Goal: Task Accomplishment & Management: Manage account settings

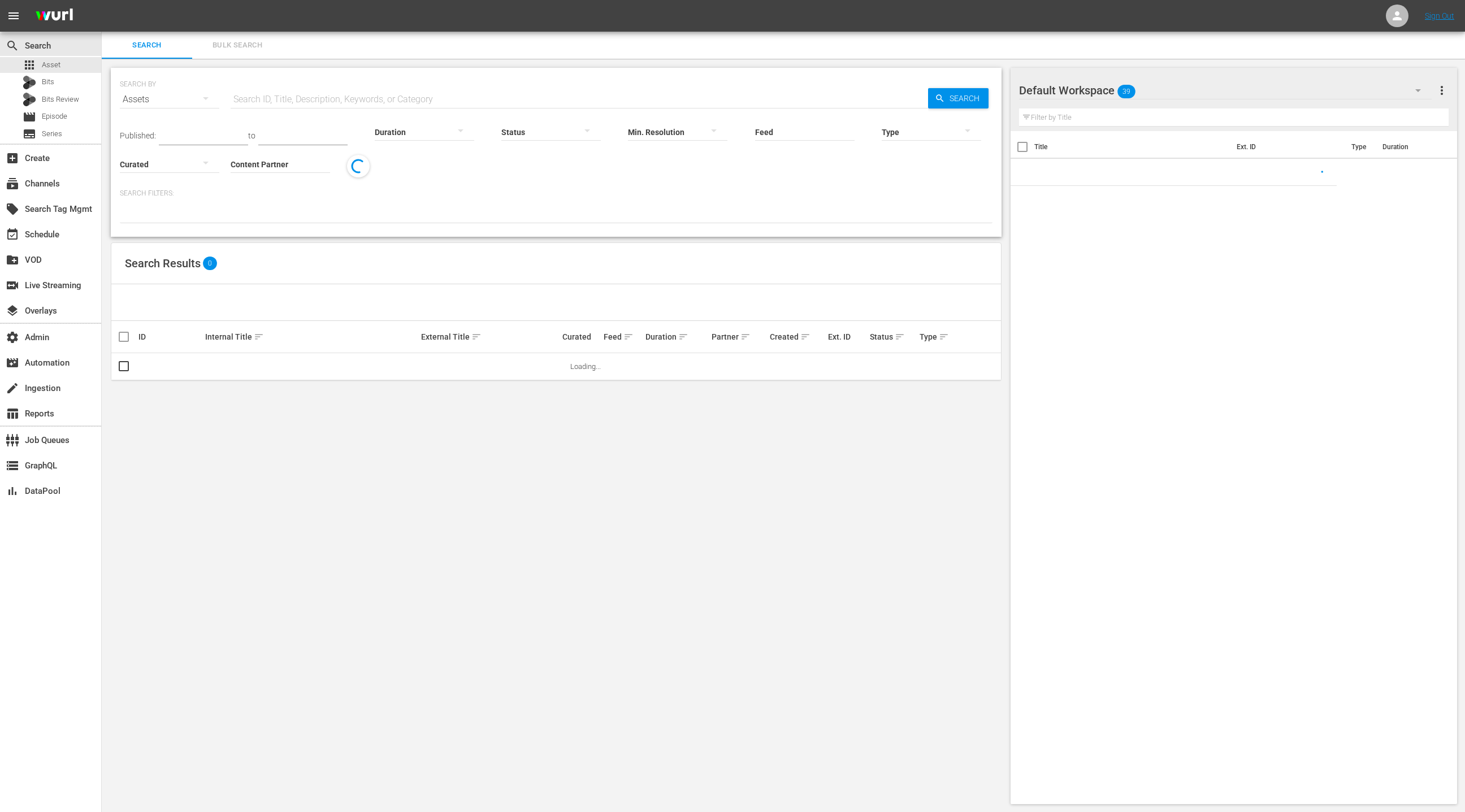
click at [278, 99] on input "text" at bounding box center [579, 99] width 698 height 27
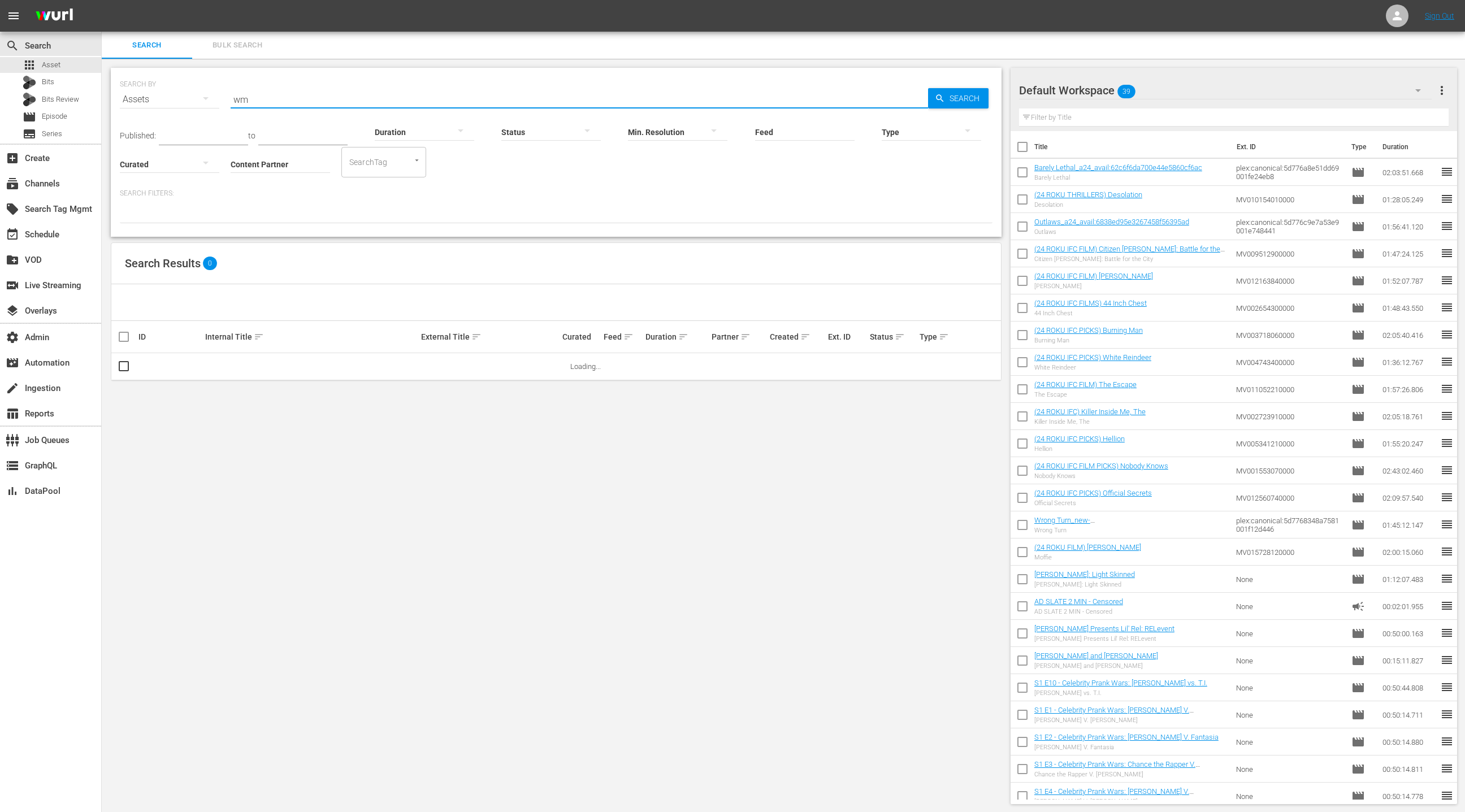
type input "WMTP"
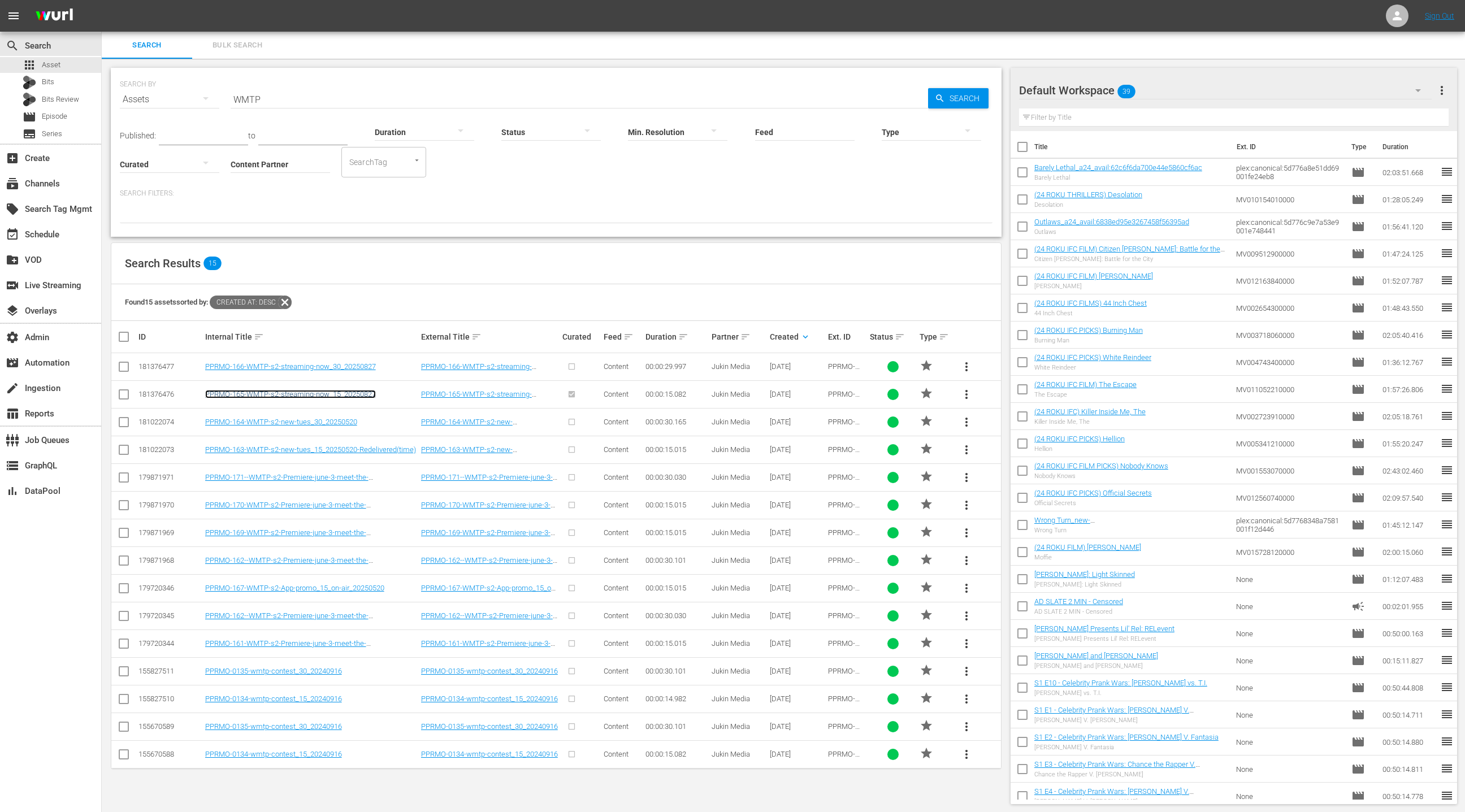
click at [337, 394] on link "PPRMO-165-WMTP-s2-streaming-now_15_20250827" at bounding box center [291, 394] width 171 height 8
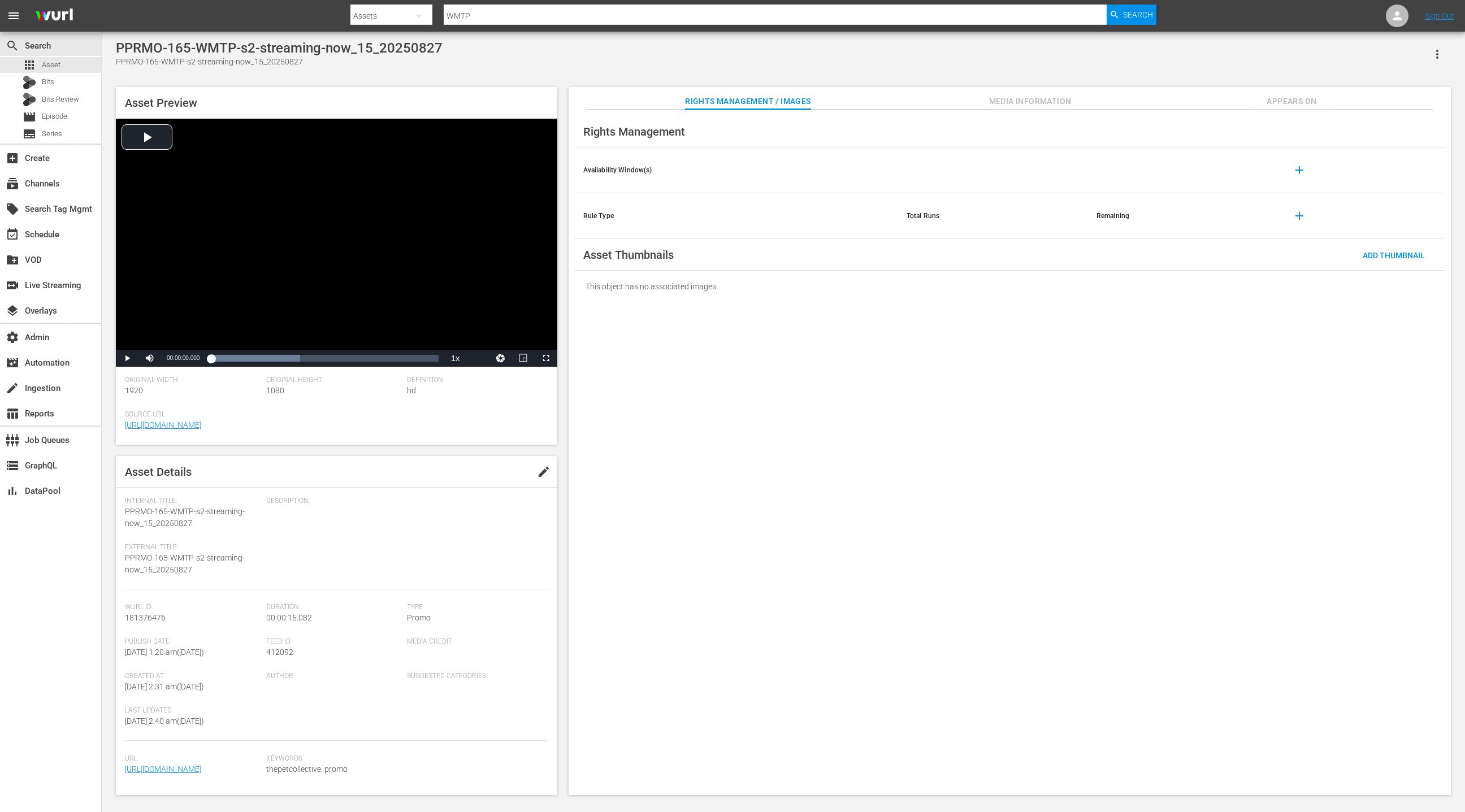
click at [1277, 107] on span "Appears On" at bounding box center [1292, 101] width 84 height 14
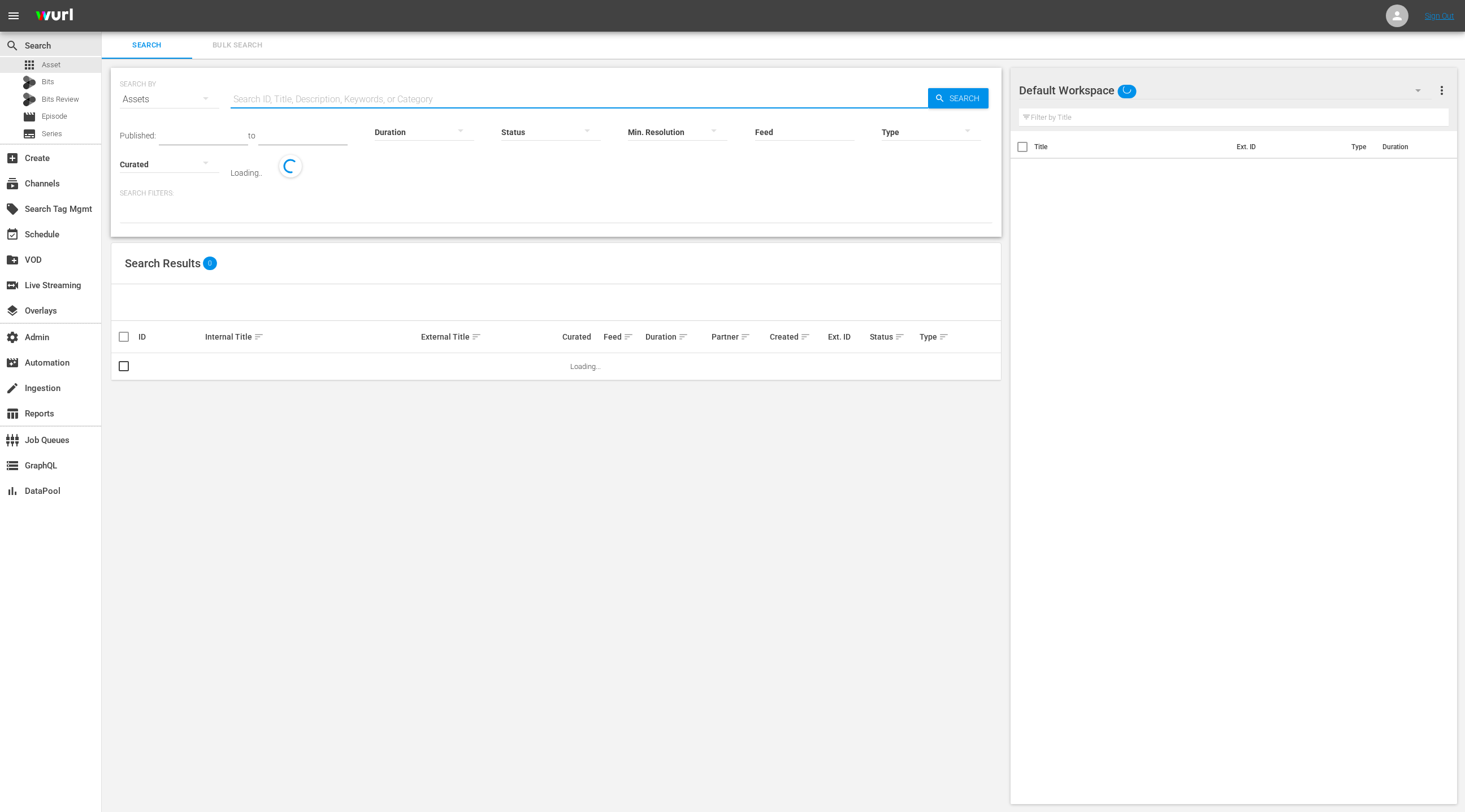
click at [266, 95] on input "text" at bounding box center [579, 99] width 698 height 27
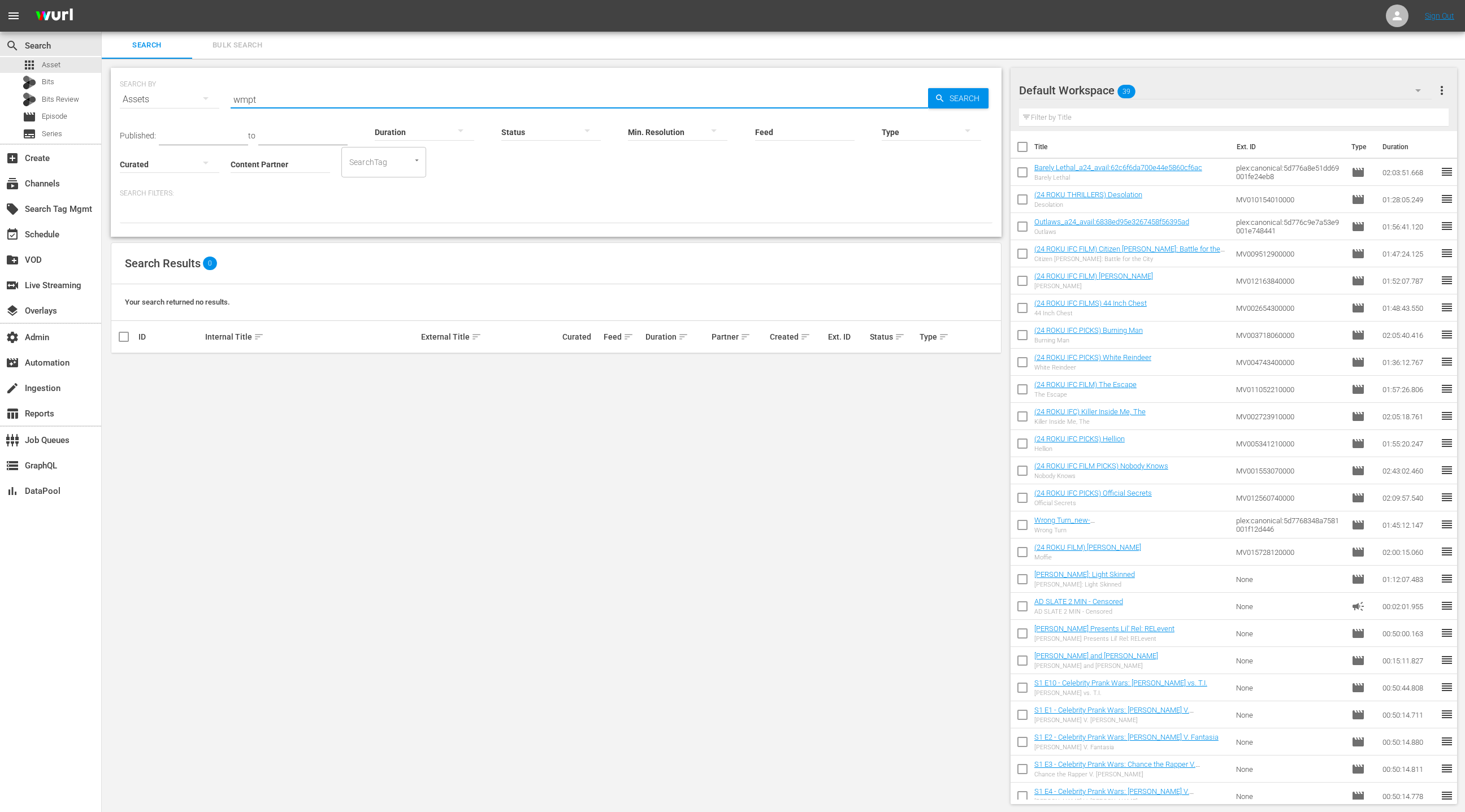
click at [243, 98] on input "wmpt" at bounding box center [579, 99] width 698 height 27
type input "WMTP"
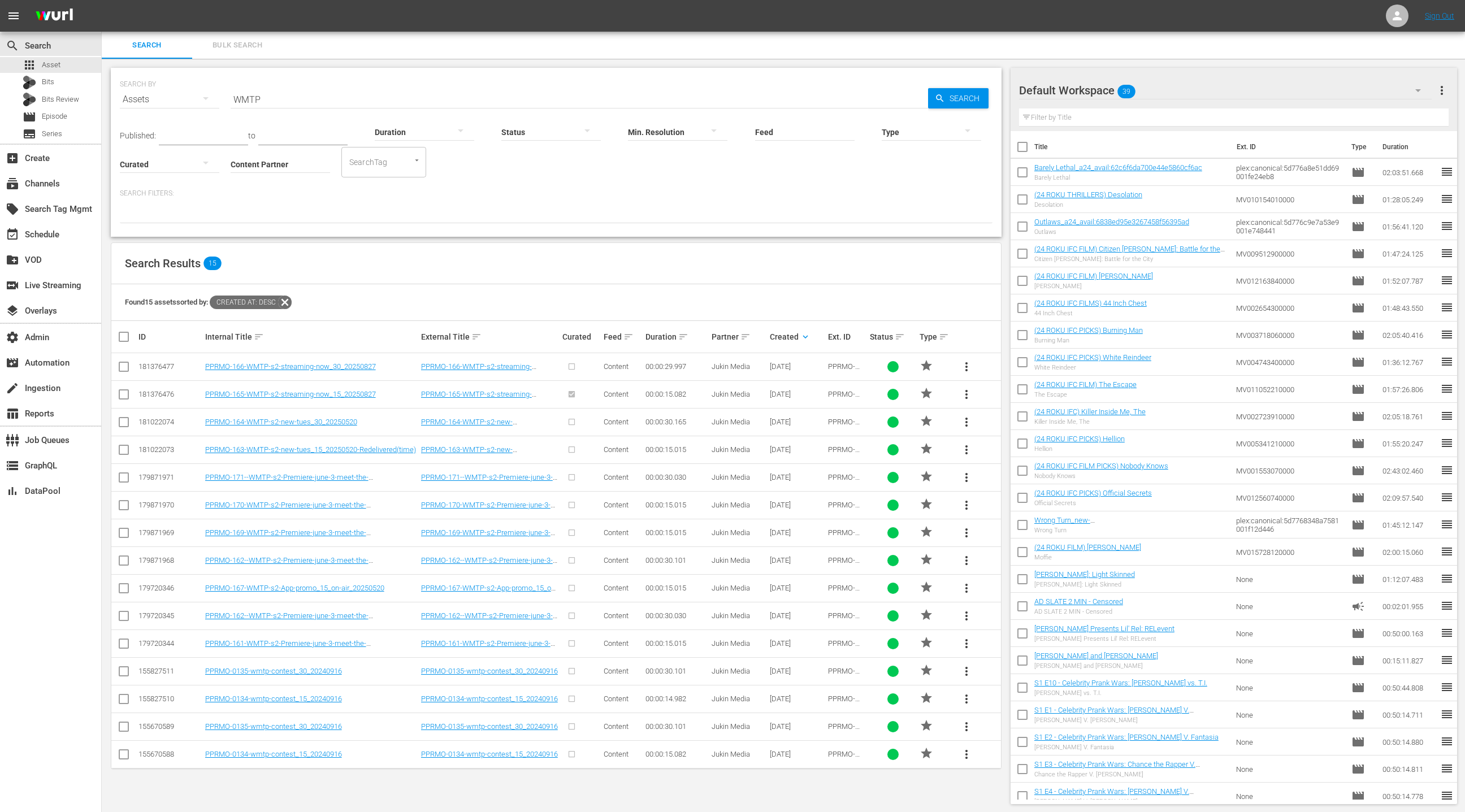
click at [967, 394] on span "more_vert" at bounding box center [966, 394] width 13 height 13
click at [1022, 482] on div "Replace within all episodes" at bounding box center [1043, 480] width 109 height 27
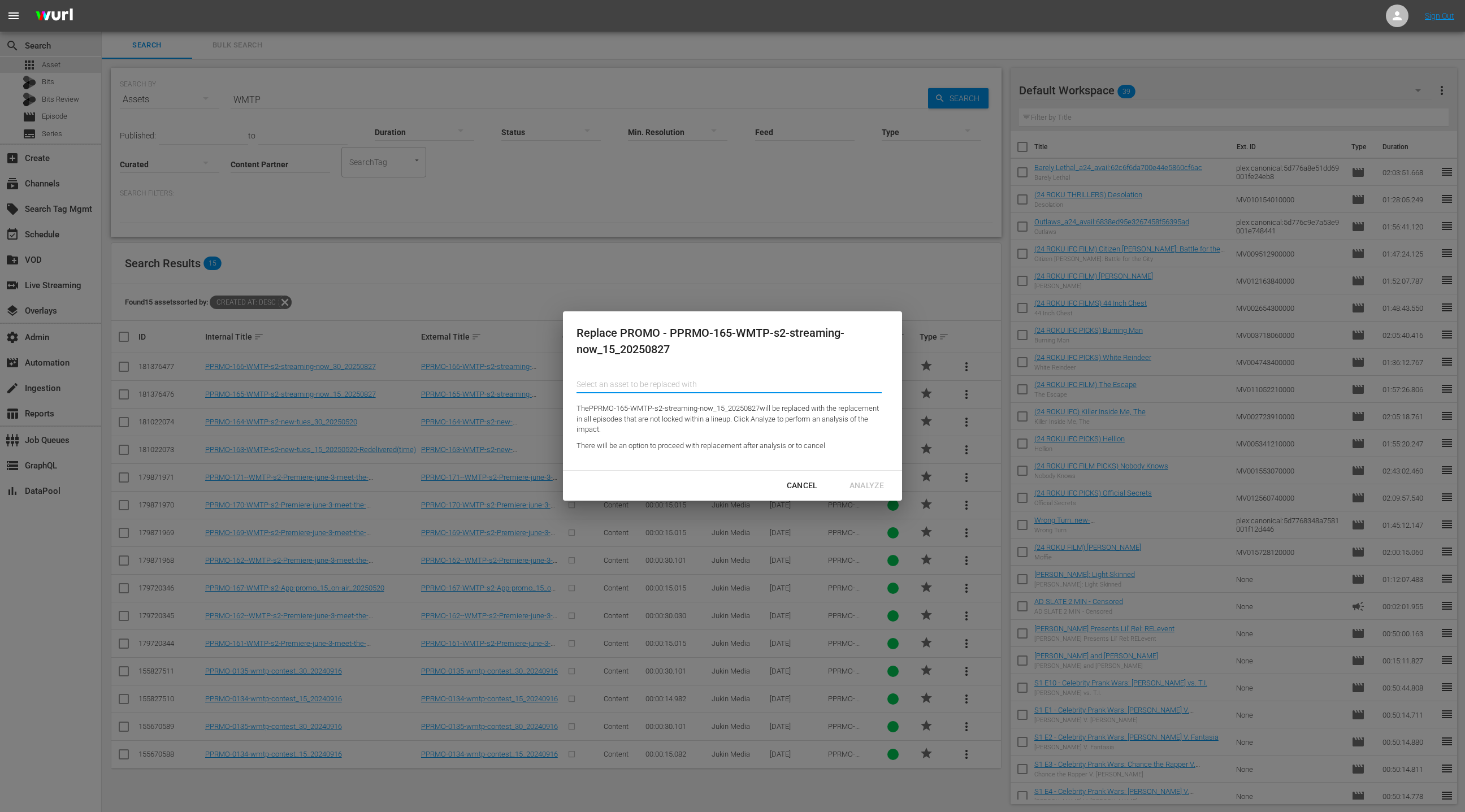
click at [682, 374] on input "Content Partner" at bounding box center [729, 384] width 305 height 27
paste input "FPRMO-155-fresh-fails-friday-stream-free-15-v2_20250327"
click at [685, 417] on div "FPRMO-155-fresh-fails-friday-stream-free-15-v2_20250327 (174128668)" at bounding box center [668, 416] width 166 height 27
type input "FPRMO-155-fresh-fails-friday-stream-free-15-v2_20250327 (174128668)"
click at [877, 490] on div "Analyze" at bounding box center [867, 486] width 52 height 14
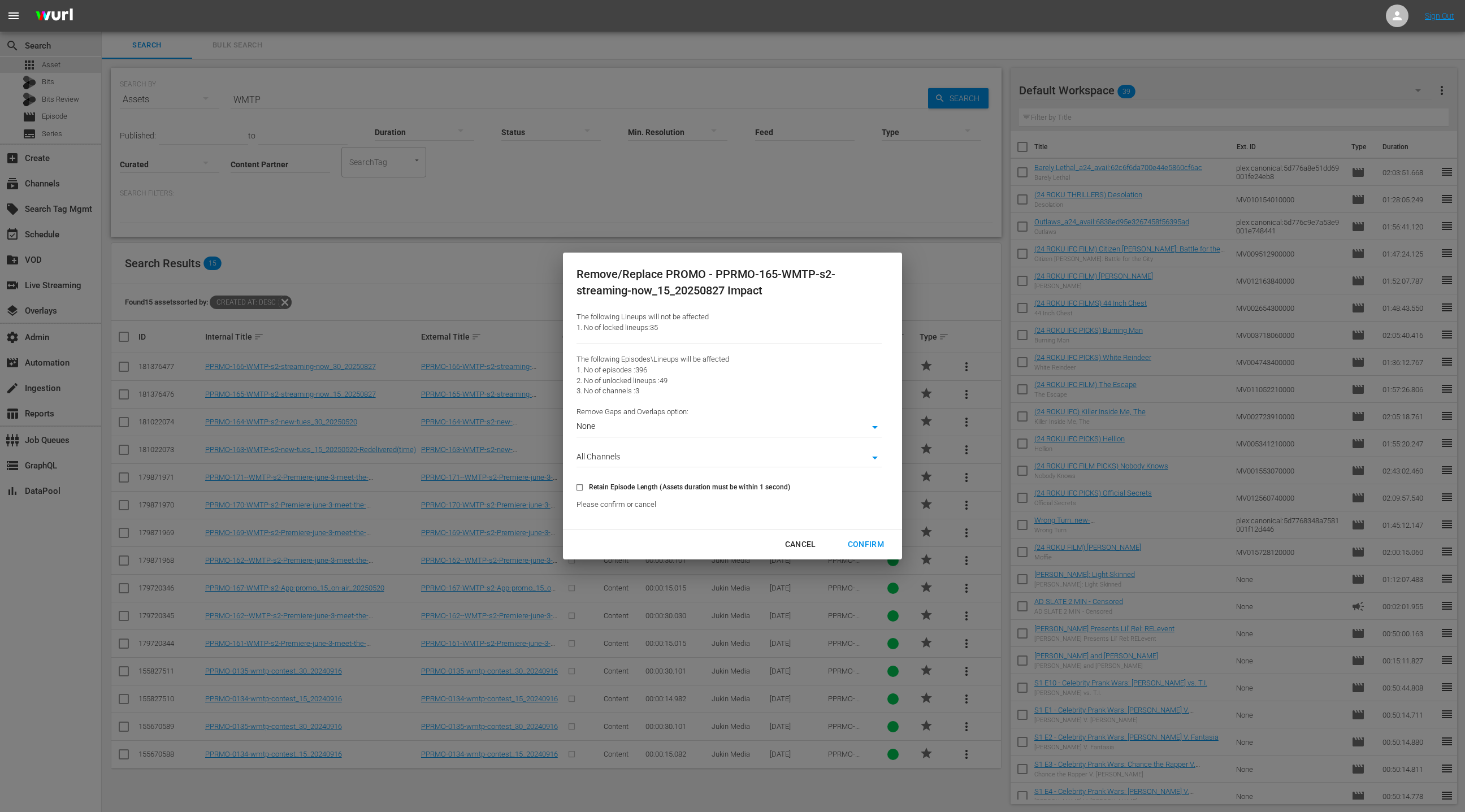
click at [869, 542] on div "Confirm" at bounding box center [865, 545] width 54 height 14
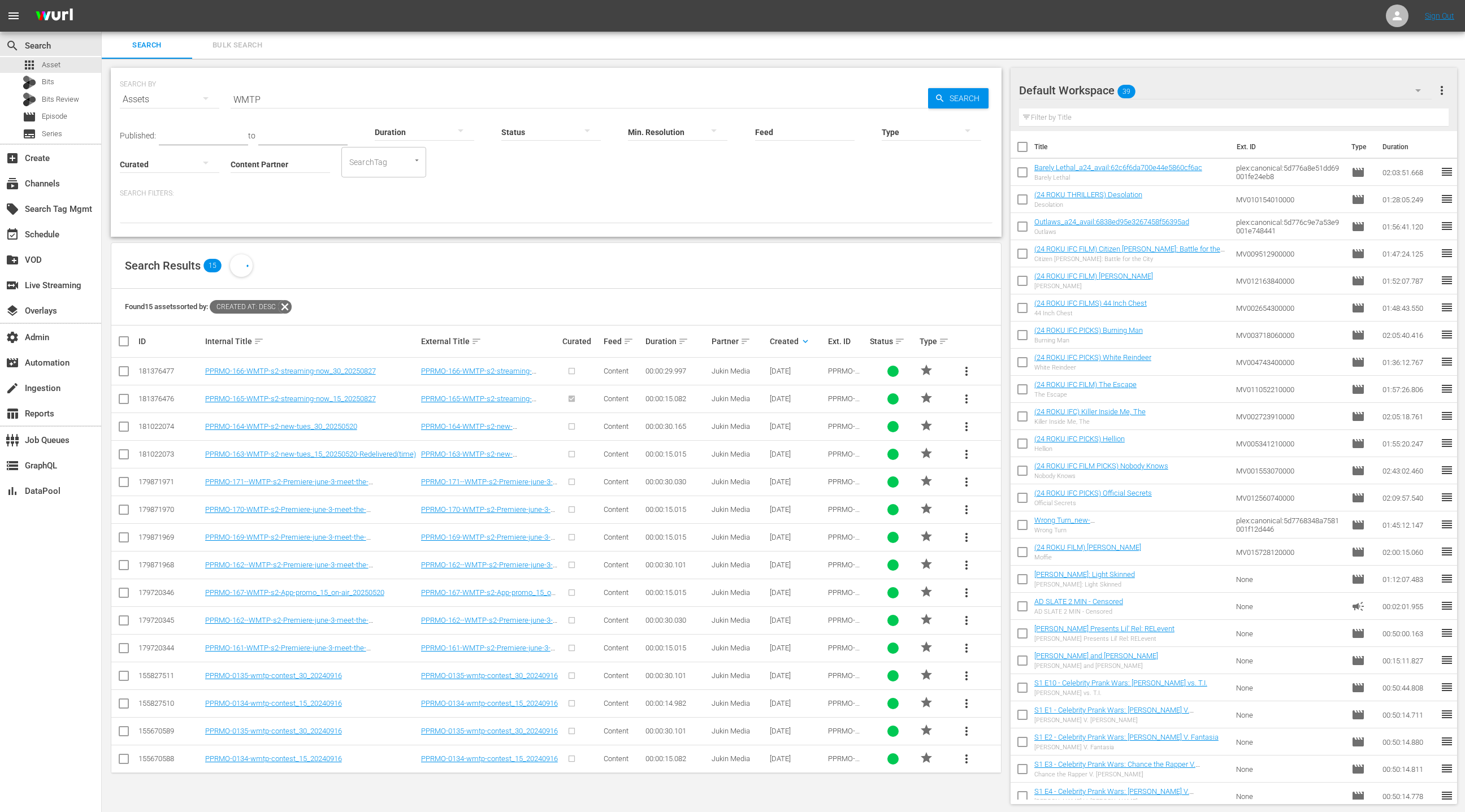
scroll to position [1, 0]
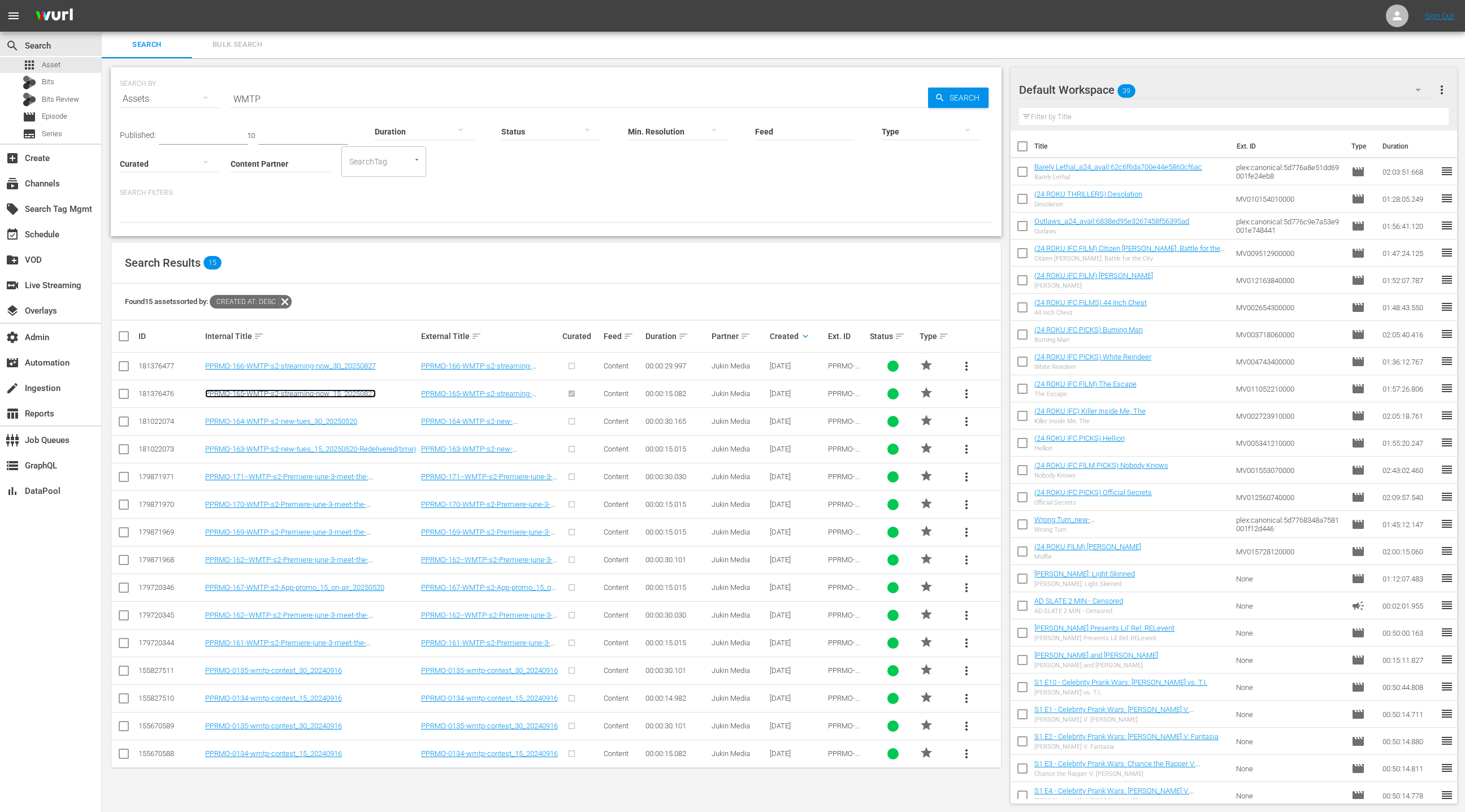
click at [360, 392] on link "PPRMO-165-WMTP-s2-streaming-now_15_20250827" at bounding box center [291, 393] width 171 height 8
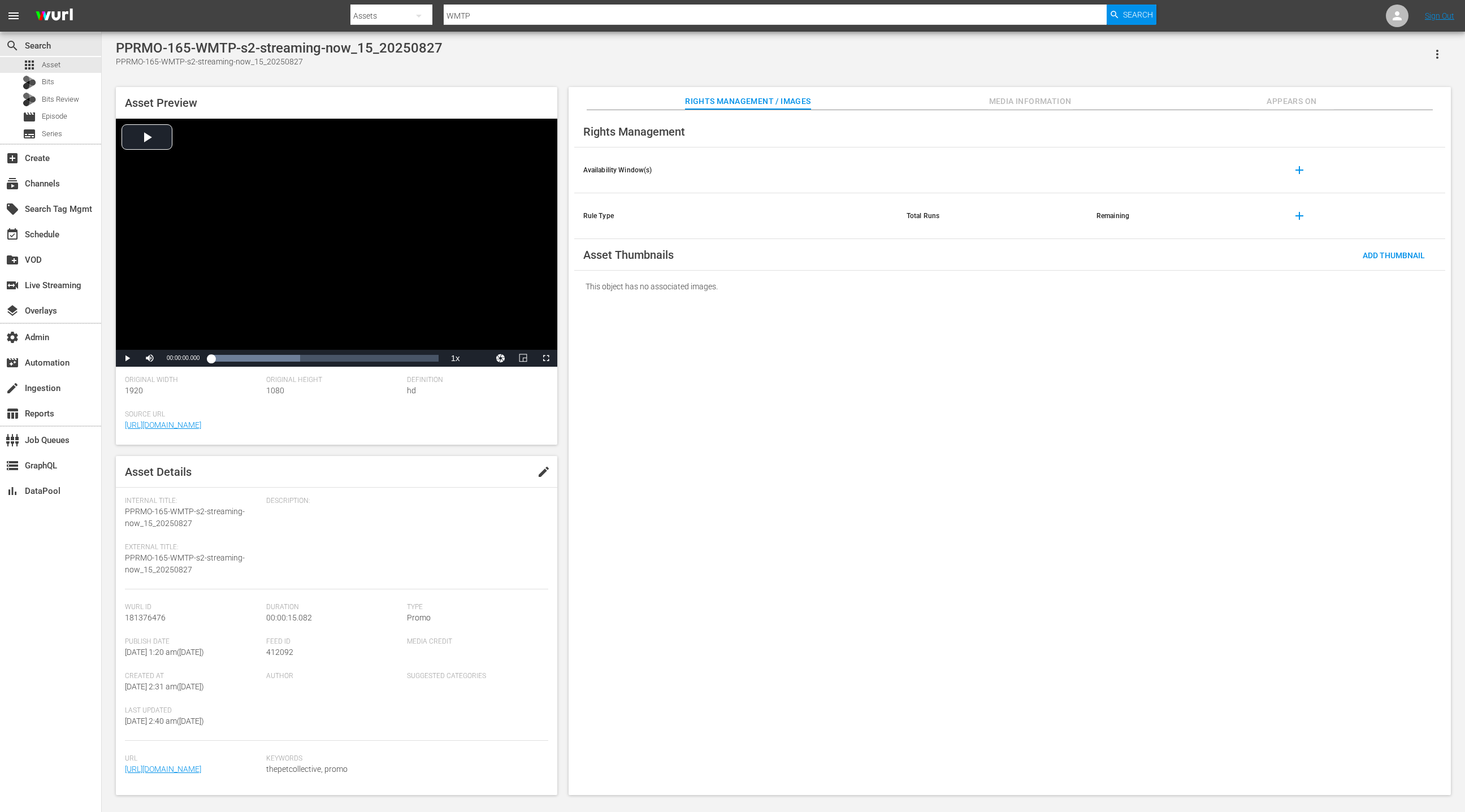
click at [1301, 104] on span "Appears On" at bounding box center [1292, 101] width 84 height 14
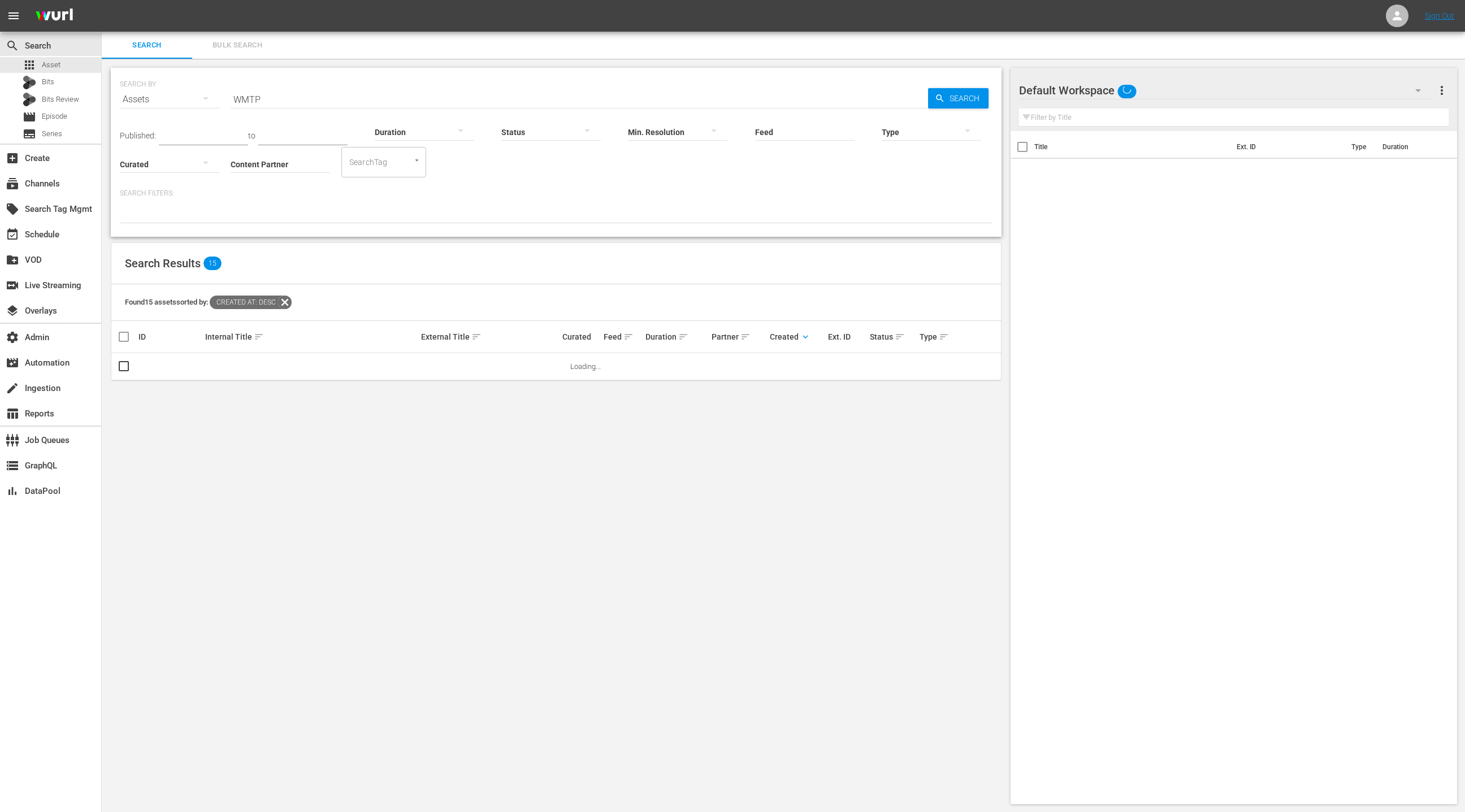
scroll to position [1, 0]
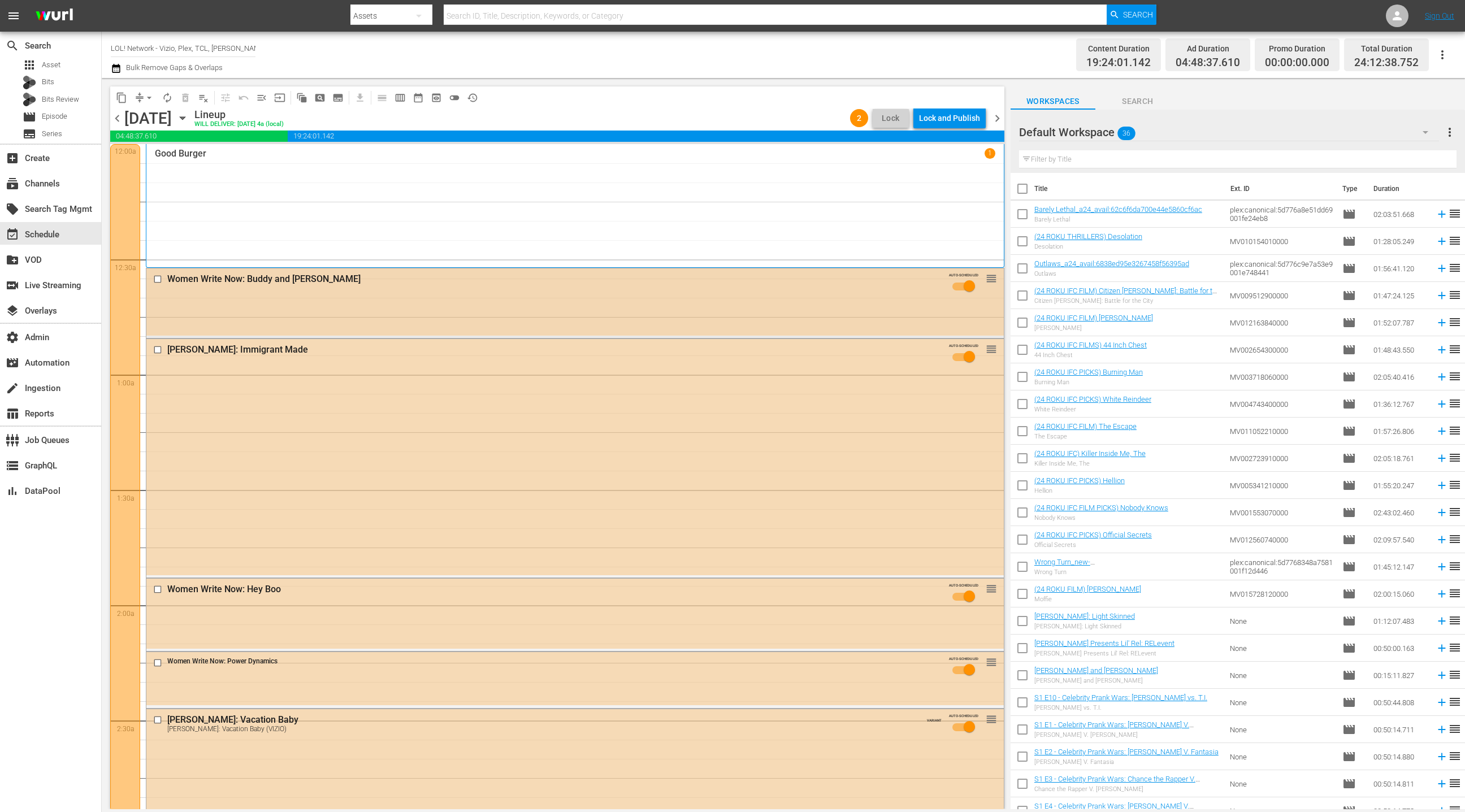
click at [160, 278] on input "checkbox" at bounding box center [159, 279] width 12 height 10
click at [157, 348] on input "checkbox" at bounding box center [159, 349] width 12 height 10
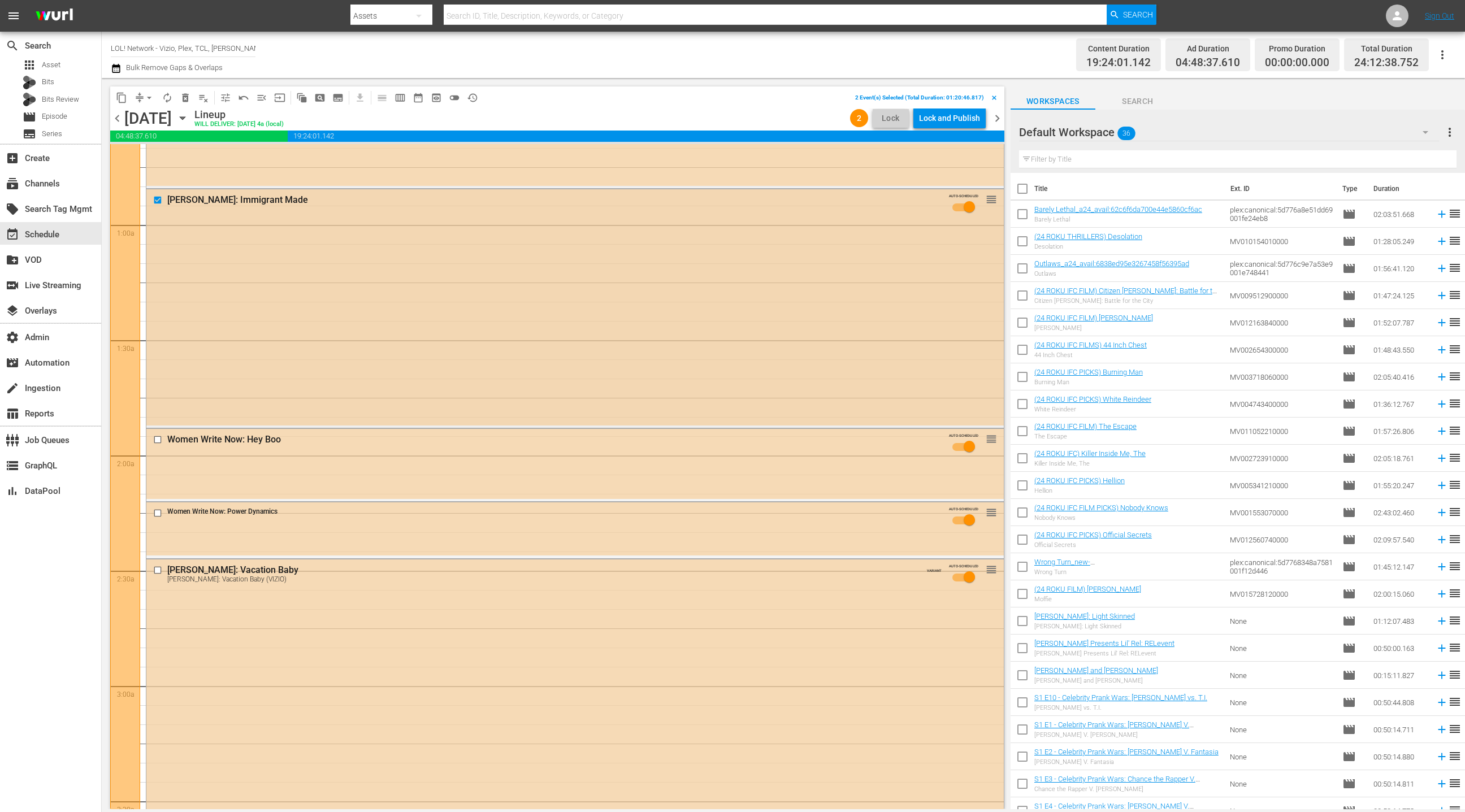
scroll to position [215, 0]
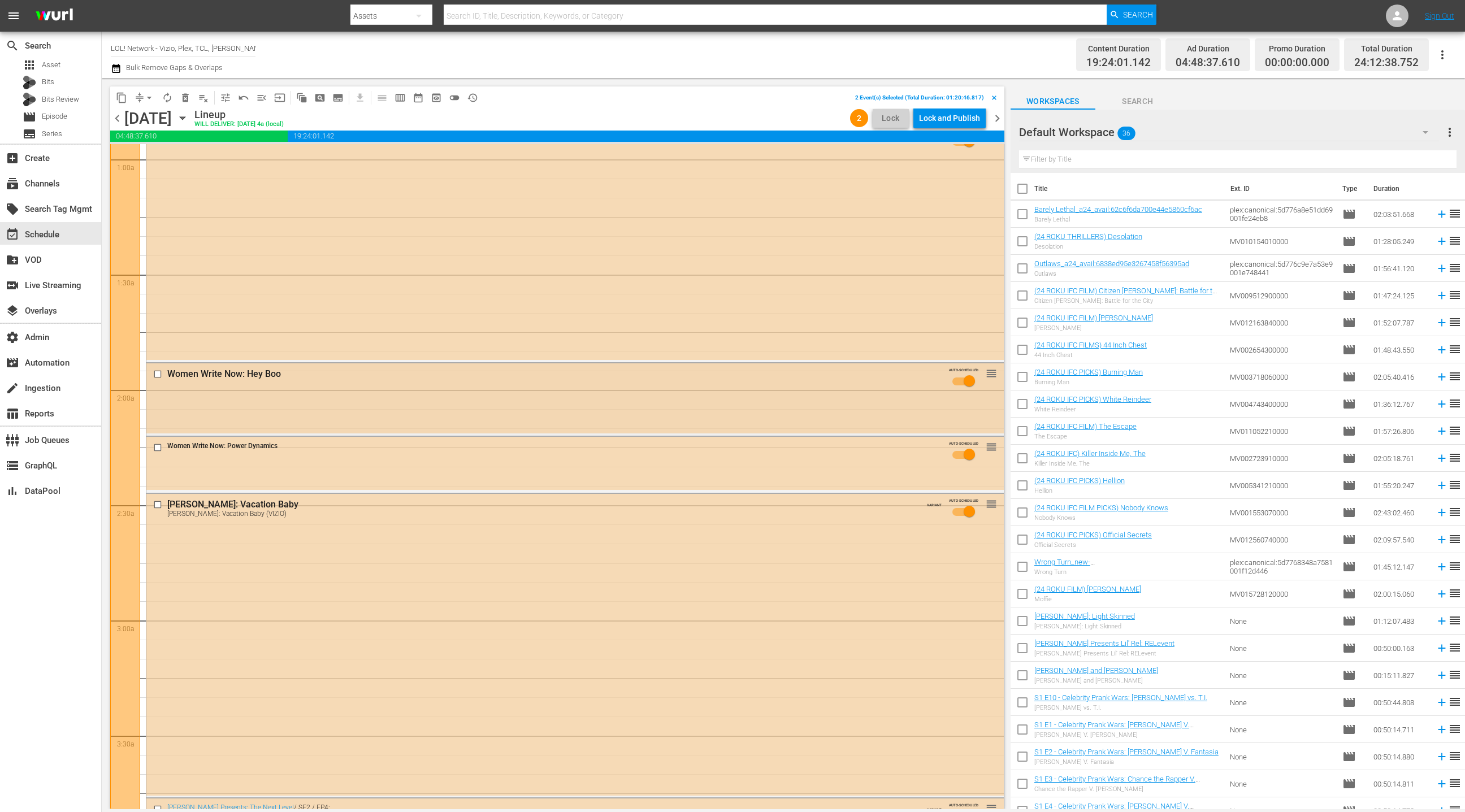
click at [159, 373] on input "checkbox" at bounding box center [159, 374] width 12 height 10
click at [156, 445] on input "checkbox" at bounding box center [159, 447] width 12 height 10
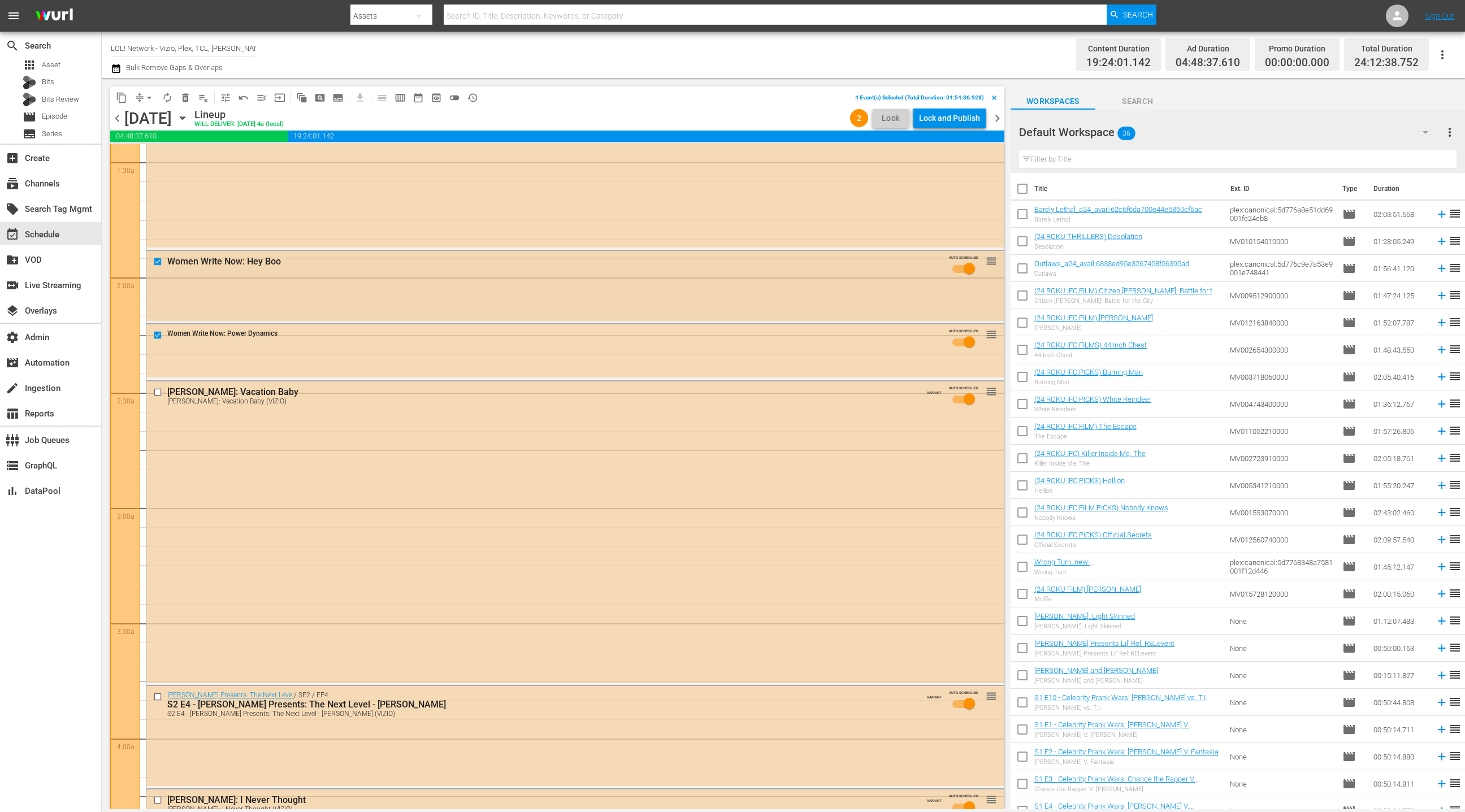
scroll to position [375, 0]
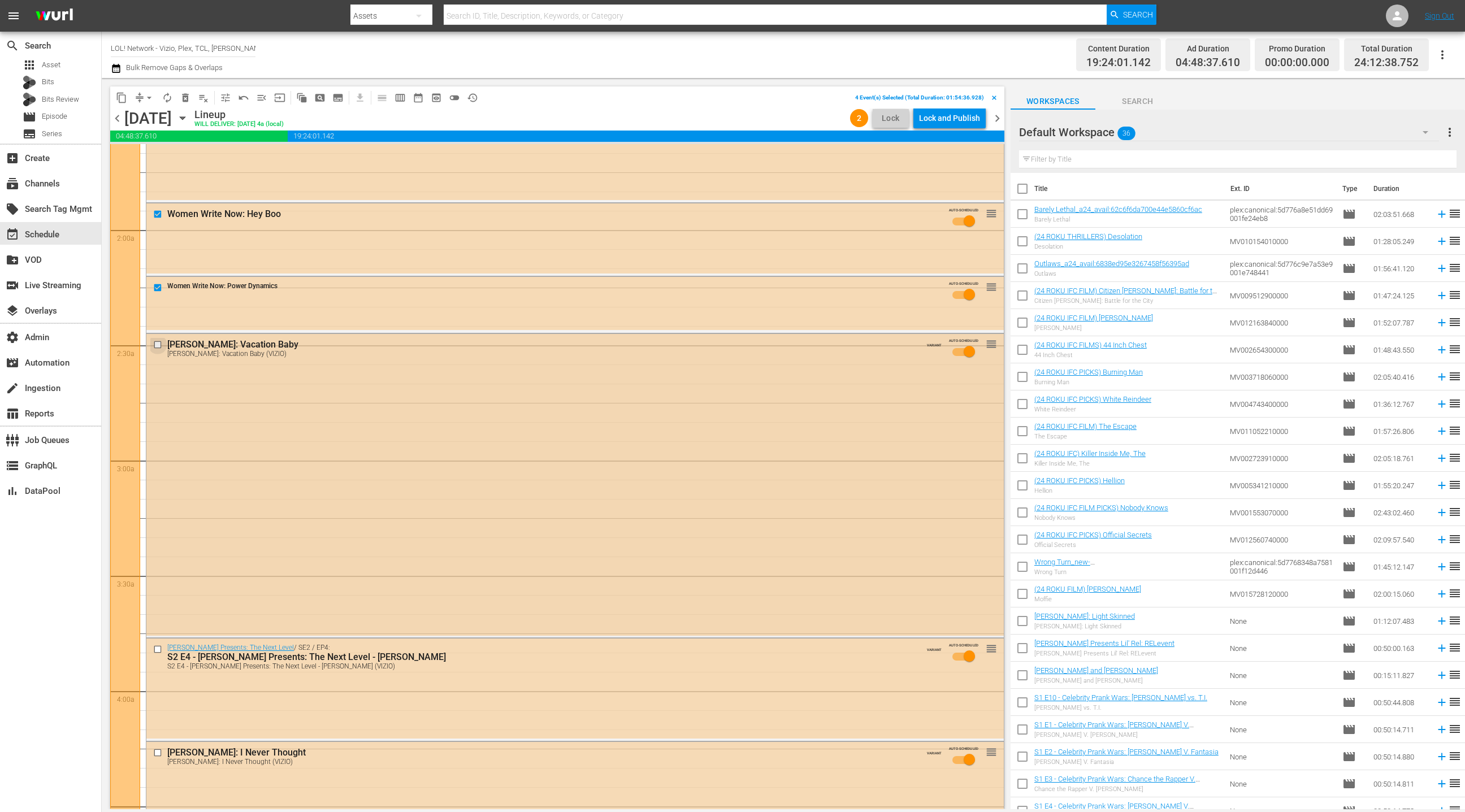
click at [161, 346] on input "checkbox" at bounding box center [159, 344] width 12 height 10
click at [157, 341] on input "checkbox" at bounding box center [159, 344] width 12 height 10
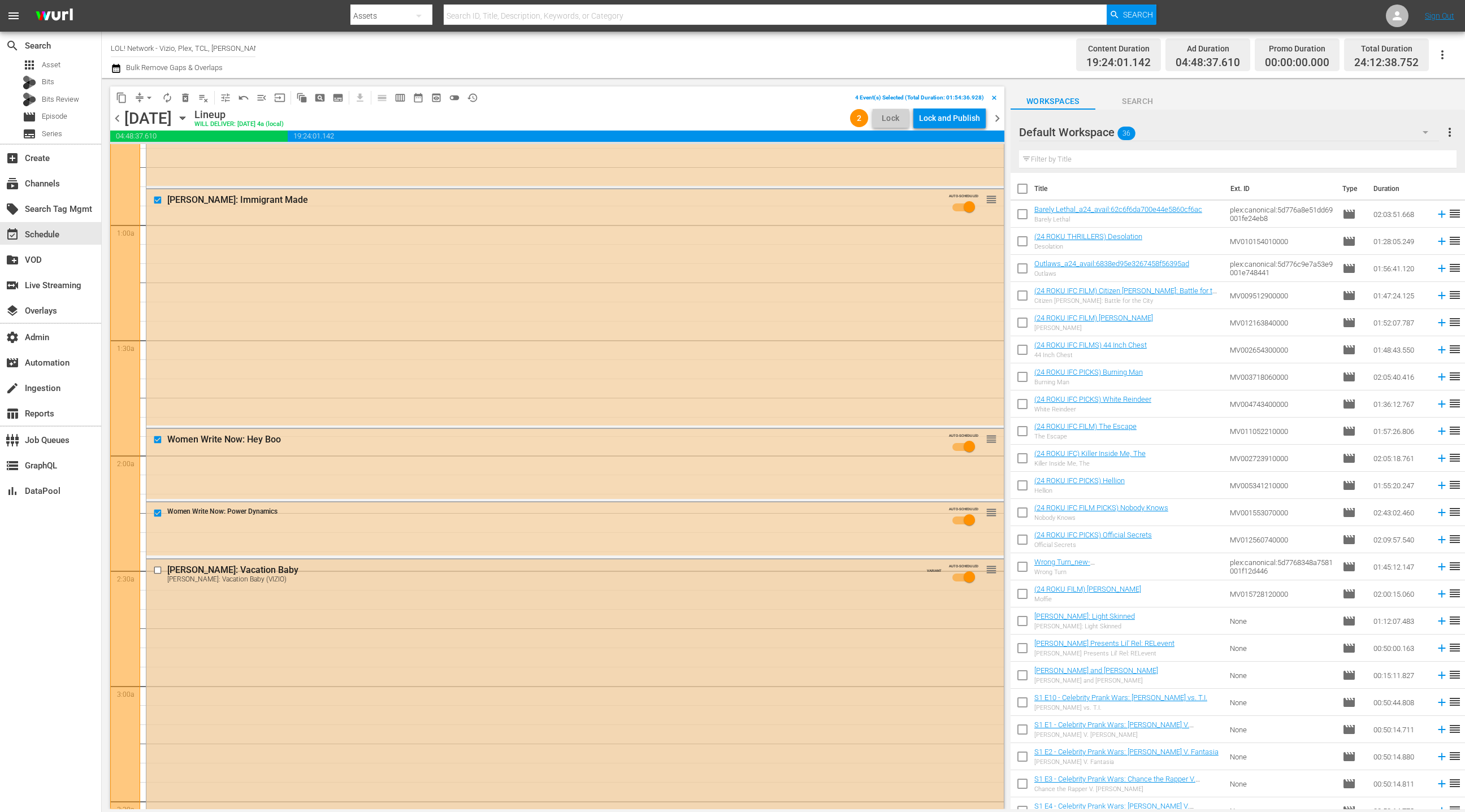
scroll to position [0, 0]
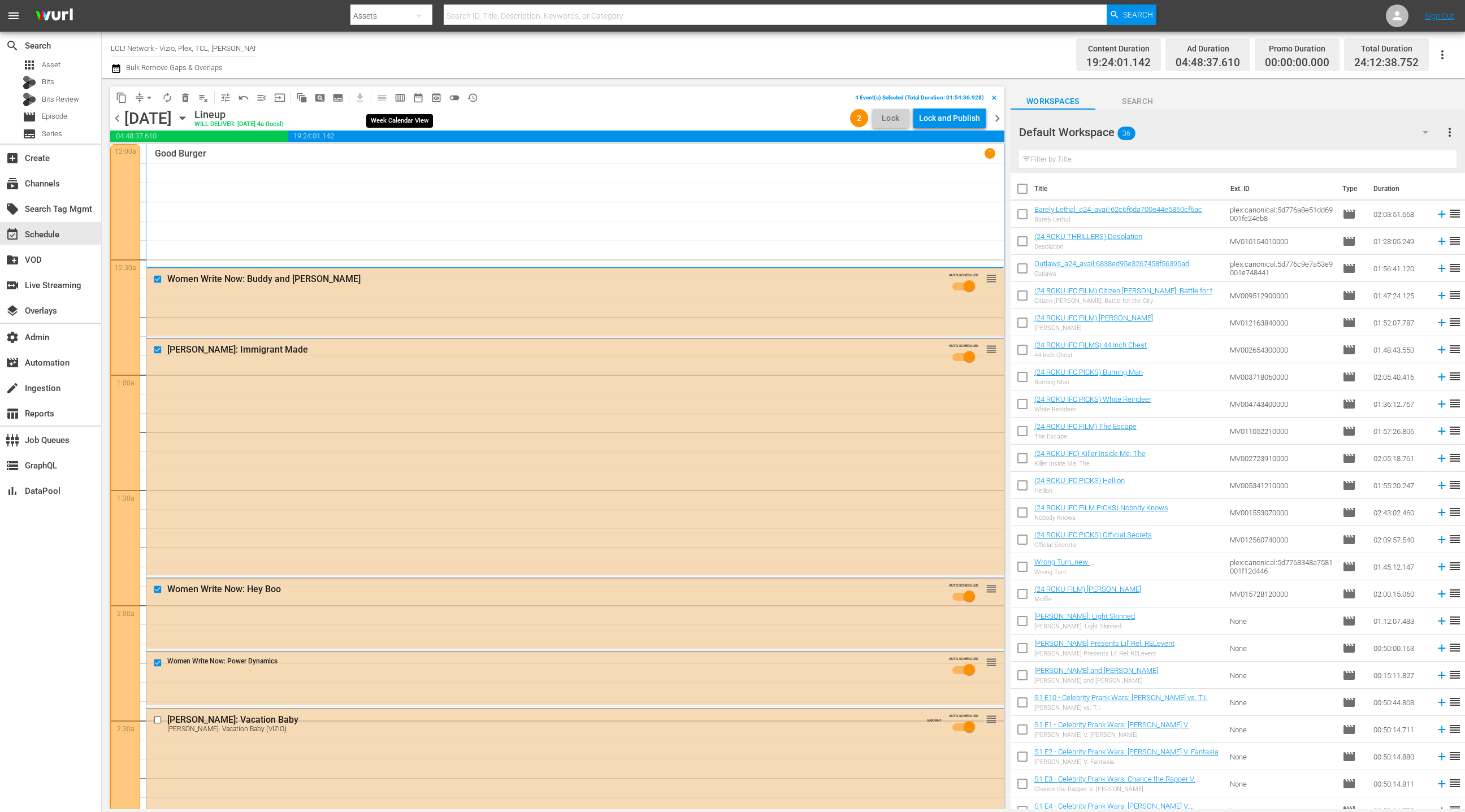
click at [405, 100] on button "calendar_view_week_outlined" at bounding box center [400, 98] width 18 height 18
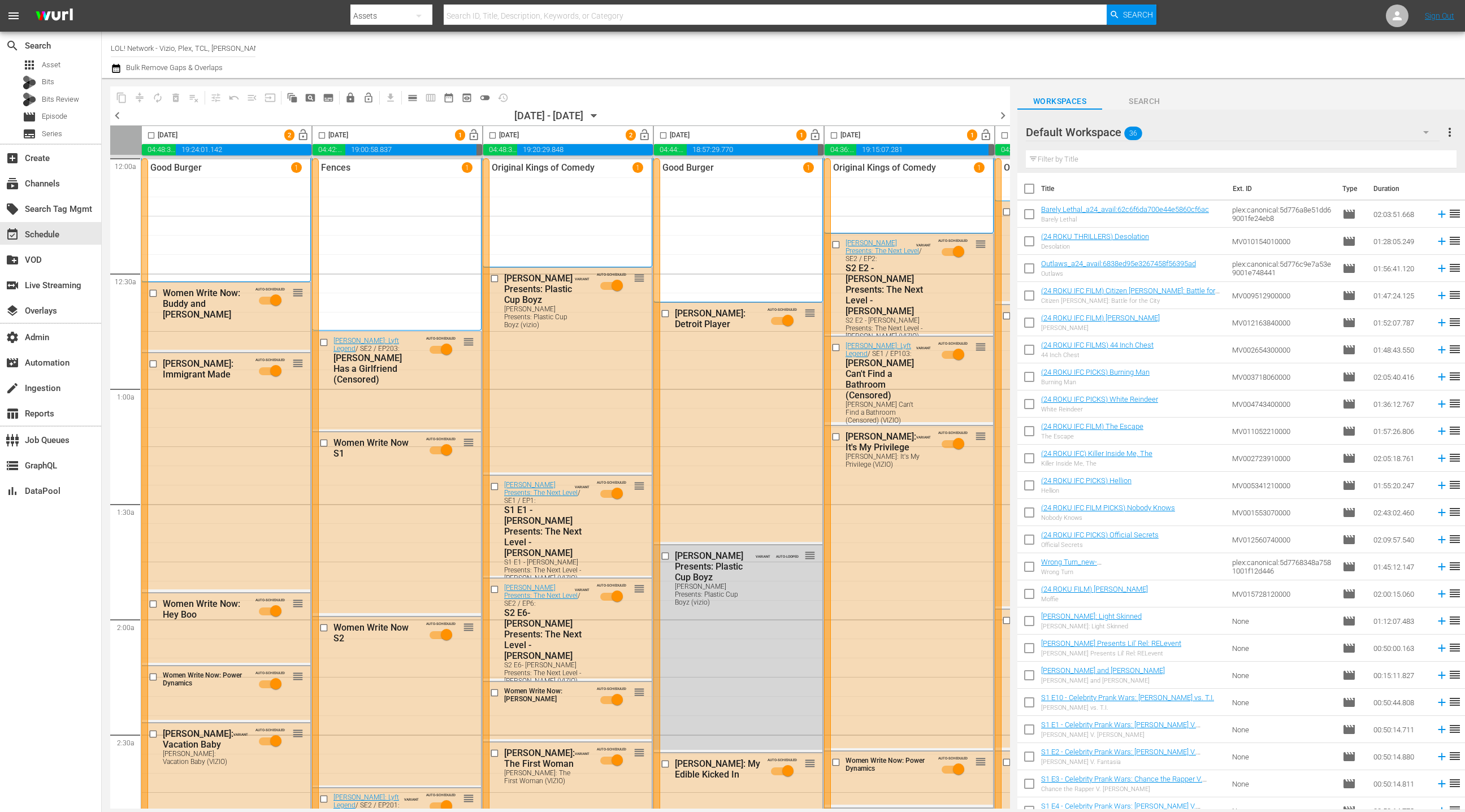
scroll to position [0, 1]
click at [56, 119] on span "Episode" at bounding box center [54, 116] width 26 height 12
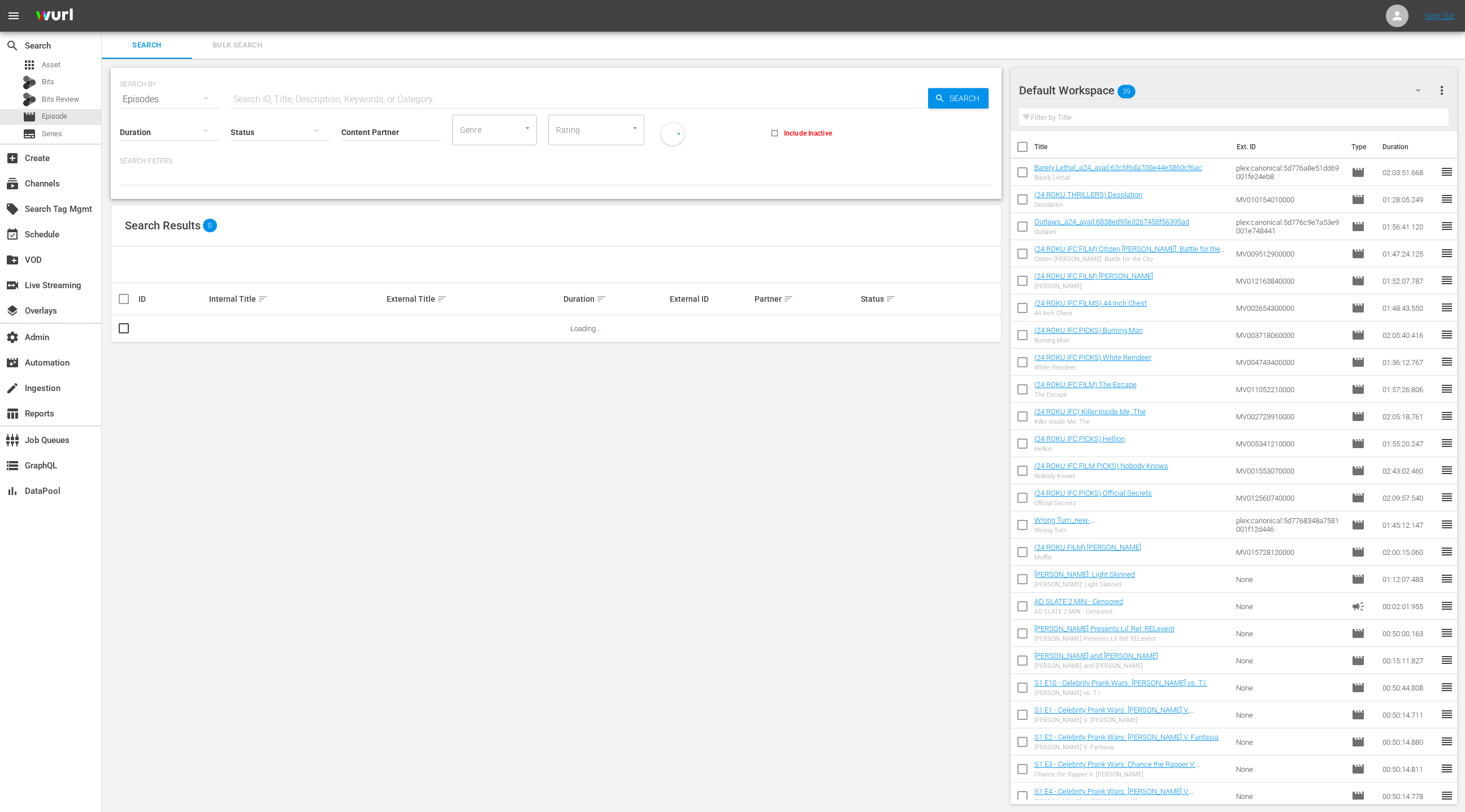
click at [1329, 92] on div "Default Workspace 39" at bounding box center [1225, 90] width 413 height 31
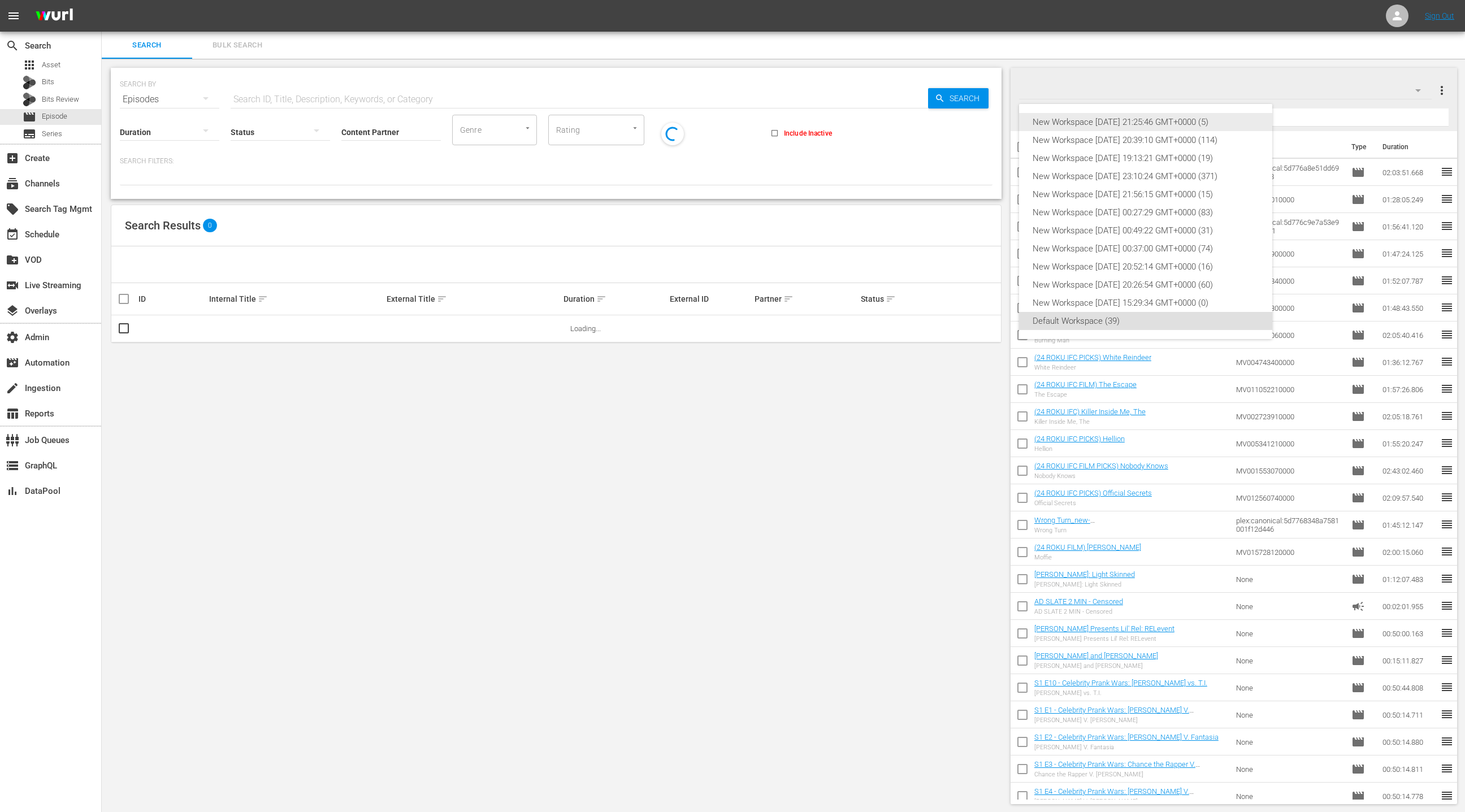
click at [1218, 119] on div "New Workspace [DATE] 21:25:46 GMT+0000 (5)" at bounding box center [1145, 122] width 226 height 18
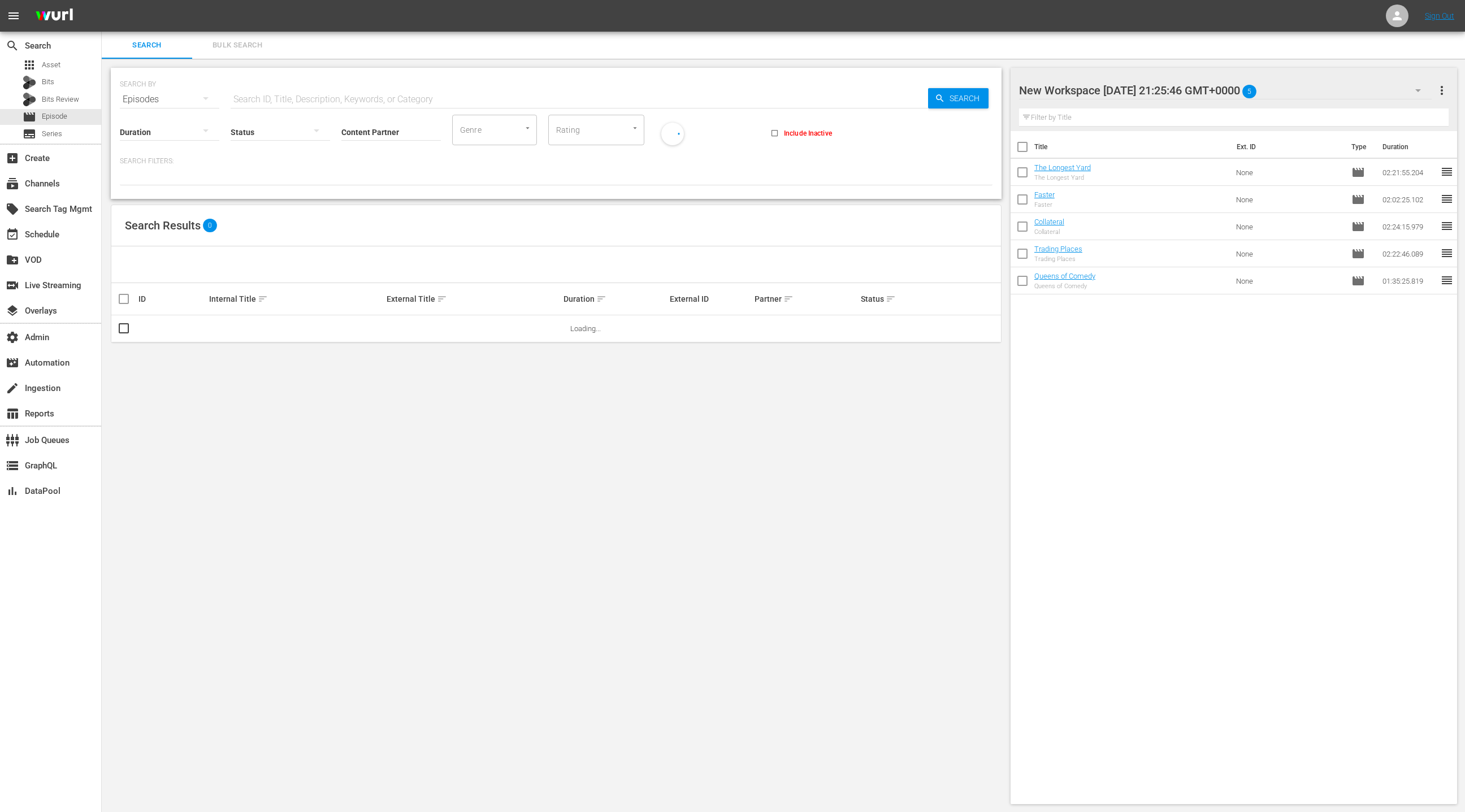
click at [1442, 88] on span "more_vert" at bounding box center [1441, 90] width 13 height 13
click at [1414, 92] on div "Add New Workspace" at bounding box center [1369, 92] width 133 height 20
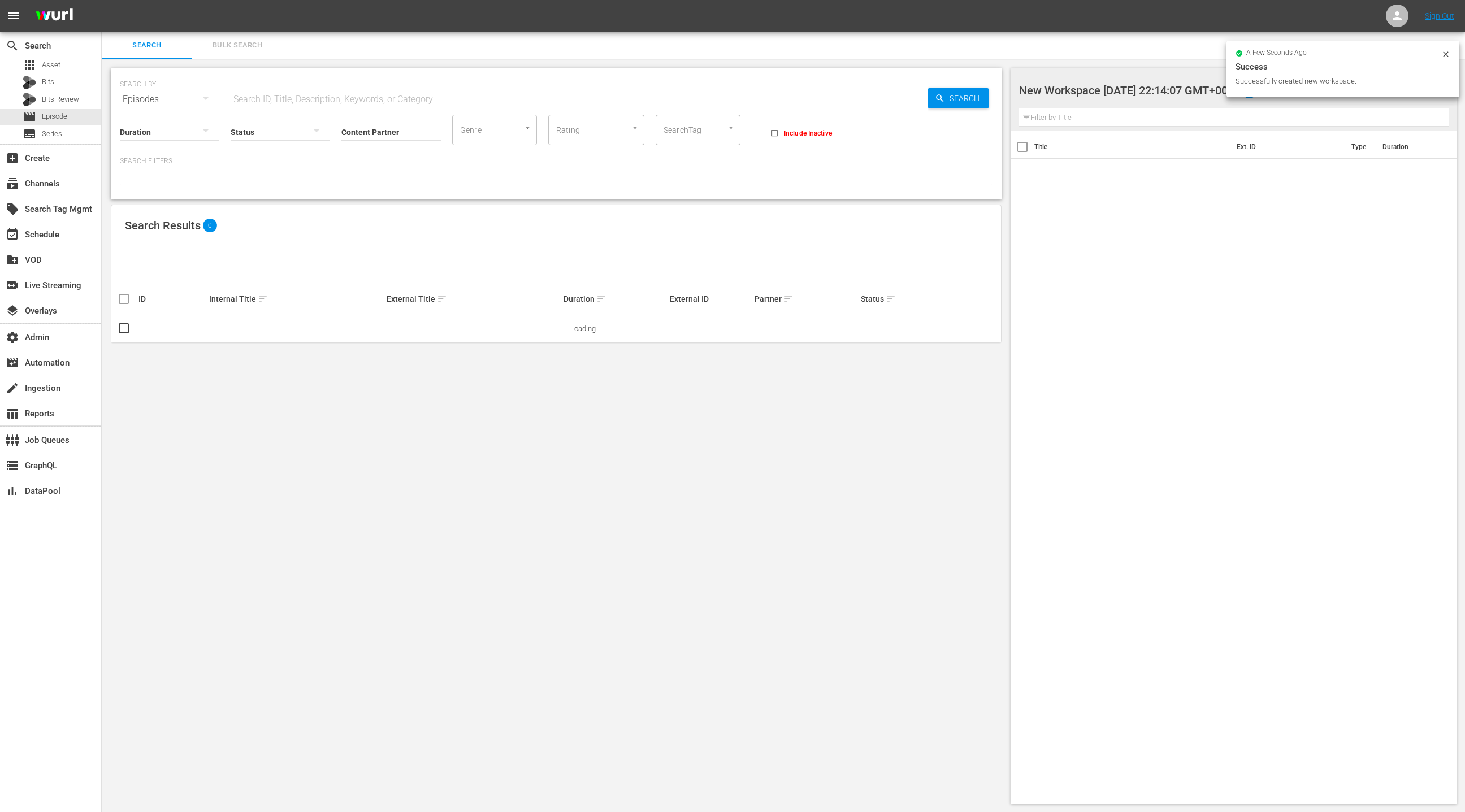
click at [264, 97] on input "text" at bounding box center [579, 99] width 698 height 27
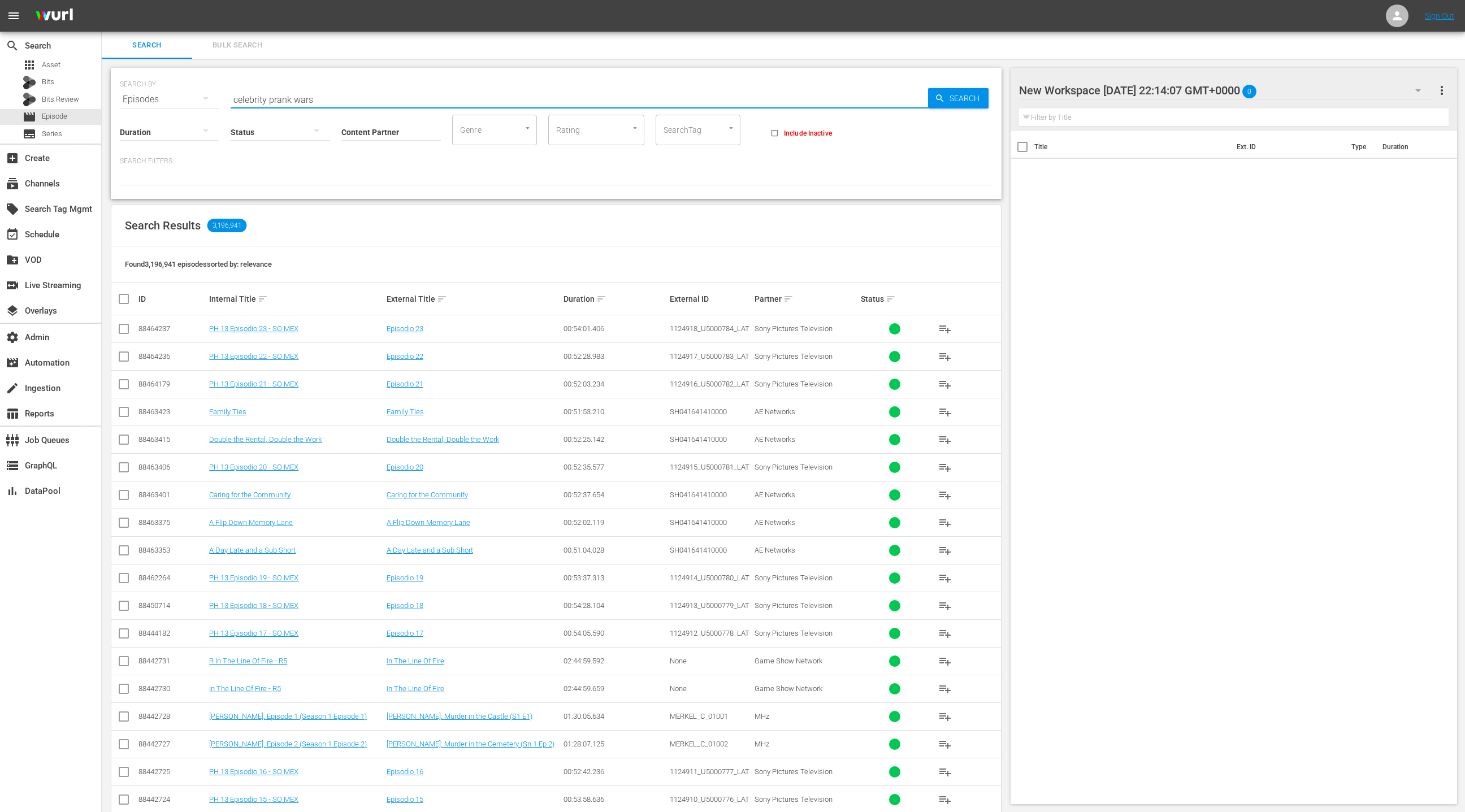
type input "celebrity prank wars"
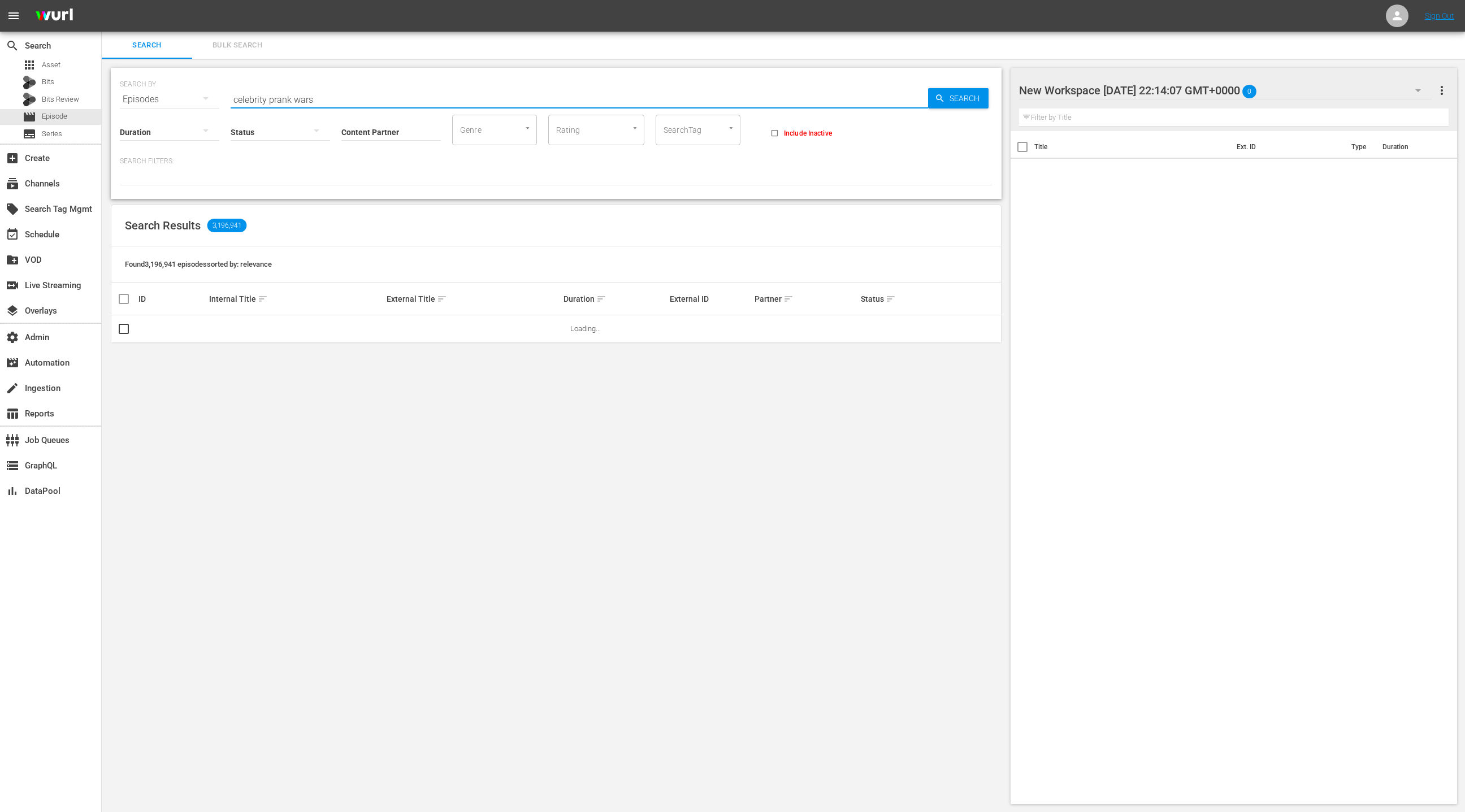
scroll to position [1, 0]
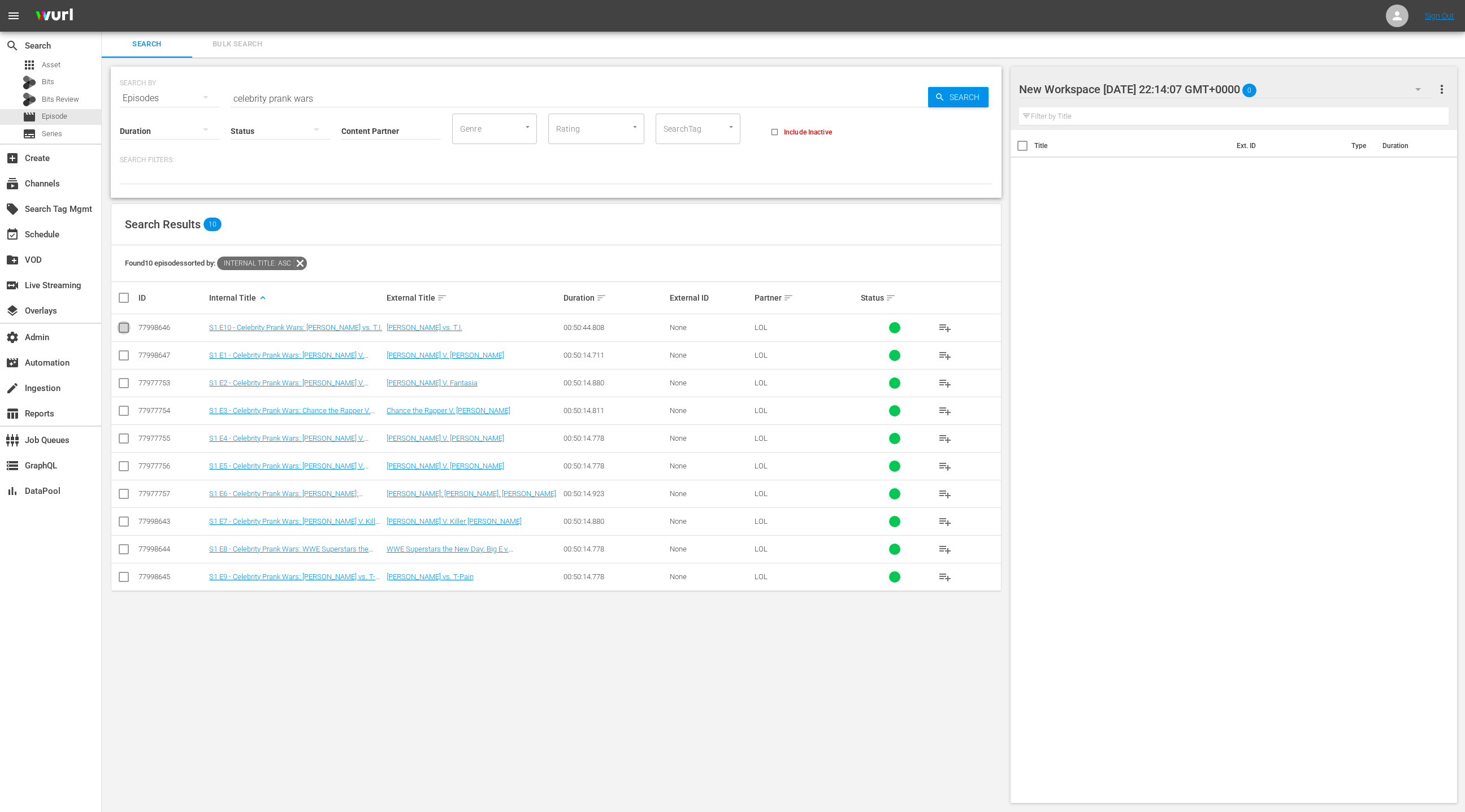
click at [124, 326] on input "checkbox" at bounding box center [124, 330] width 13 height 13
checkbox input "true"
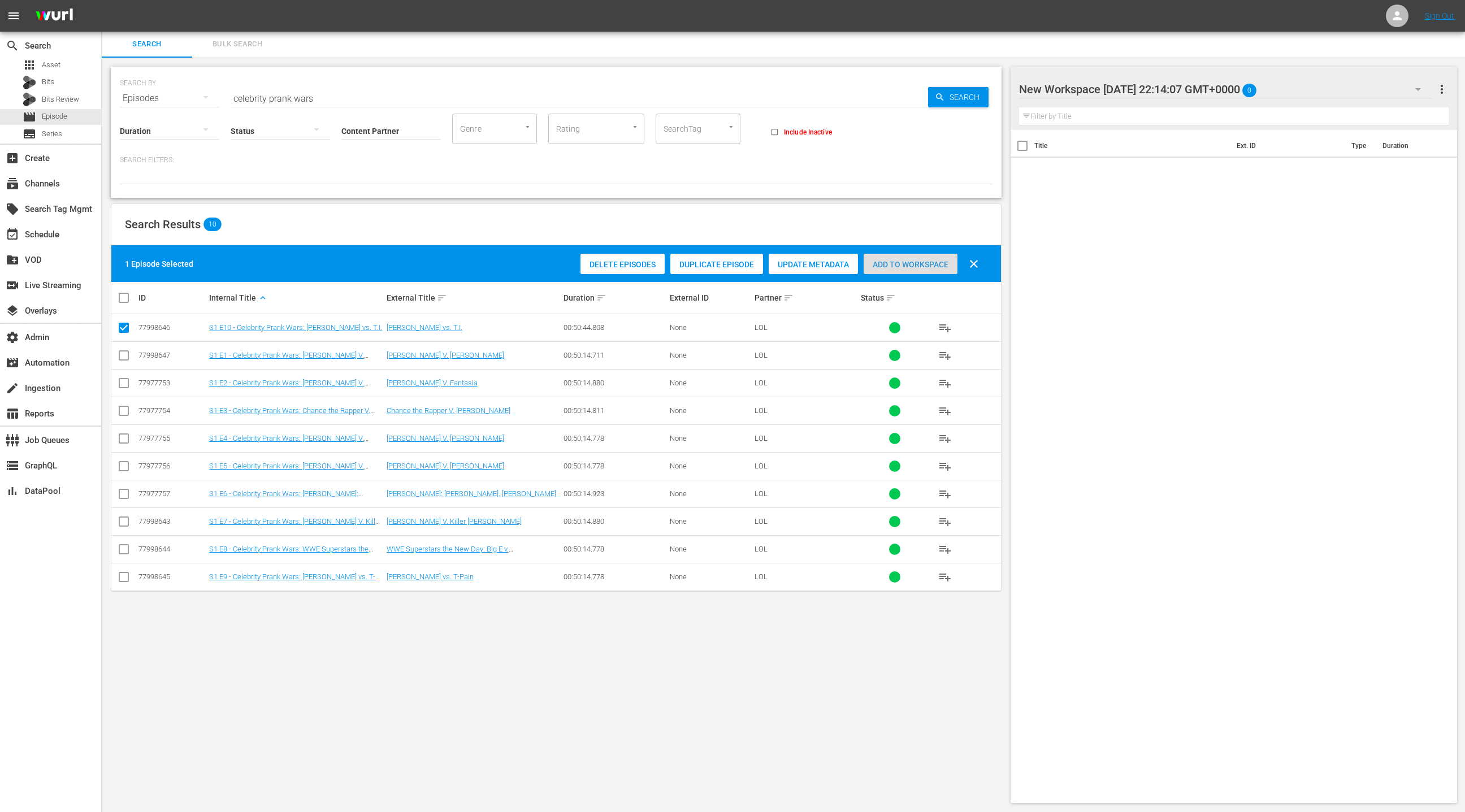
click at [918, 267] on span "Add to Workspace" at bounding box center [910, 264] width 94 height 9
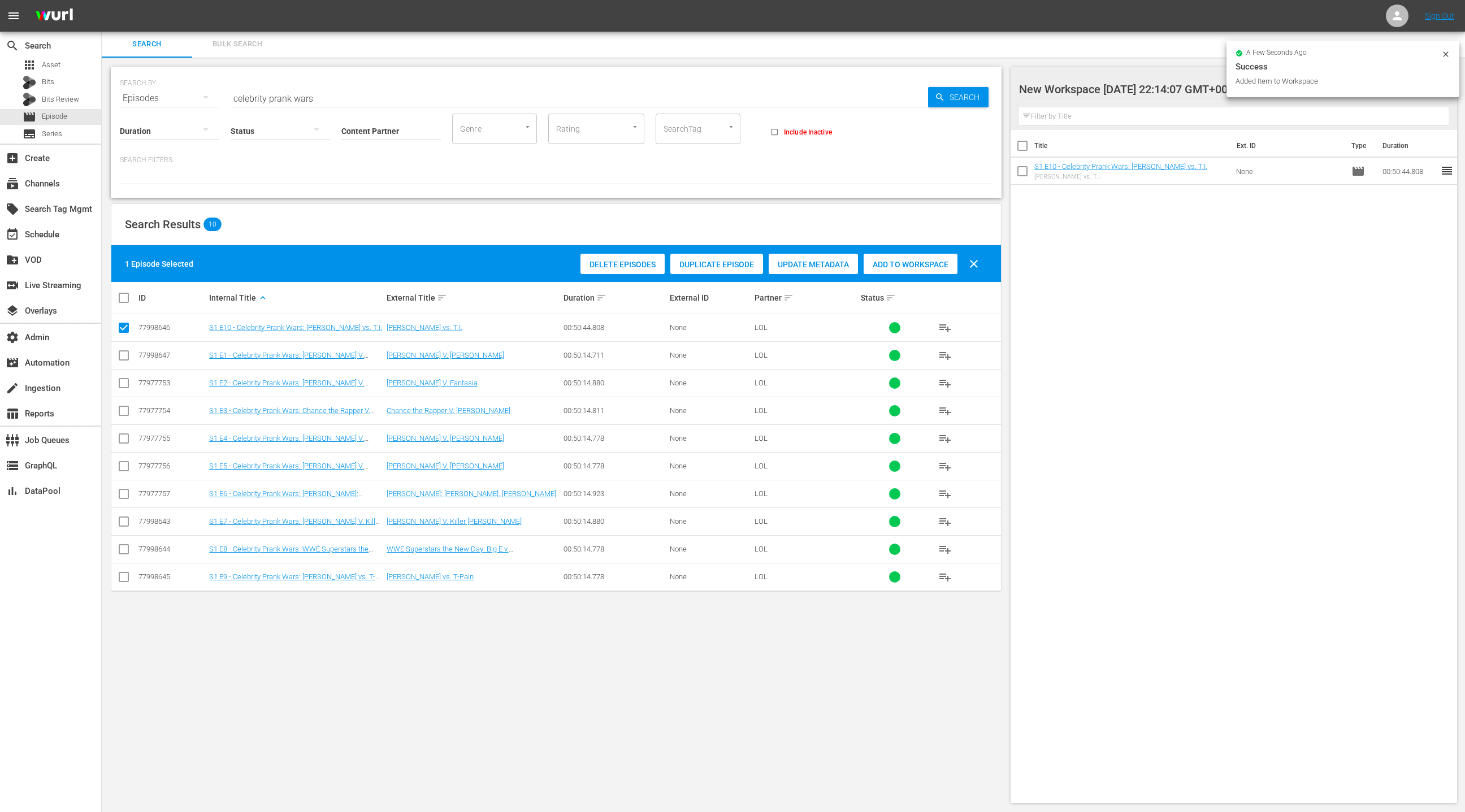
click at [125, 298] on input "checkbox" at bounding box center [128, 298] width 22 height 13
checkbox input "true"
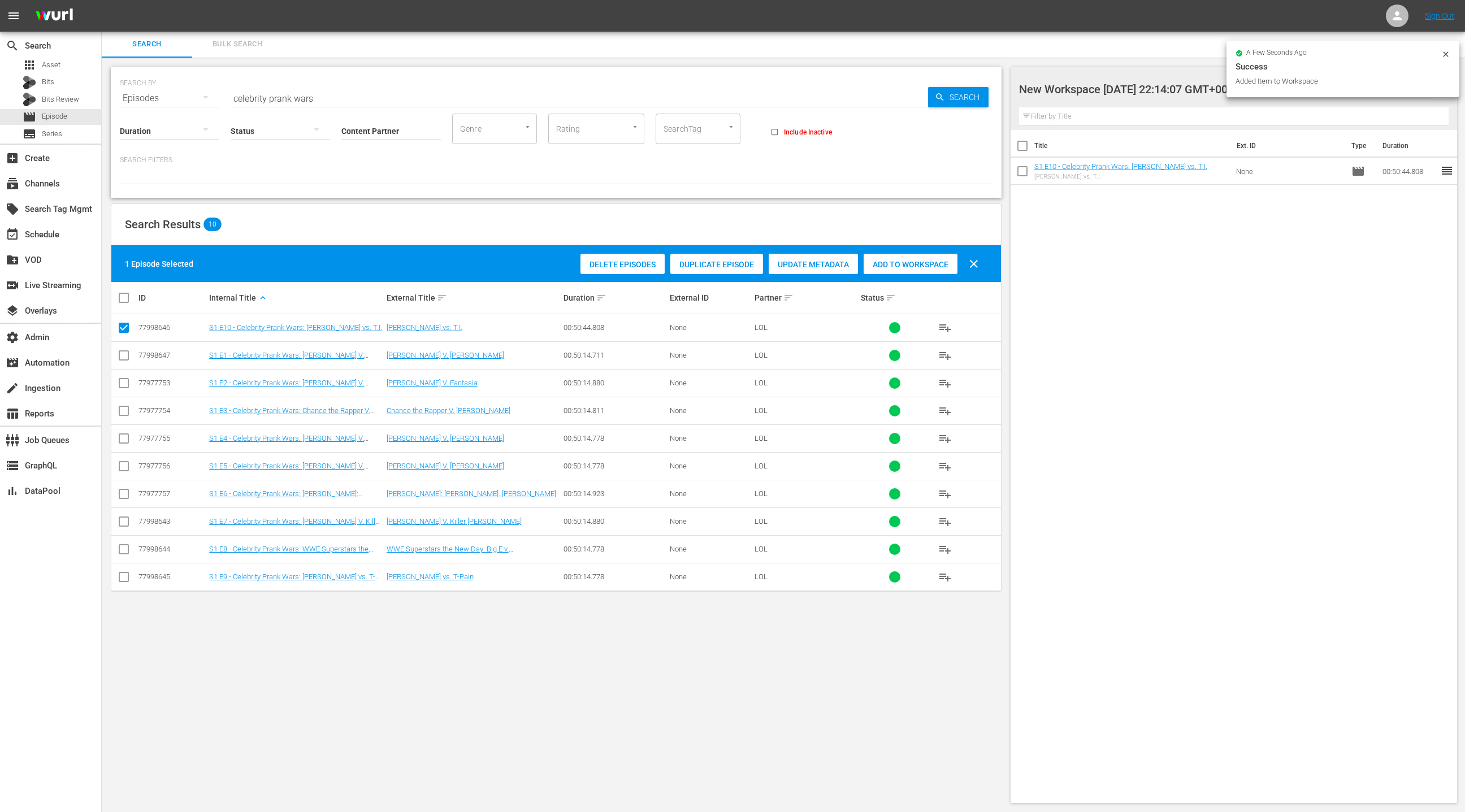
checkbox input "true"
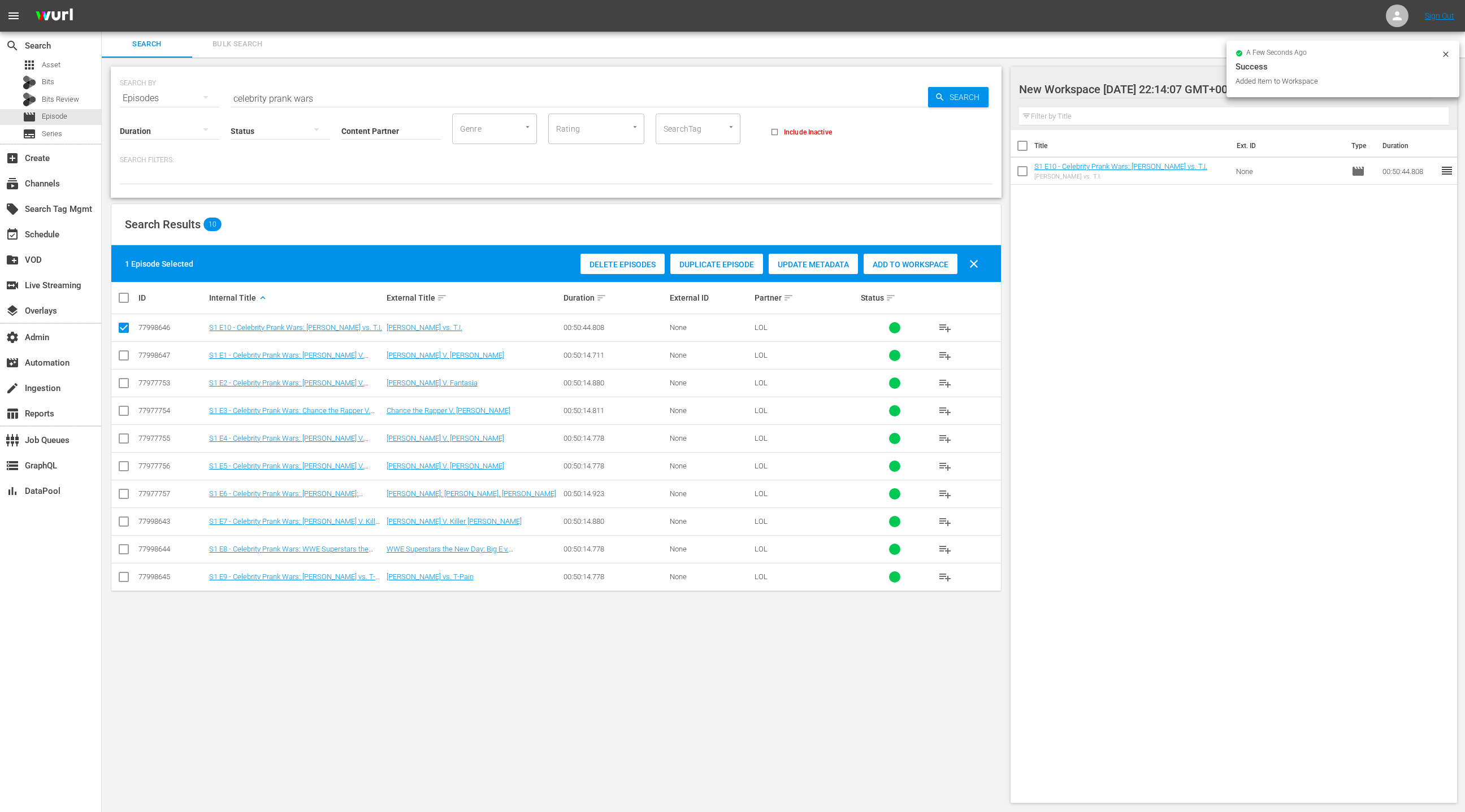
checkbox input "true"
click at [125, 326] on input "checkbox" at bounding box center [124, 330] width 13 height 13
checkbox input "false"
click at [926, 266] on span "Add to Workspace" at bounding box center [910, 264] width 94 height 9
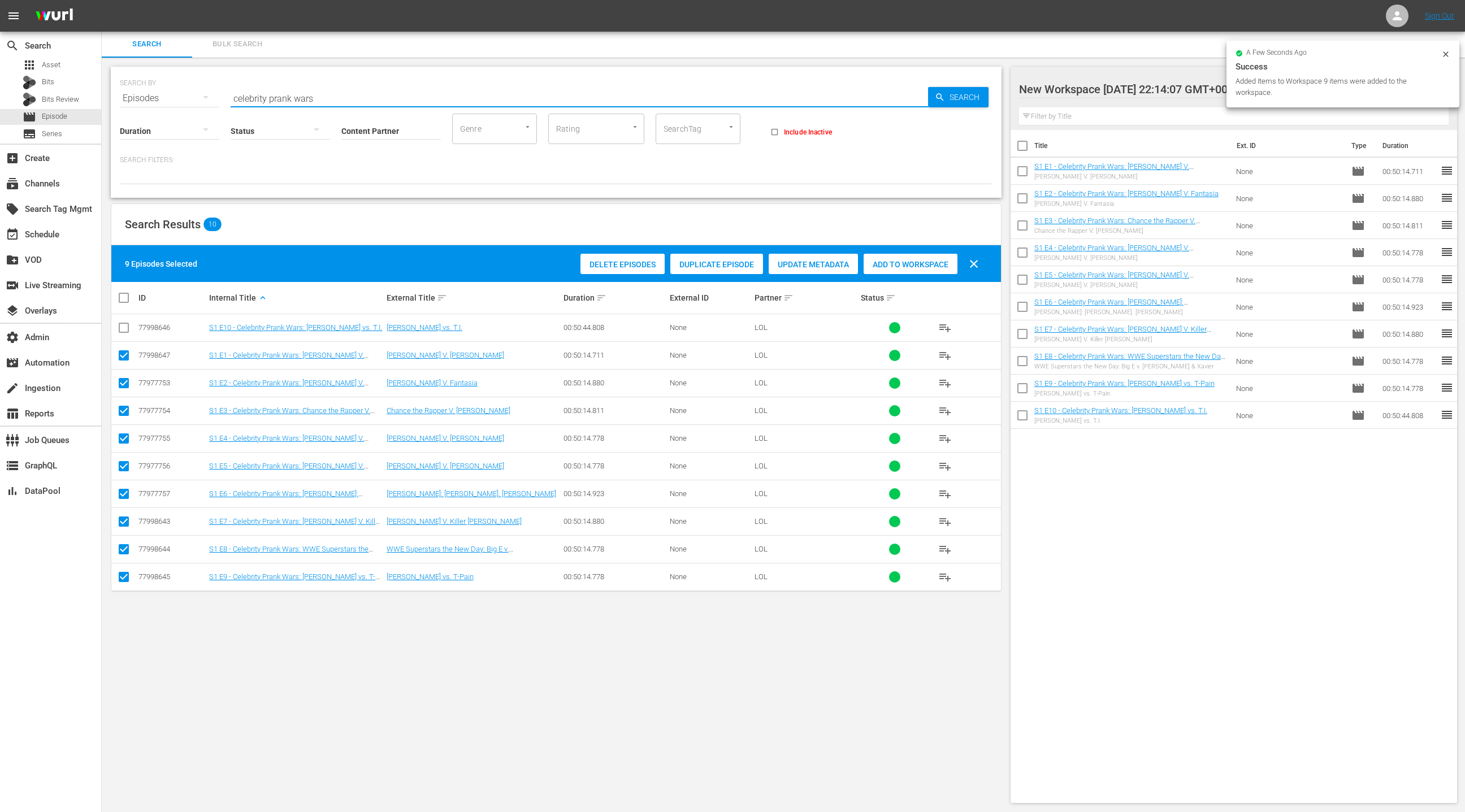
click at [246, 99] on input "celebrity prank wars" at bounding box center [579, 98] width 698 height 27
drag, startPoint x: 246, startPoint y: 99, endPoint x: 339, endPoint y: 104, distance: 93.1
click at [339, 104] on input "celebrity prank wars" at bounding box center [579, 98] width 698 height 27
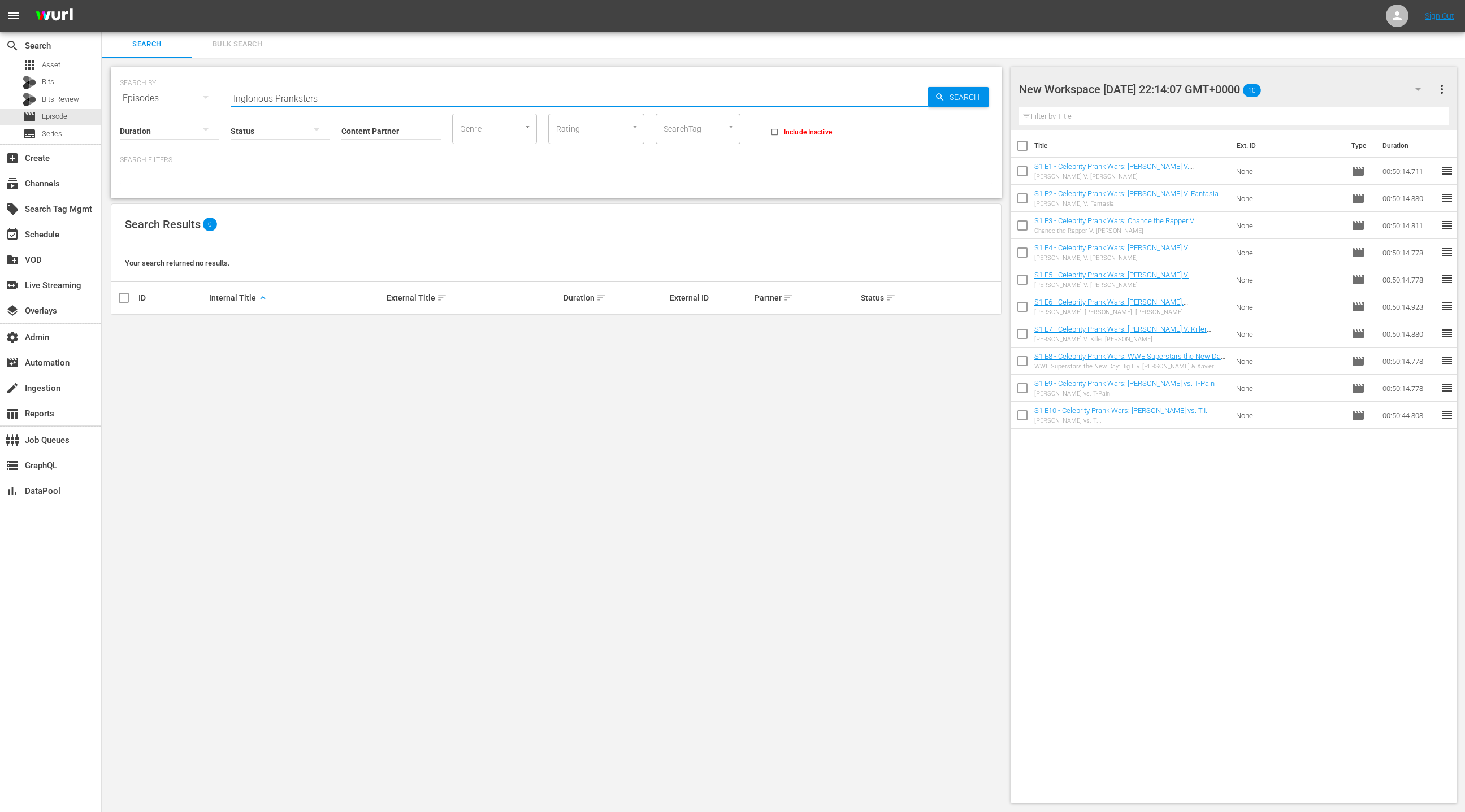
click at [302, 95] on input "Inglorious Pranksters" at bounding box center [579, 98] width 698 height 27
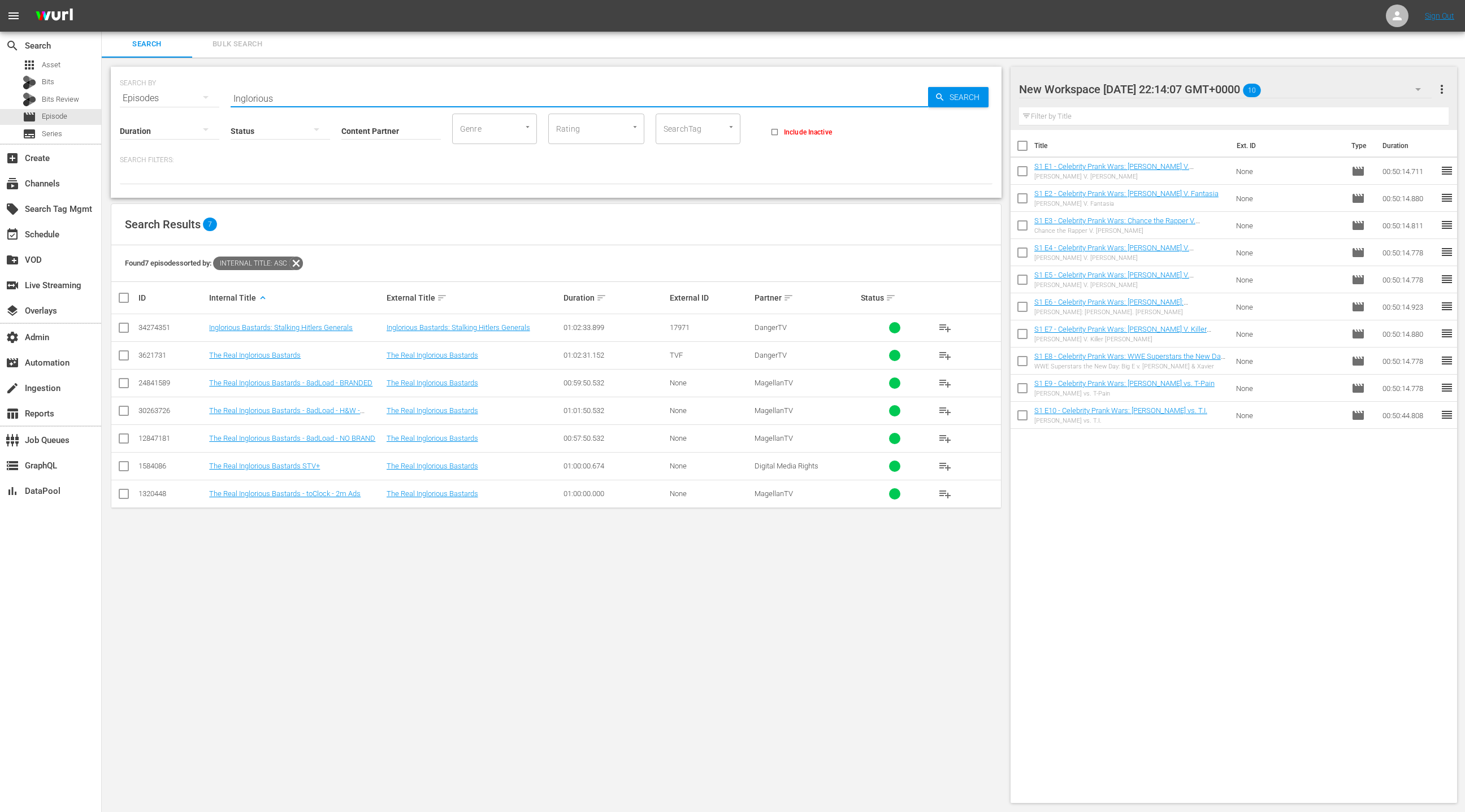
type input "Inglorious"
click at [76, 138] on div "subtitles Series" at bounding box center [51, 134] width 101 height 16
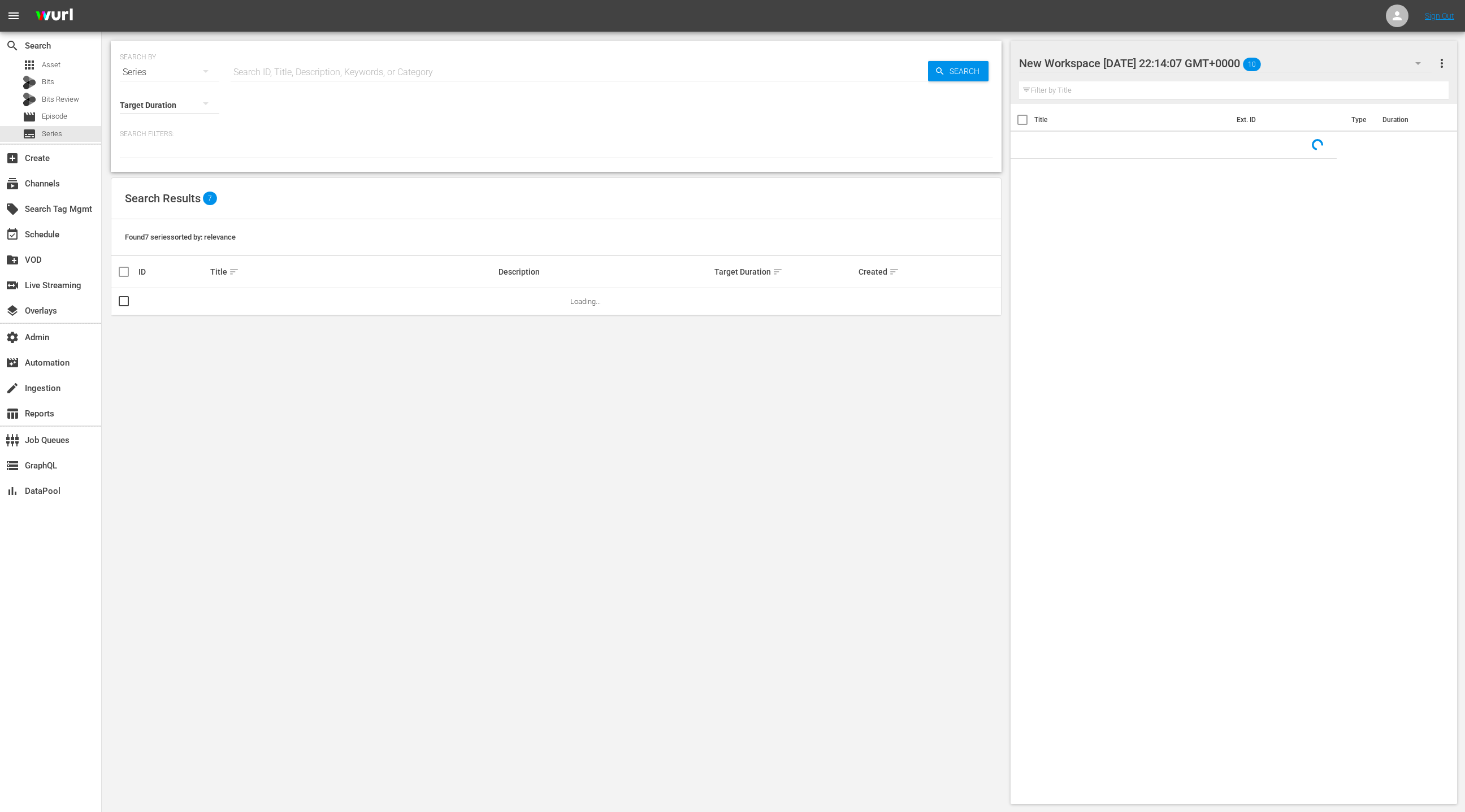
click at [268, 73] on input "text" at bounding box center [579, 72] width 698 height 27
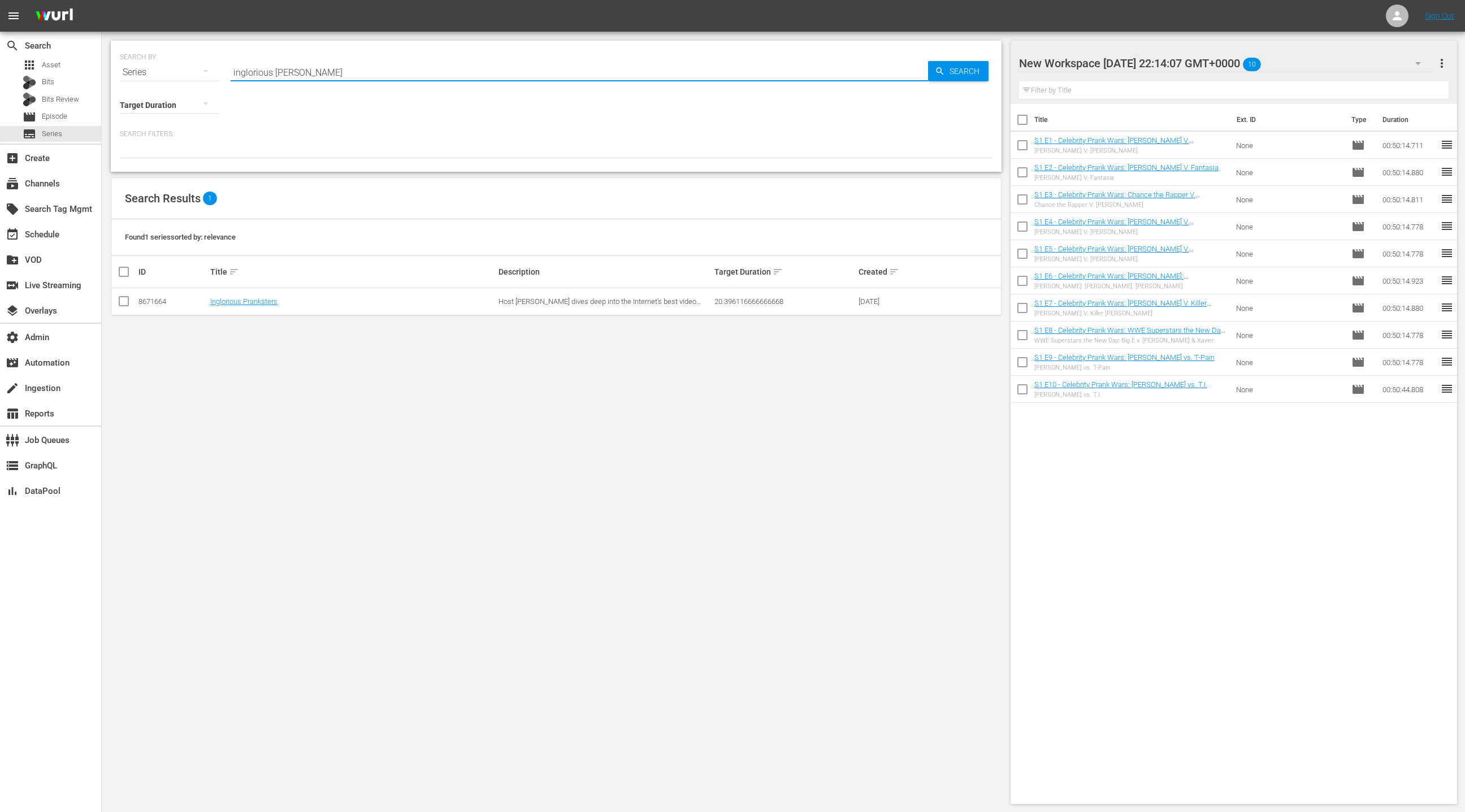
type input "Inglorious Pranksters"
click at [250, 303] on link "Inglorious Pranksters" at bounding box center [244, 301] width 67 height 8
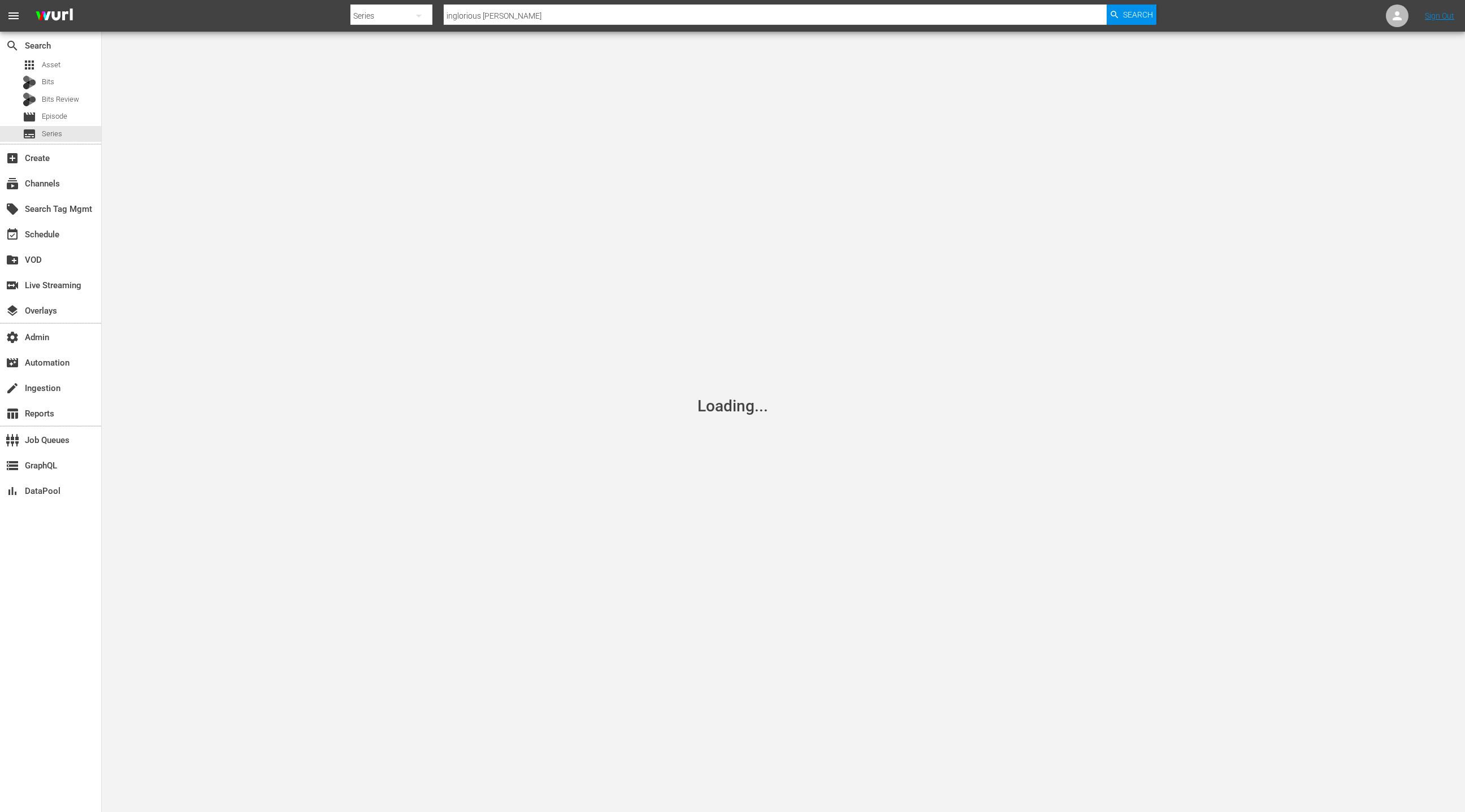
type input "Inglorious Pranksters"
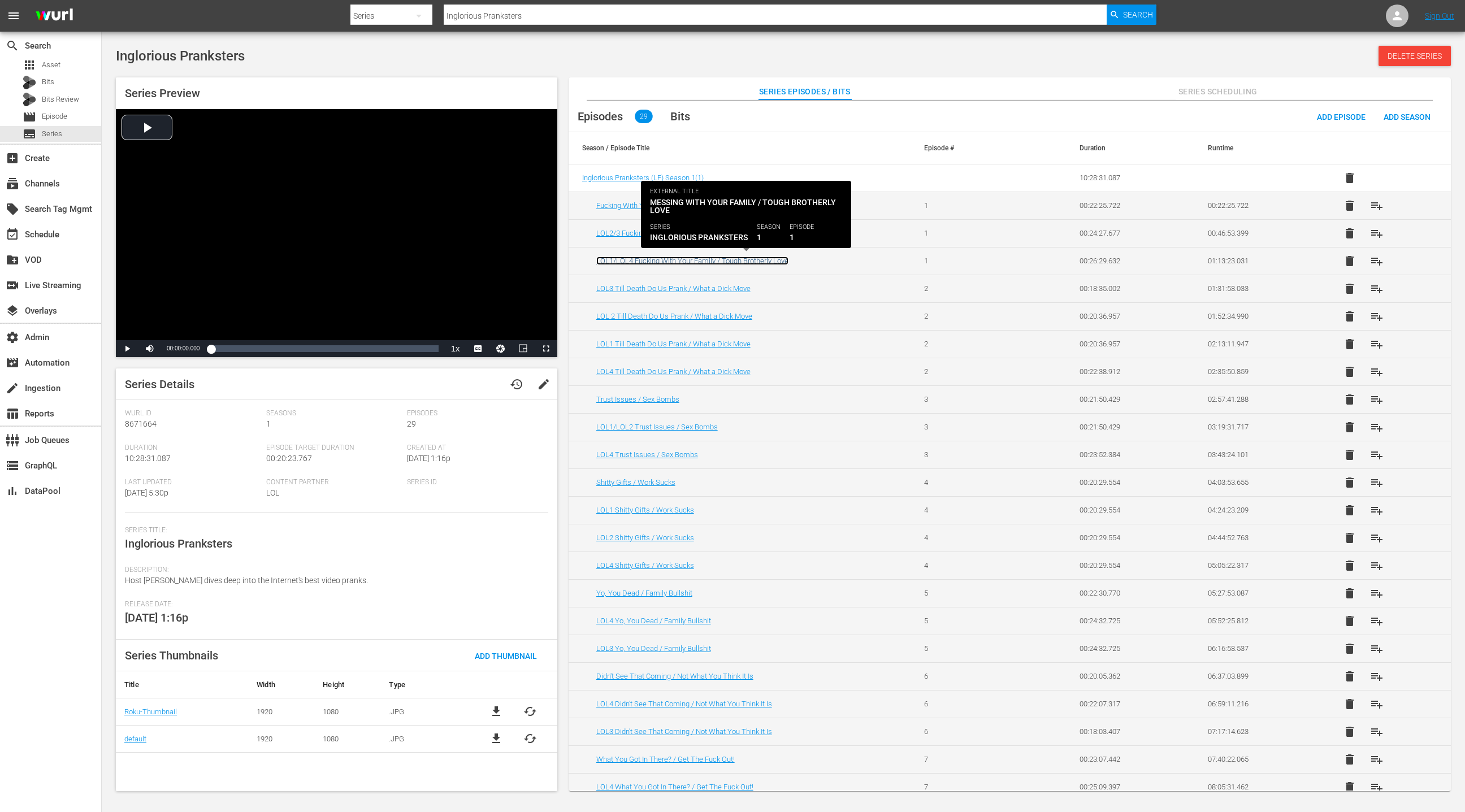
click at [755, 261] on link "LOL1/LOL4 Fucking With Your Family / Tough Brotherly Love" at bounding box center [692, 260] width 192 height 8
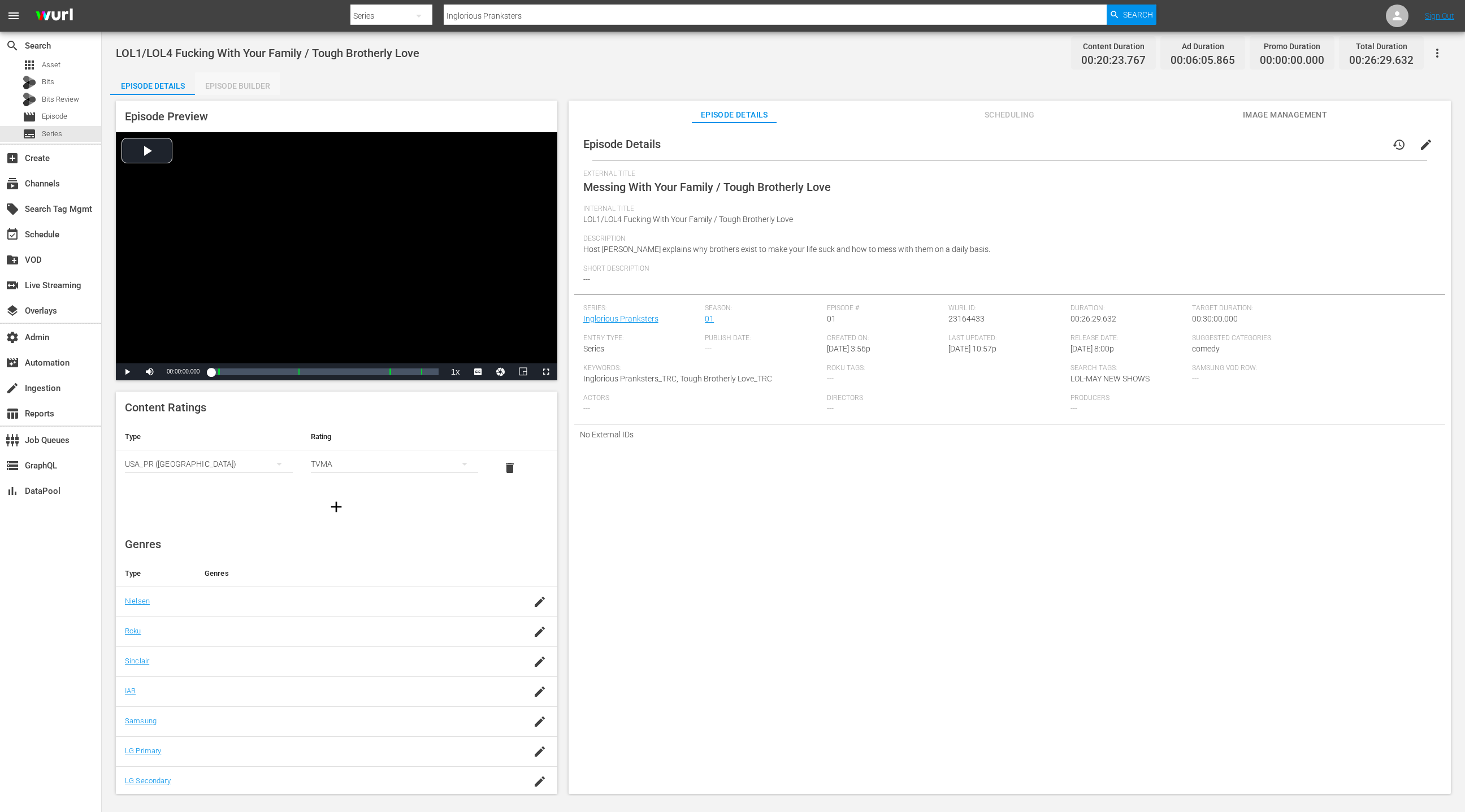
click at [262, 89] on div "Episode Builder" at bounding box center [237, 86] width 84 height 27
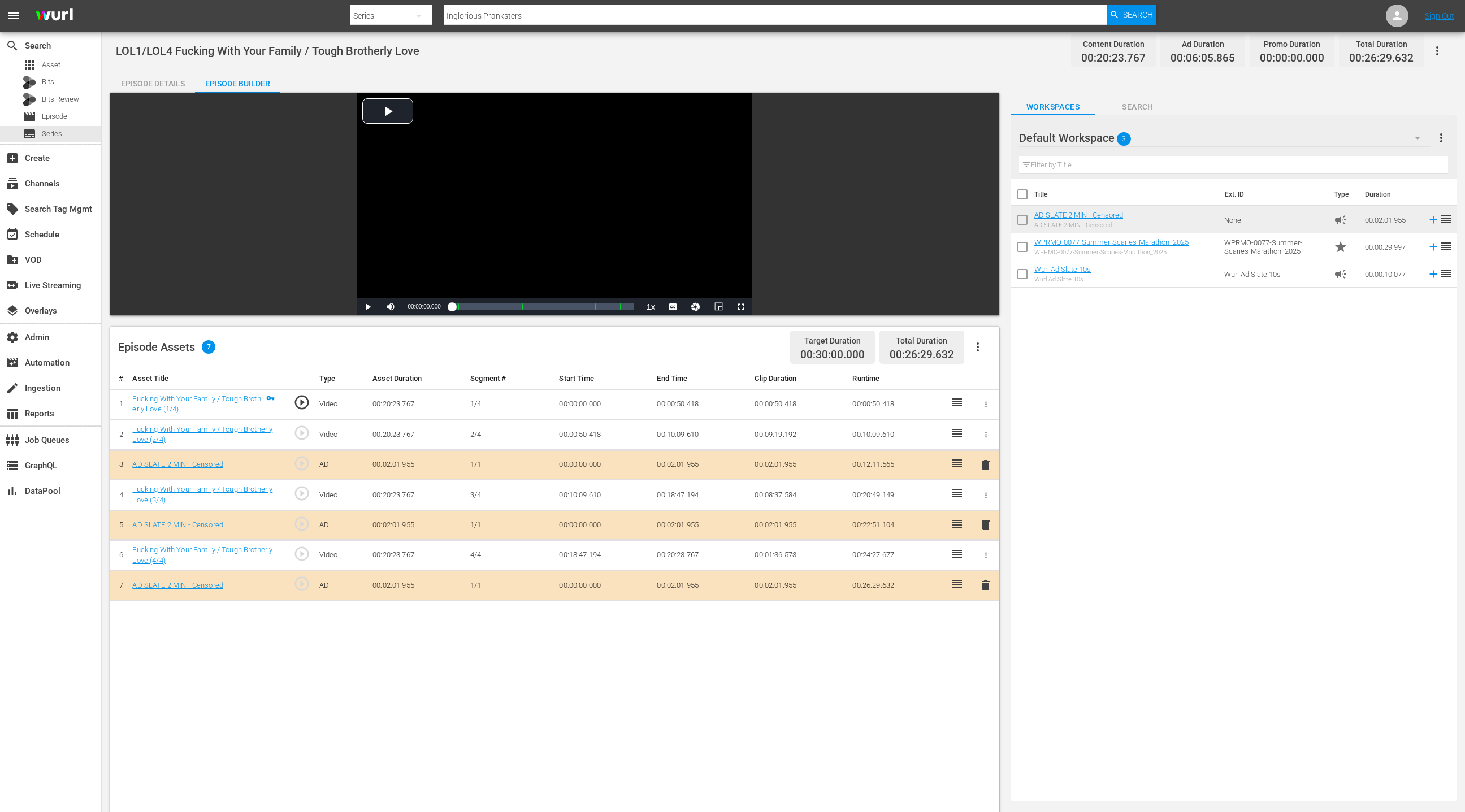
scroll to position [1, 0]
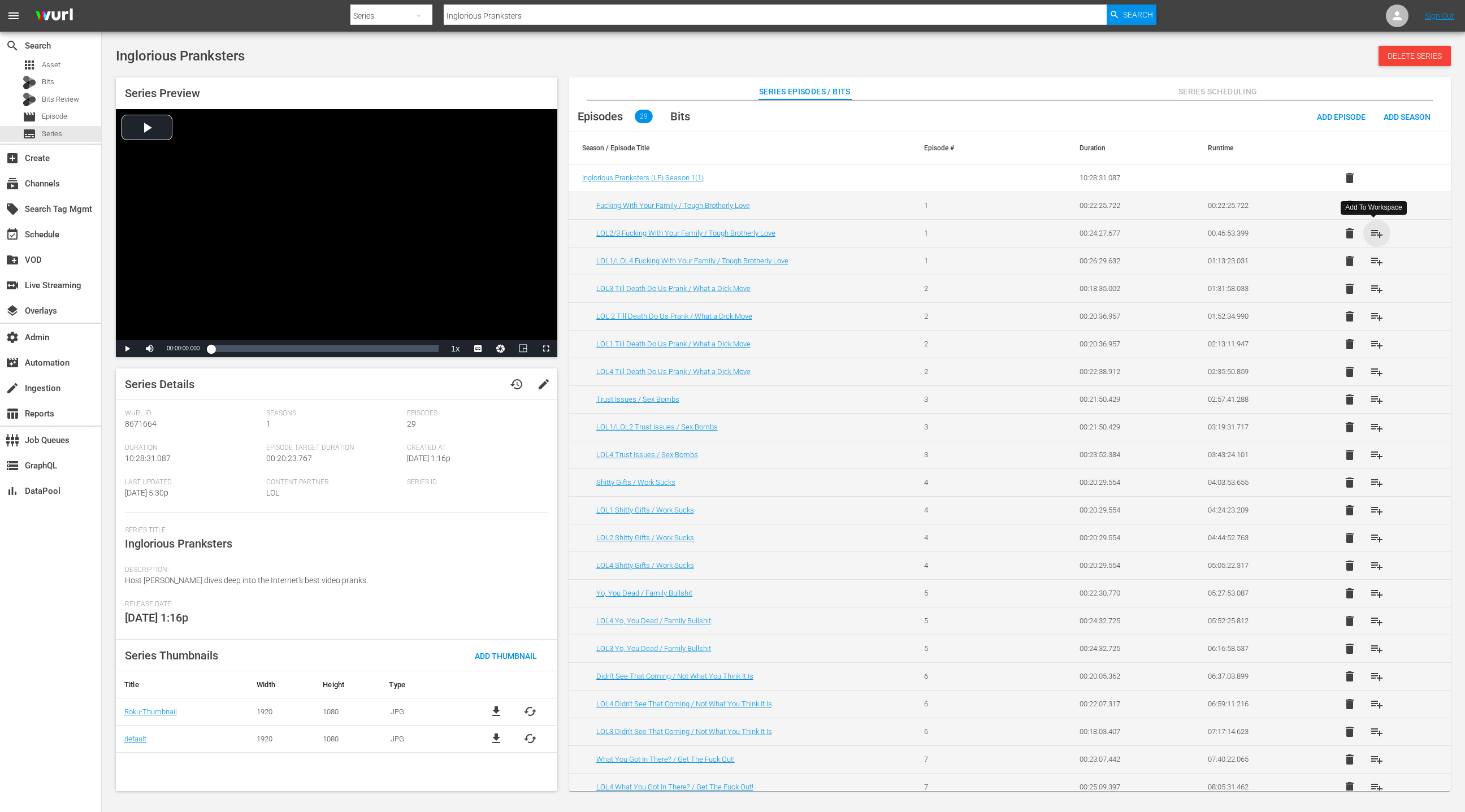
click at [1376, 233] on span "playlist_add" at bounding box center [1377, 233] width 13 height 13
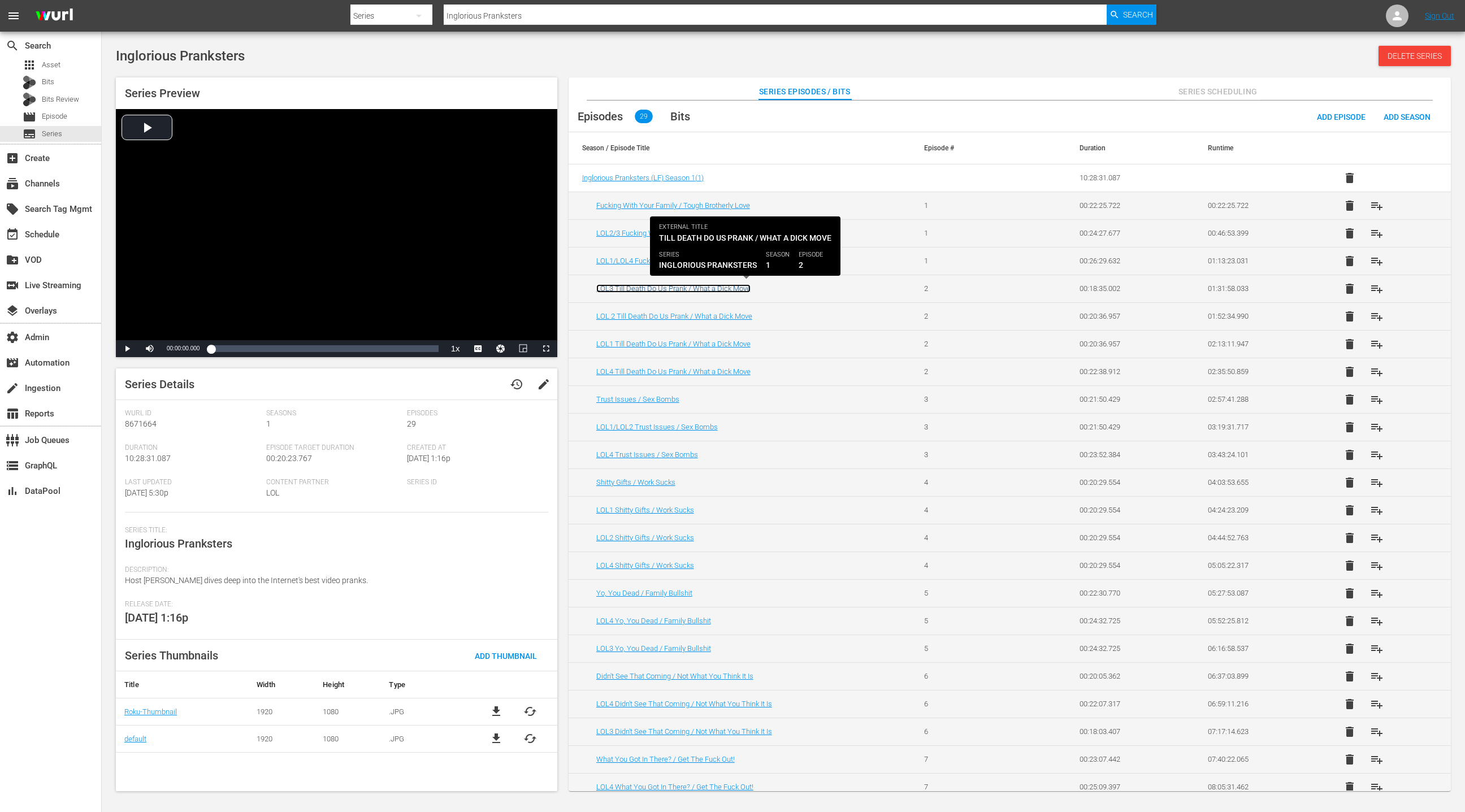
click at [734, 287] on link "LOL3 Till Death Do Us Prank / What a Dick Move" at bounding box center [673, 288] width 154 height 8
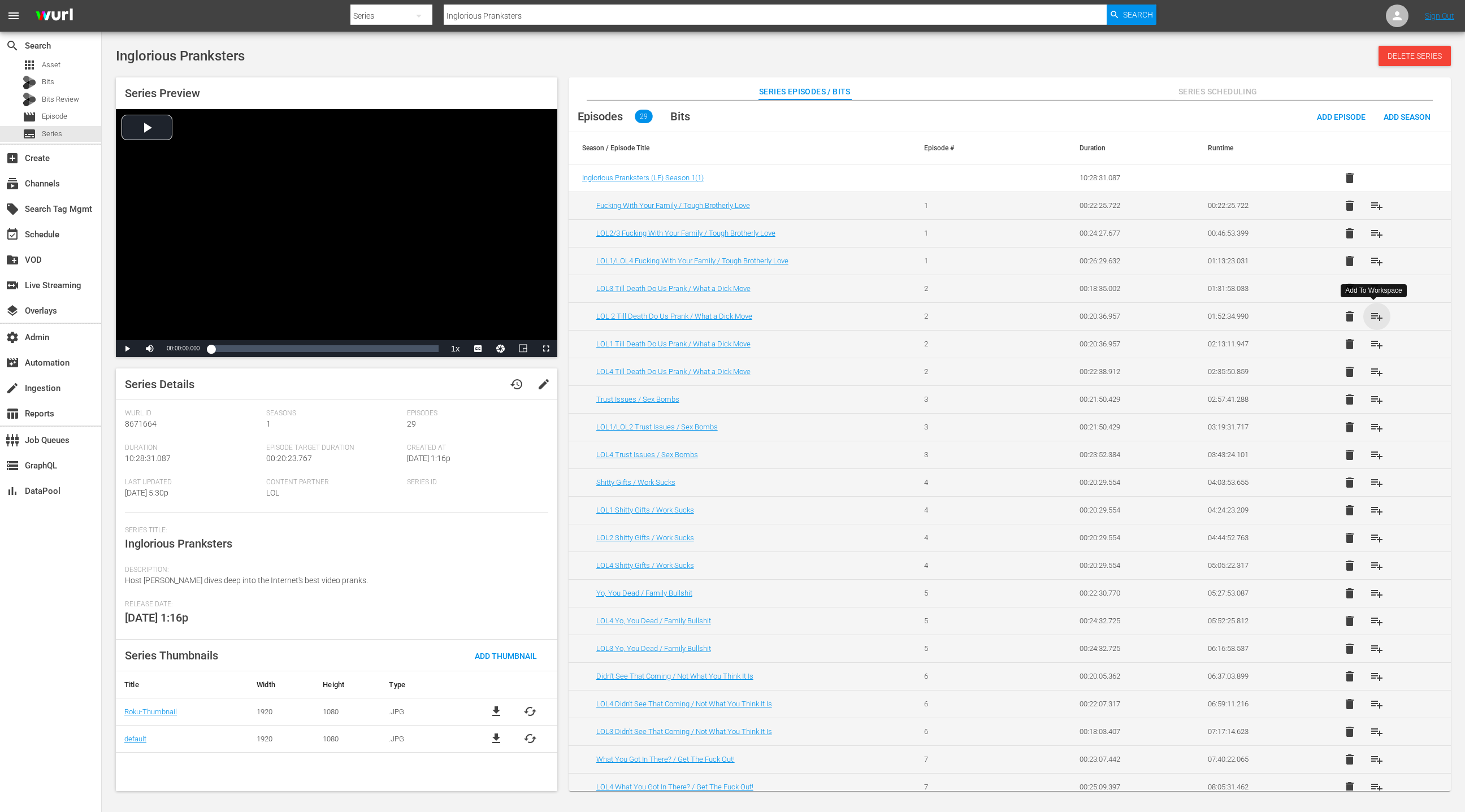
click at [1380, 317] on span "playlist_add" at bounding box center [1377, 316] width 13 height 13
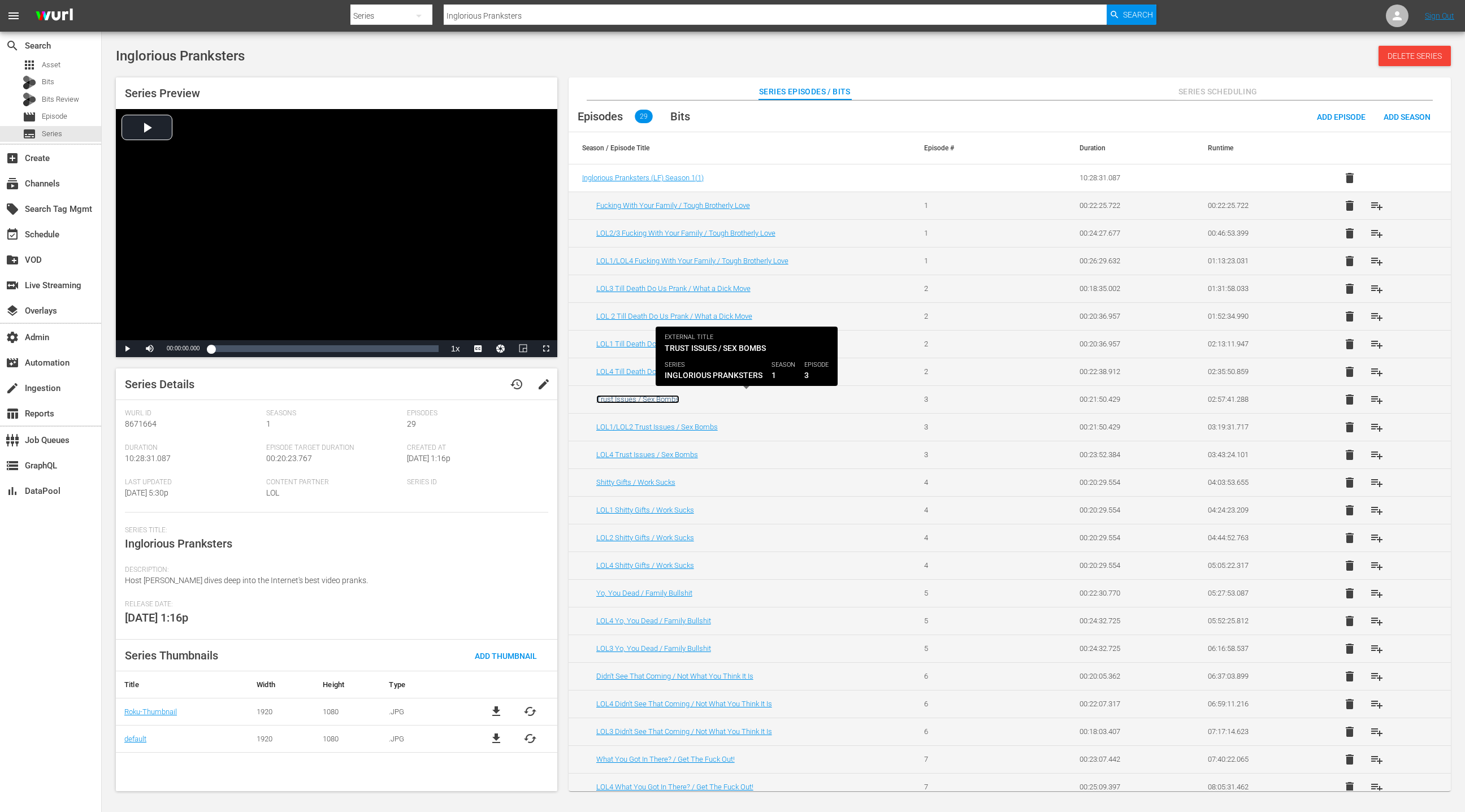
click at [655, 401] on link "Trust Issues / Sex Bombs" at bounding box center [638, 399] width 83 height 8
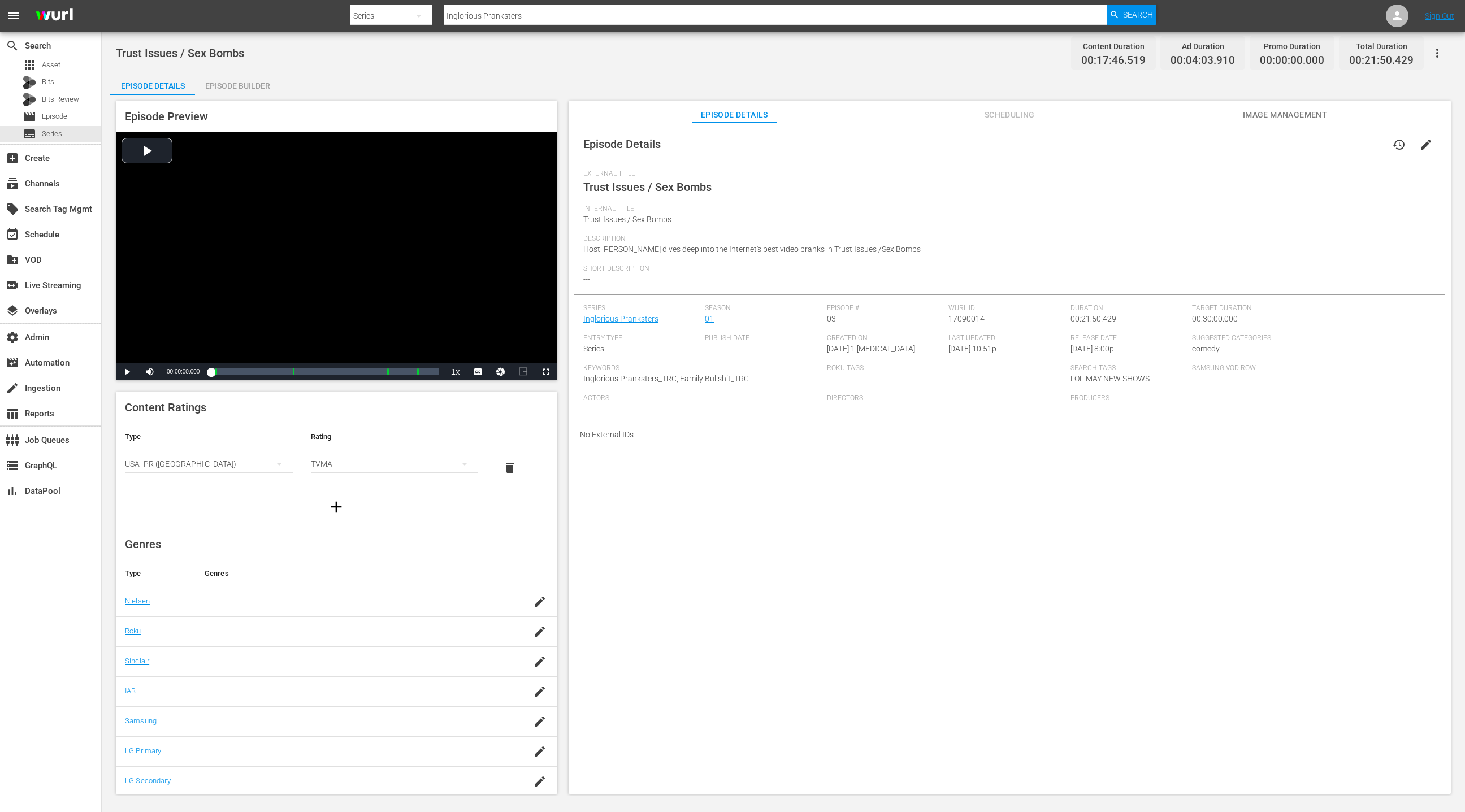
click at [1000, 111] on span "Scheduling" at bounding box center [1009, 115] width 84 height 14
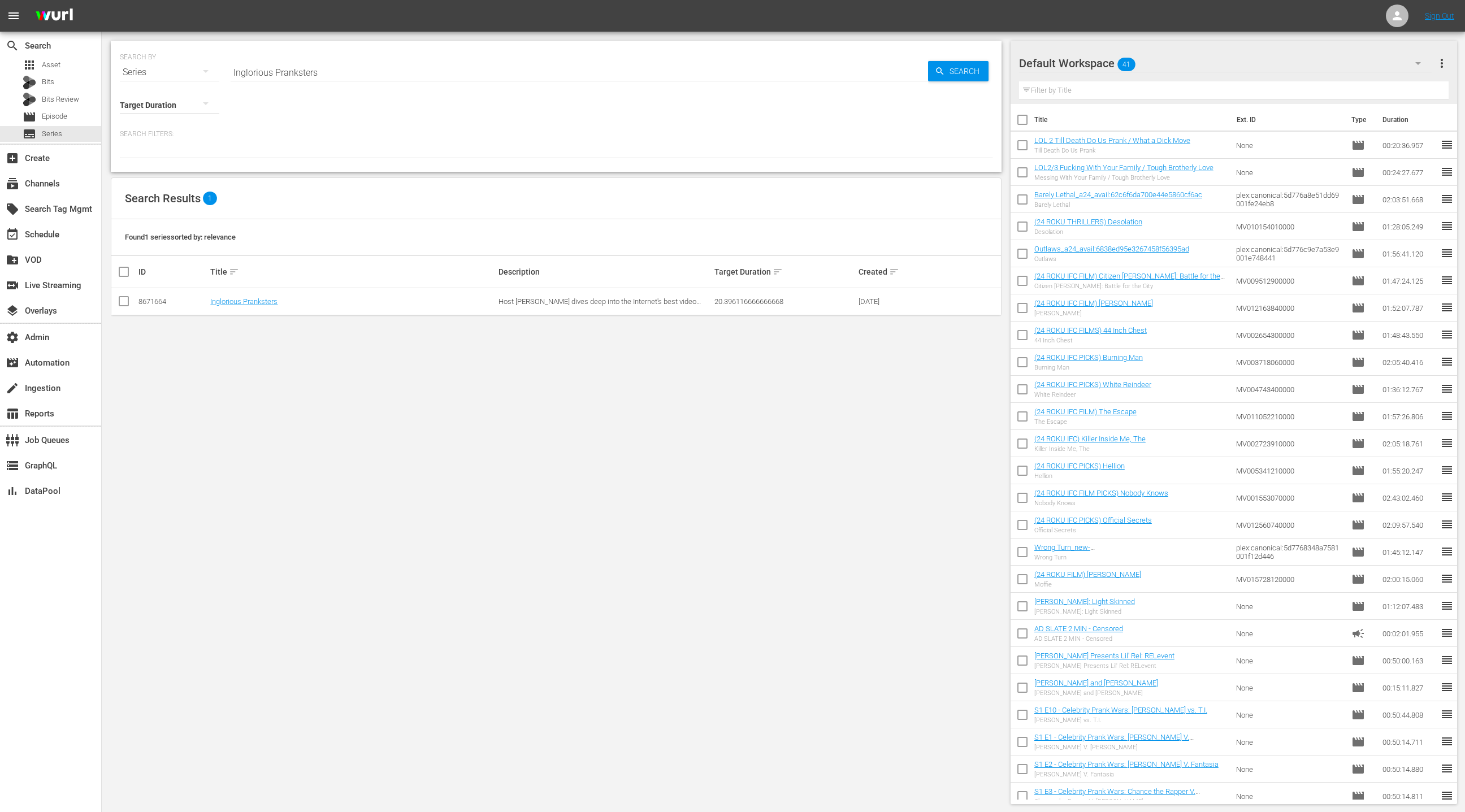
click at [1337, 62] on div "Default Workspace 41" at bounding box center [1225, 63] width 413 height 31
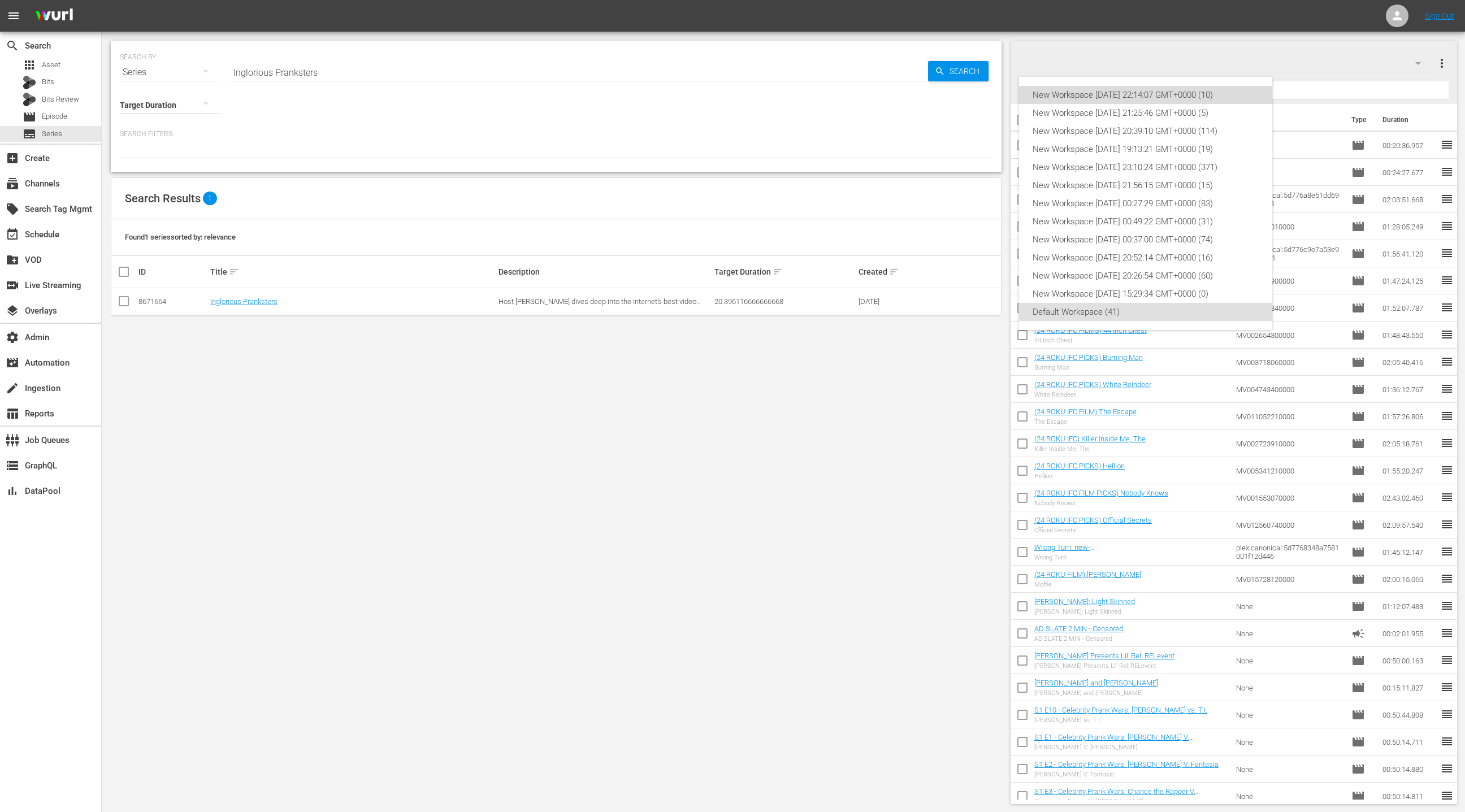
click at [1167, 94] on div "New Workspace [DATE] 22:14:07 GMT+0000 (10)" at bounding box center [1145, 95] width 226 height 18
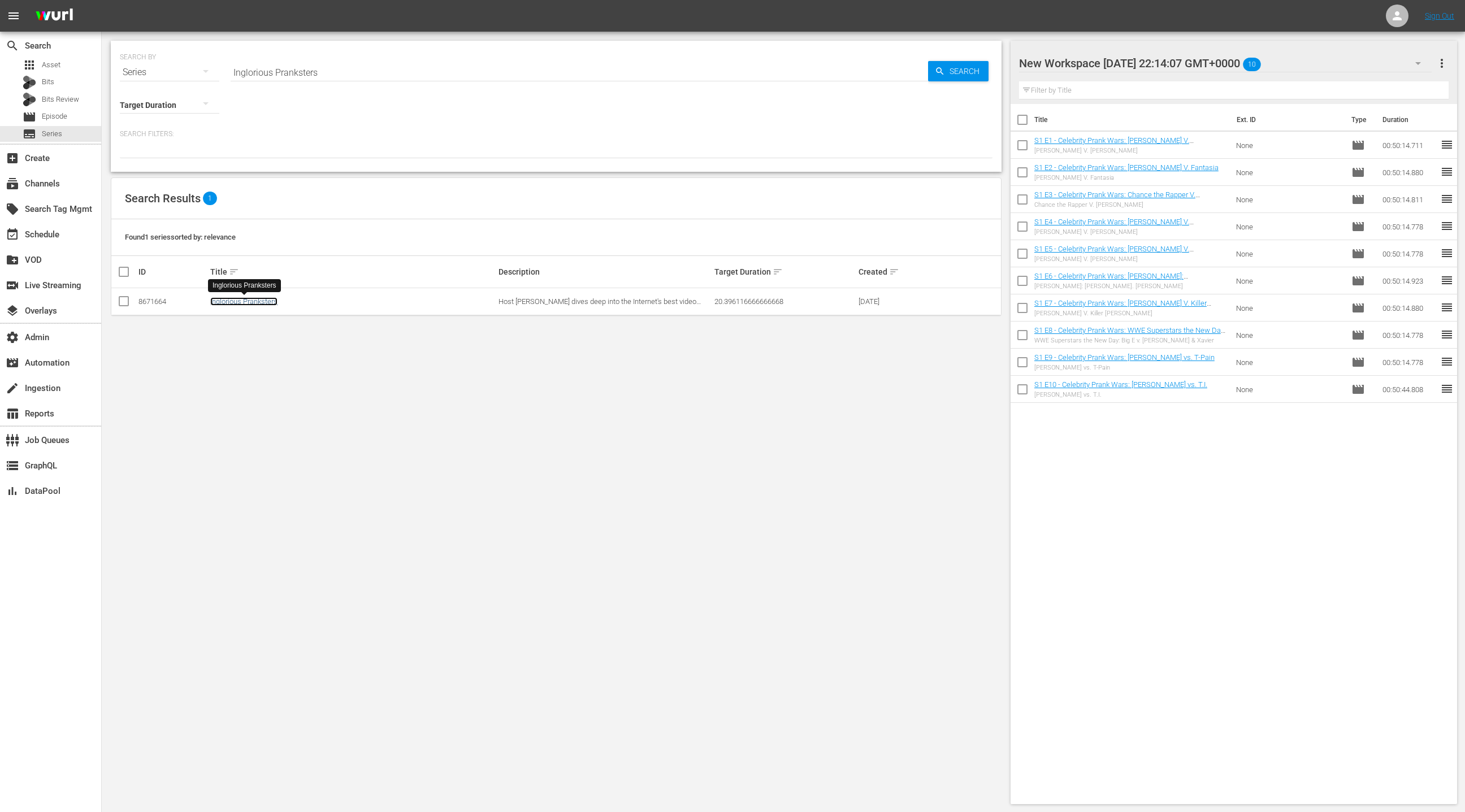
click at [260, 300] on link "Inglorious Pranksters" at bounding box center [244, 301] width 67 height 8
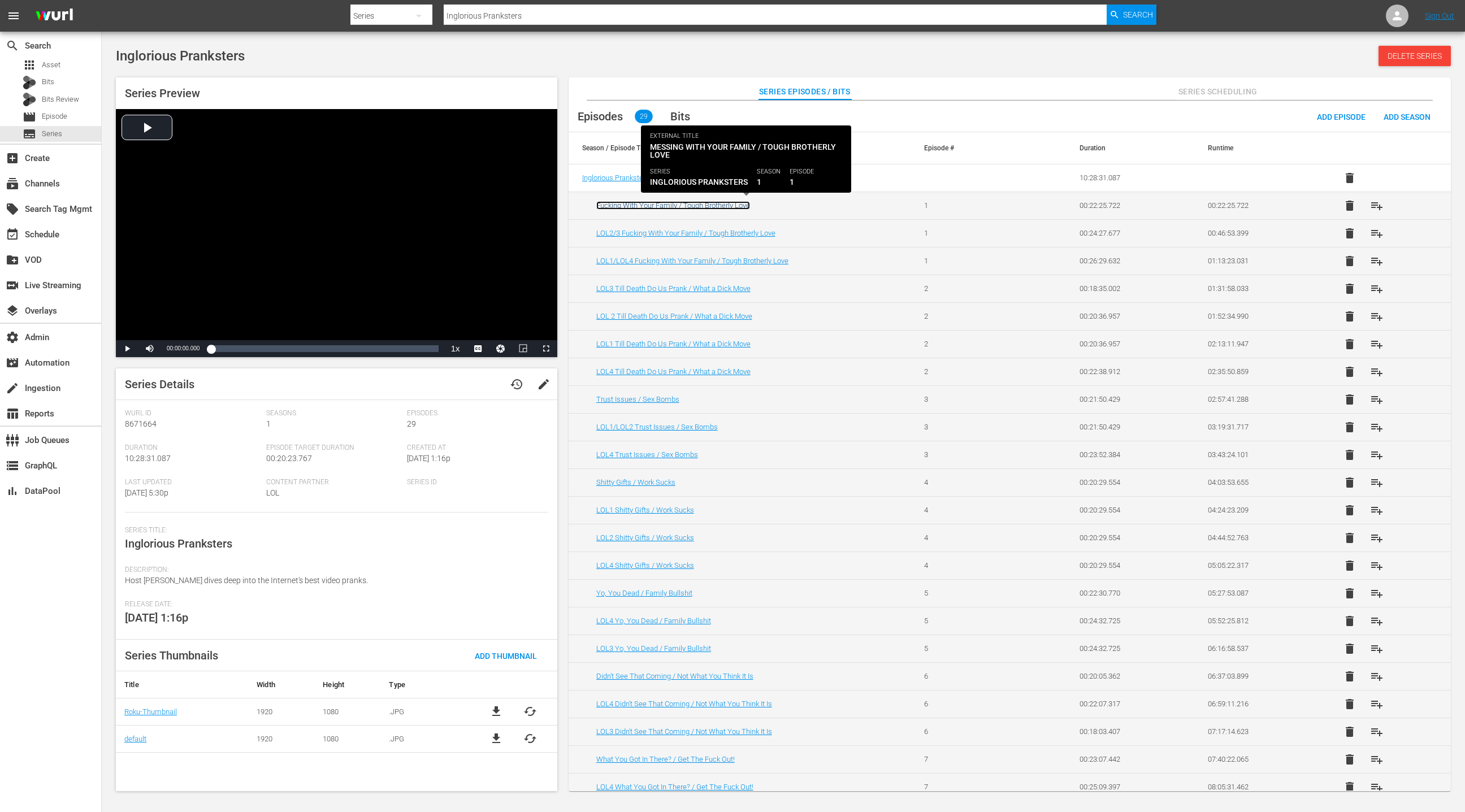
click at [736, 206] on link "Fucking With Your Family / Tough Brotherly Love" at bounding box center [673, 205] width 154 height 8
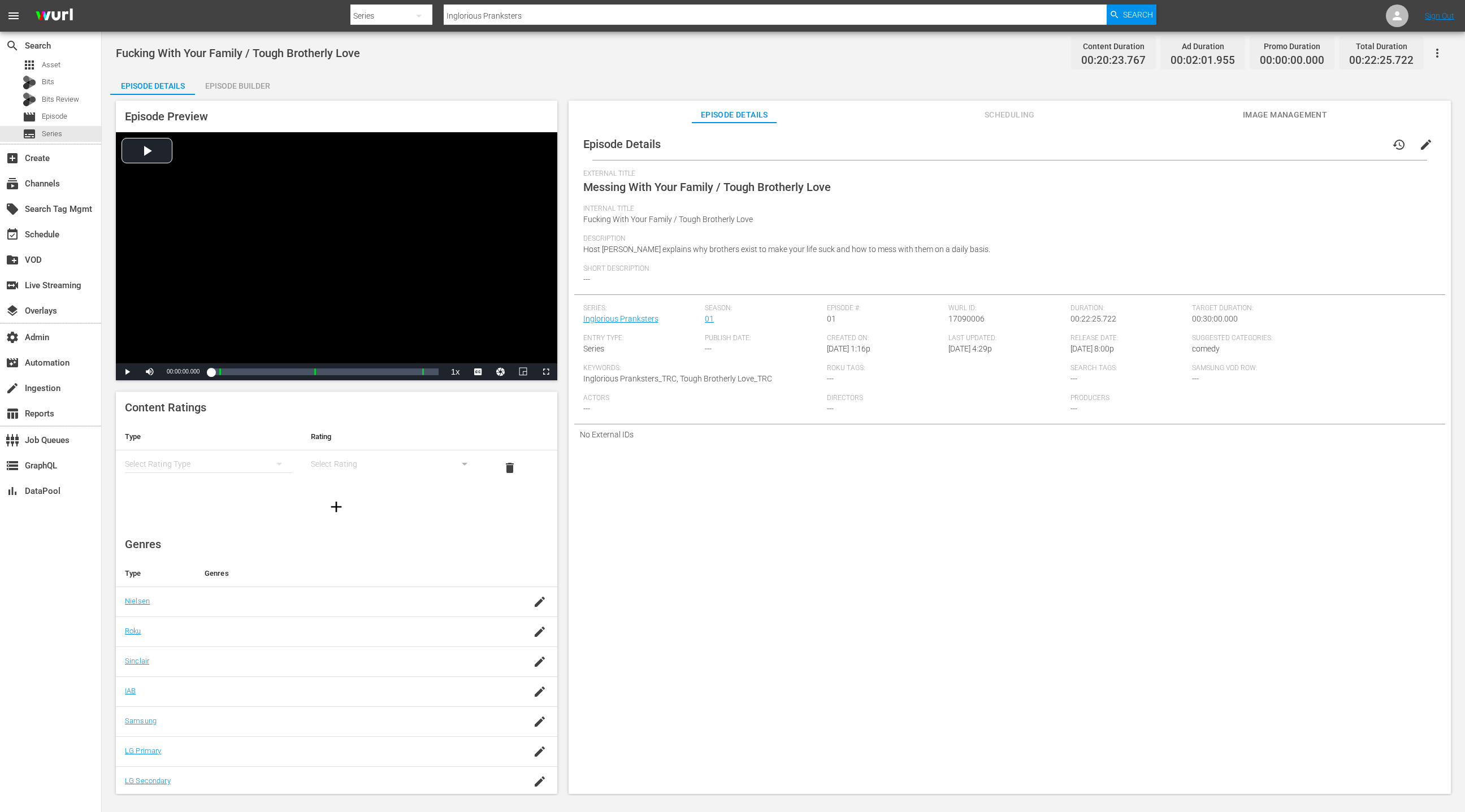
click at [1008, 113] on span "Scheduling" at bounding box center [1009, 115] width 84 height 14
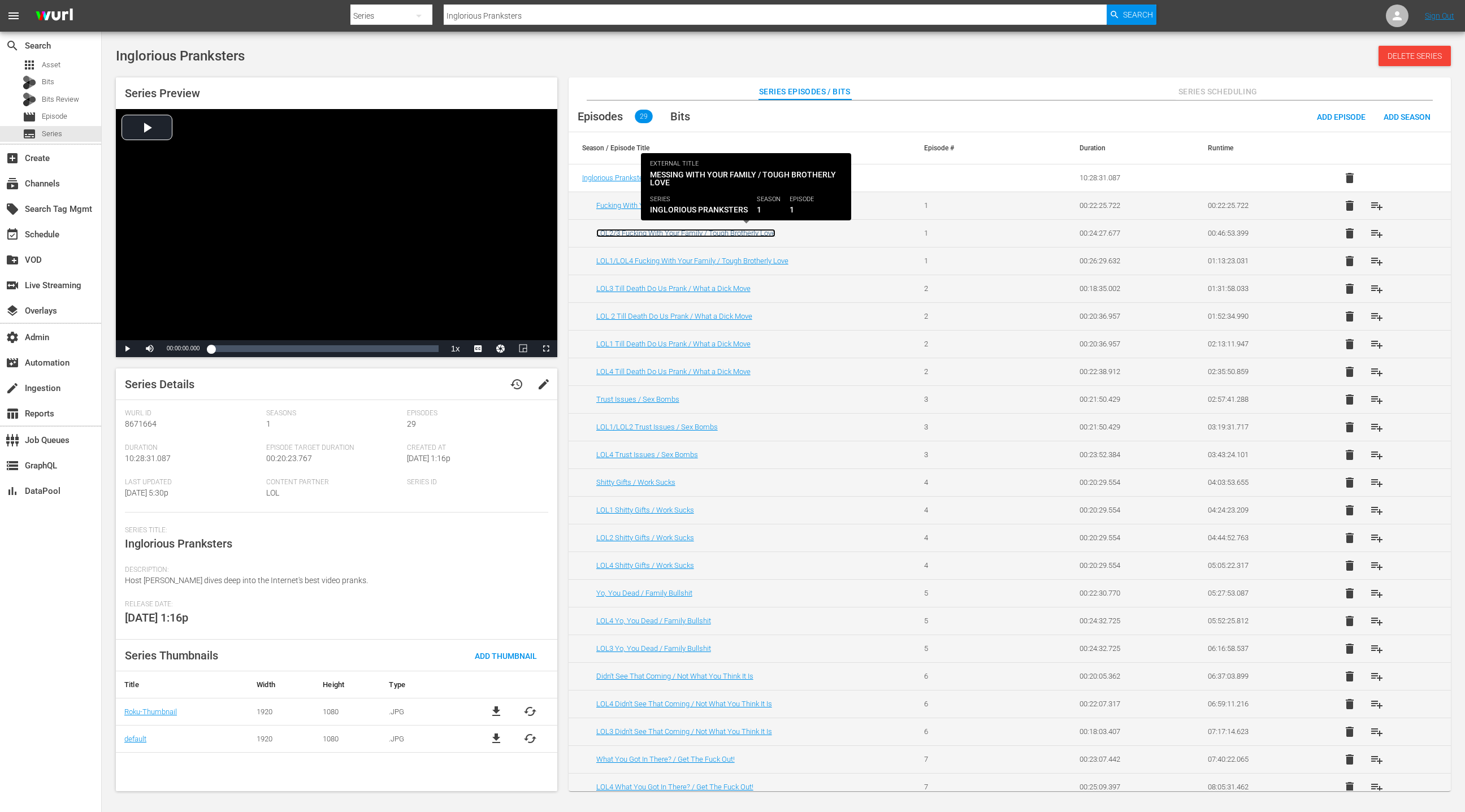
click at [687, 230] on link "LOL2/3 Fucking With Your Family / Tough Brotherly Love" at bounding box center [686, 233] width 179 height 8
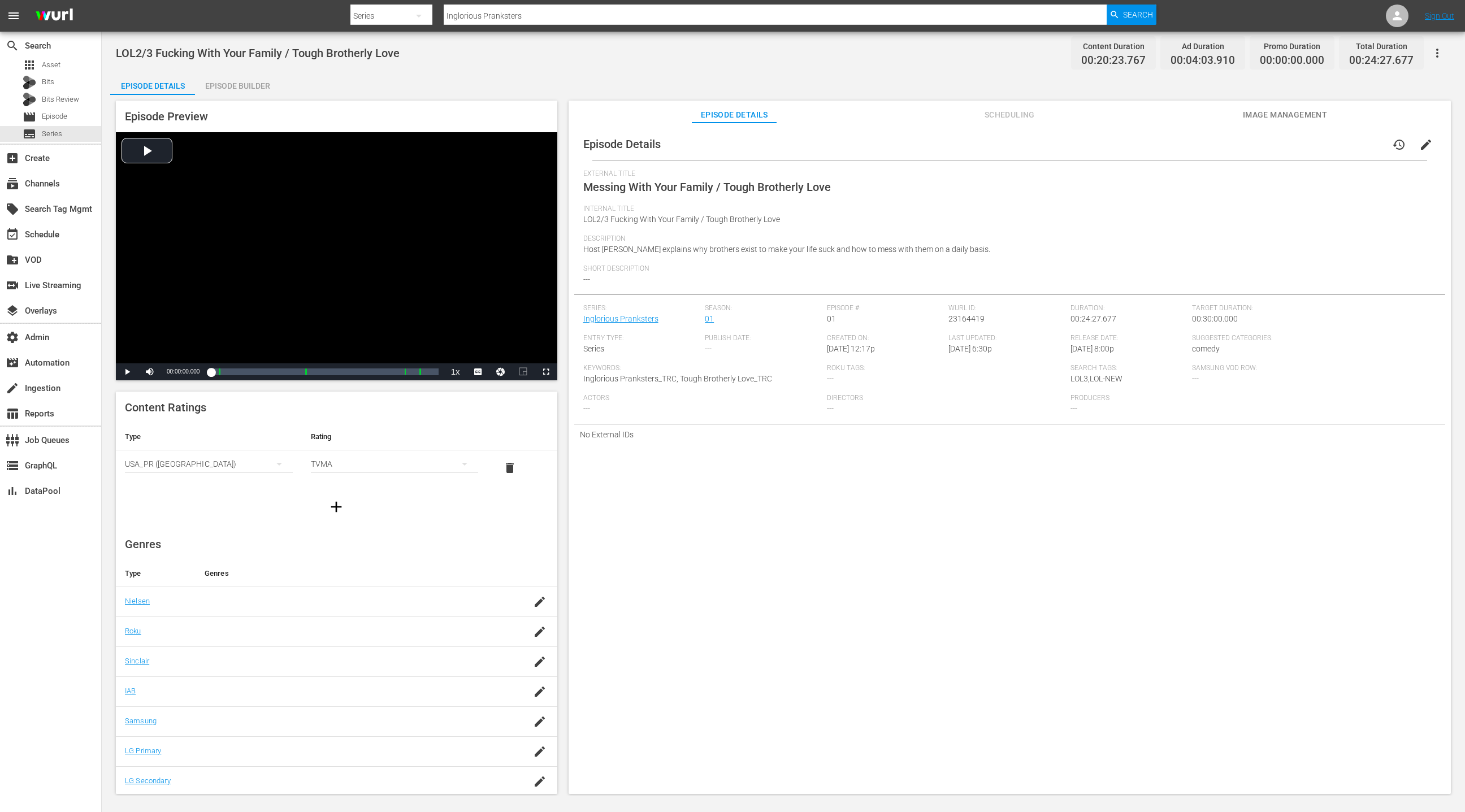
click at [1025, 113] on span "Scheduling" at bounding box center [1009, 115] width 84 height 14
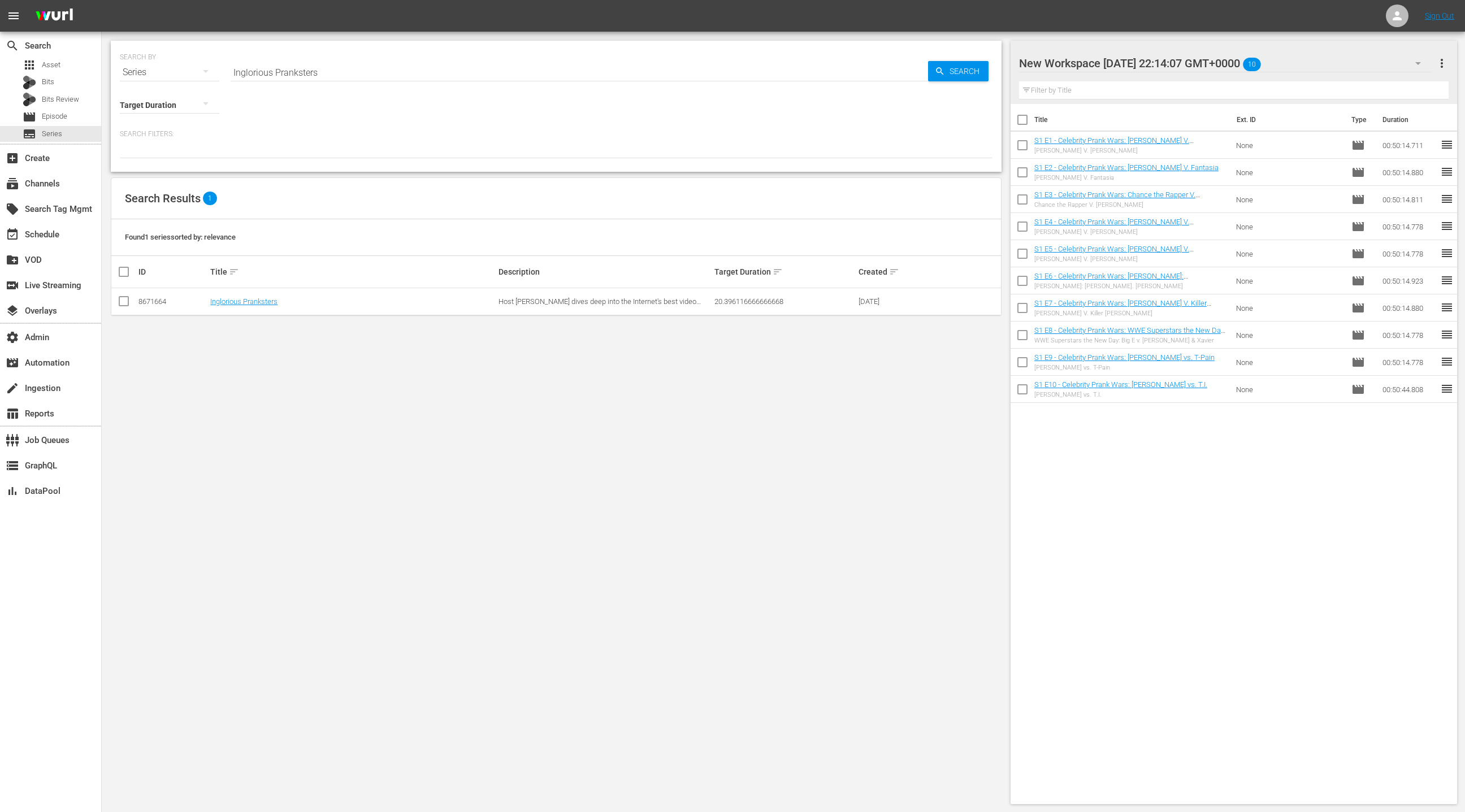
click at [1364, 61] on div "New Workspace [DATE] 22:14:07 GMT+0000 10" at bounding box center [1225, 63] width 413 height 31
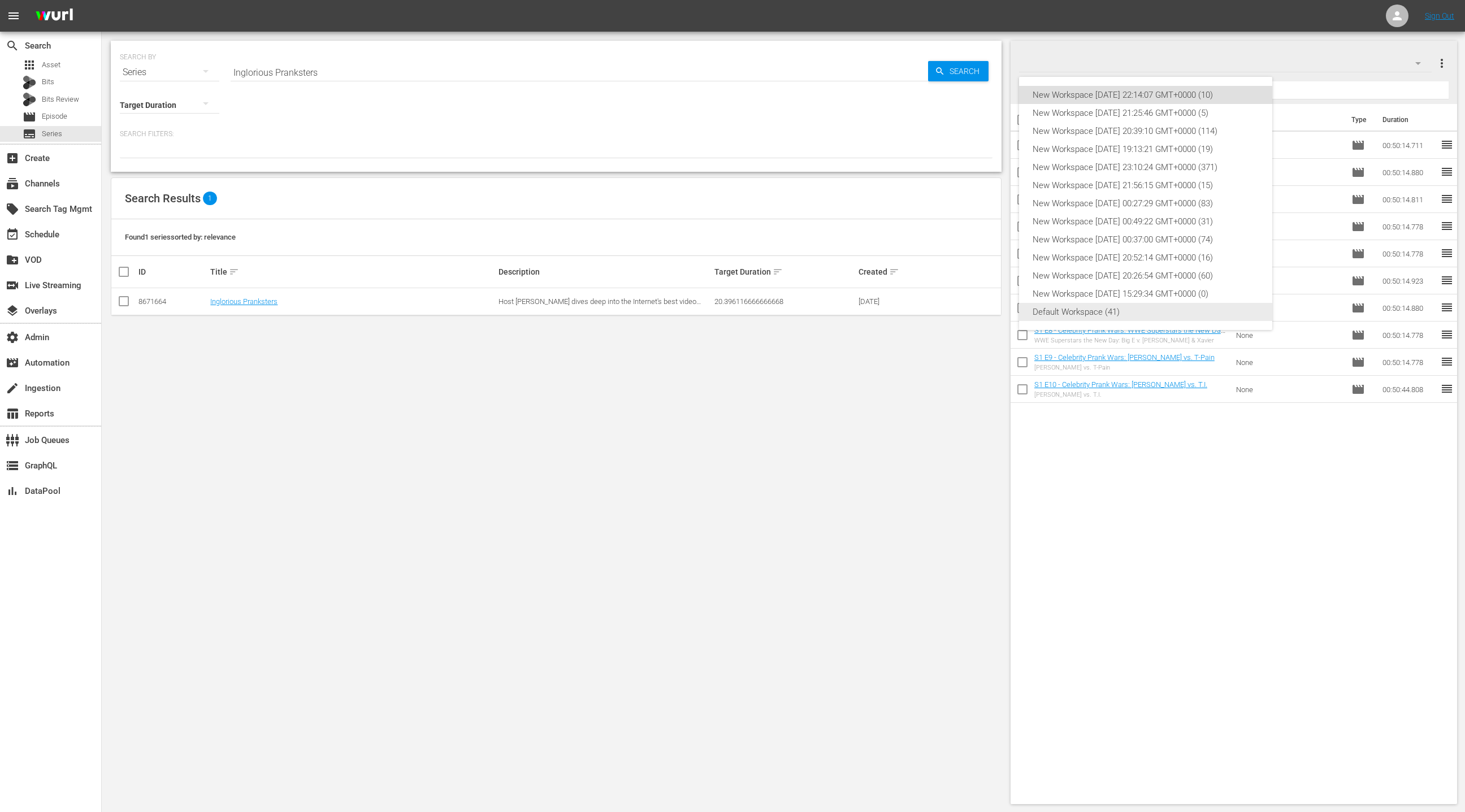
click at [1147, 319] on div "Default Workspace (41)" at bounding box center [1145, 312] width 226 height 18
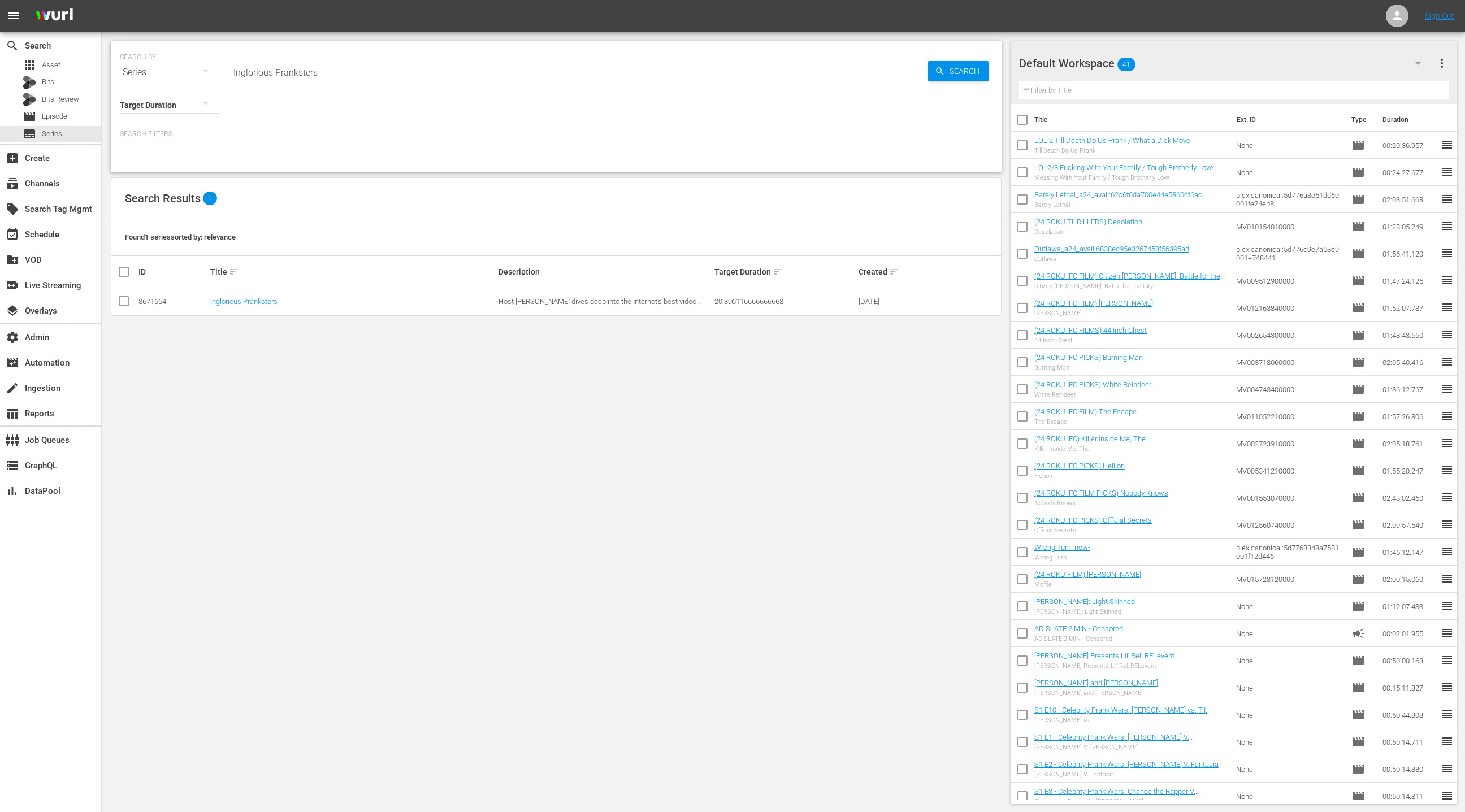
click at [1021, 142] on input "checkbox" at bounding box center [1022, 147] width 24 height 24
checkbox input "true"
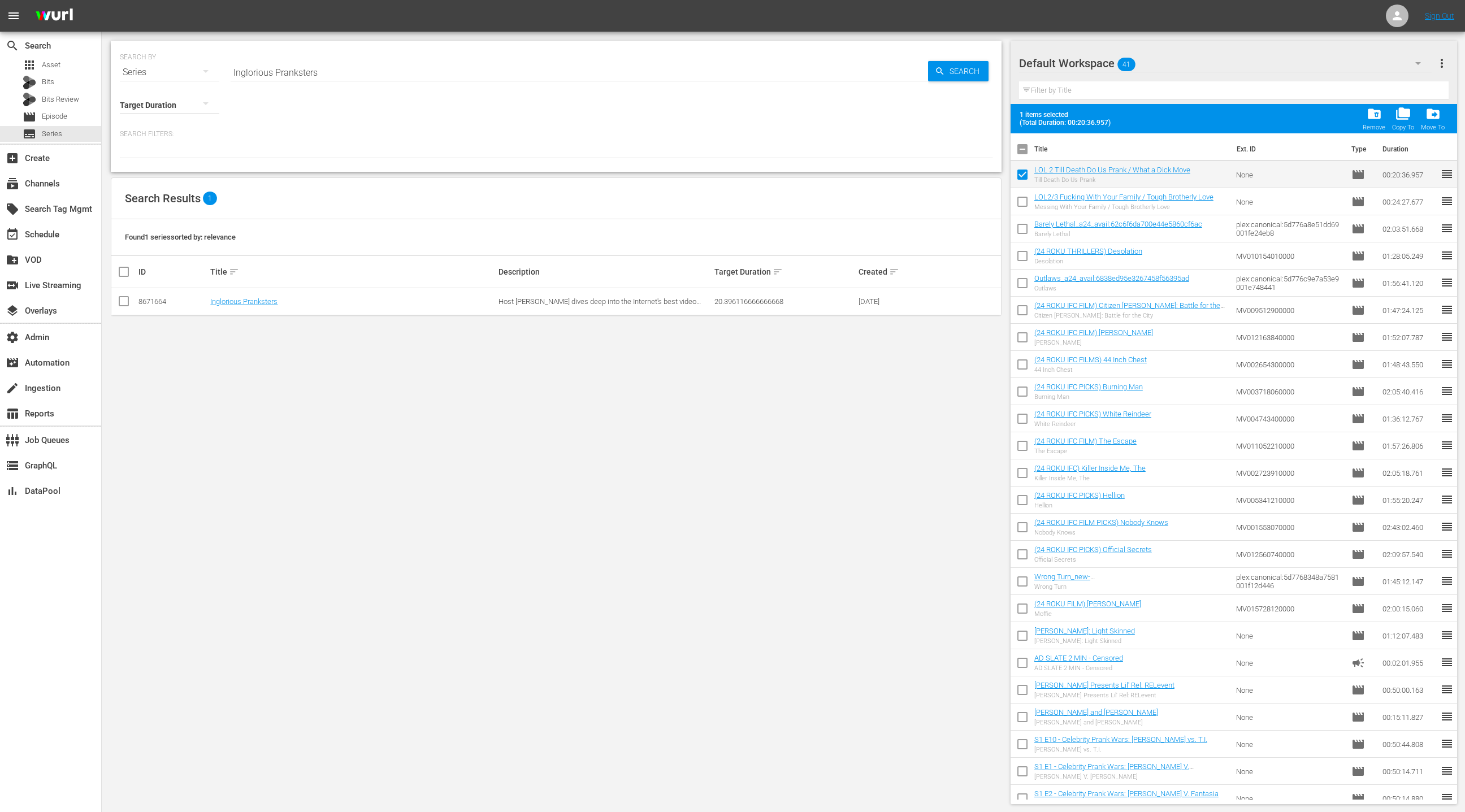
click at [1024, 202] on input "checkbox" at bounding box center [1022, 203] width 24 height 24
checkbox input "true"
click at [1376, 117] on span "folder_delete" at bounding box center [1374, 114] width 15 height 15
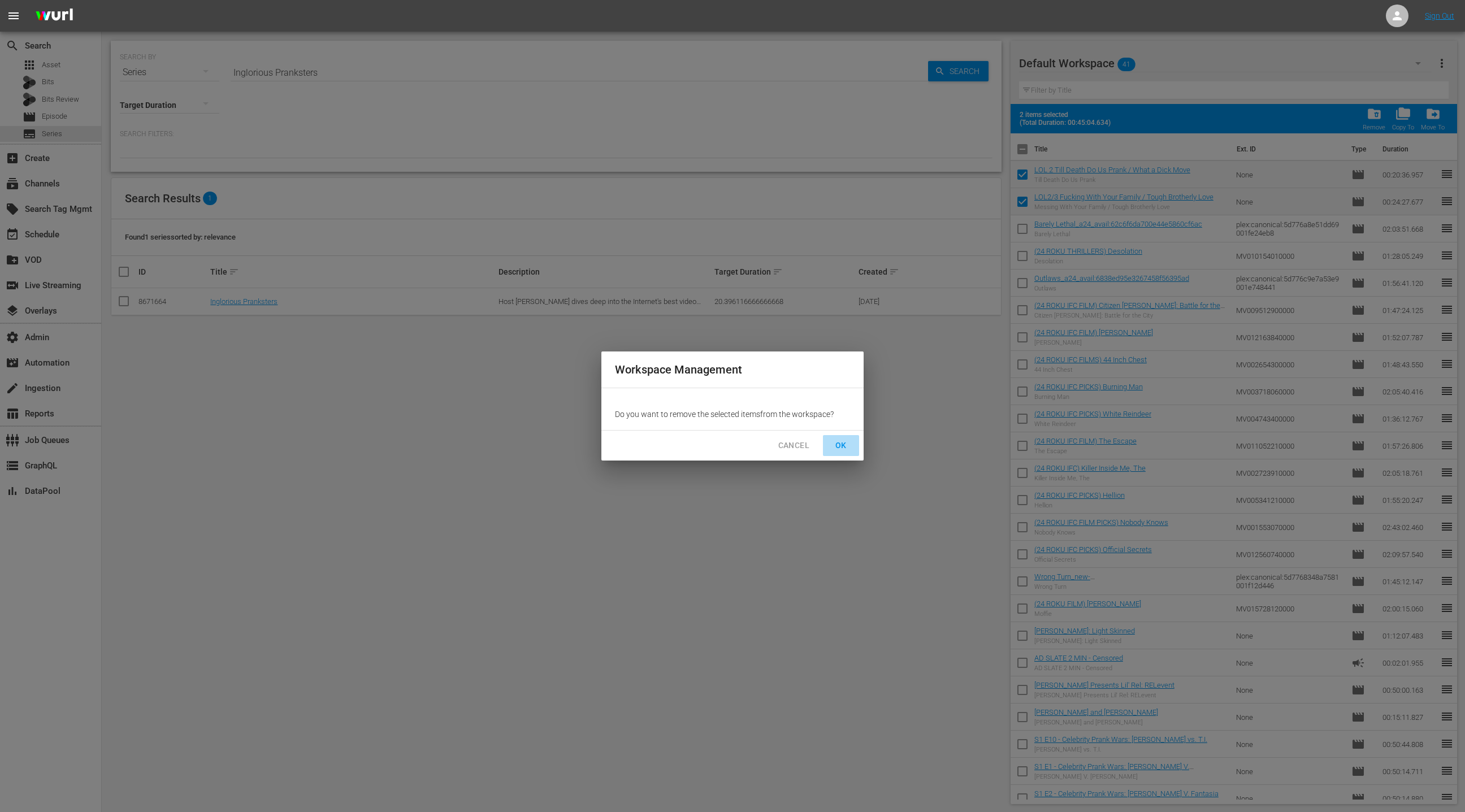
click at [845, 443] on span "OK" at bounding box center [841, 445] width 18 height 14
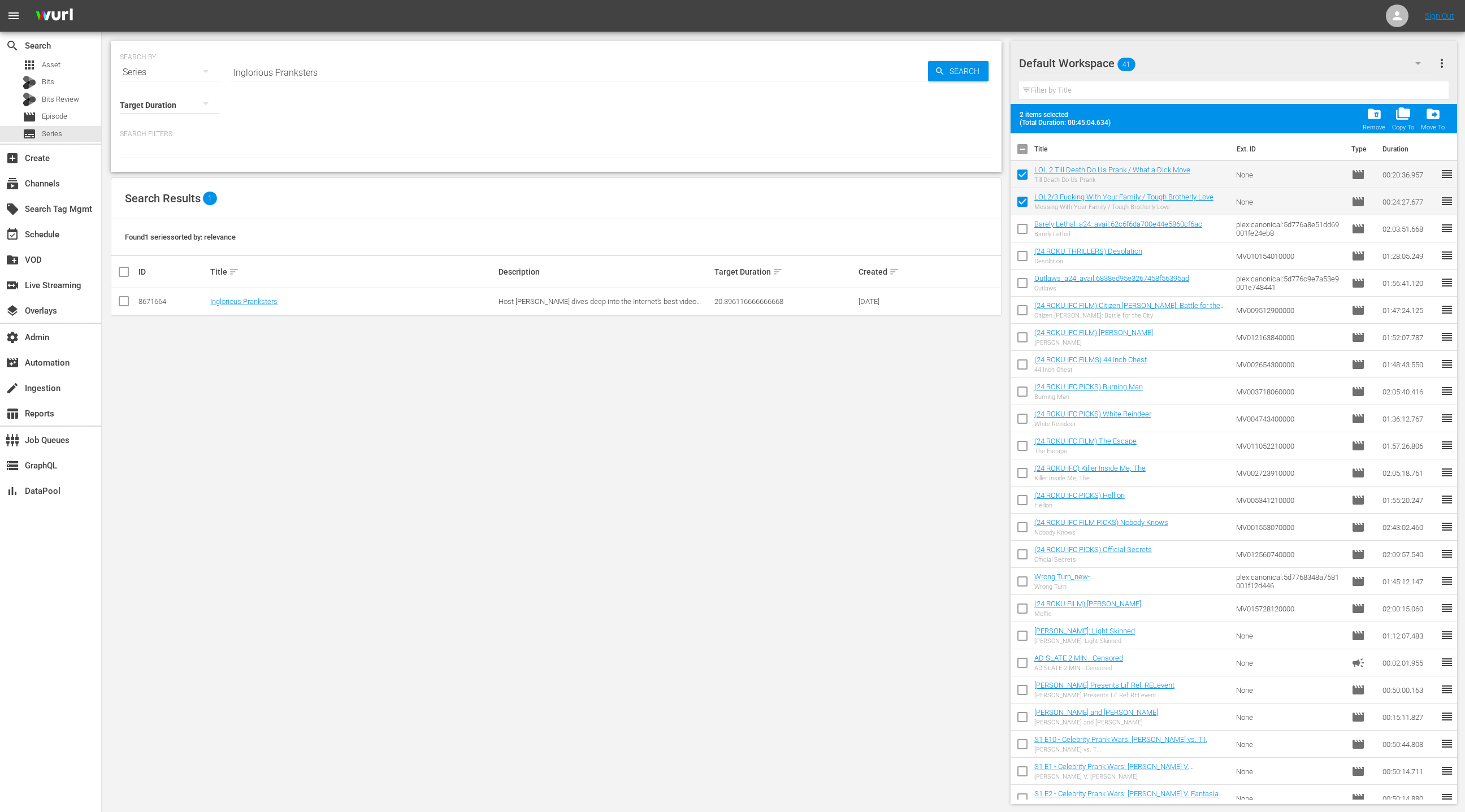
checkbox input "false"
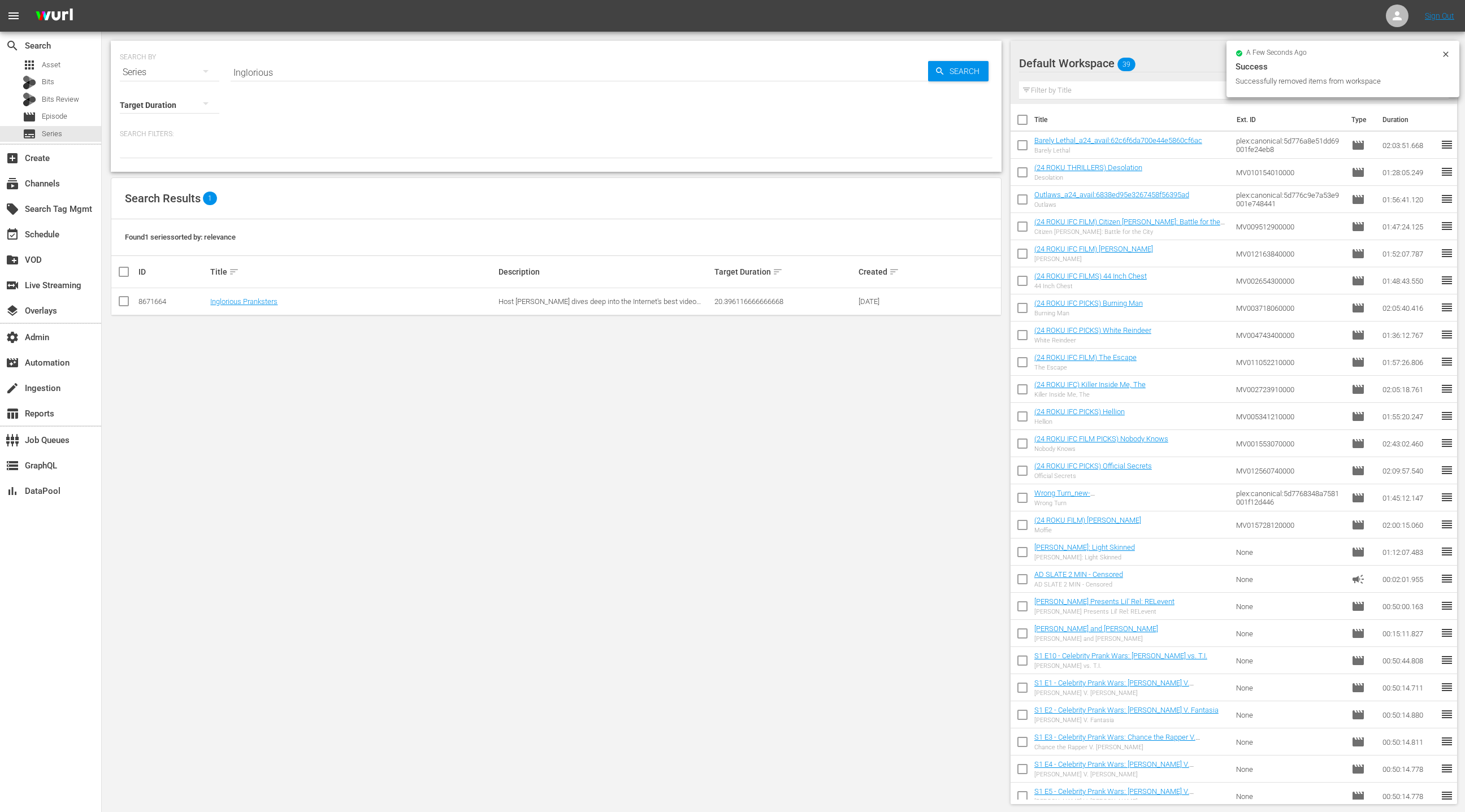
scroll to position [1, 0]
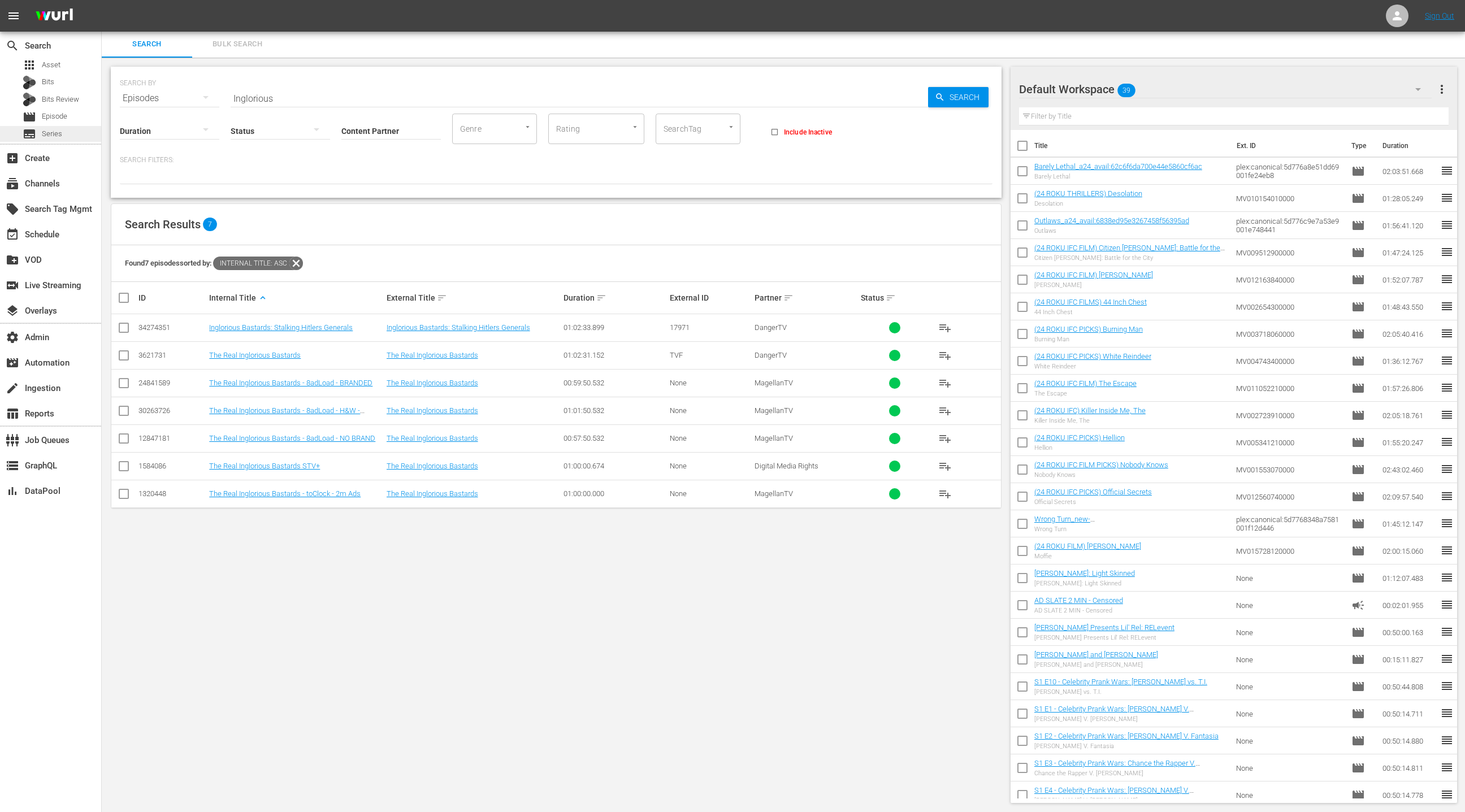
click at [61, 134] on div "subtitles Series" at bounding box center [51, 134] width 101 height 16
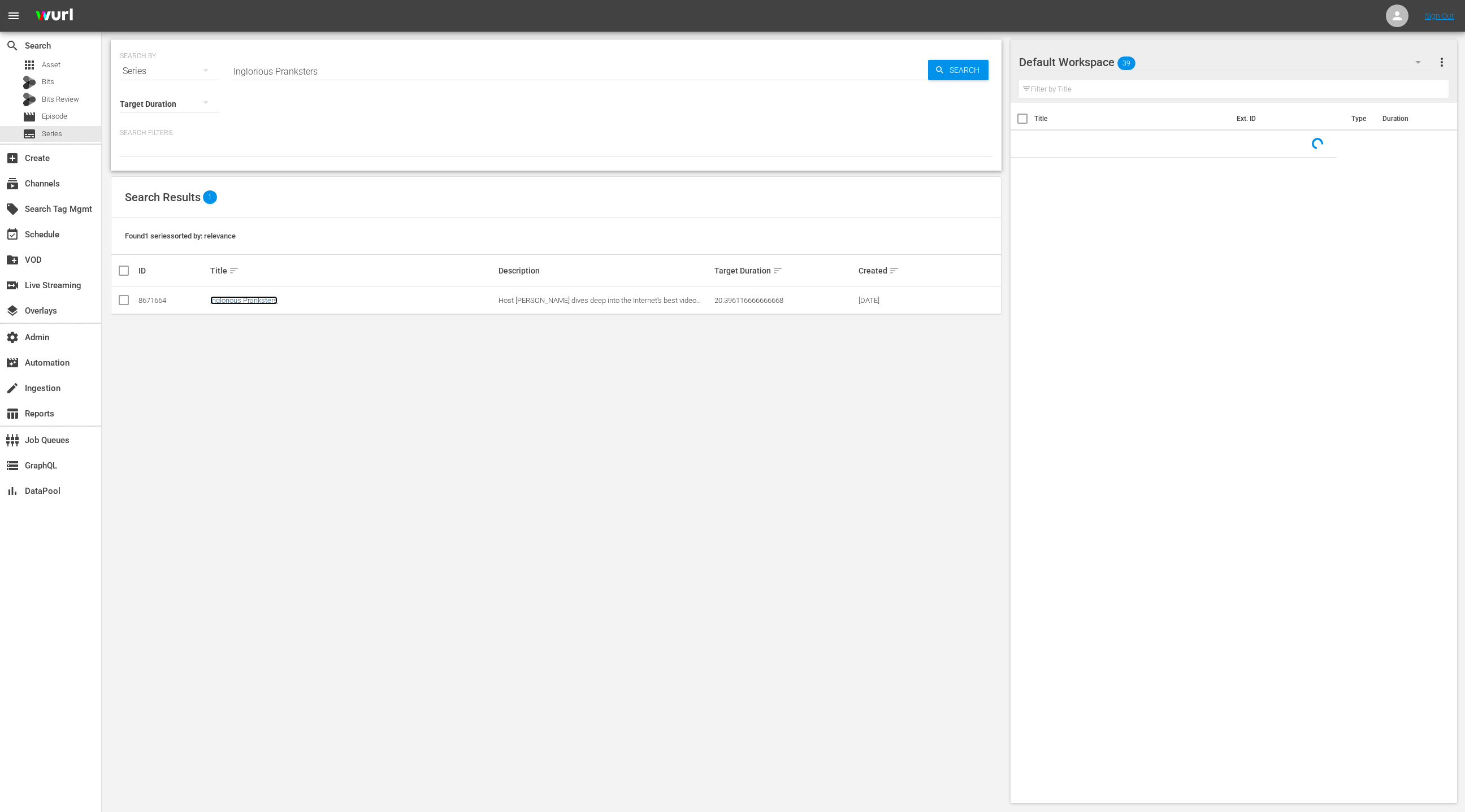
click at [232, 296] on link "Inglorious Pranksters" at bounding box center [244, 300] width 67 height 8
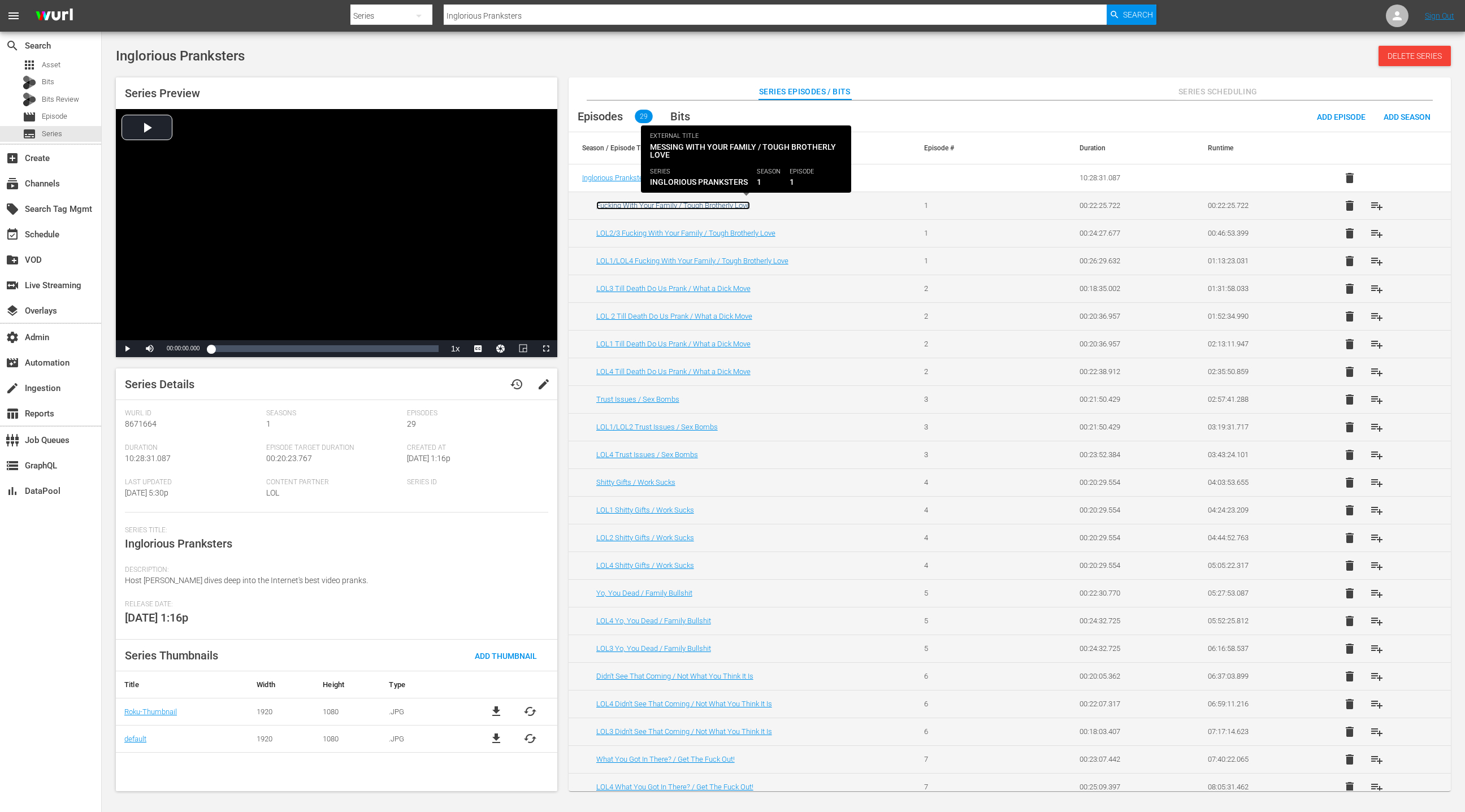
click at [733, 207] on link "Fucking With Your Family / Tough Brotherly Love" at bounding box center [673, 205] width 154 height 8
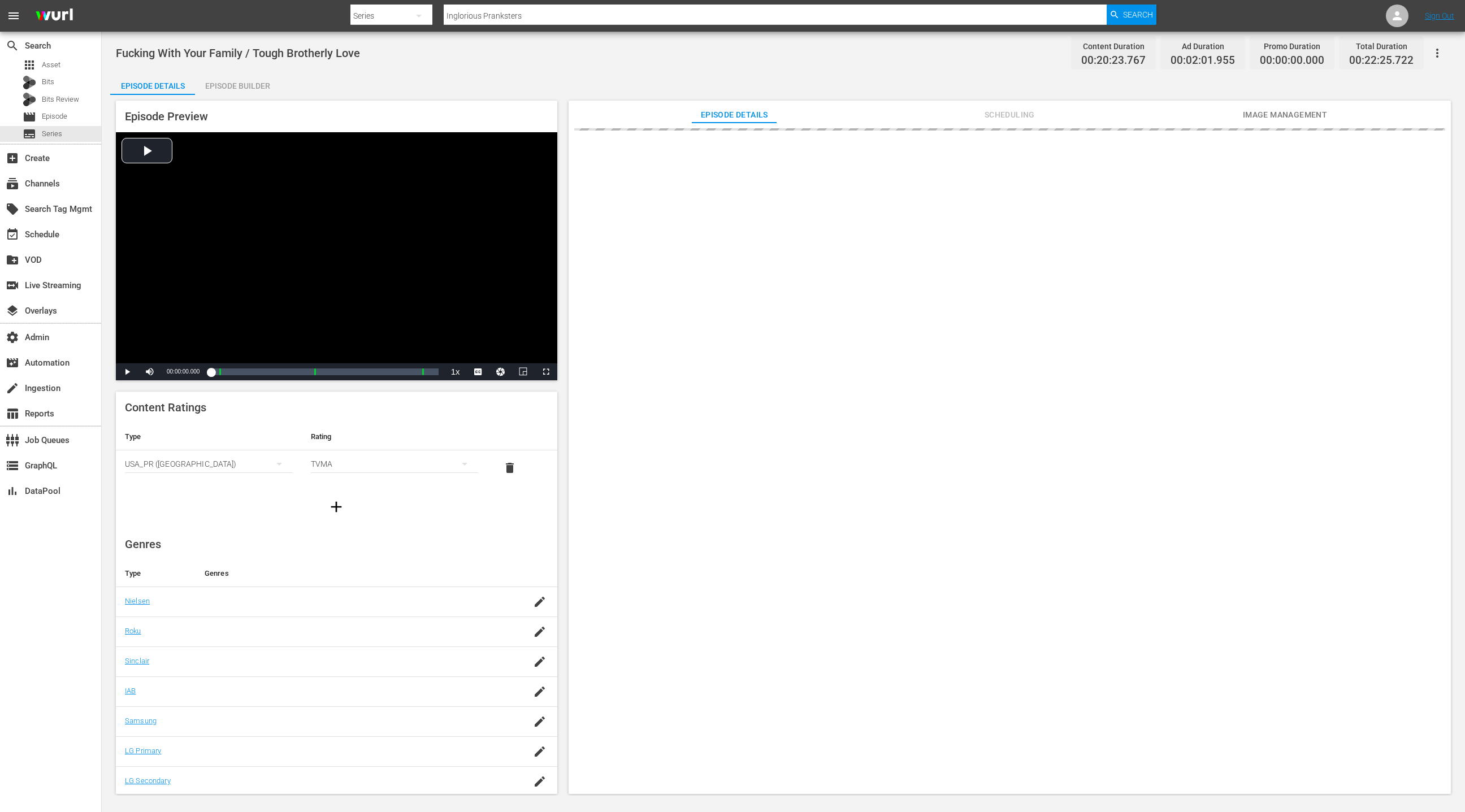
click at [1016, 112] on span "Scheduling" at bounding box center [1009, 115] width 84 height 14
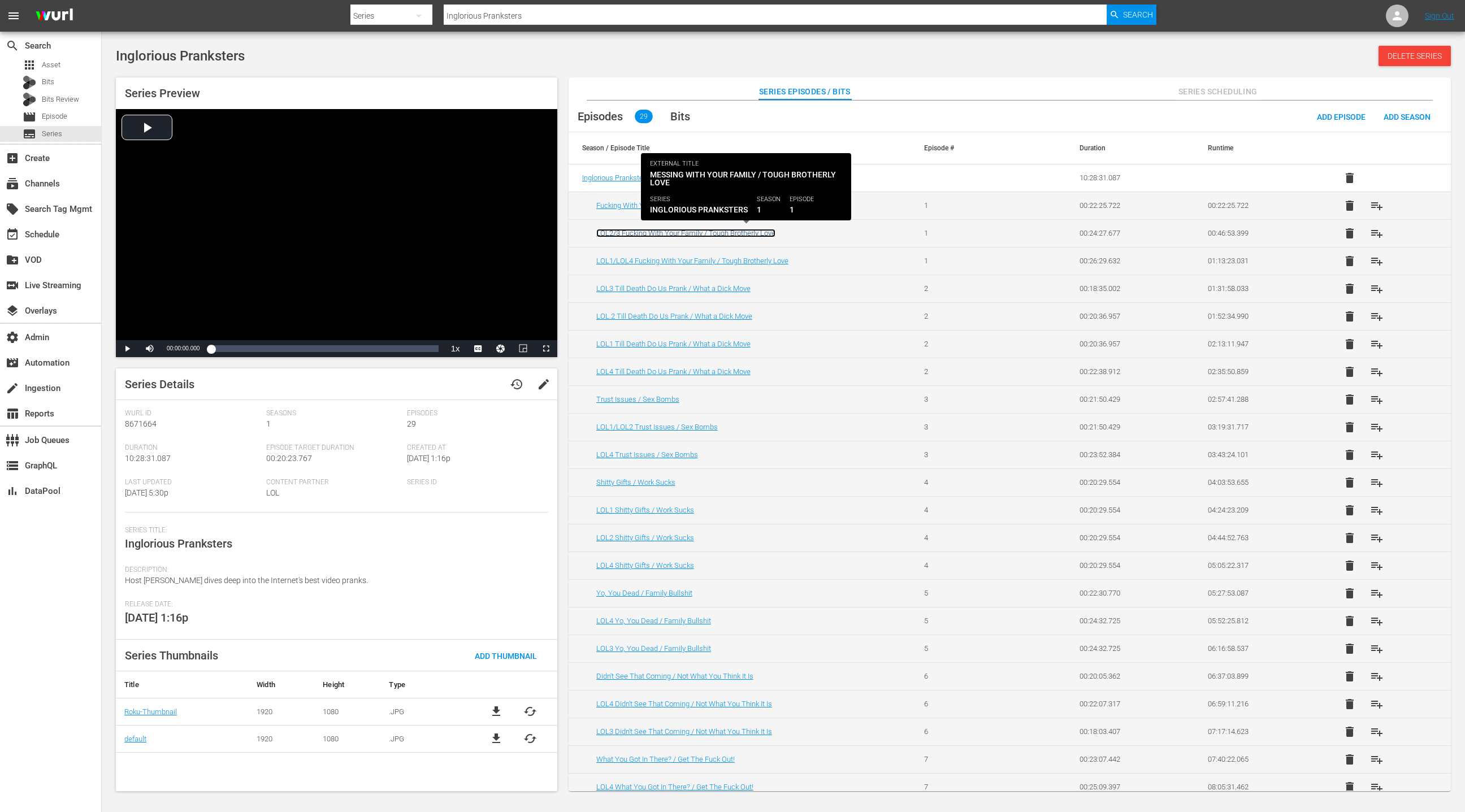
click at [726, 234] on link "LOL2/3 Fucking With Your Family / Tough Brotherly Love" at bounding box center [686, 233] width 179 height 8
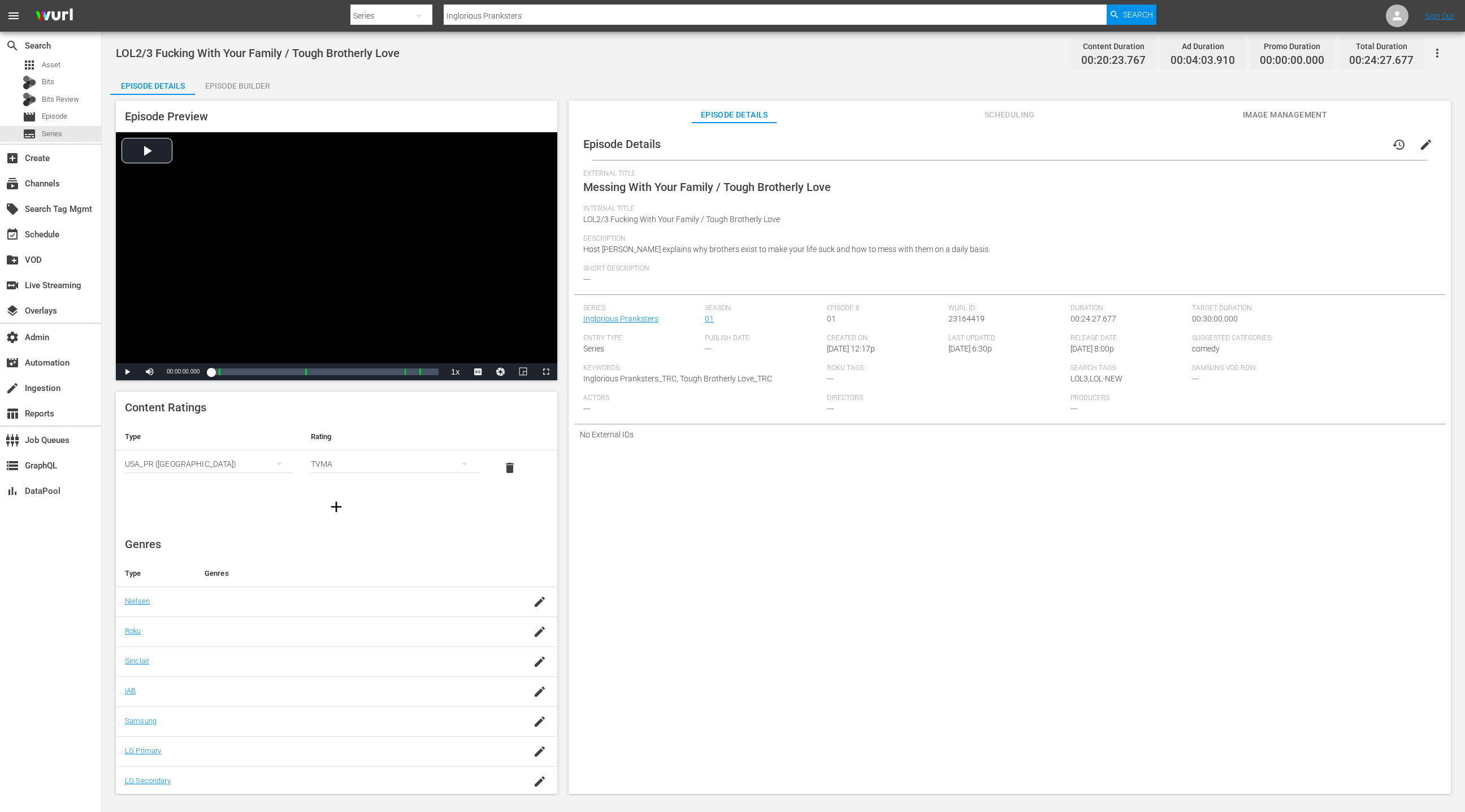
click at [1006, 113] on span "Scheduling" at bounding box center [1009, 115] width 84 height 14
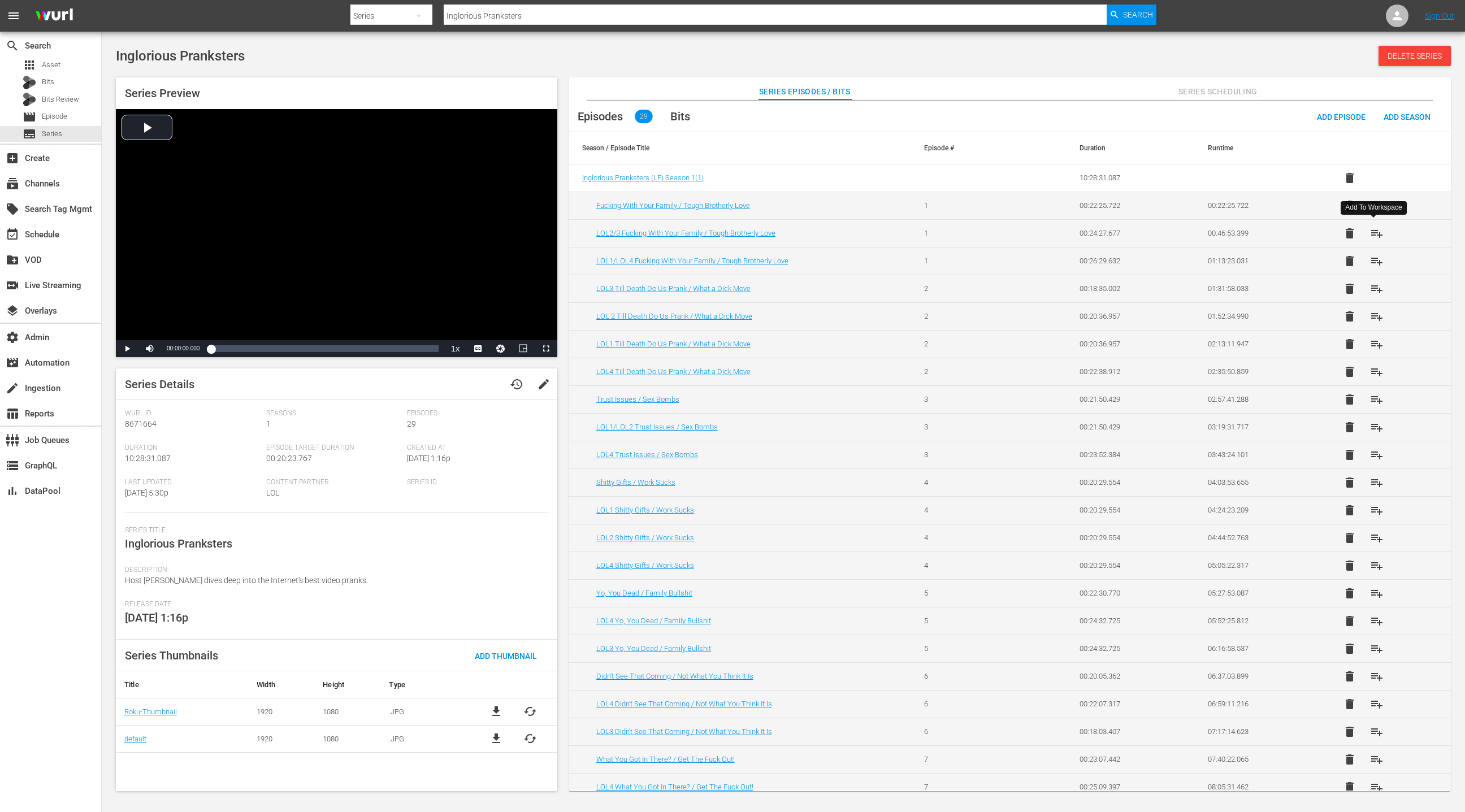
click at [1379, 237] on span "playlist_add" at bounding box center [1377, 233] width 13 height 13
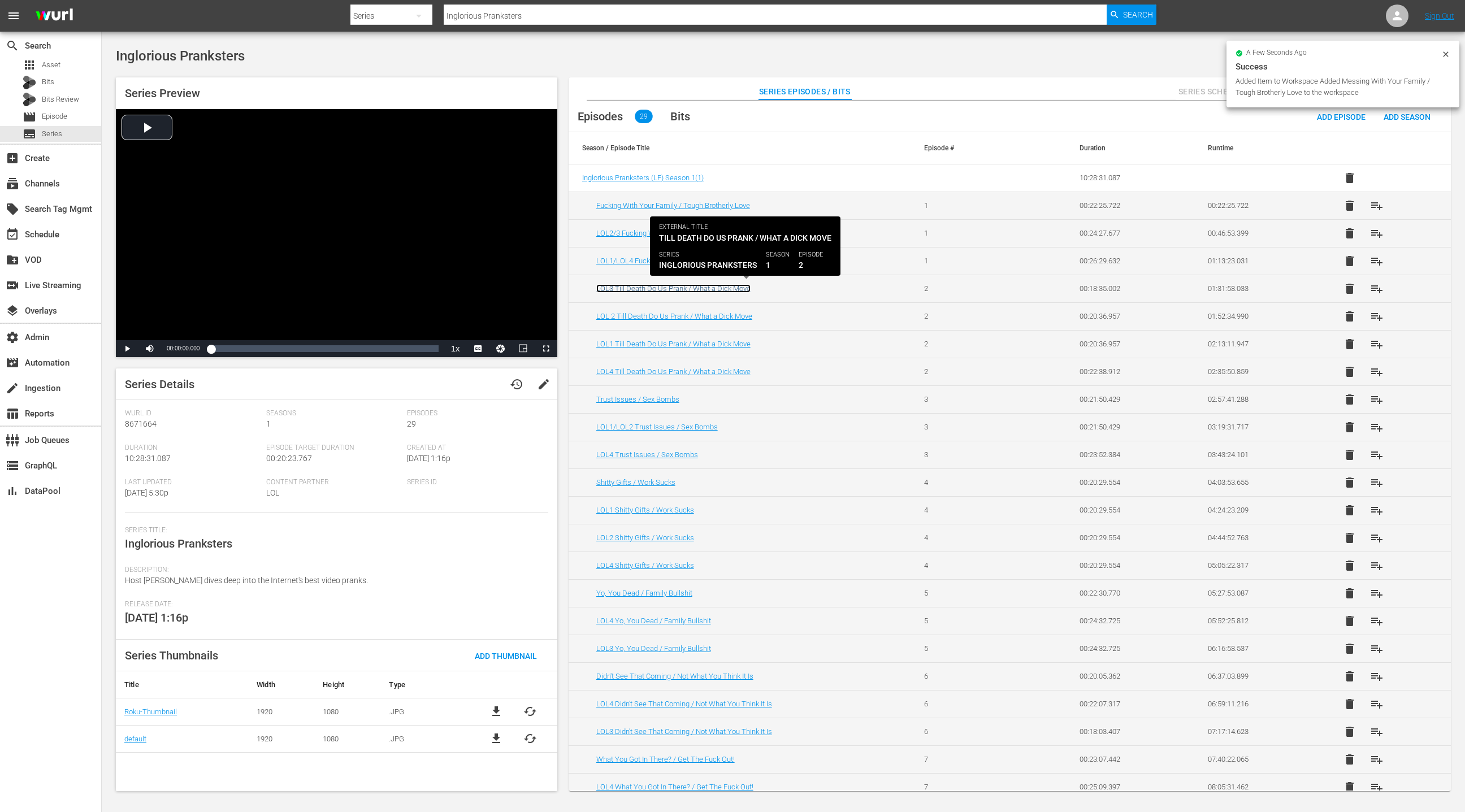
click at [707, 290] on link "LOL3 Till Death Do Us Prank / What a Dick Move" at bounding box center [673, 288] width 154 height 8
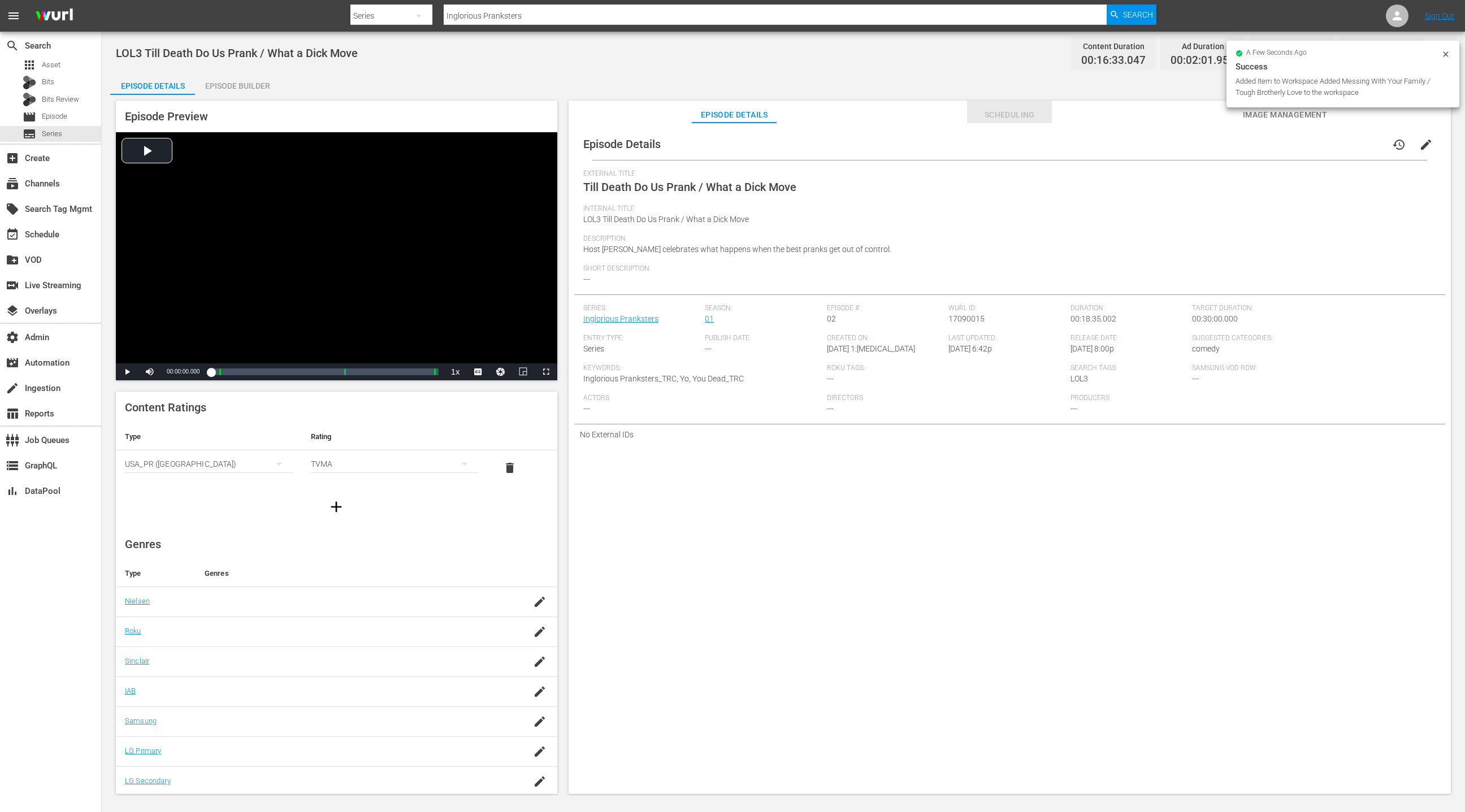
click at [1009, 115] on span "Scheduling" at bounding box center [1009, 115] width 84 height 14
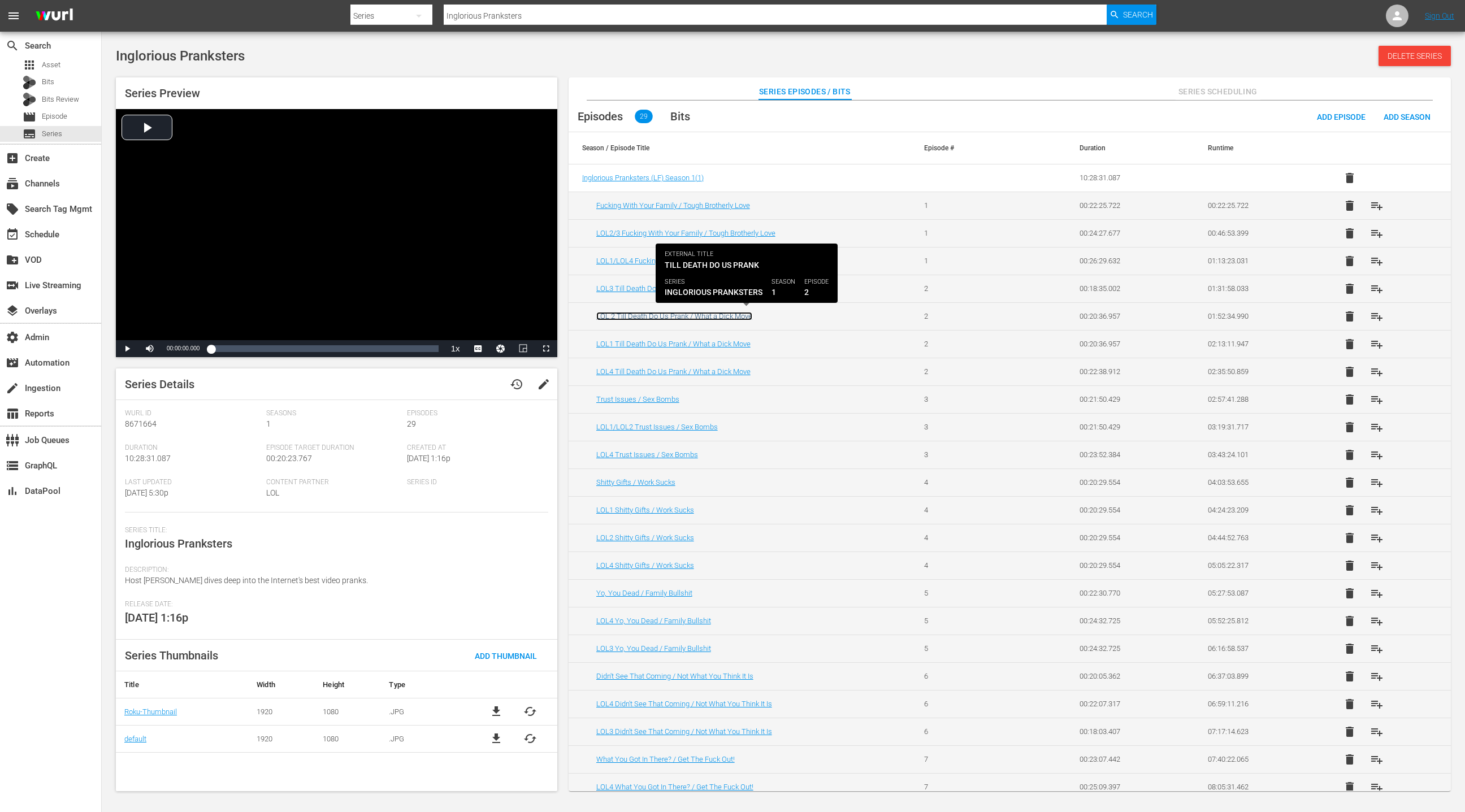
click at [724, 317] on link "LOL 2 Till Death Do Us Prank / What a Dick Move" at bounding box center [675, 315] width 156 height 8
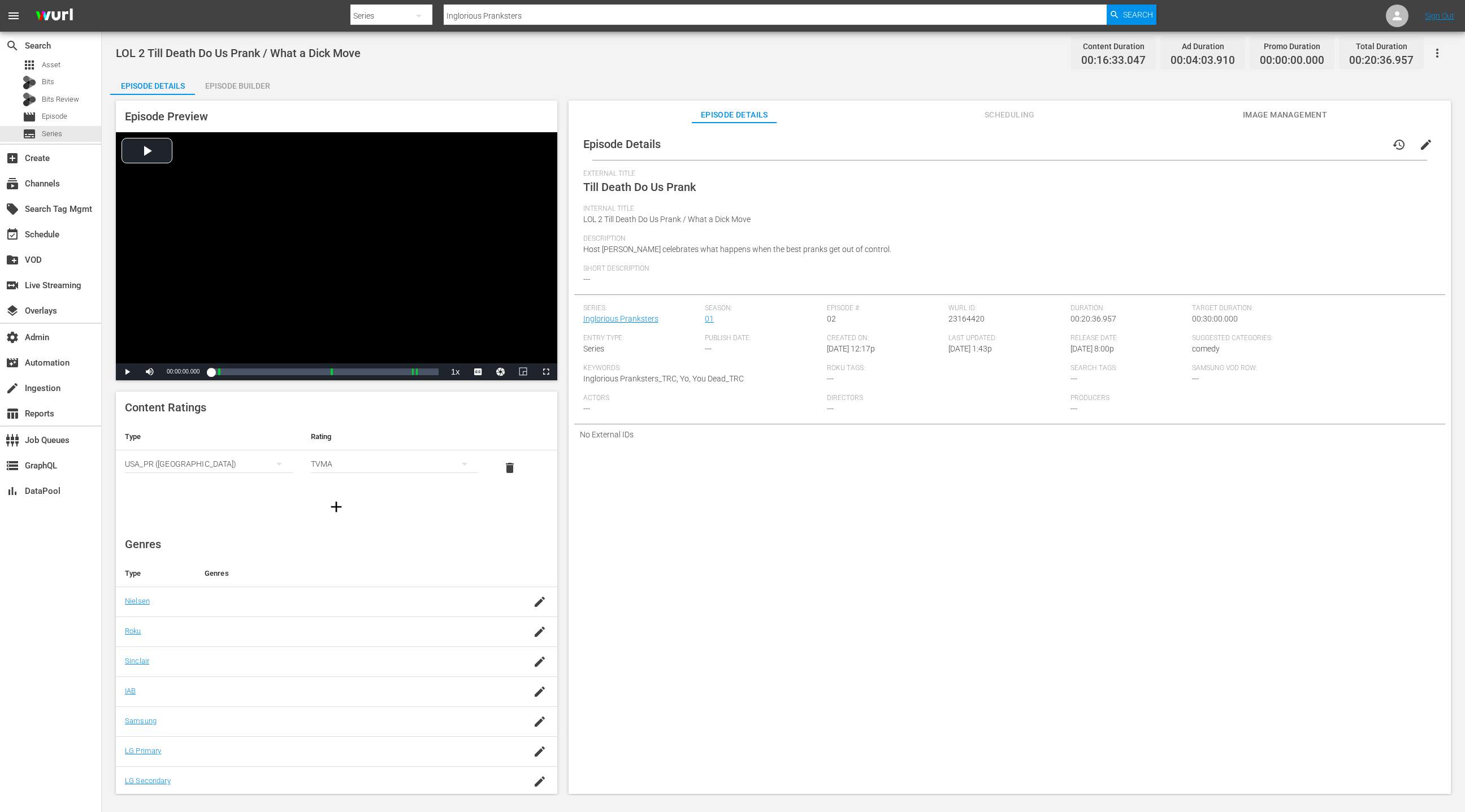
click at [999, 119] on span "Scheduling" at bounding box center [1009, 115] width 84 height 14
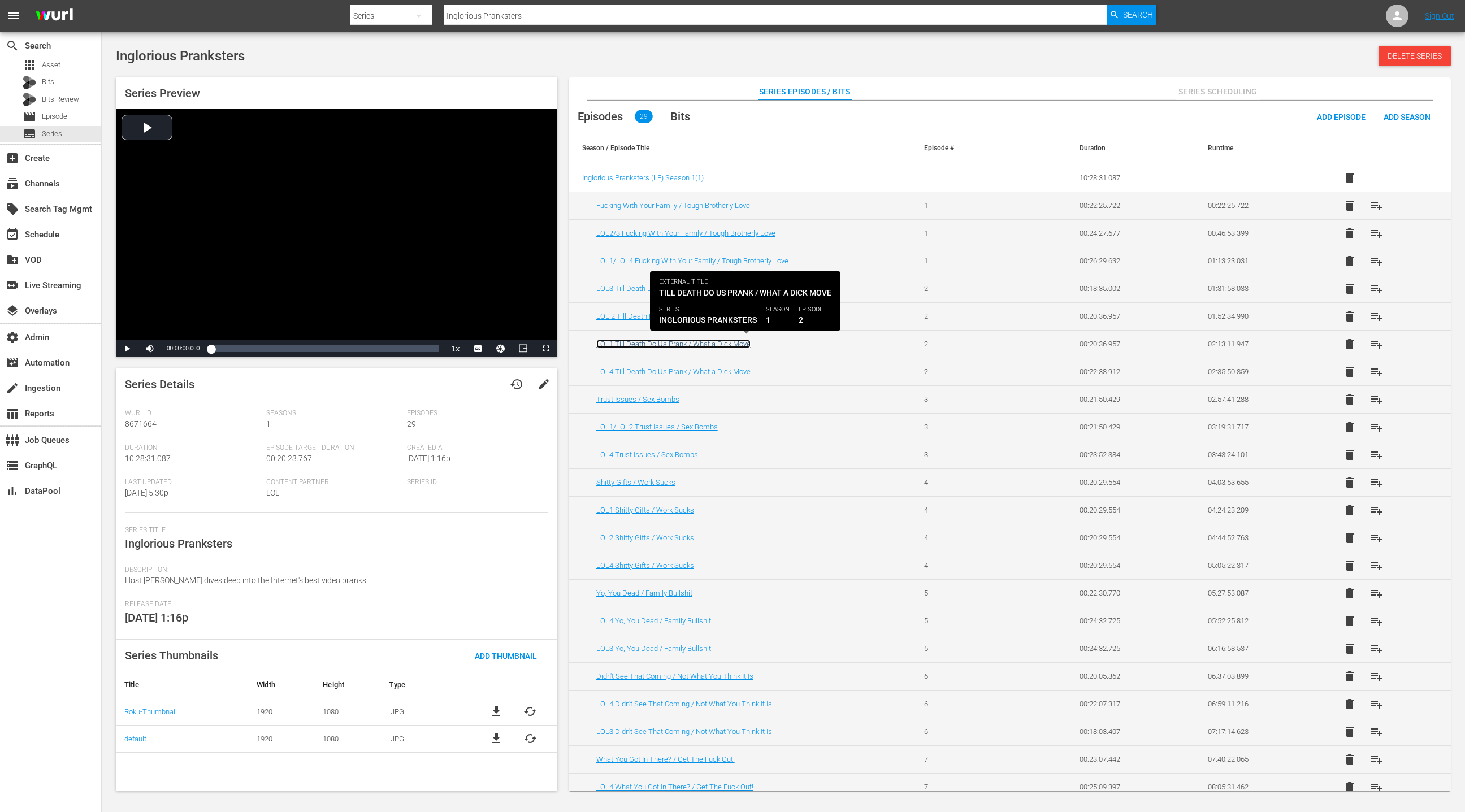
click at [702, 341] on link "LOL1 Till Death Do Us Prank / What a Dick Move" at bounding box center [673, 344] width 154 height 8
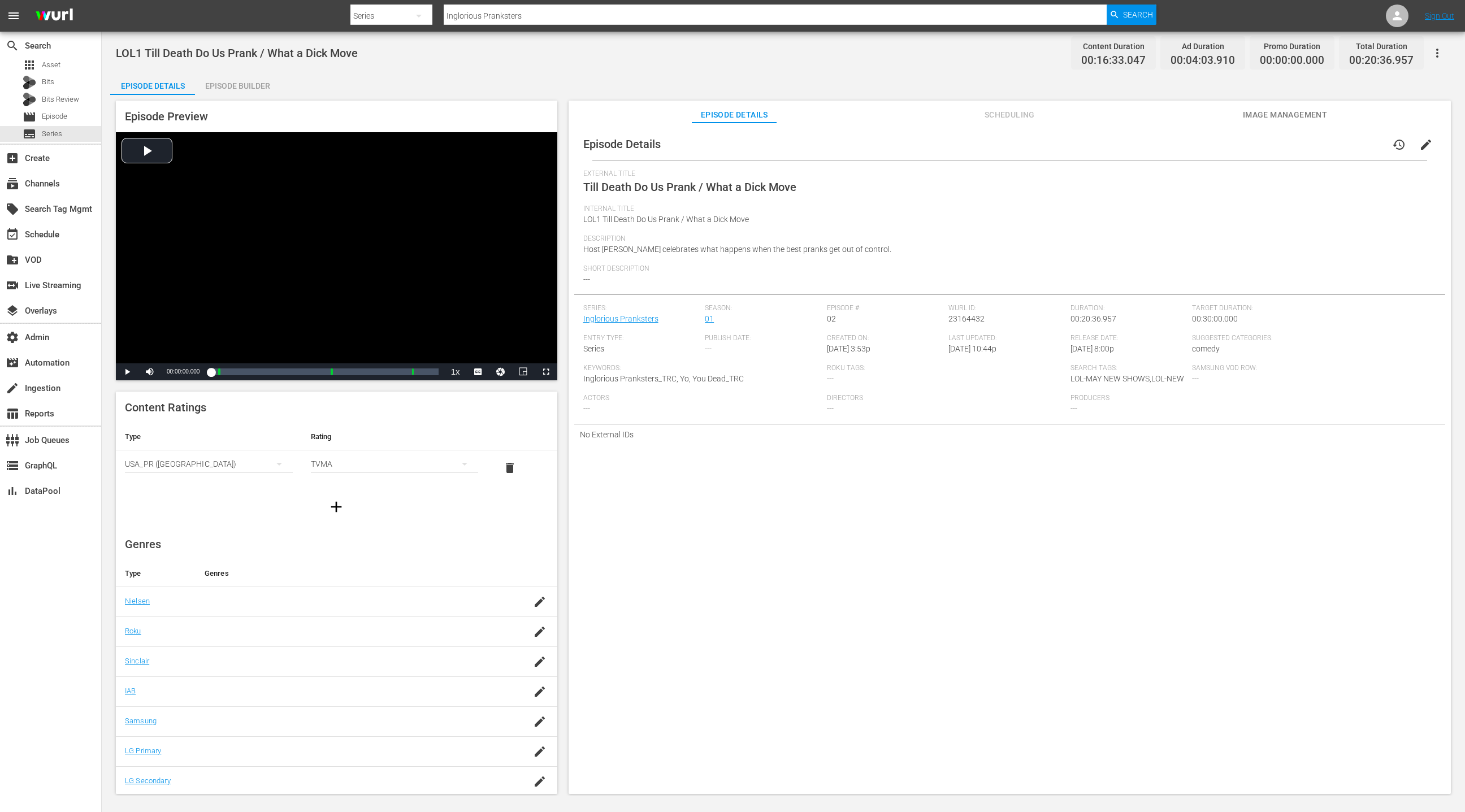
click at [1008, 115] on span "Scheduling" at bounding box center [1009, 115] width 84 height 14
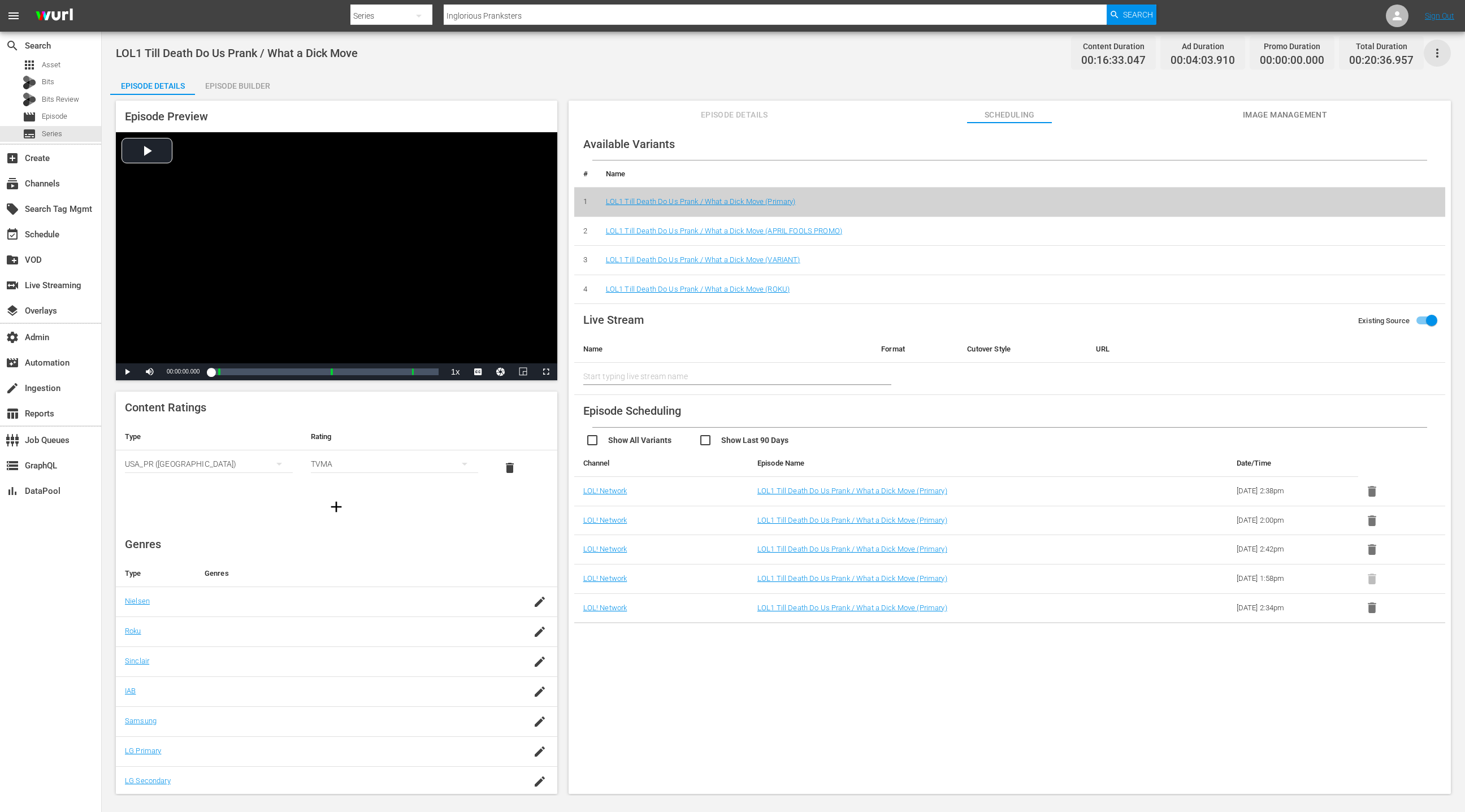
click at [1436, 56] on icon "button" at bounding box center [1437, 52] width 13 height 13
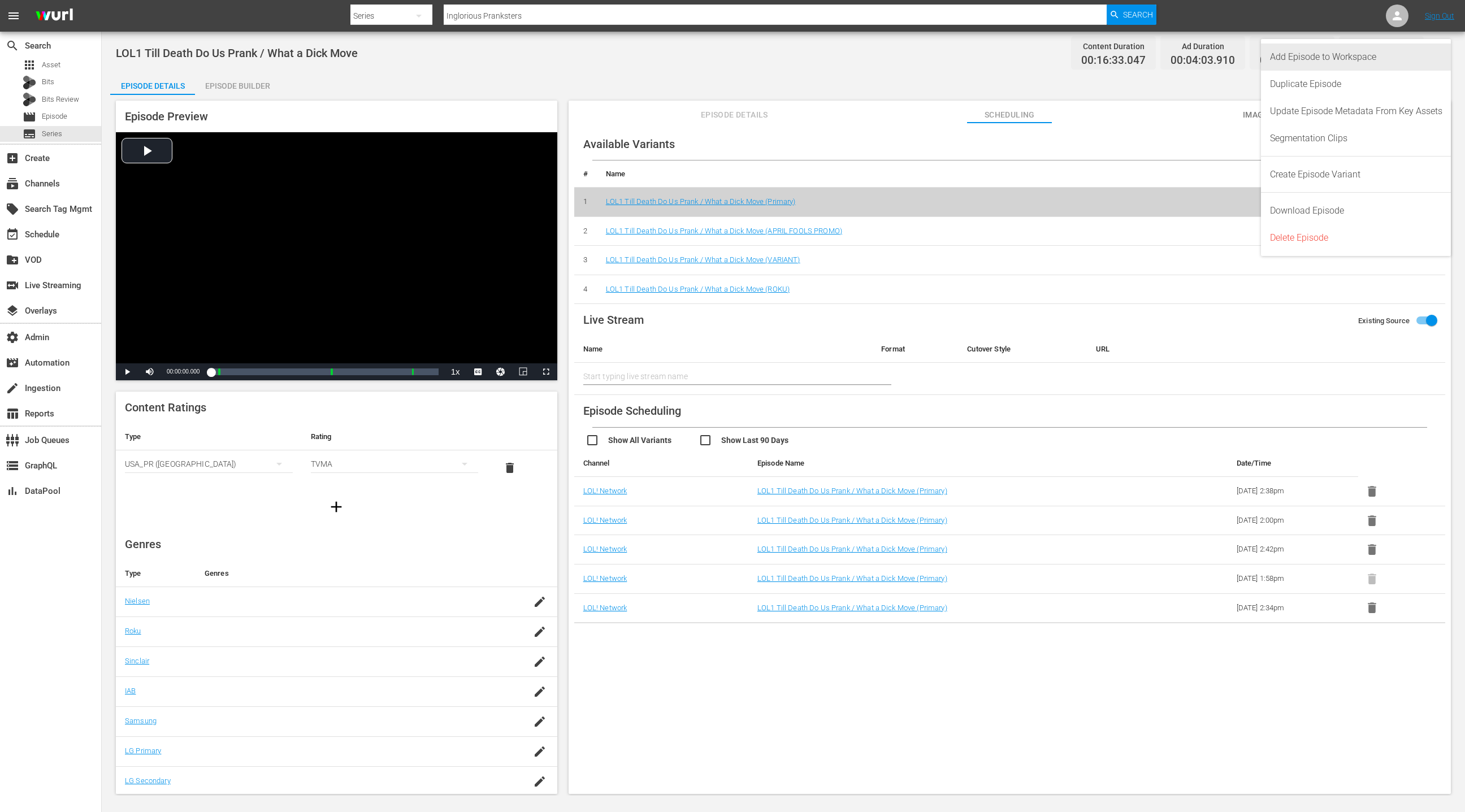
click at [1414, 61] on div "Add Episode to Workspace" at bounding box center [1356, 57] width 172 height 27
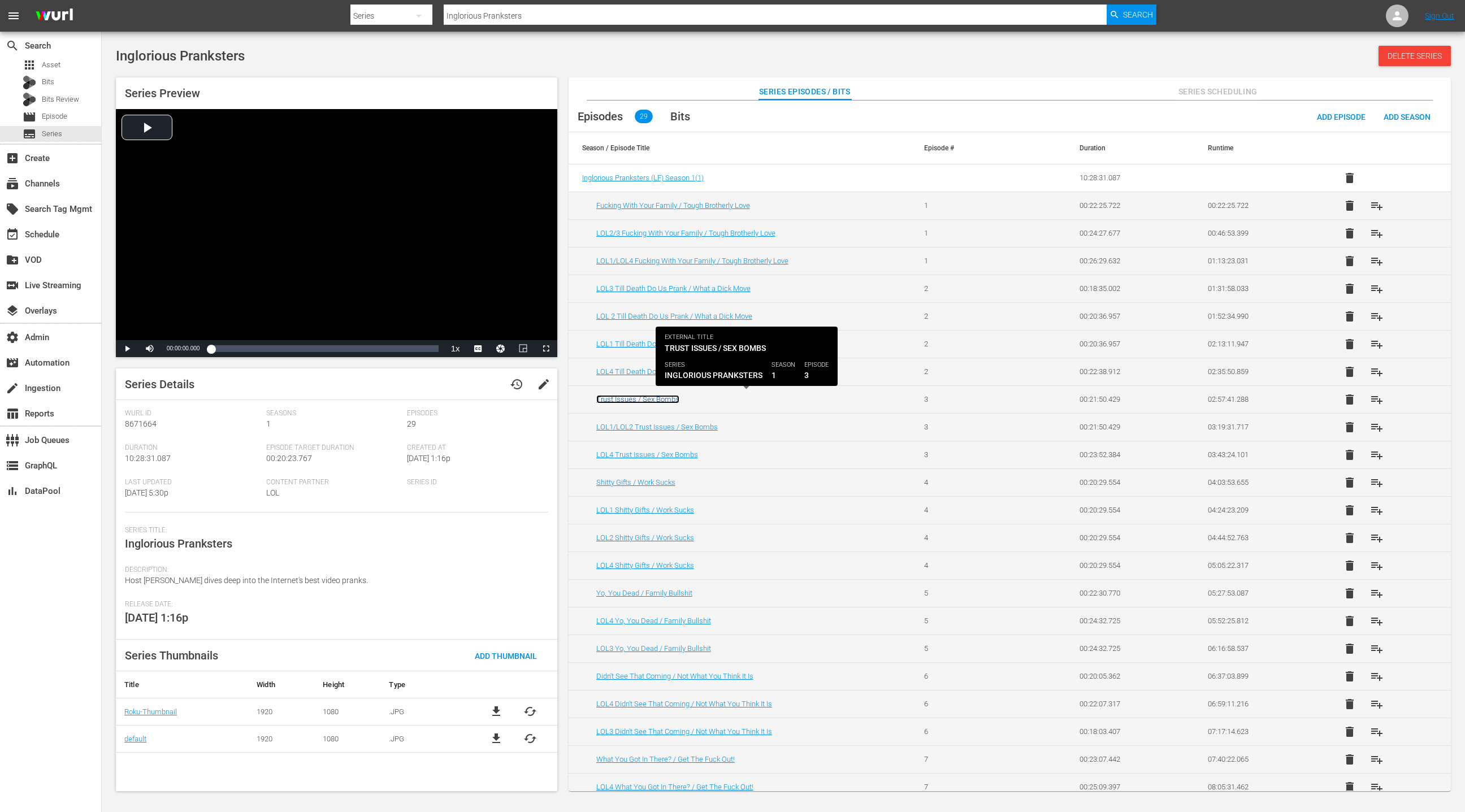
click at [655, 399] on link "Trust Issues / Sex Bombs" at bounding box center [638, 399] width 83 height 8
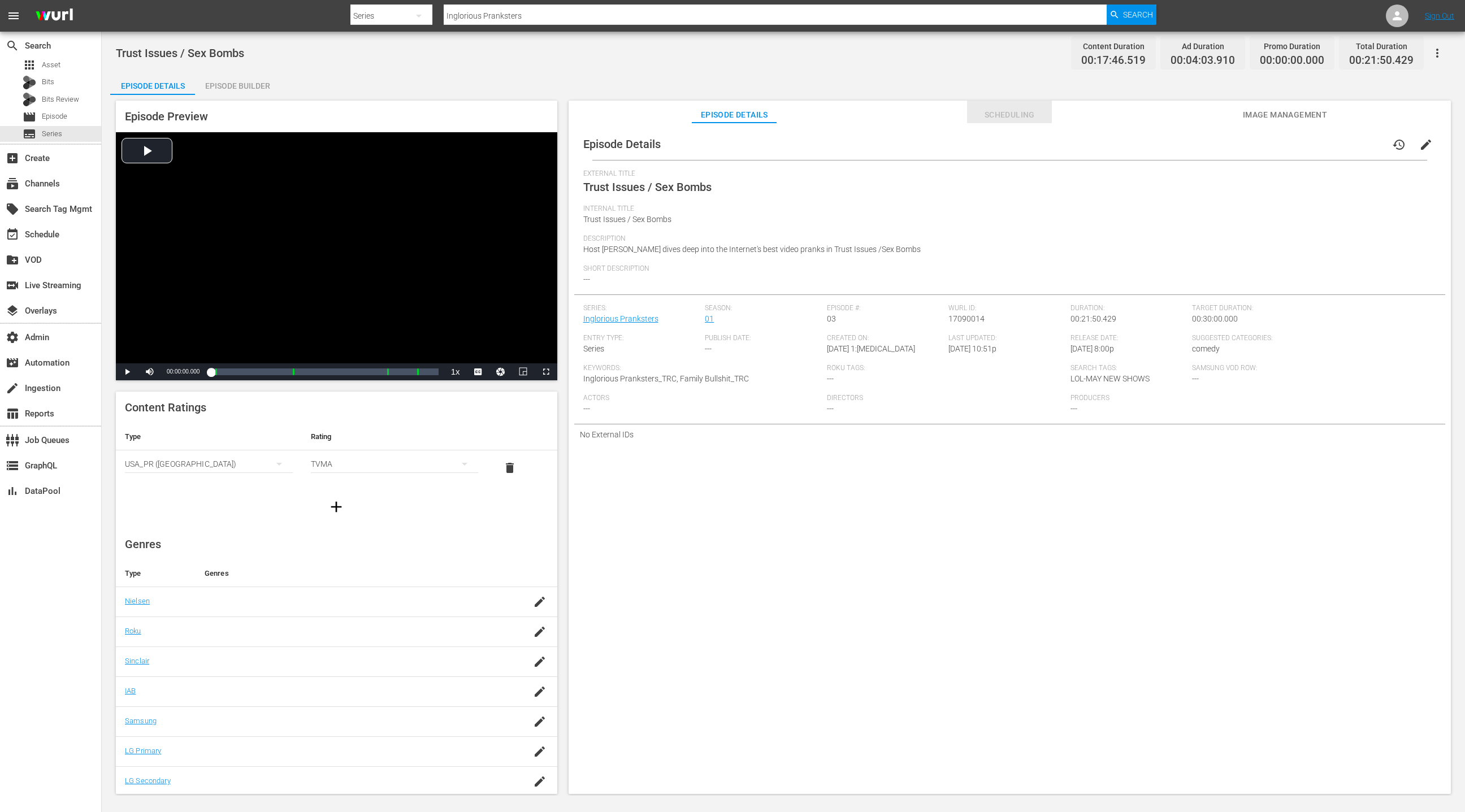
click at [1008, 118] on span "Scheduling" at bounding box center [1009, 115] width 84 height 14
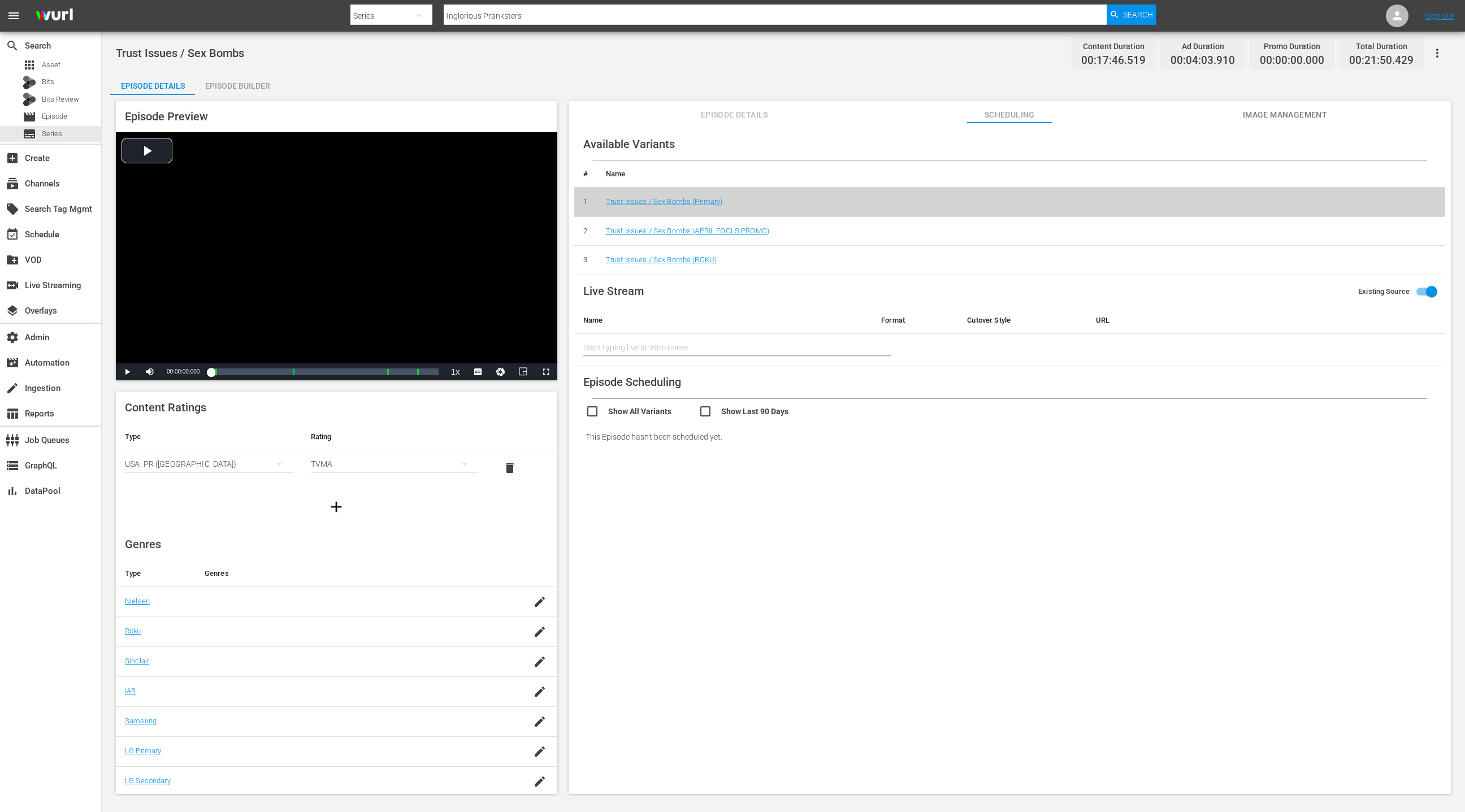
click at [1440, 56] on icon "button" at bounding box center [1437, 52] width 13 height 13
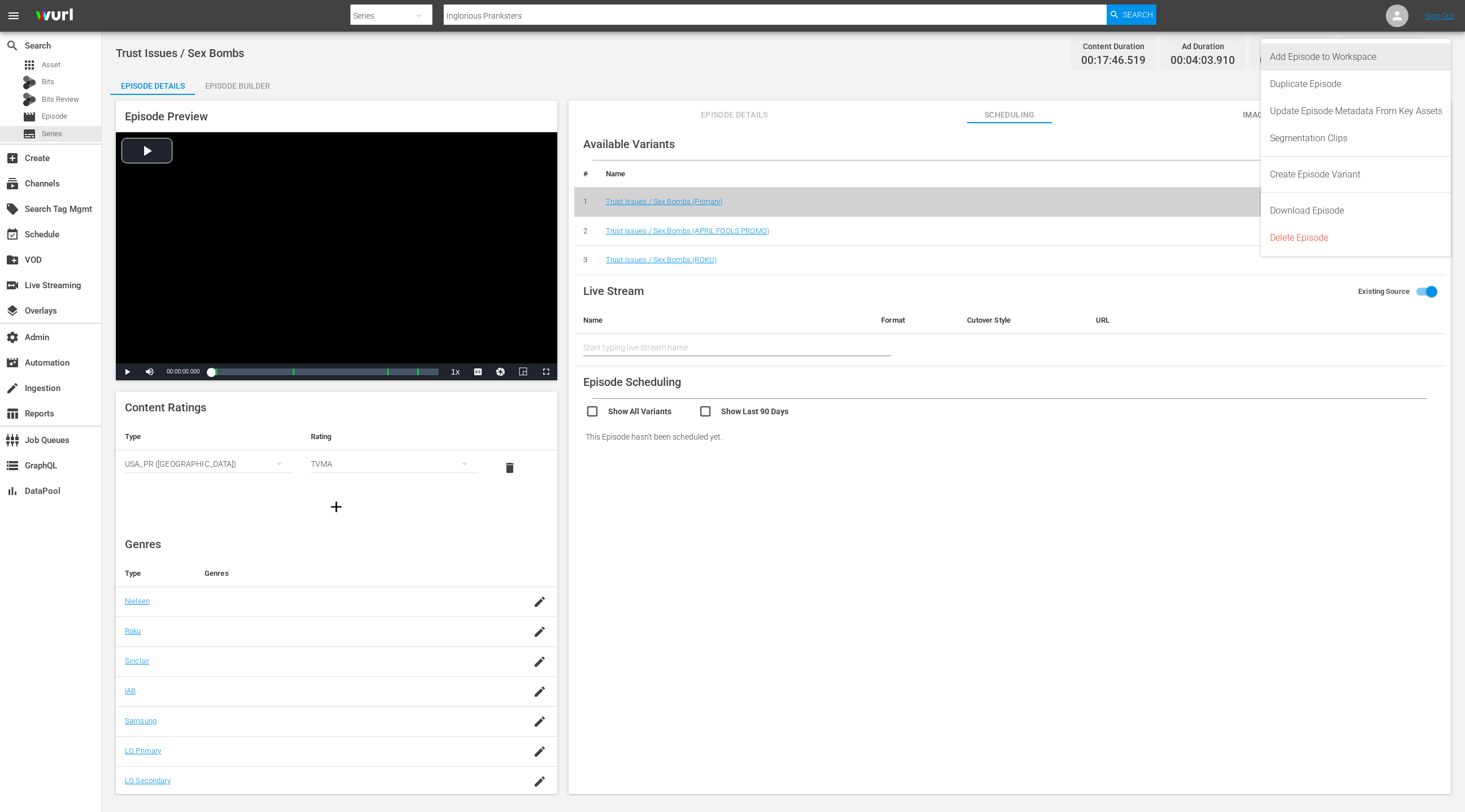
click at [1409, 60] on div "Add Episode to Workspace" at bounding box center [1356, 57] width 172 height 27
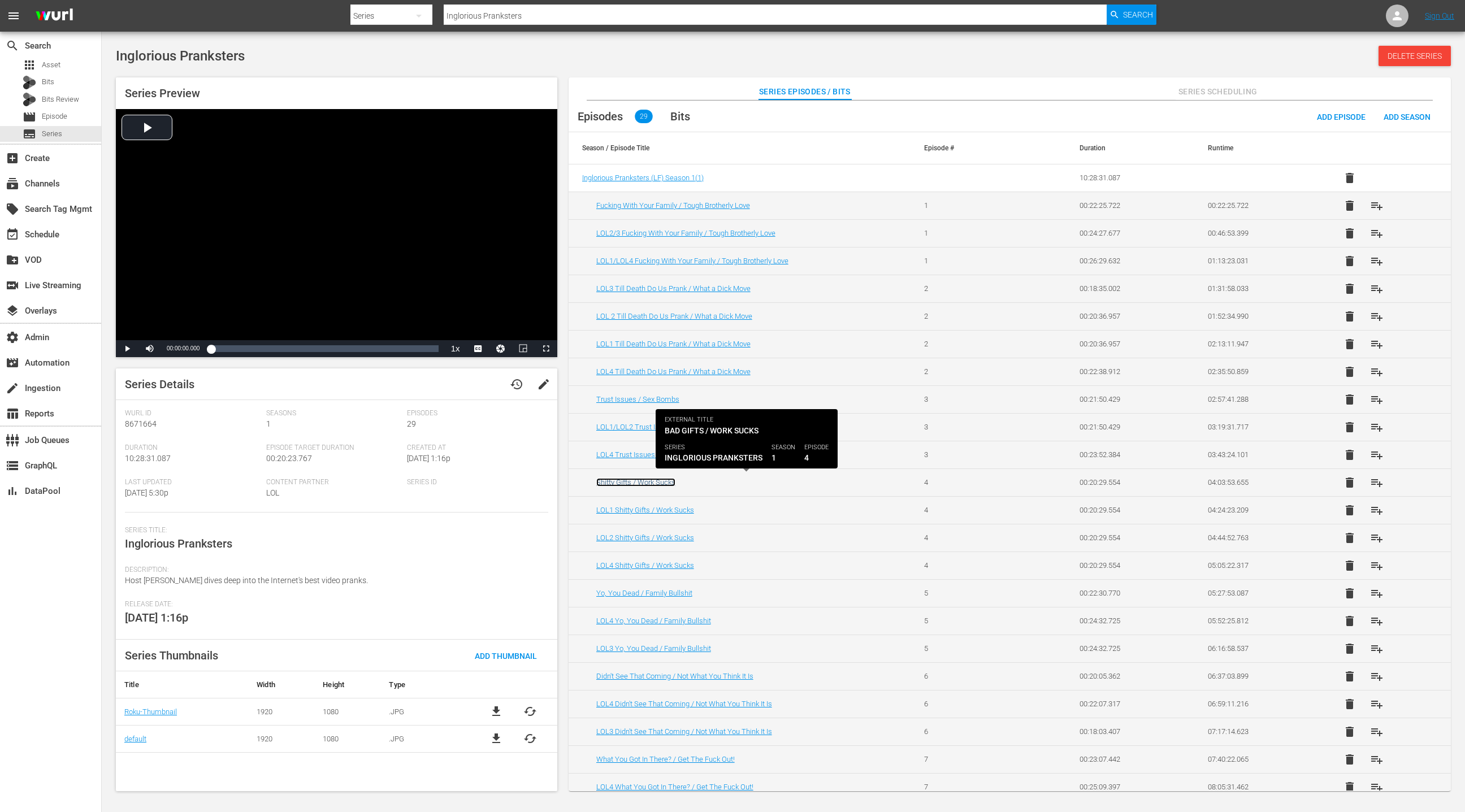
click at [671, 479] on link "Shitty Gifts / Work Sucks" at bounding box center [636, 482] width 79 height 8
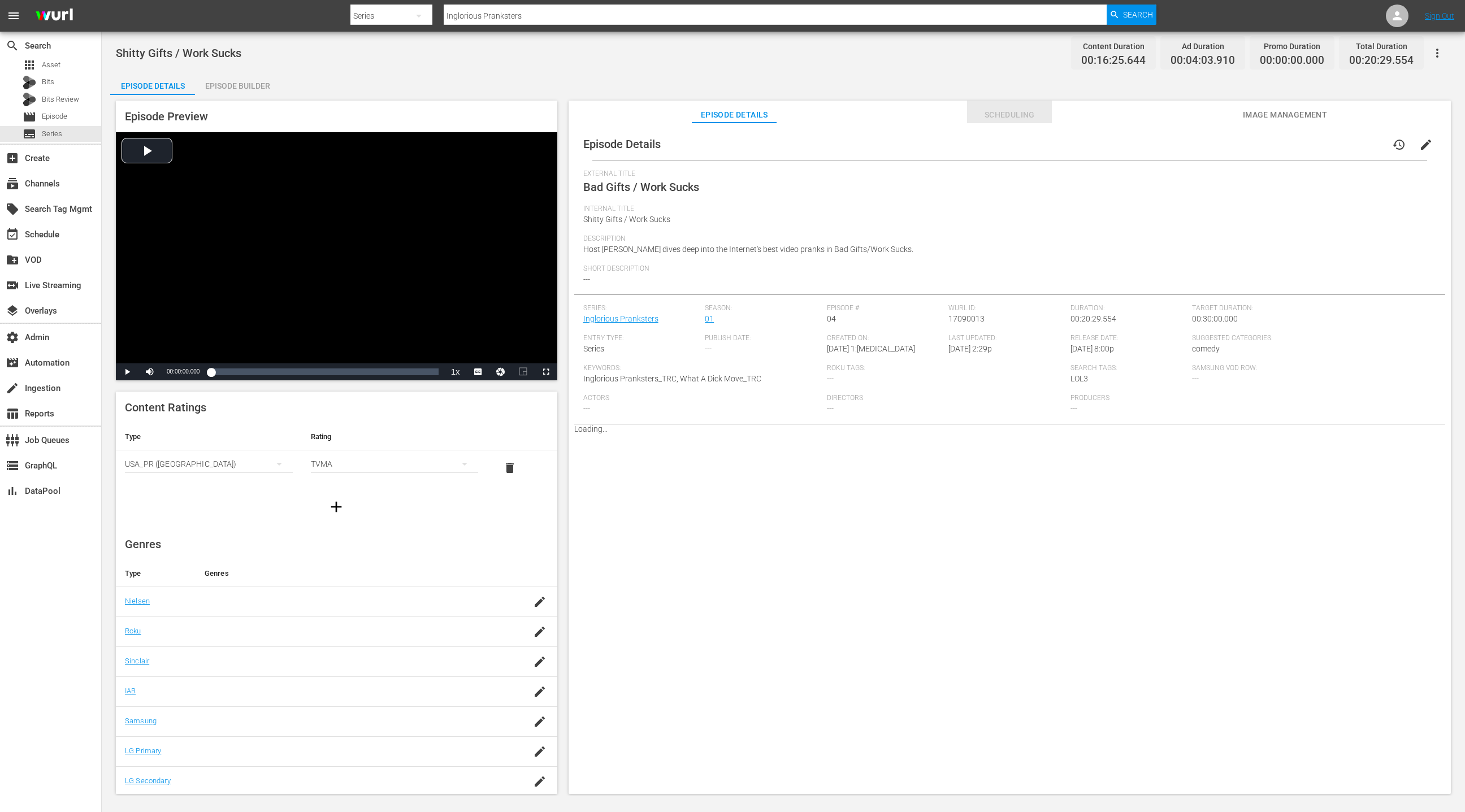
click at [991, 116] on span "Scheduling" at bounding box center [1009, 115] width 84 height 14
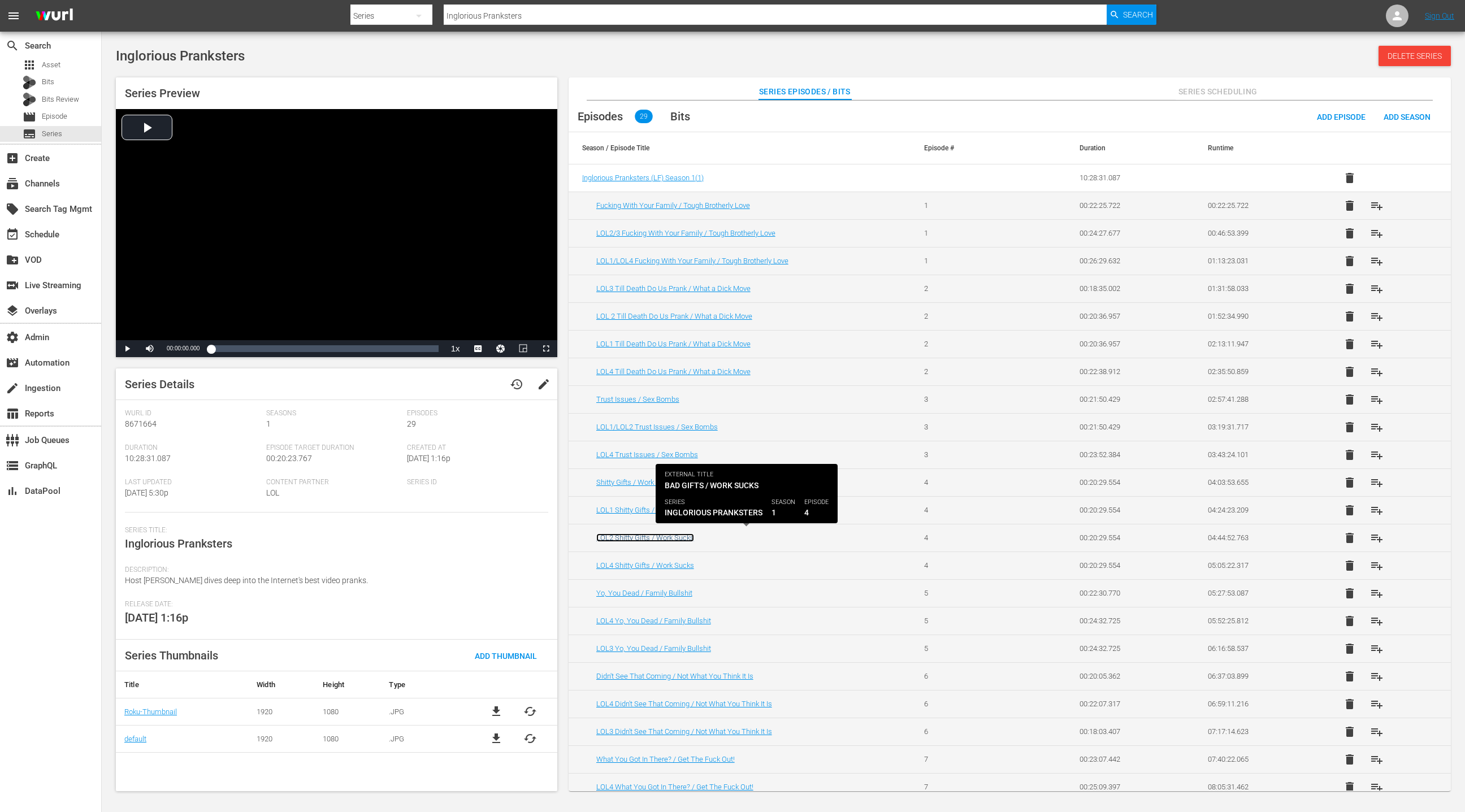
click at [681, 534] on link "LOL2 Shitty Gifts / Work Sucks" at bounding box center [645, 537] width 98 height 8
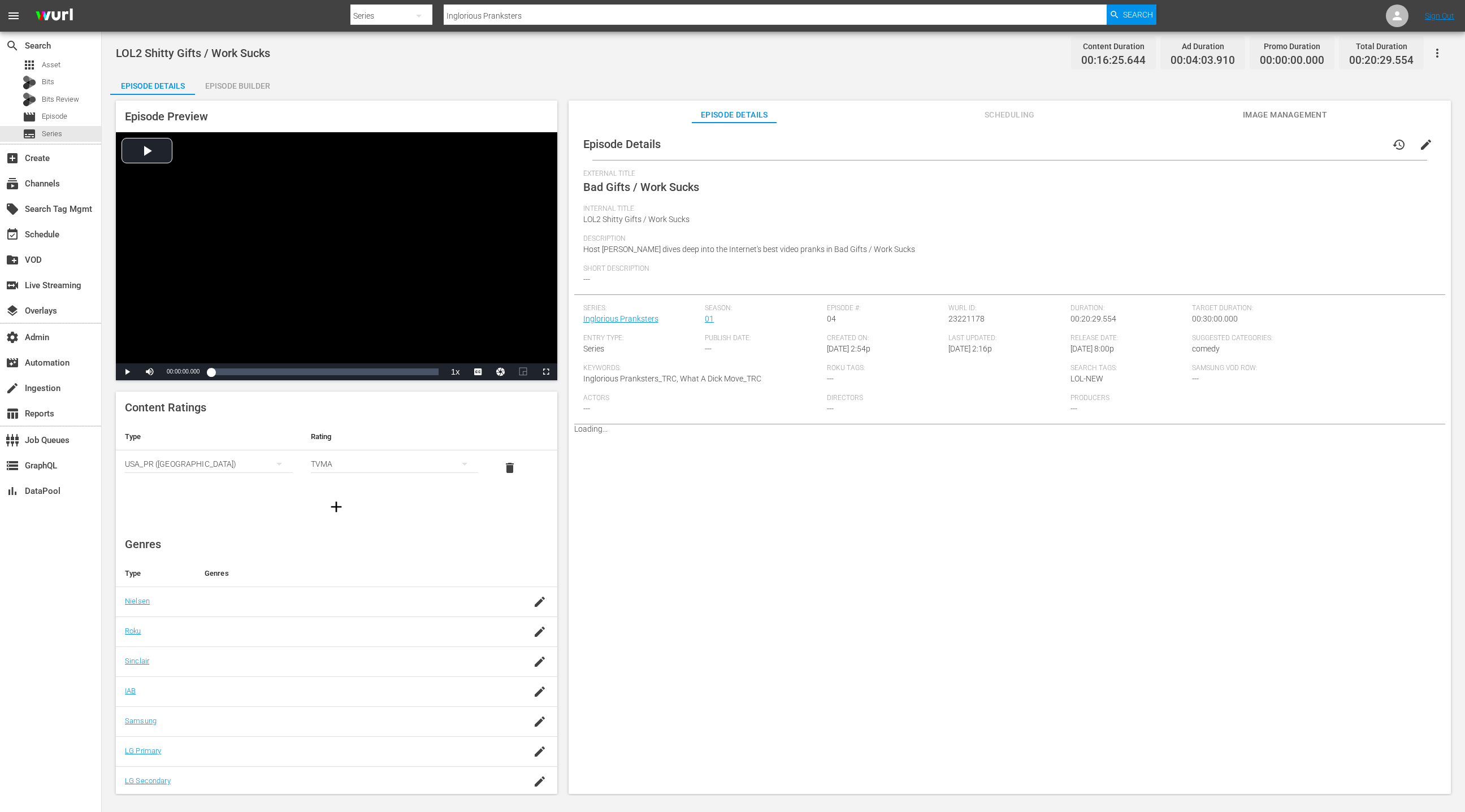
click at [994, 113] on span "Scheduling" at bounding box center [1009, 115] width 84 height 14
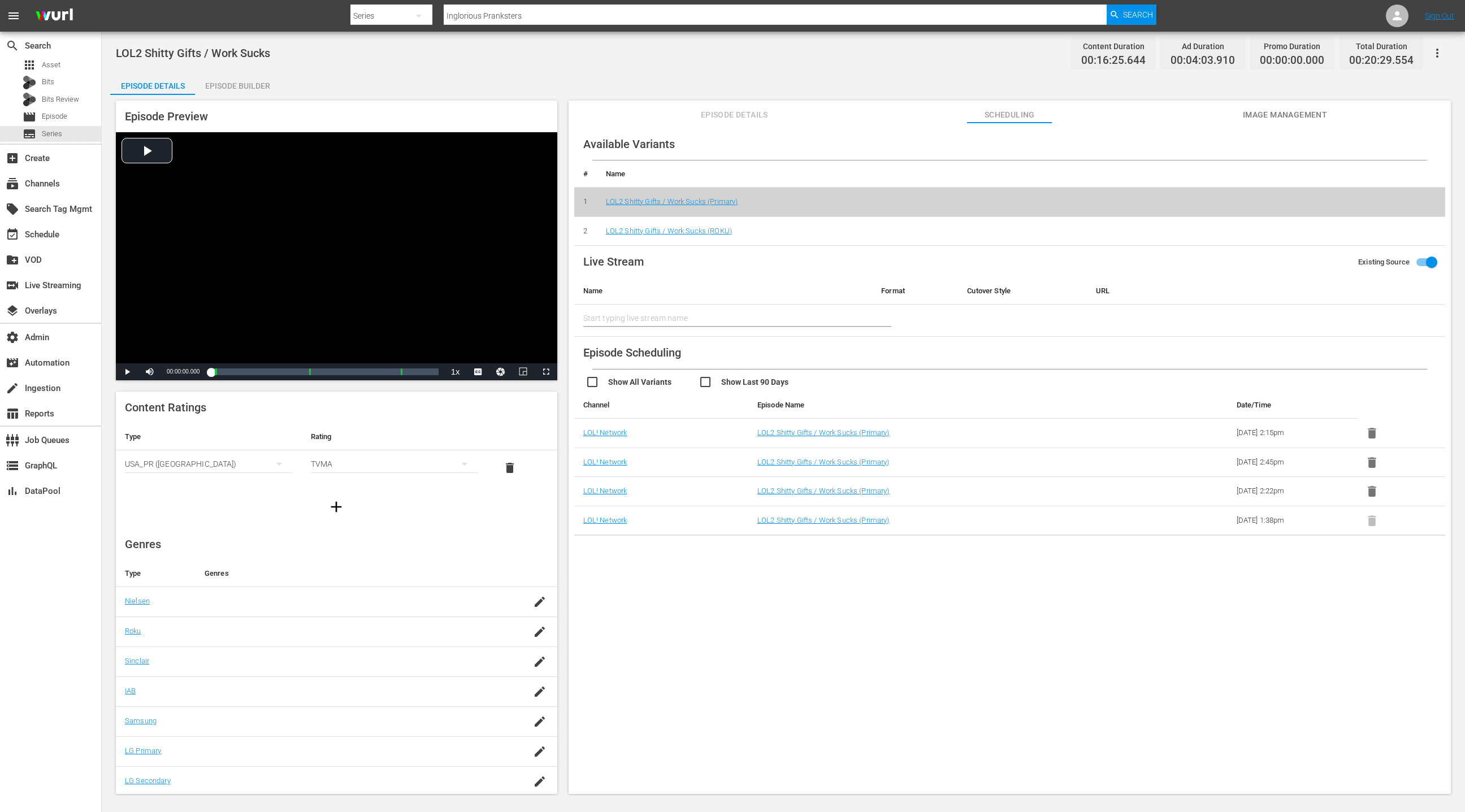
click at [1441, 53] on icon "button" at bounding box center [1437, 52] width 13 height 13
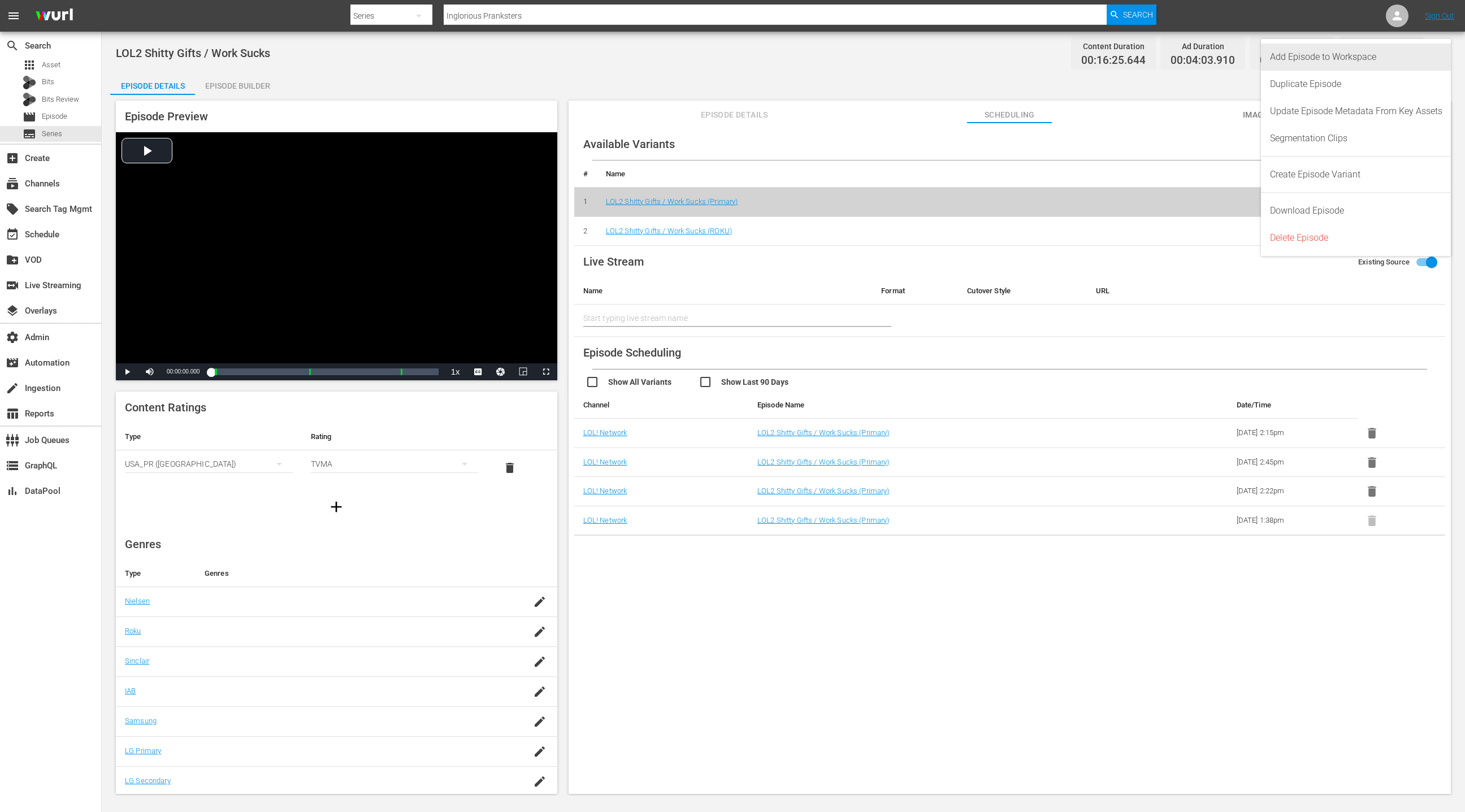
drag, startPoint x: 1408, startPoint y: 61, endPoint x: 971, endPoint y: 51, distance: 437.1
click at [1408, 61] on div "Add Episode to Workspace" at bounding box center [1356, 57] width 172 height 27
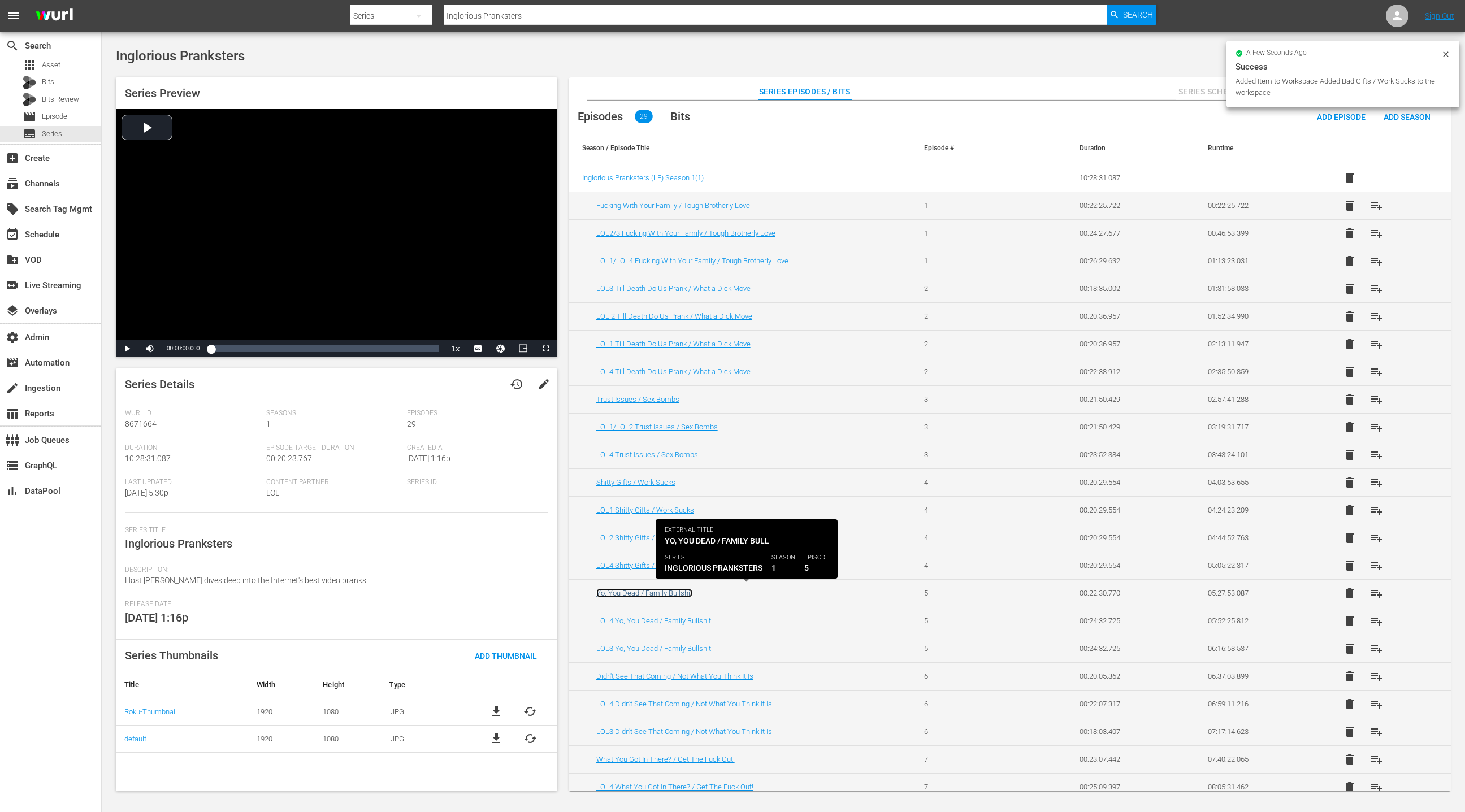
click at [670, 590] on link "Yo, You Dead / Family Bullshit" at bounding box center [644, 593] width 96 height 8
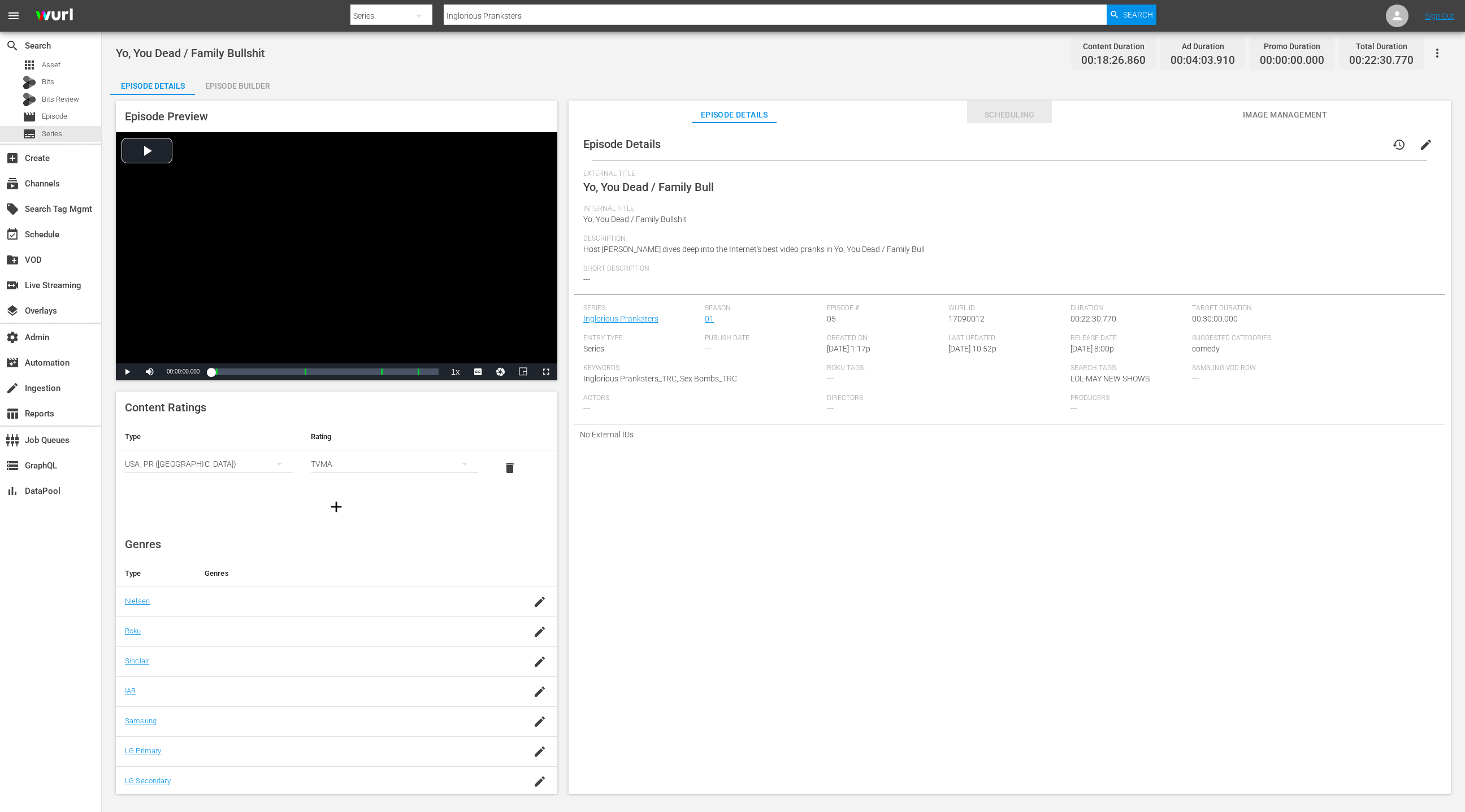
click at [994, 113] on span "Scheduling" at bounding box center [1009, 115] width 84 height 14
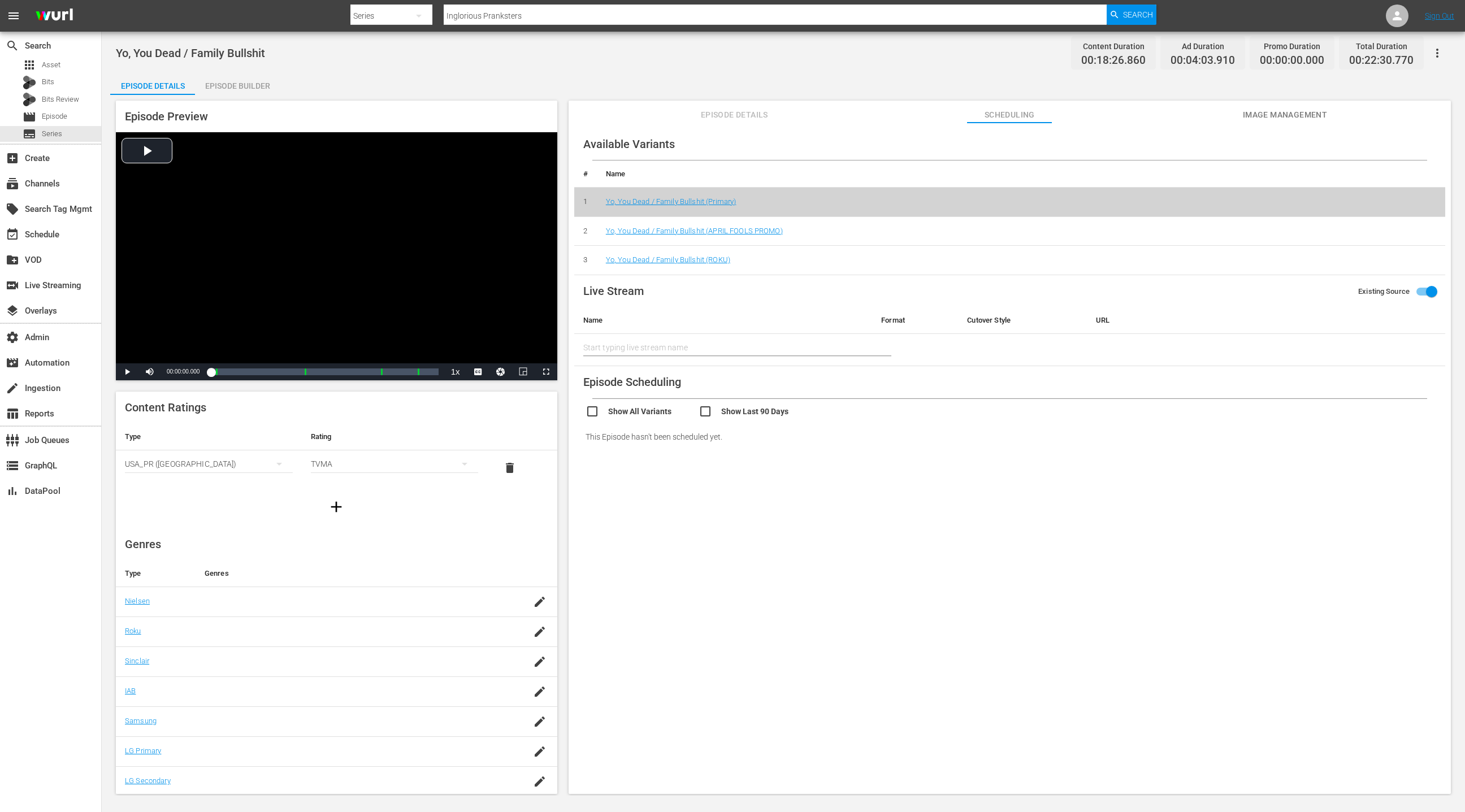
click at [1438, 52] on icon "button" at bounding box center [1437, 52] width 13 height 13
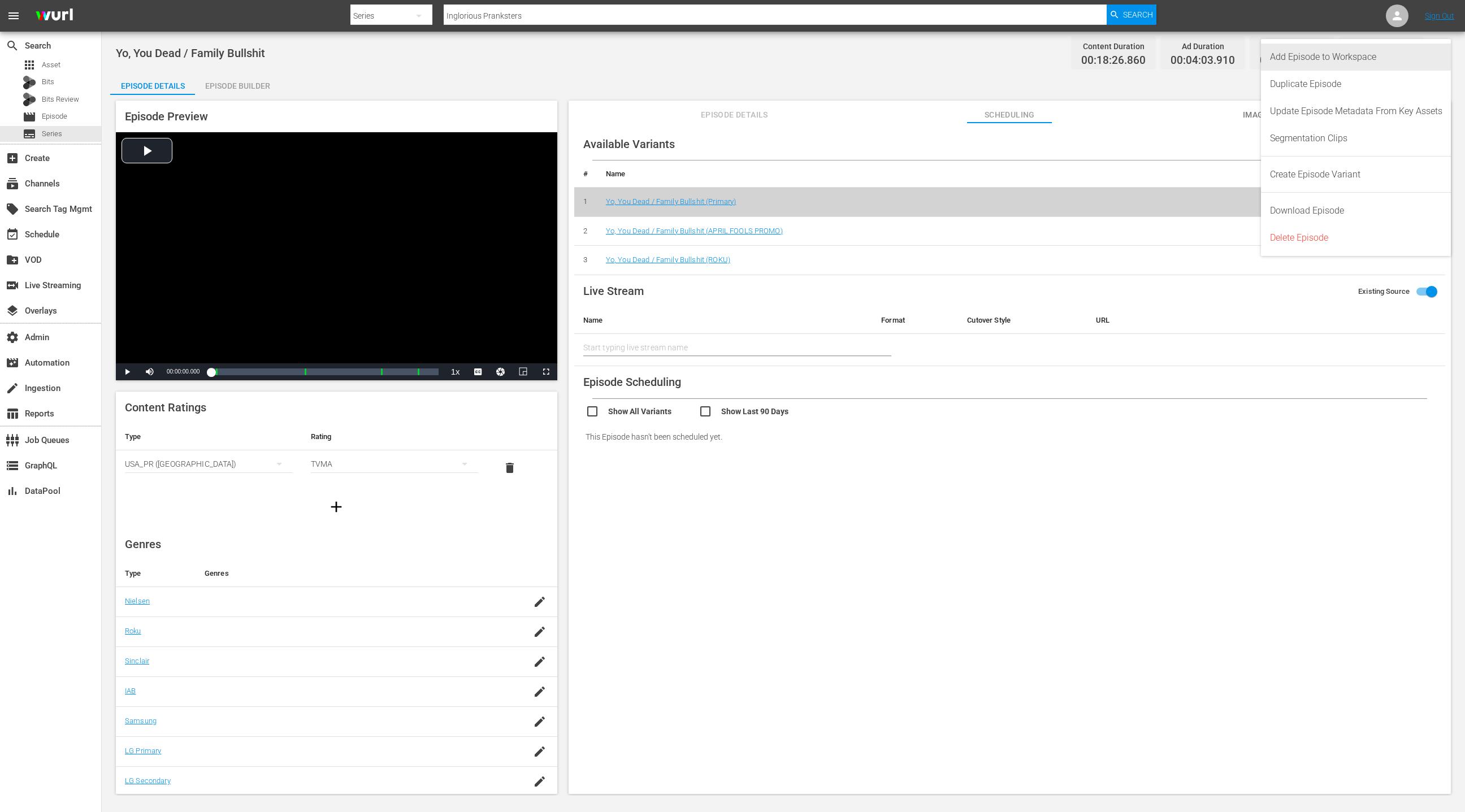
click at [1393, 61] on div "Add Episode to Workspace" at bounding box center [1356, 57] width 172 height 27
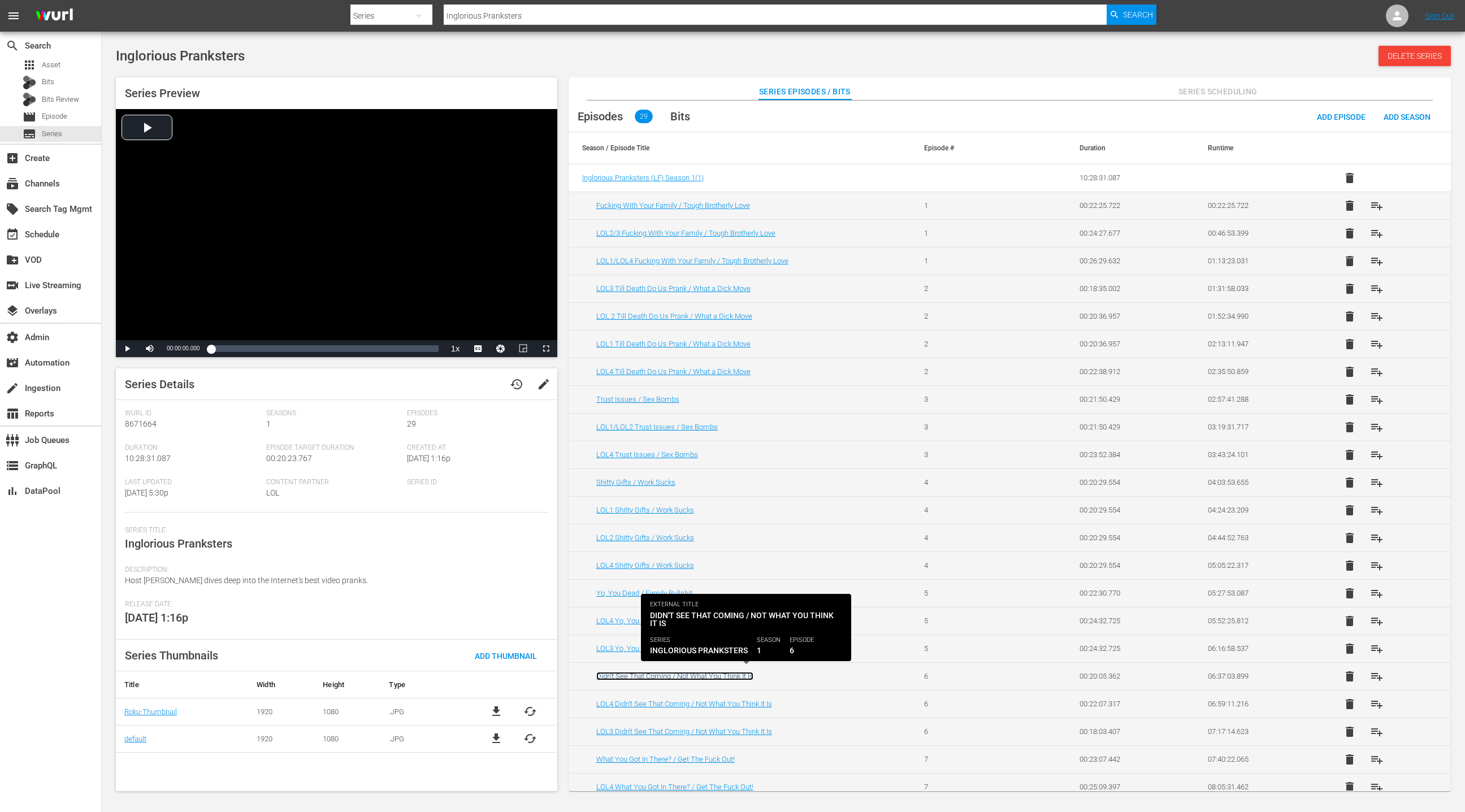
click at [735, 674] on link "Didn't See That Coming / Not What You Think It Is" at bounding box center [675, 676] width 157 height 8
click at [716, 673] on link "Didn't See That Coming / Not What You Think It Is" at bounding box center [675, 676] width 157 height 8
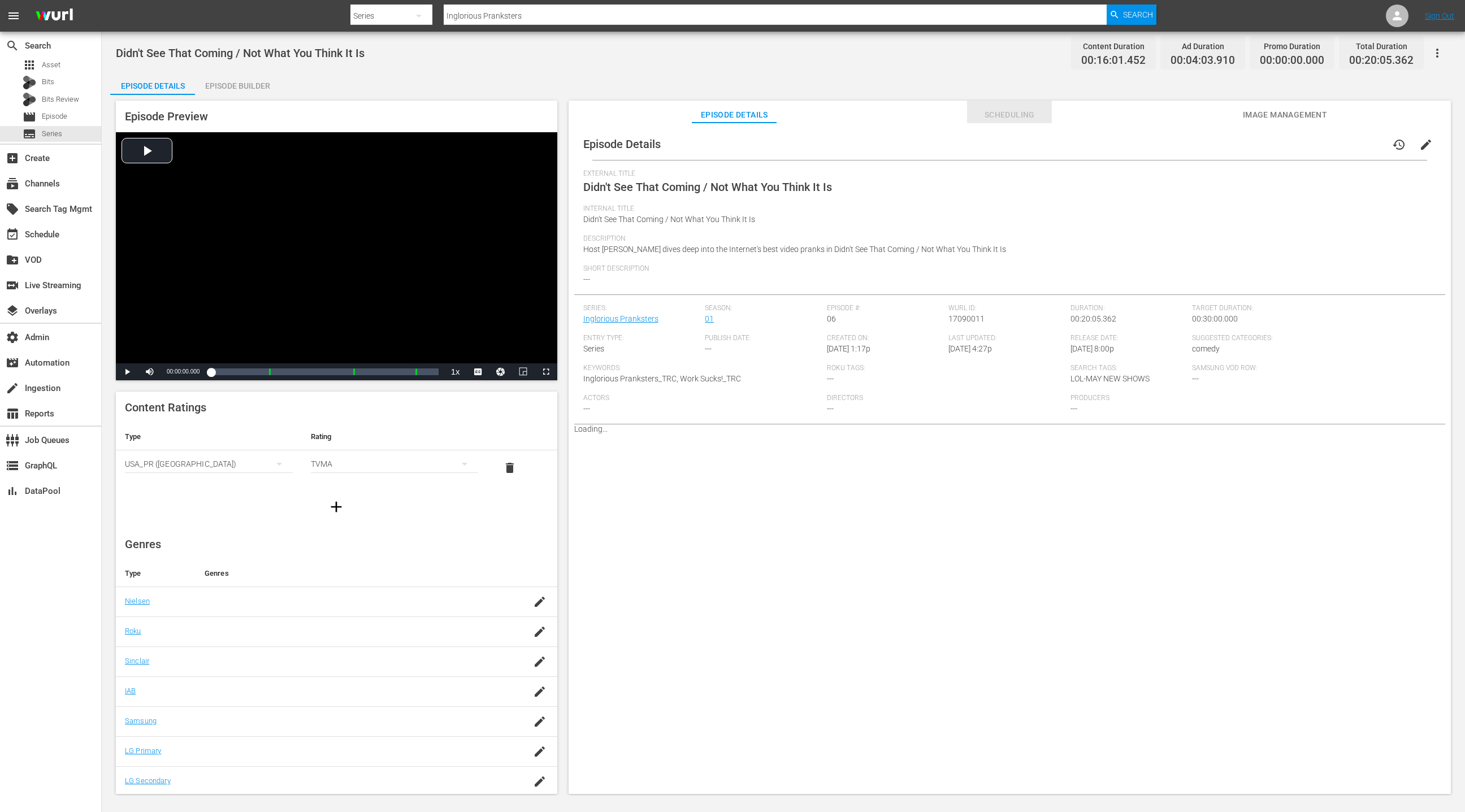
click at [1000, 120] on span "Scheduling" at bounding box center [1009, 115] width 84 height 14
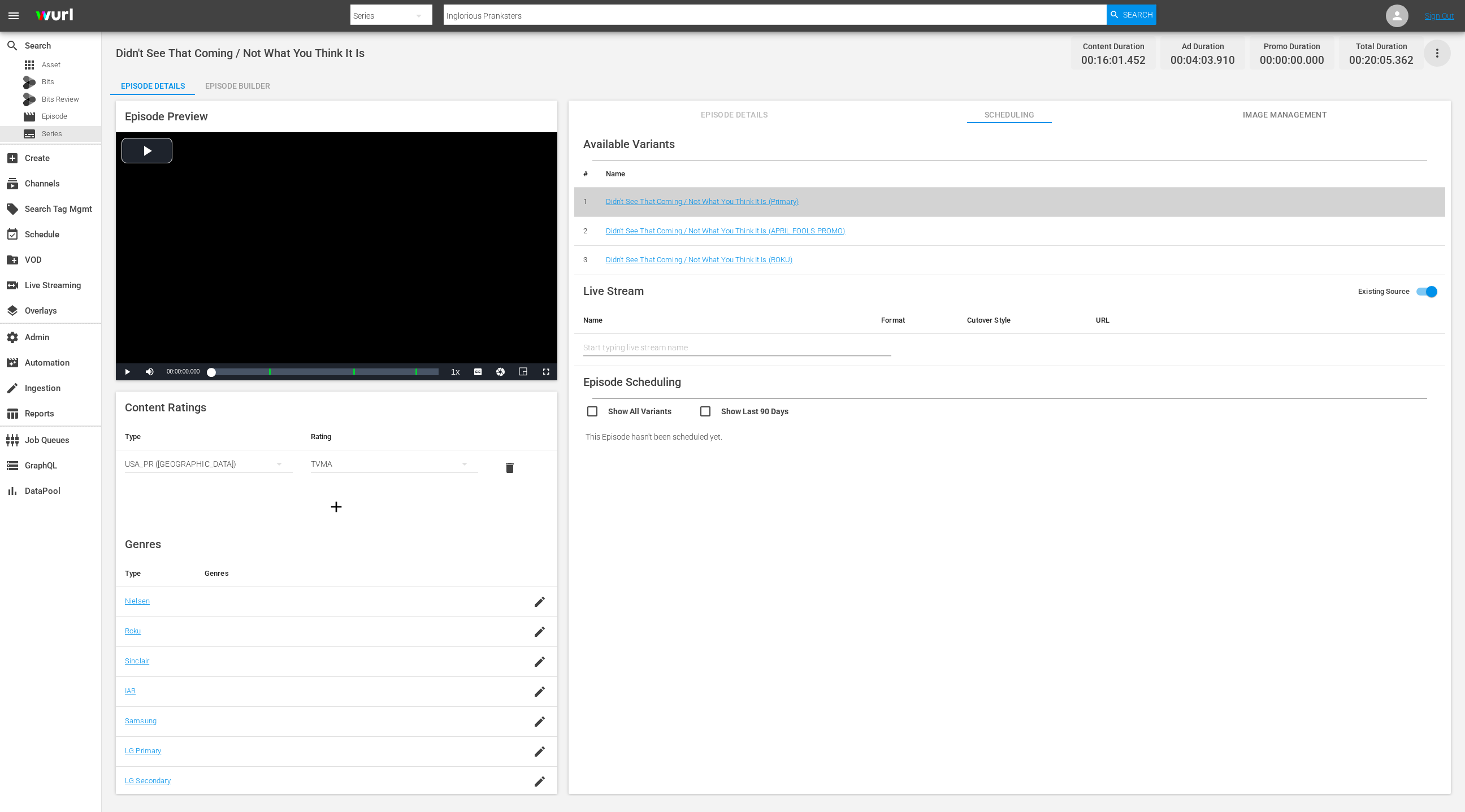
click at [1438, 55] on icon "button" at bounding box center [1437, 52] width 13 height 13
click at [1383, 65] on div "Add Episode to Workspace" at bounding box center [1356, 57] width 172 height 27
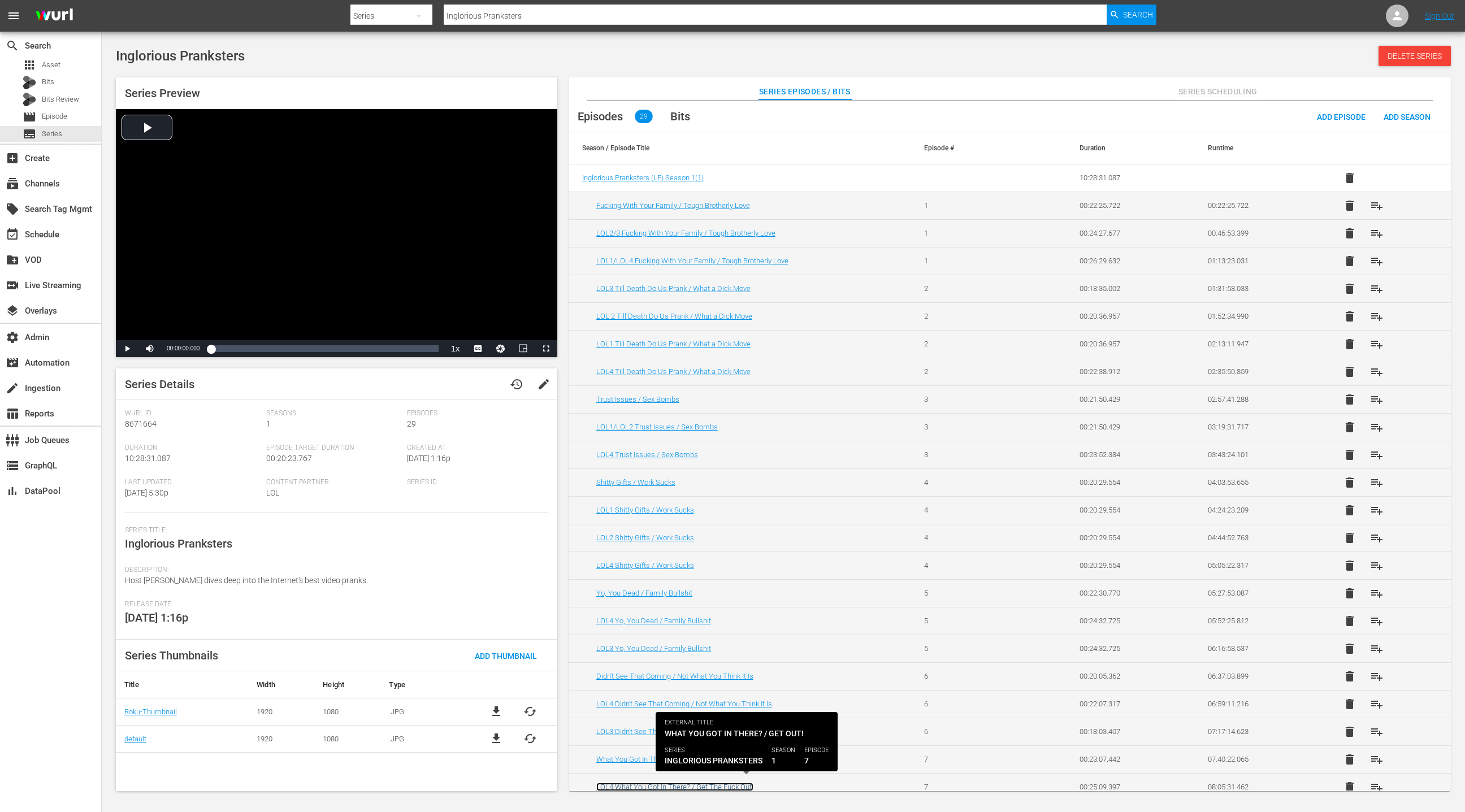
click at [704, 783] on link "LOL4 What You Got In There? / Get The Fuck Out!" at bounding box center [675, 786] width 157 height 8
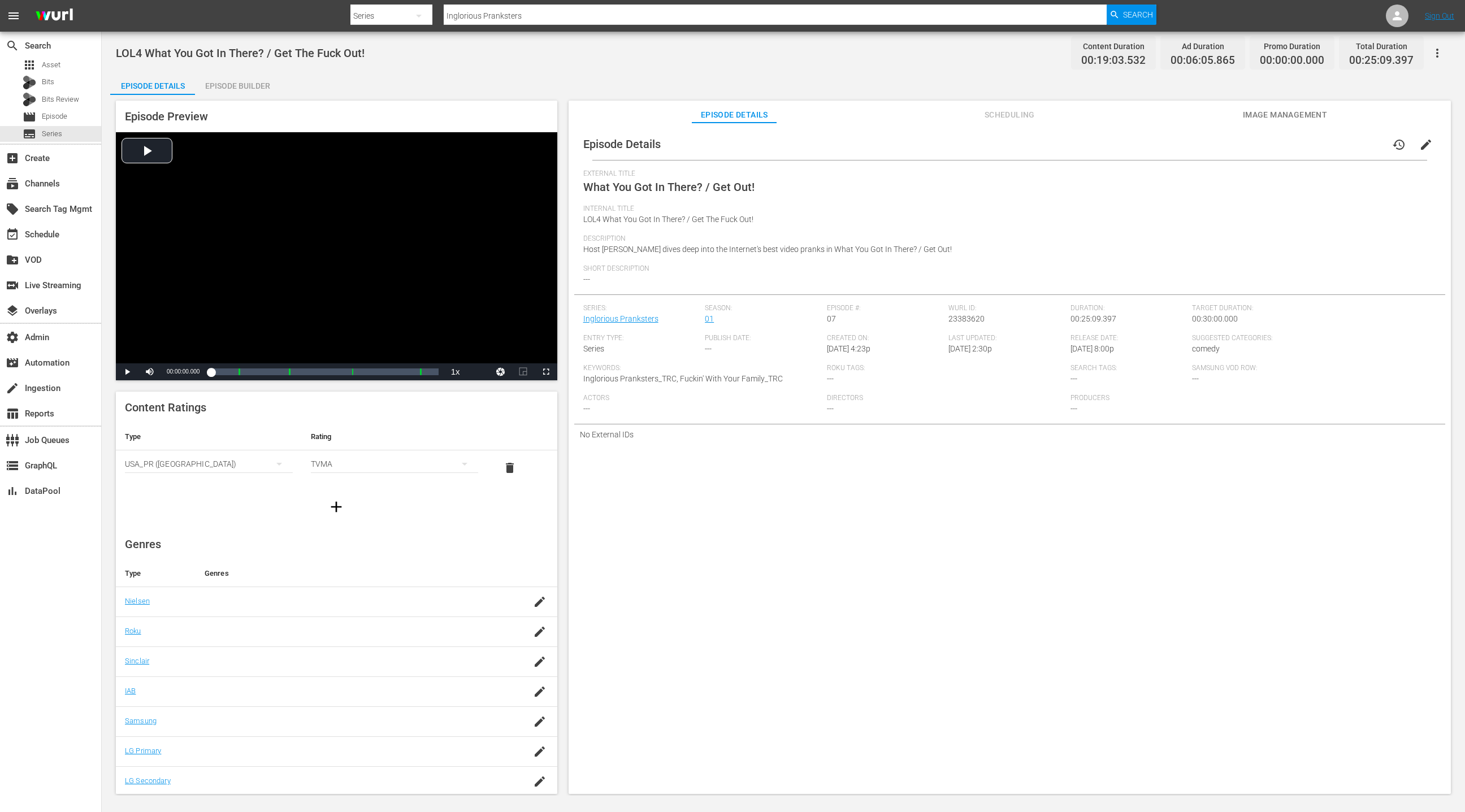
click at [1014, 116] on span "Scheduling" at bounding box center [1009, 115] width 84 height 14
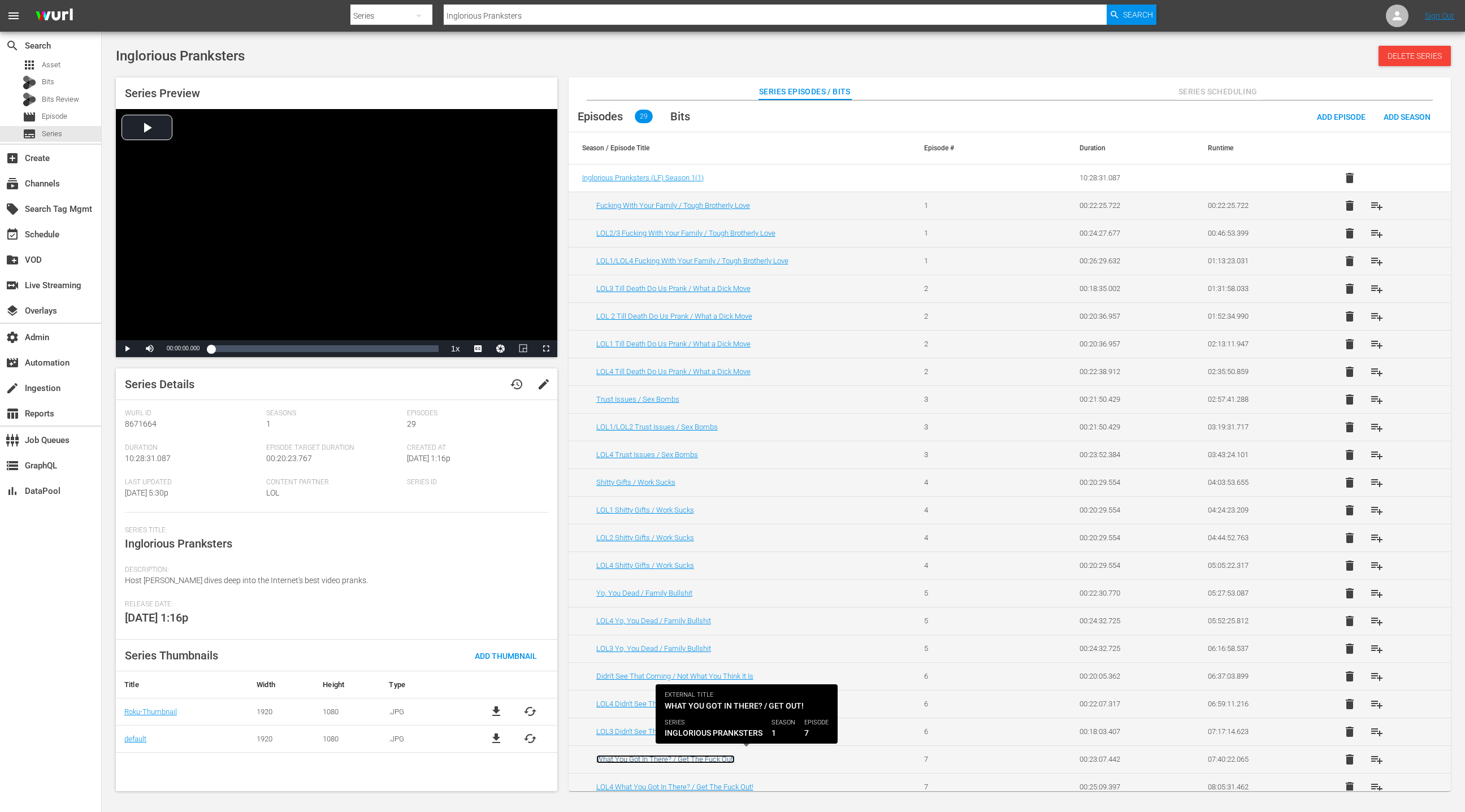
click at [714, 760] on link "What You Got In There? / Get The Fuck Out!" at bounding box center [666, 759] width 138 height 8
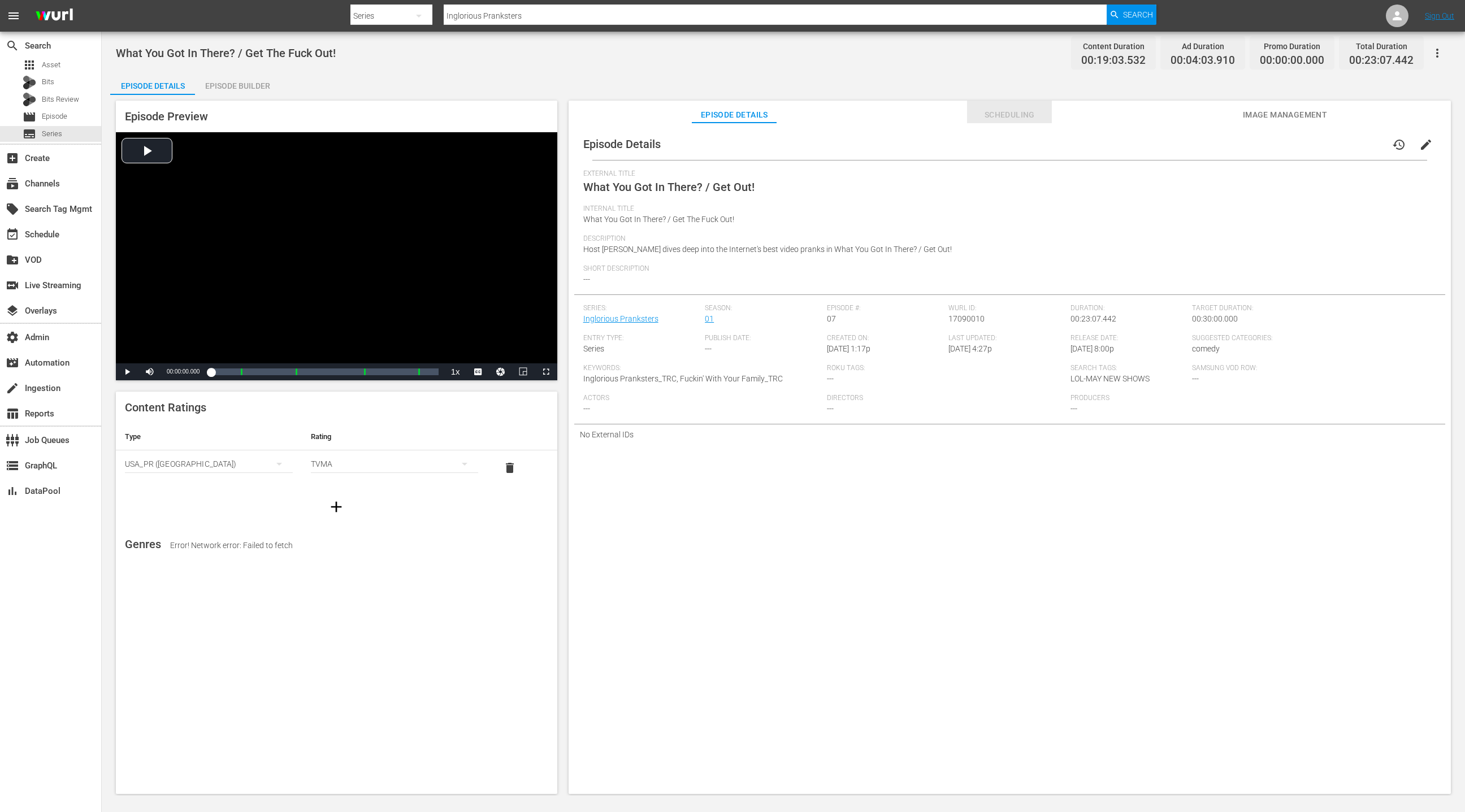
click at [1014, 118] on span "Scheduling" at bounding box center [1009, 115] width 84 height 14
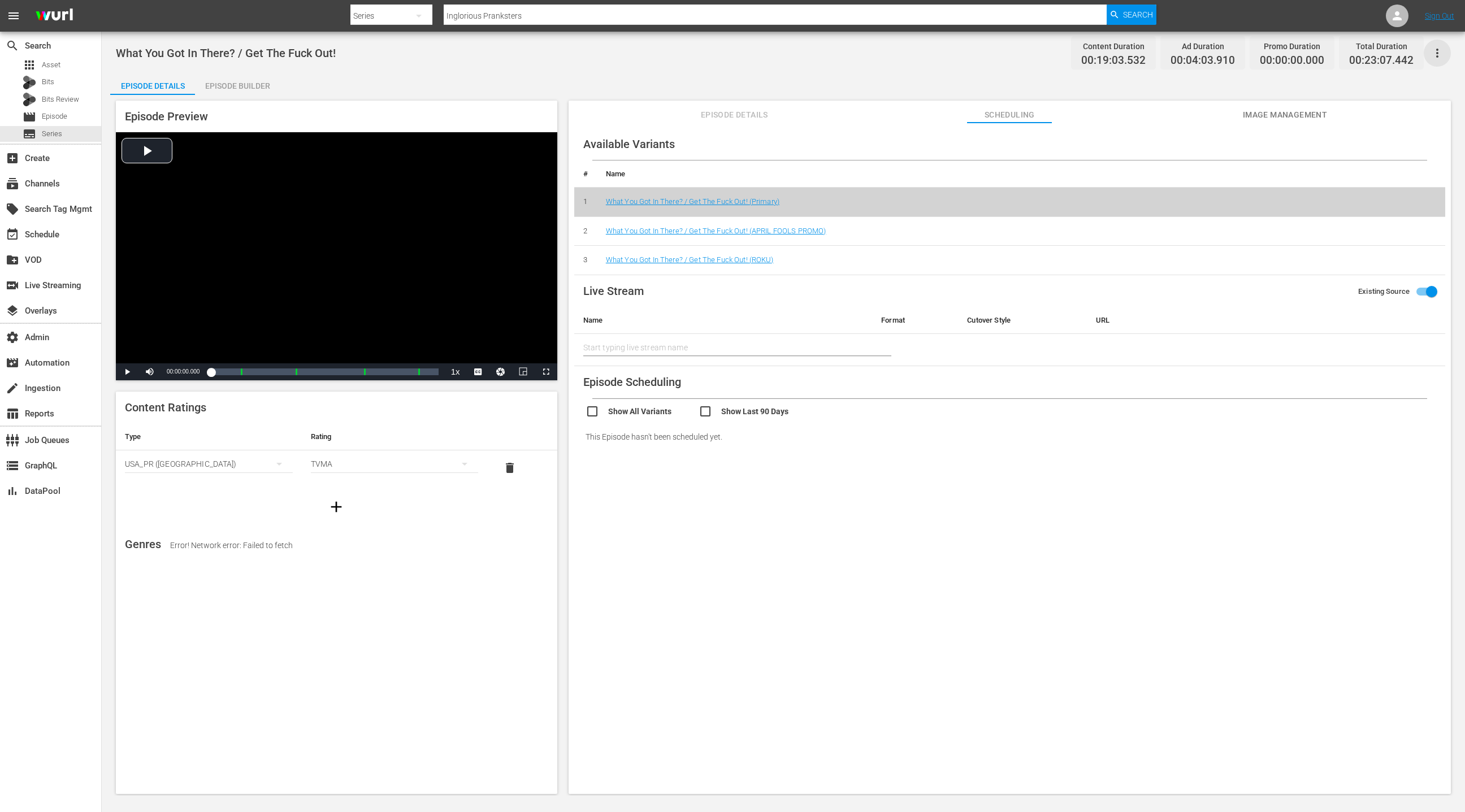
click at [1439, 56] on icon "button" at bounding box center [1437, 52] width 13 height 13
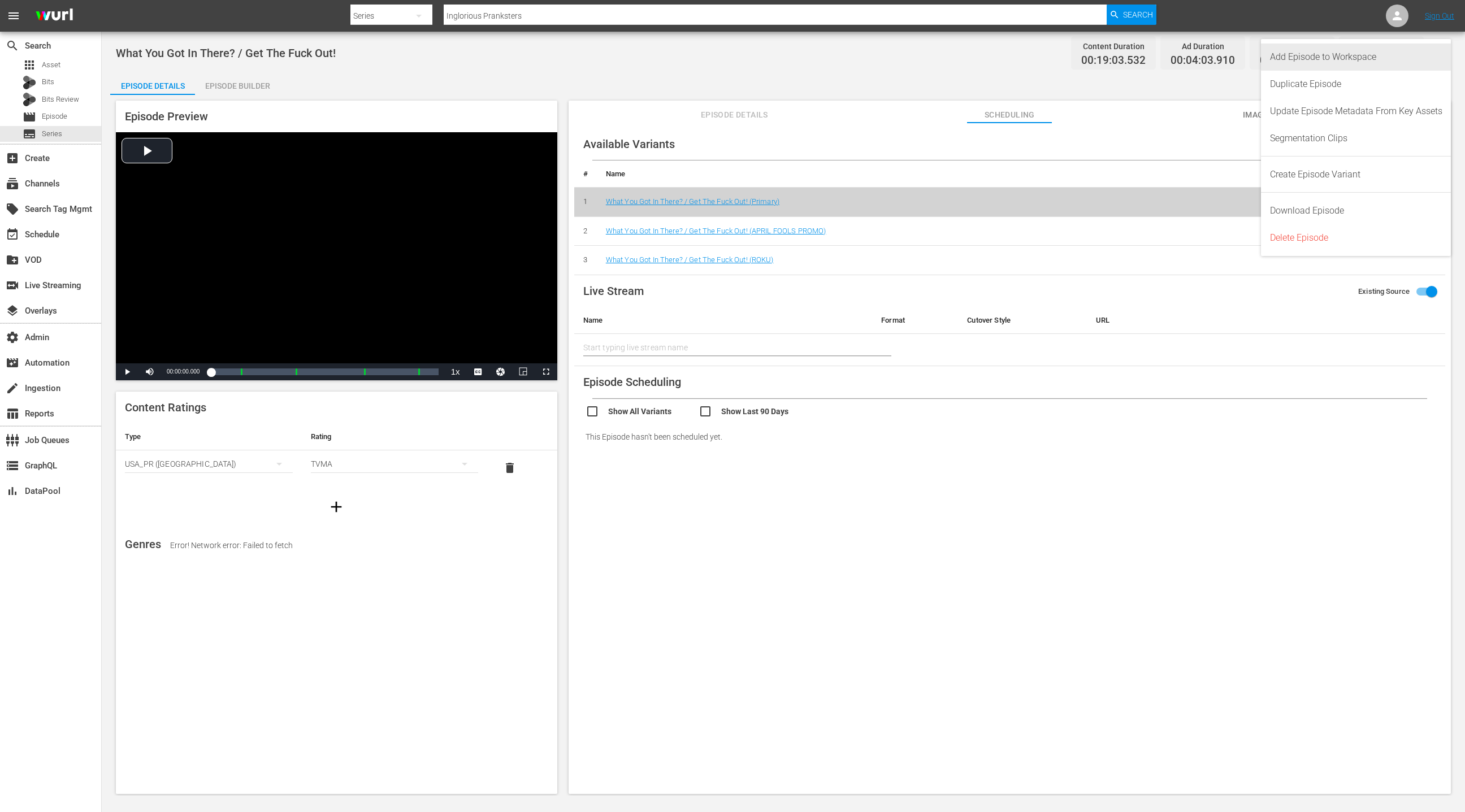
click at [1398, 60] on div "Add Episode to Workspace" at bounding box center [1356, 57] width 172 height 27
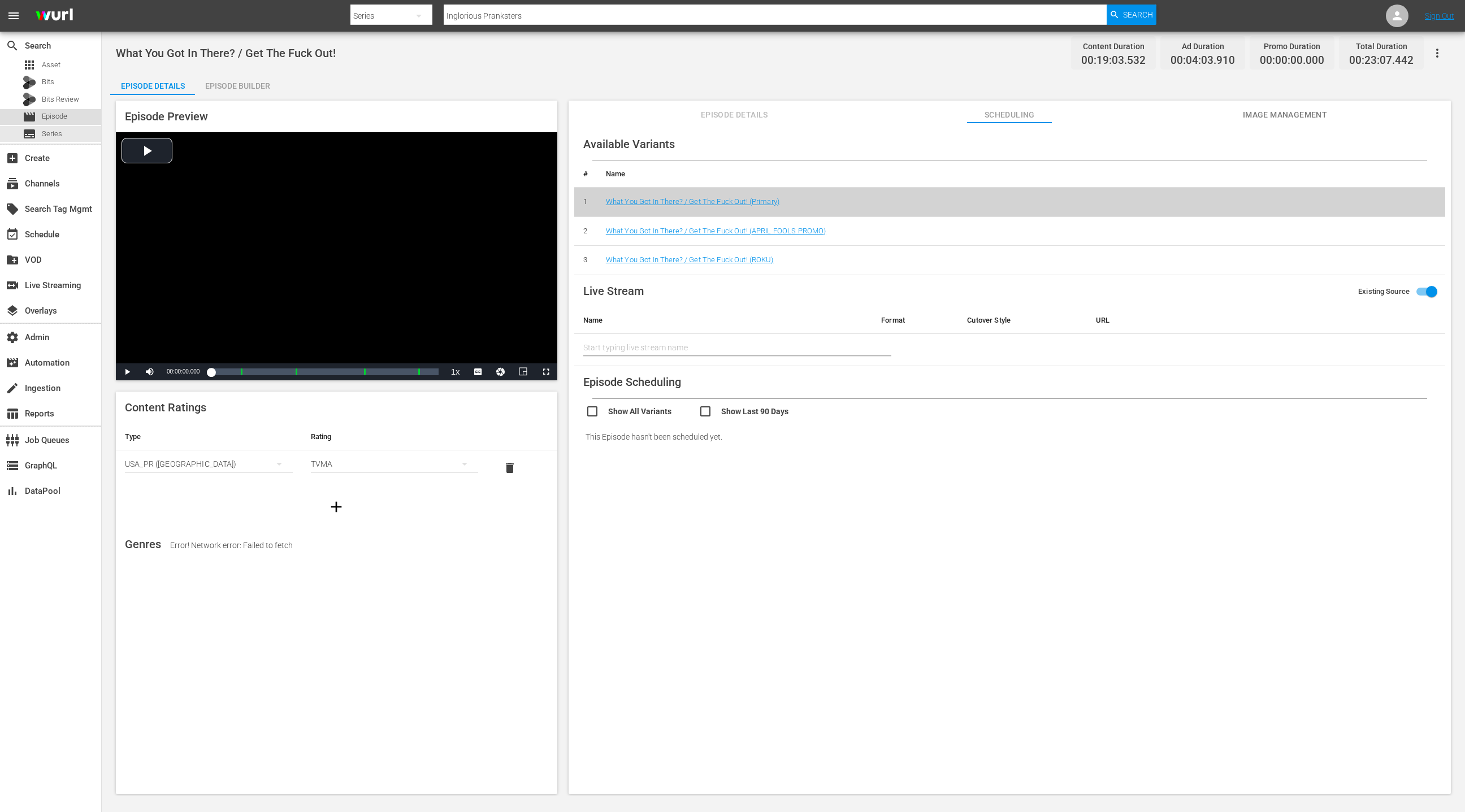
click at [70, 115] on div "movie Episode" at bounding box center [51, 116] width 101 height 16
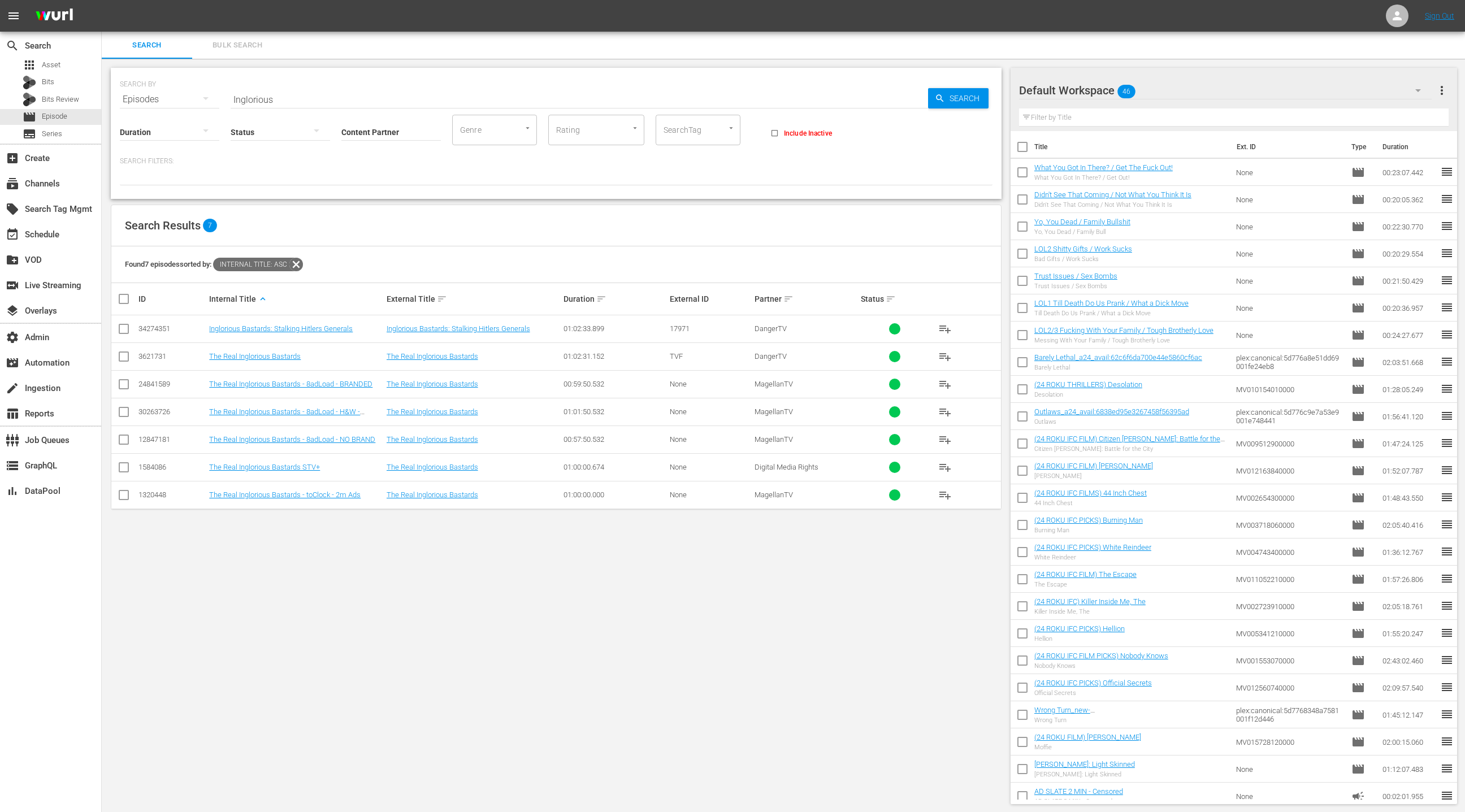
click at [255, 97] on input "Inglorious" at bounding box center [579, 99] width 698 height 27
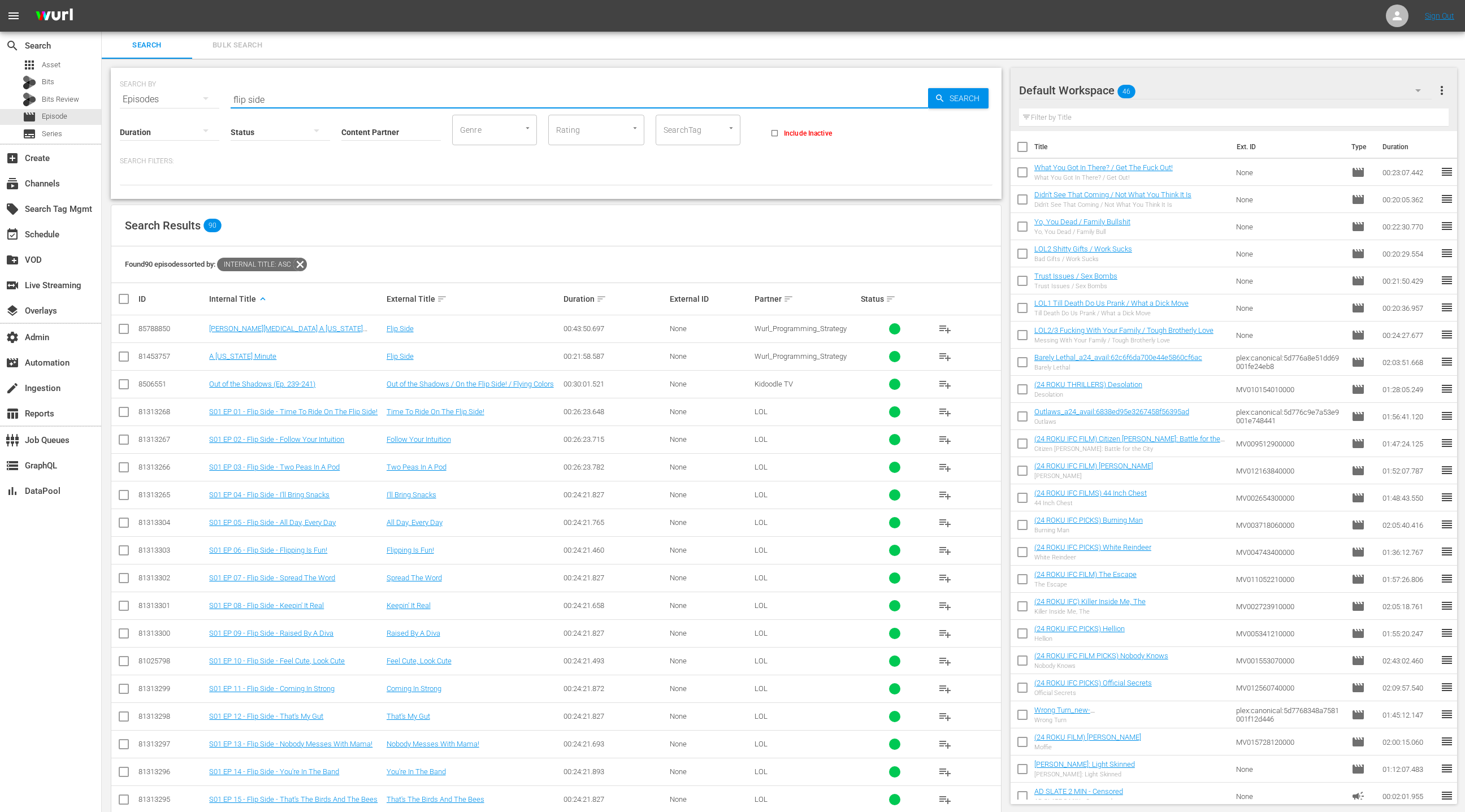
type input "flip side"
click at [355, 133] on input "Content Partner" at bounding box center [390, 133] width 99 height 41
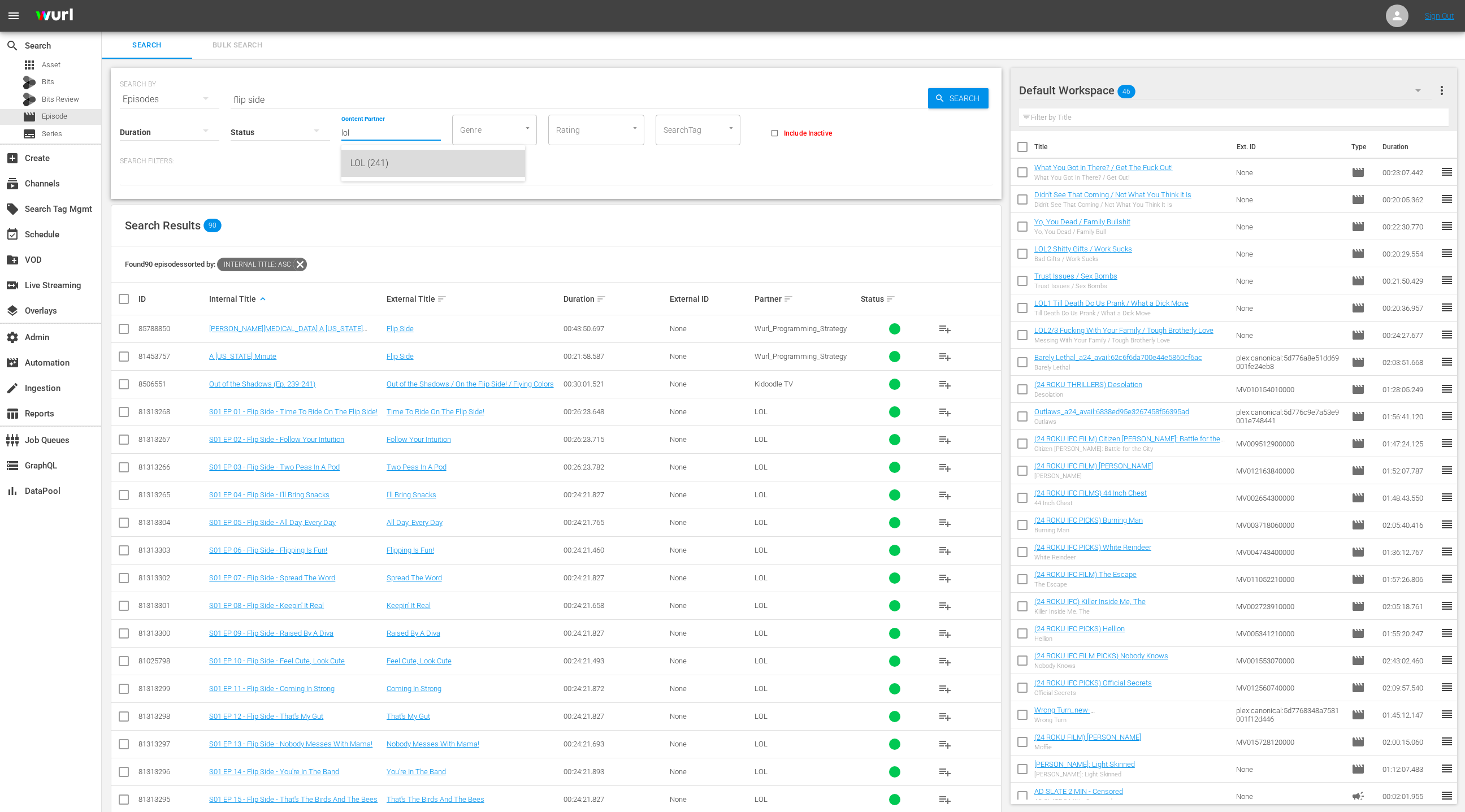
click at [399, 166] on div "LOL (241)" at bounding box center [433, 163] width 166 height 27
type input "LOL (241)"
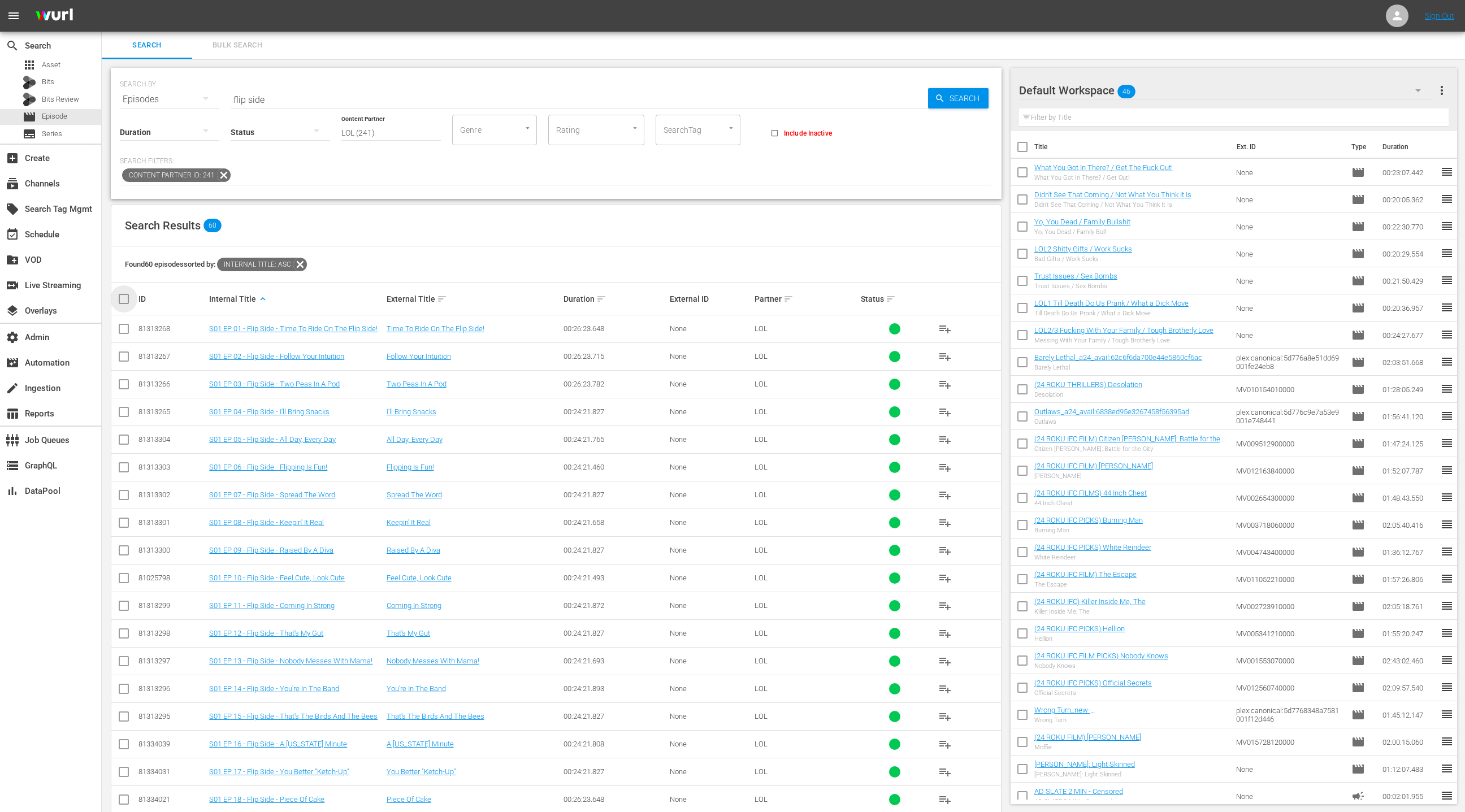
click at [122, 299] on input "checkbox" at bounding box center [128, 299] width 22 height 13
checkbox input "true"
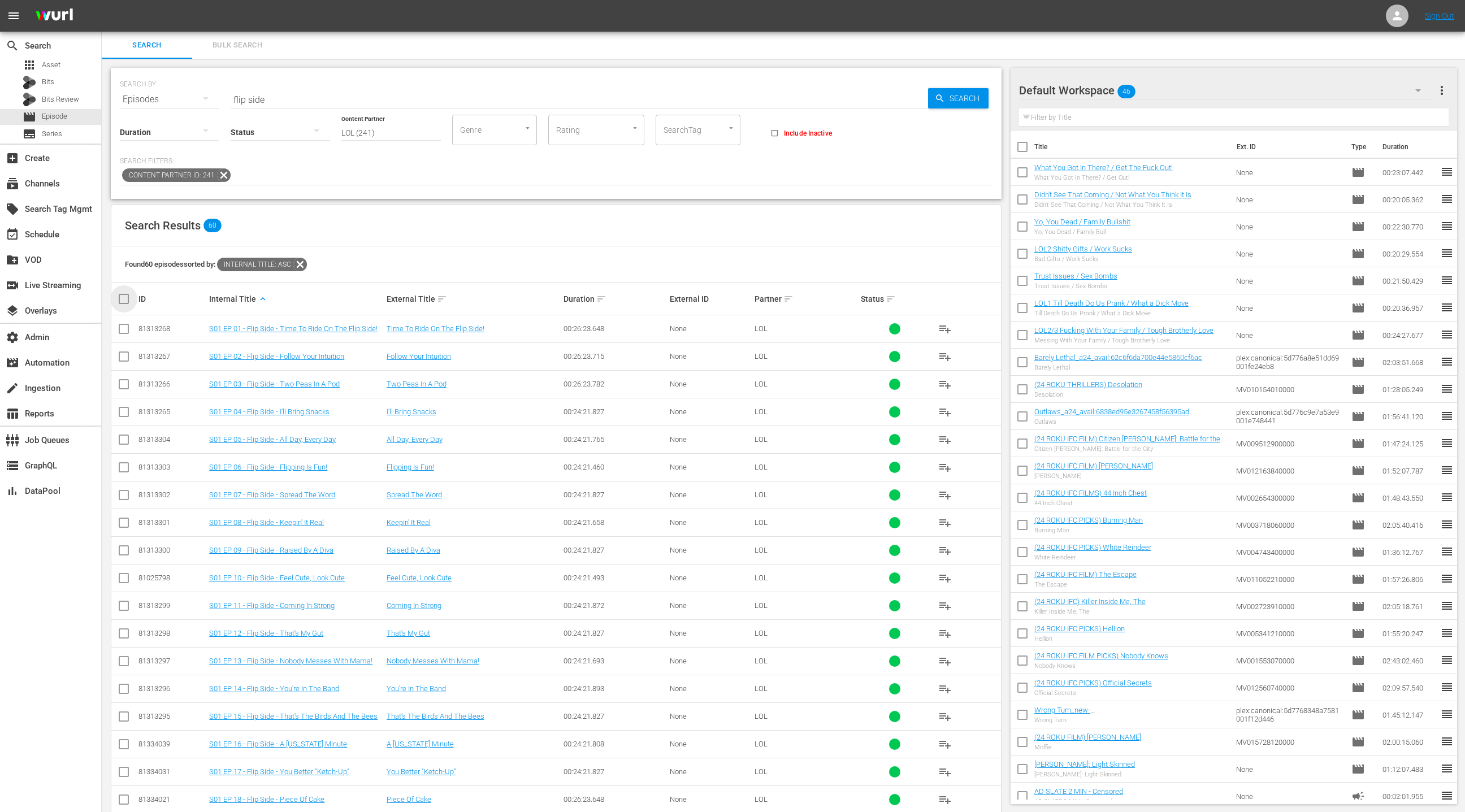
checkbox input "true"
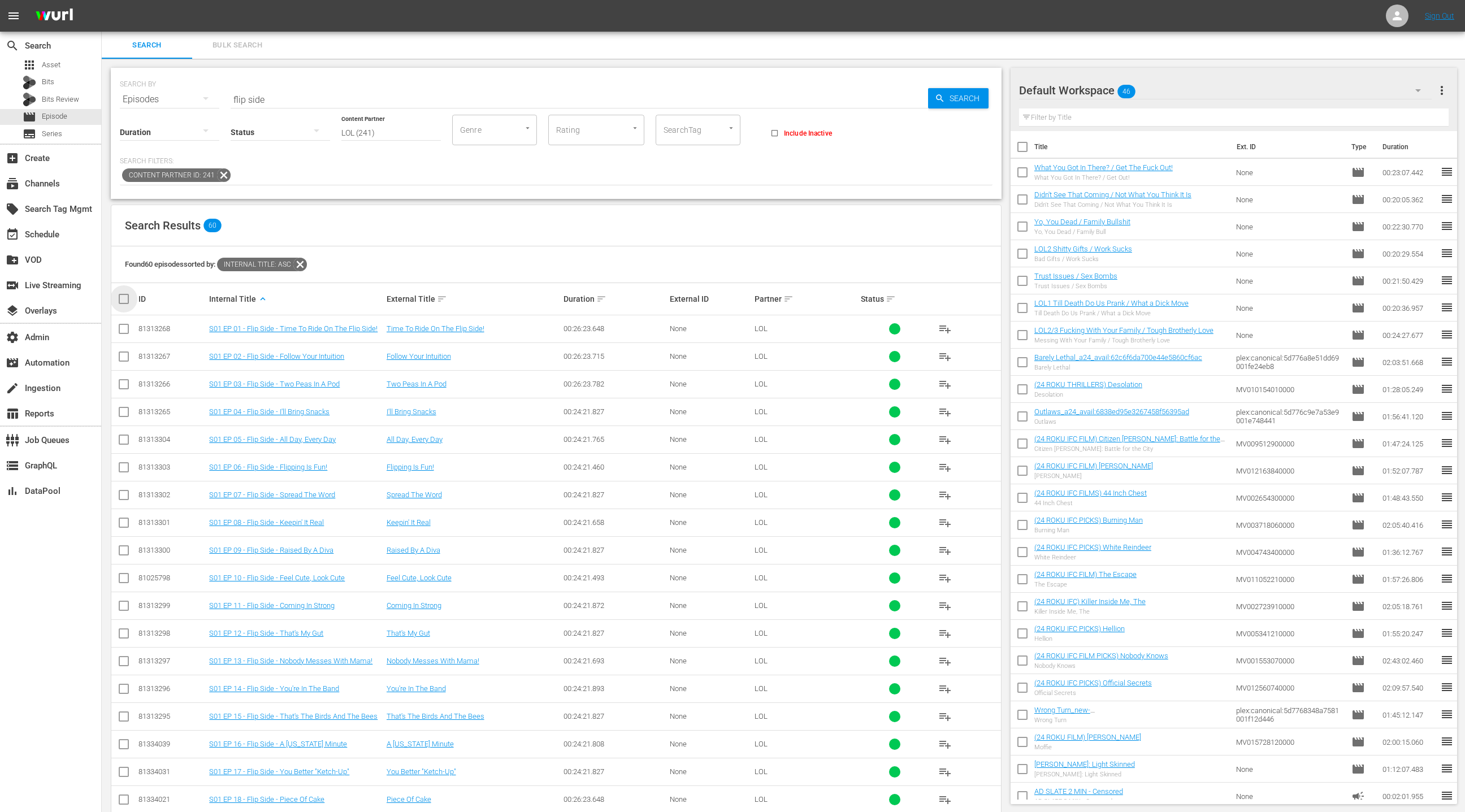
checkbox input "true"
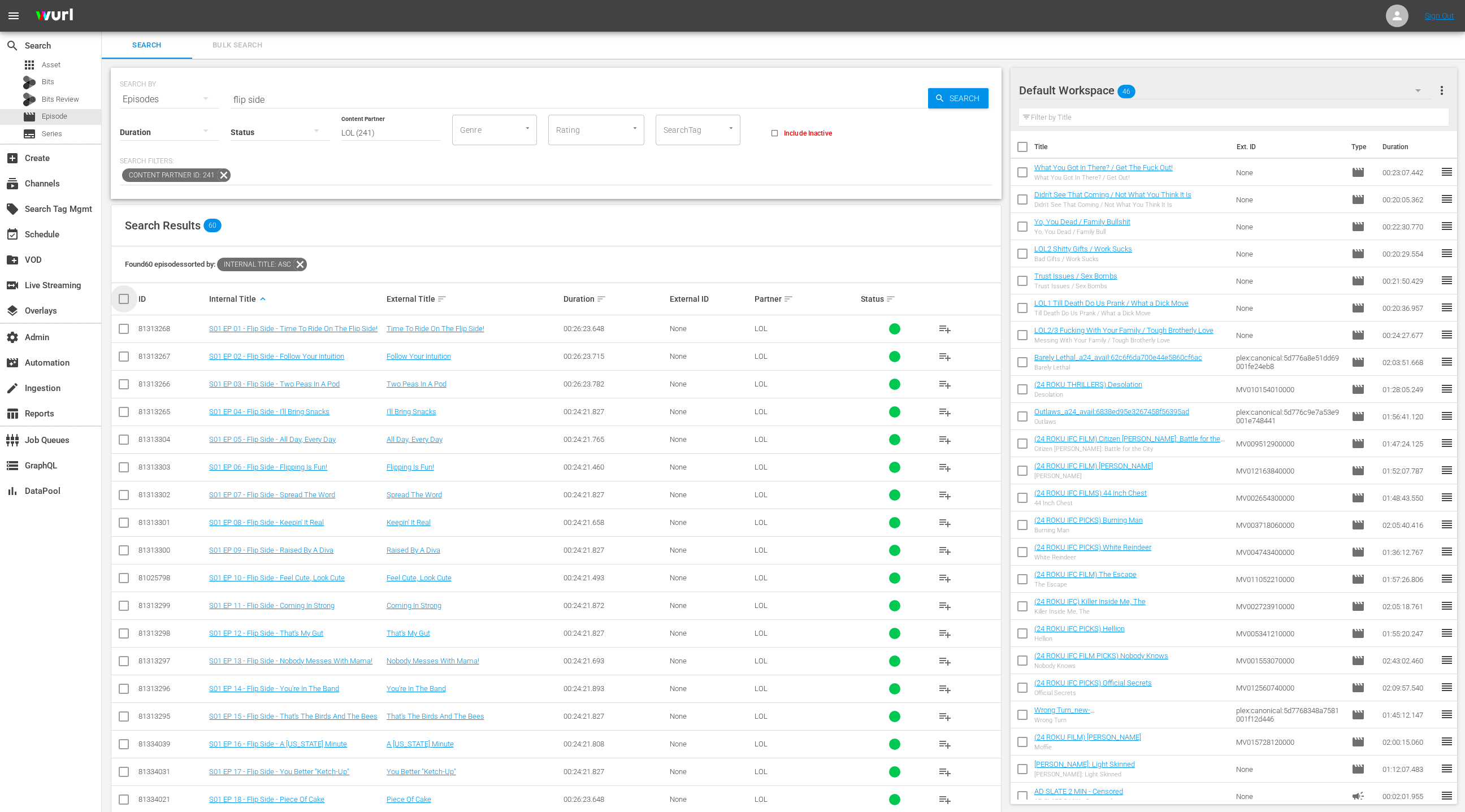
checkbox input "true"
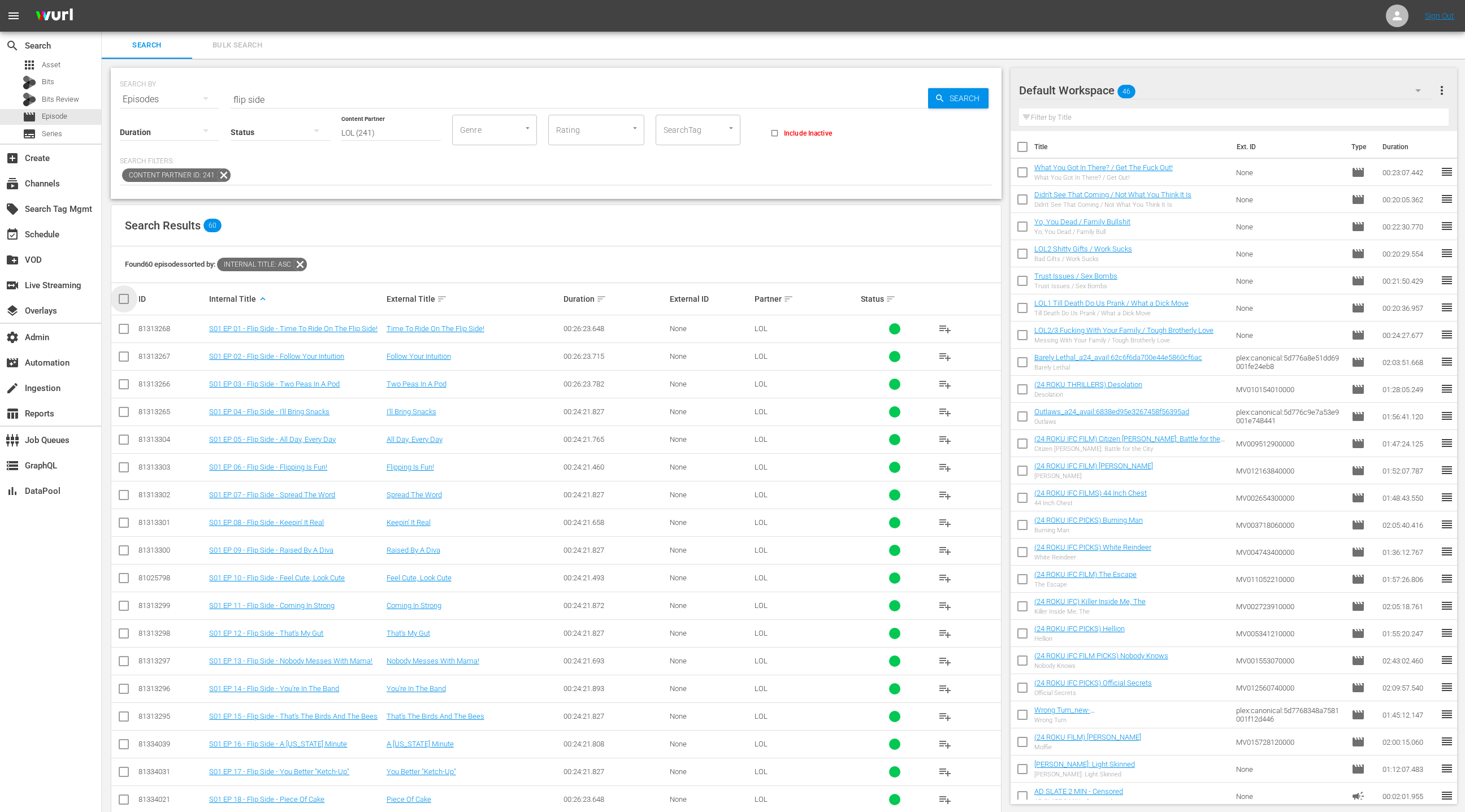
checkbox input "true"
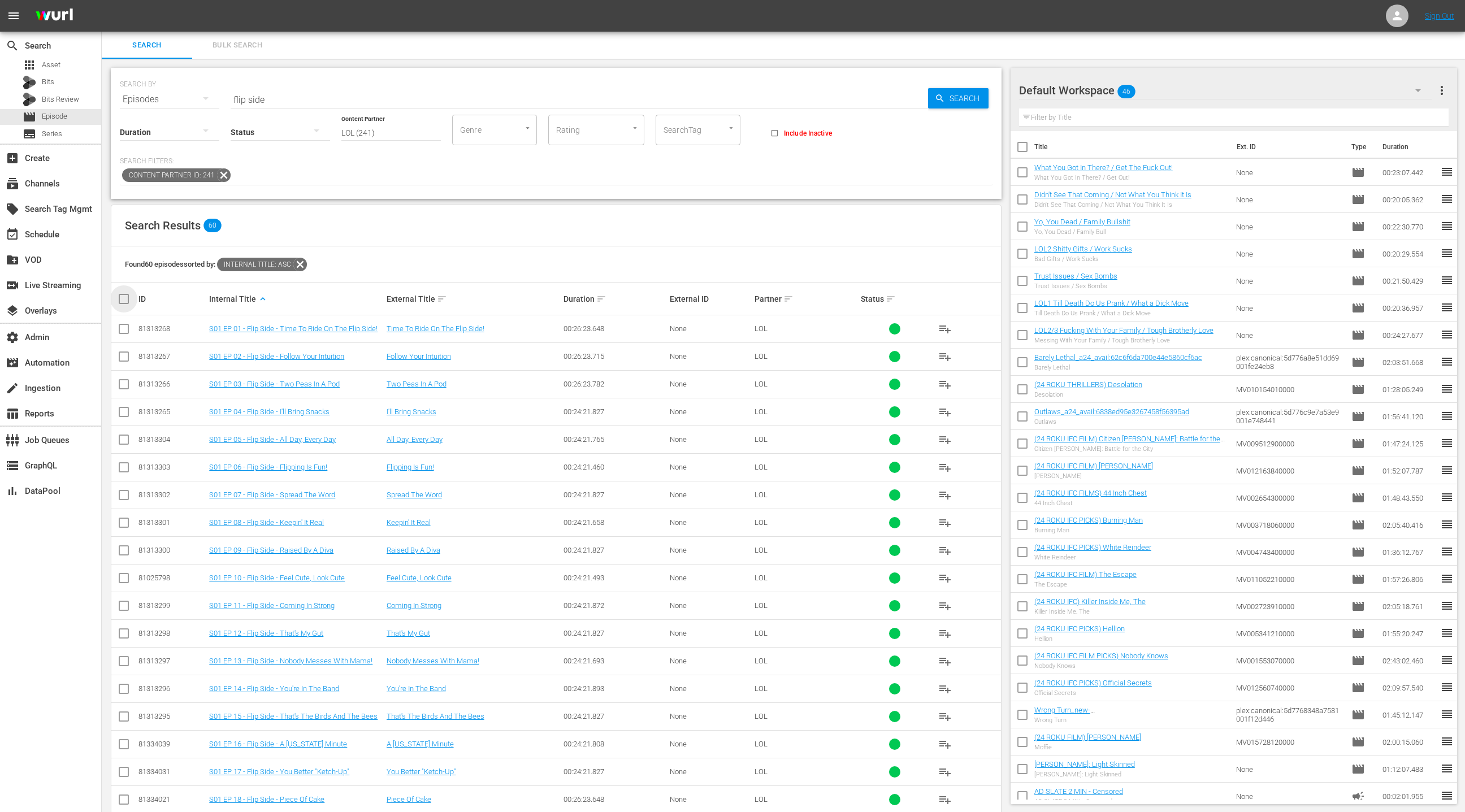
checkbox input "true"
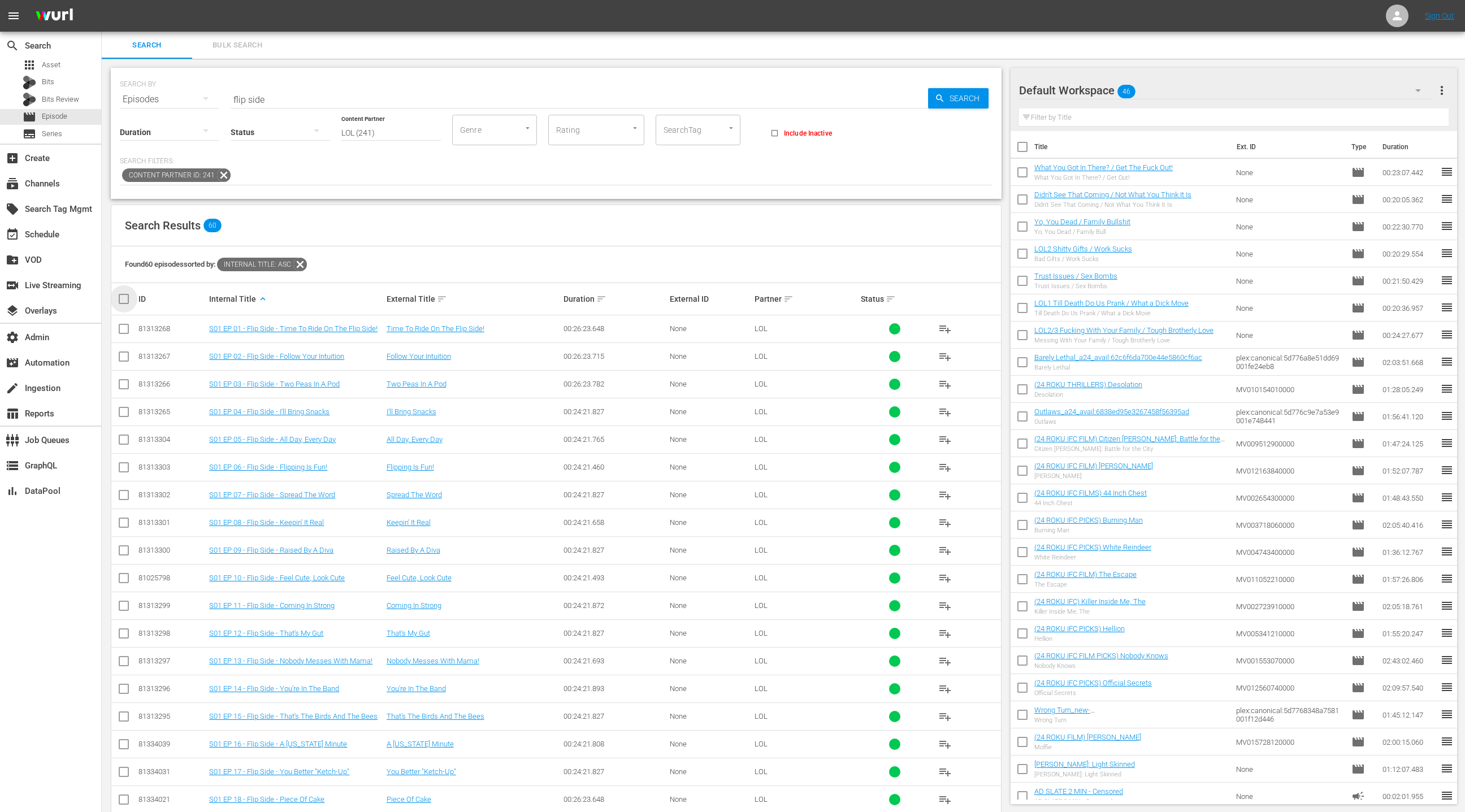
checkbox input "true"
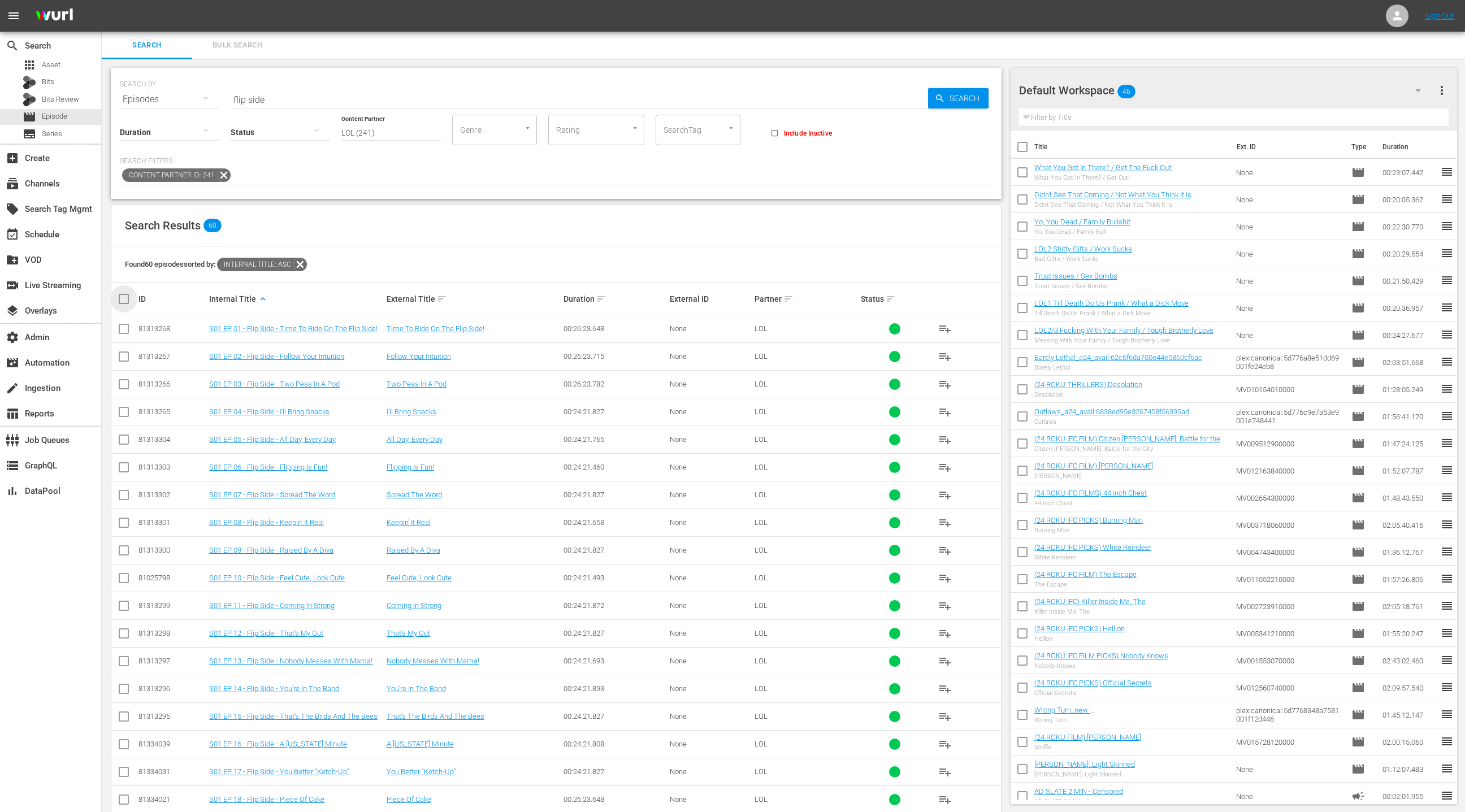
checkbox input "true"
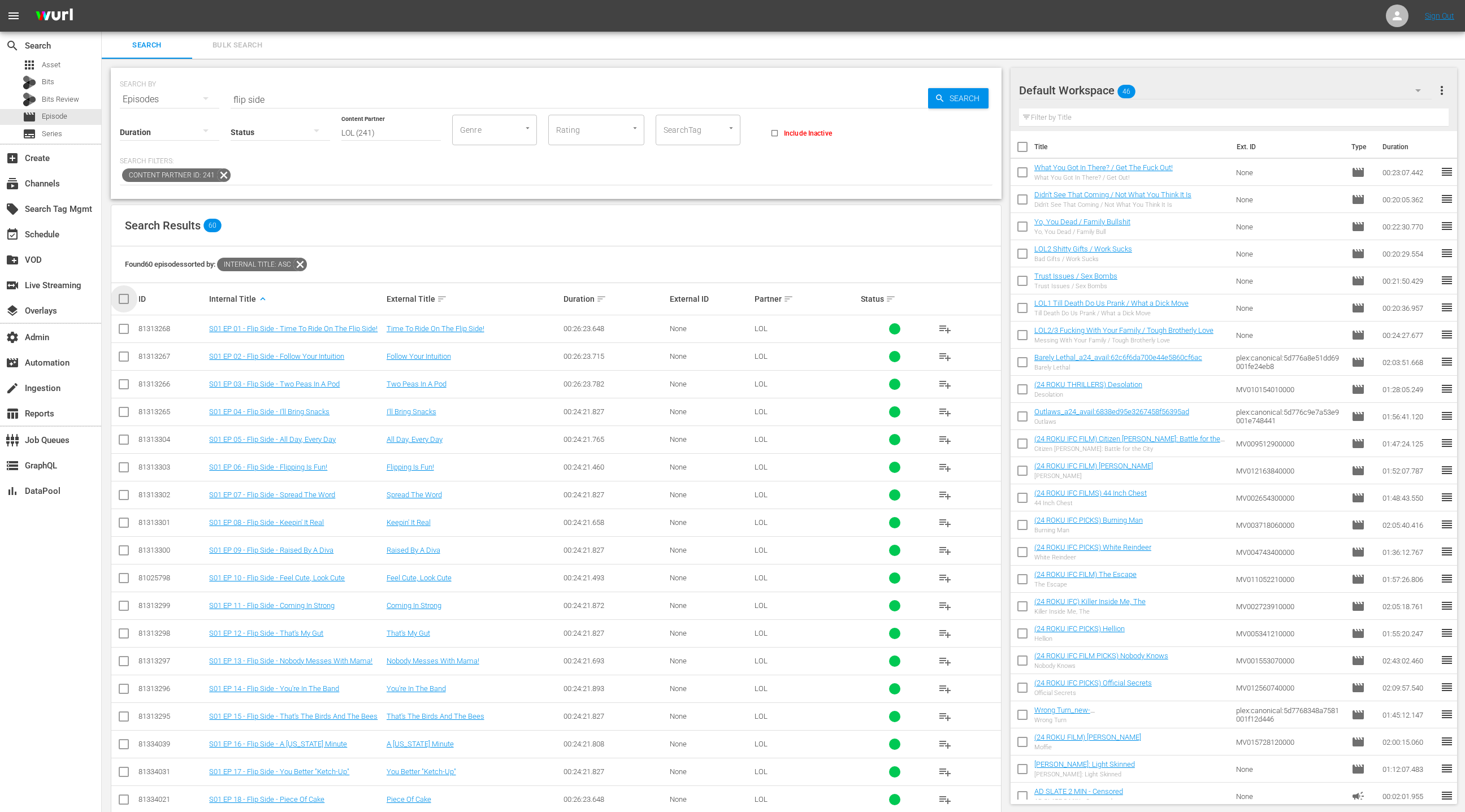
checkbox input "true"
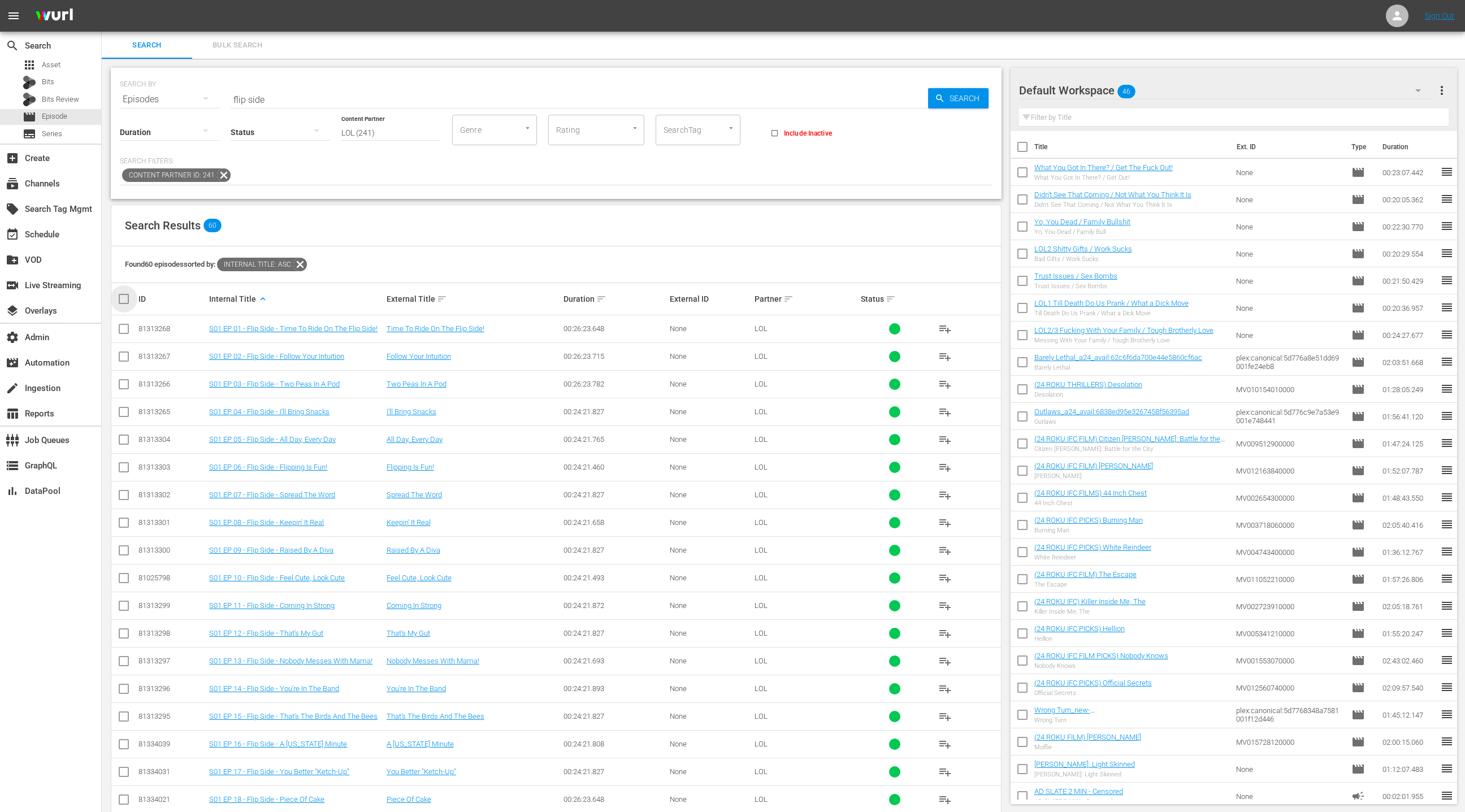
checkbox input "true"
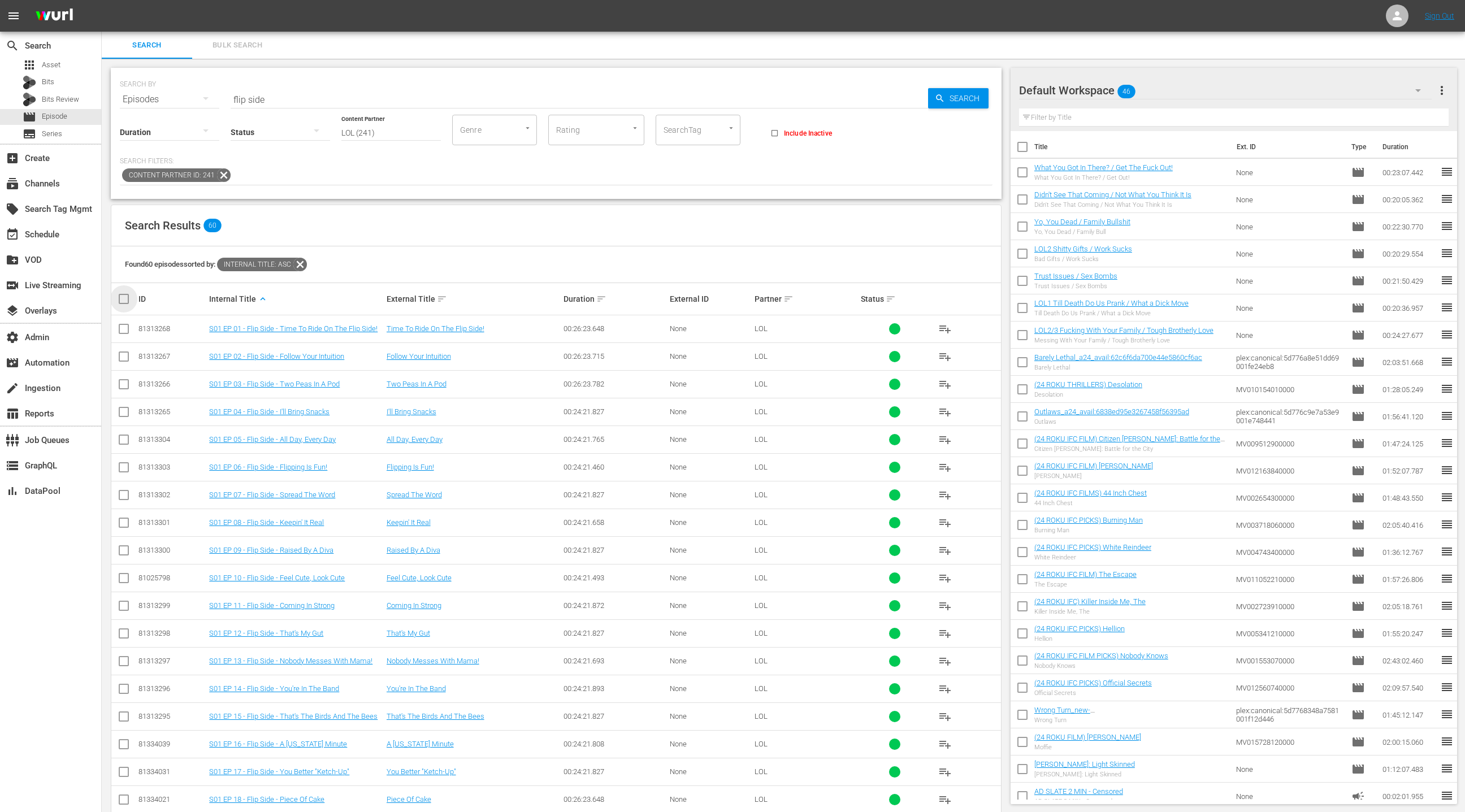
checkbox input "true"
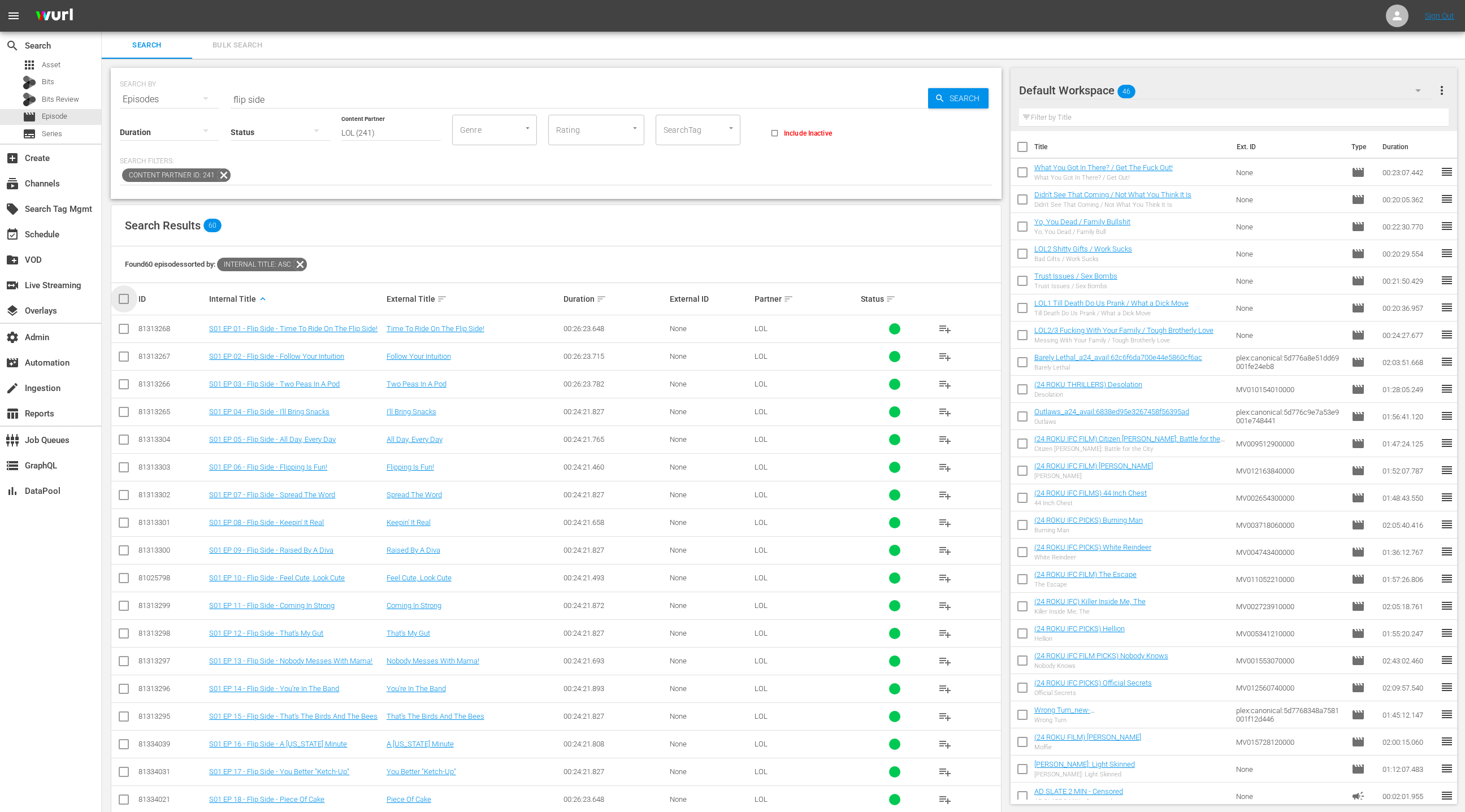
checkbox input "true"
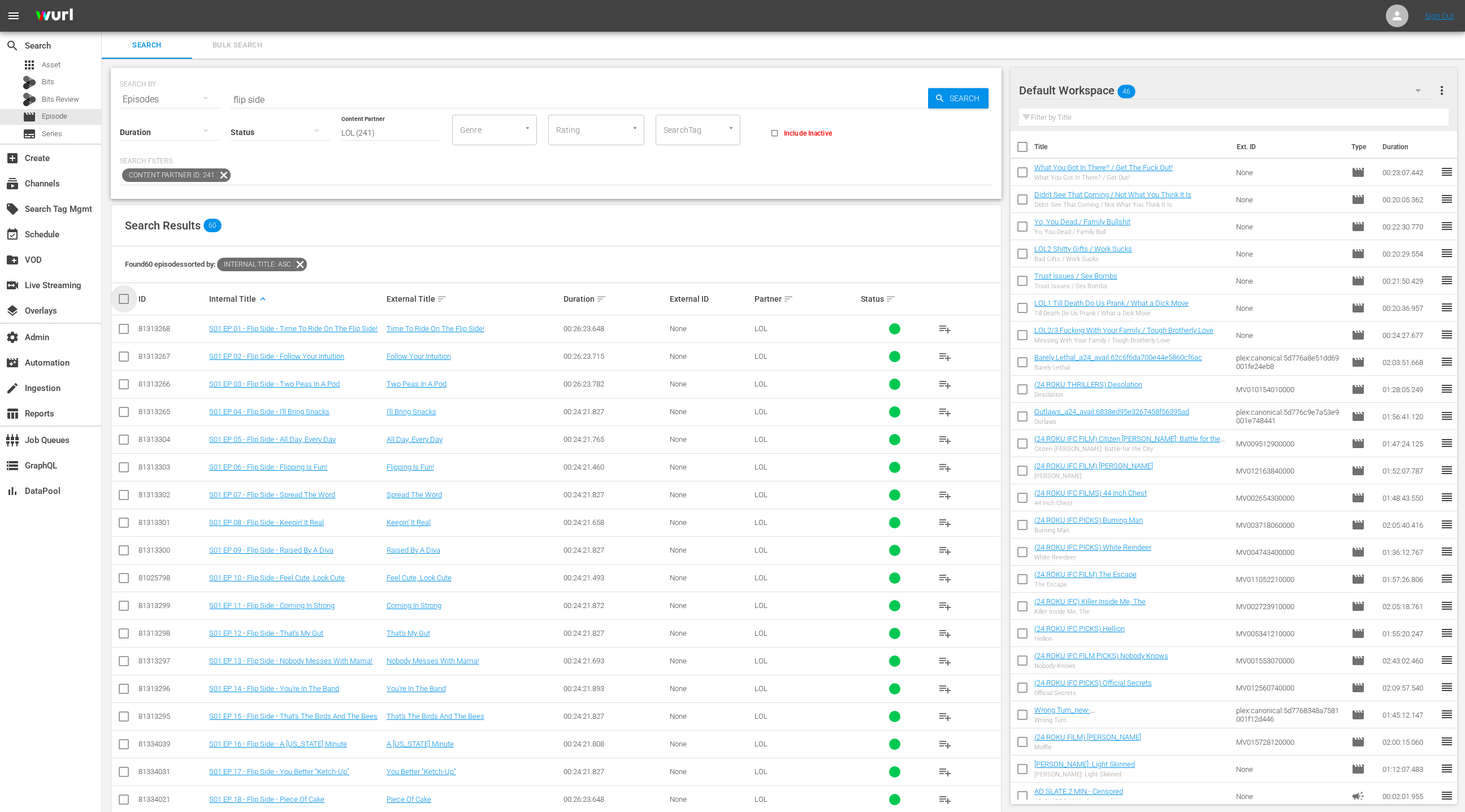
checkbox input "true"
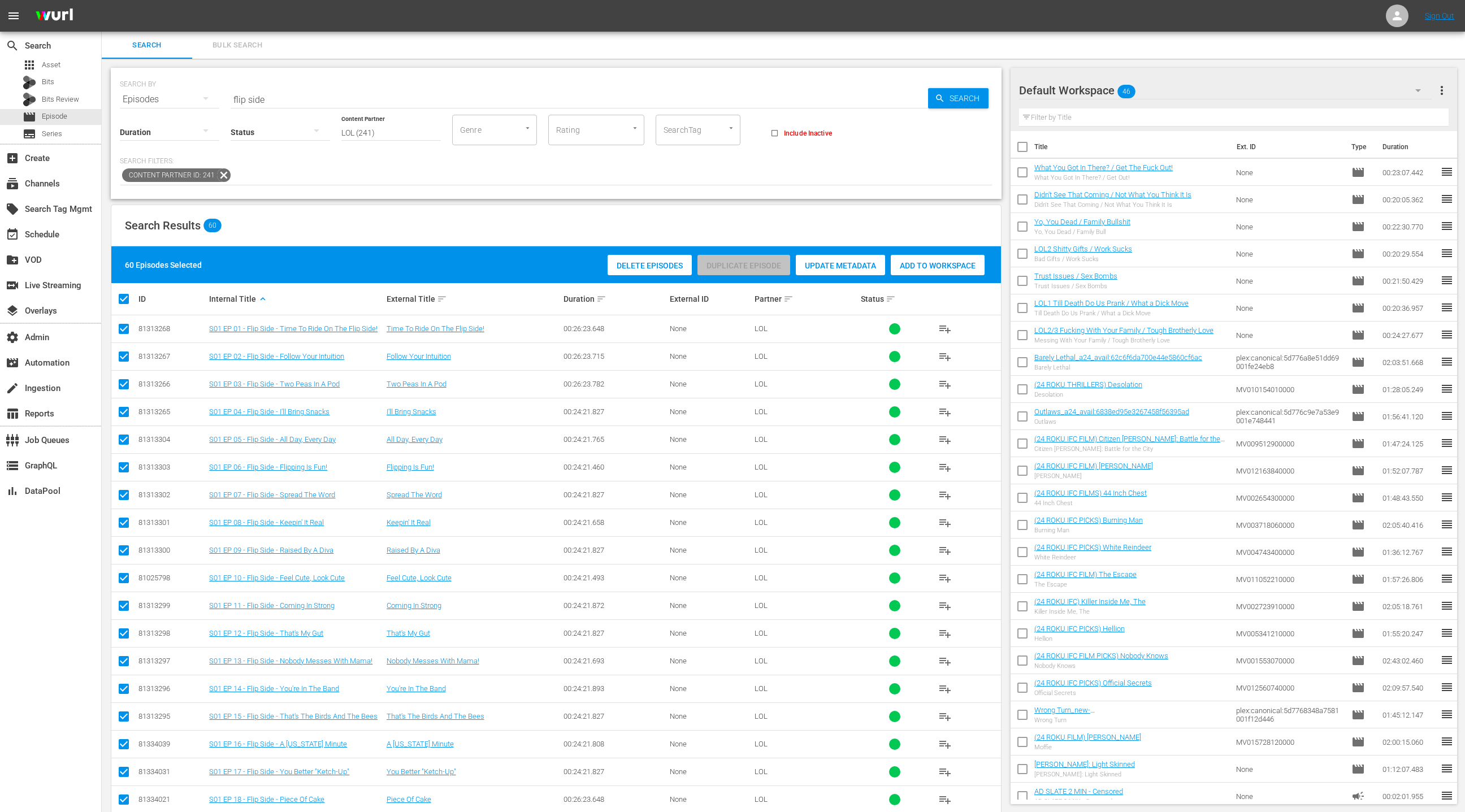
click at [1395, 90] on div "Default Workspace 46" at bounding box center [1225, 90] width 413 height 31
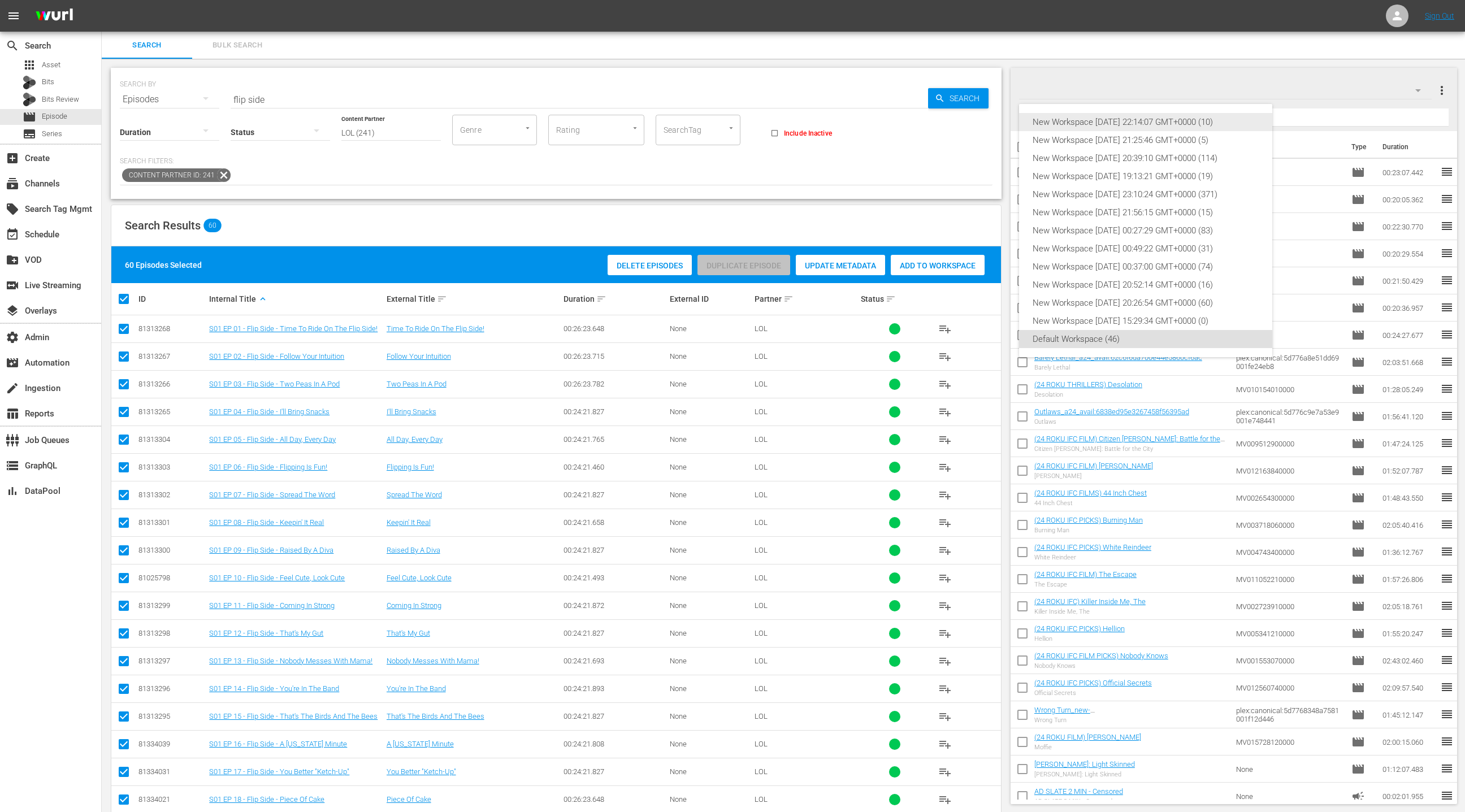
click at [1247, 119] on div "New Workspace [DATE] 22:14:07 GMT+0000 (10)" at bounding box center [1145, 122] width 226 height 18
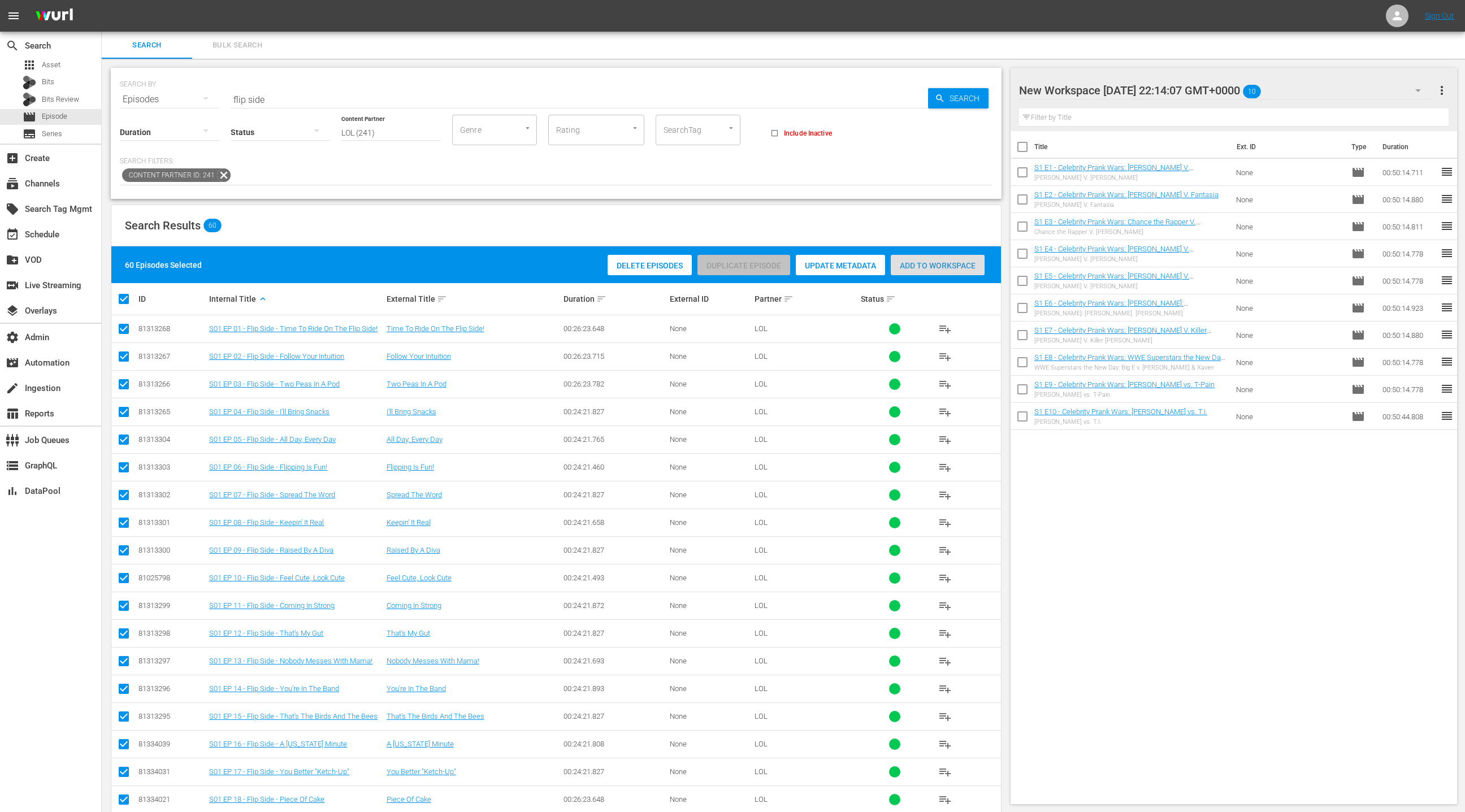
click at [925, 267] on span "Add to Workspace" at bounding box center [938, 266] width 94 height 9
click at [1409, 94] on button "button" at bounding box center [1418, 90] width 27 height 27
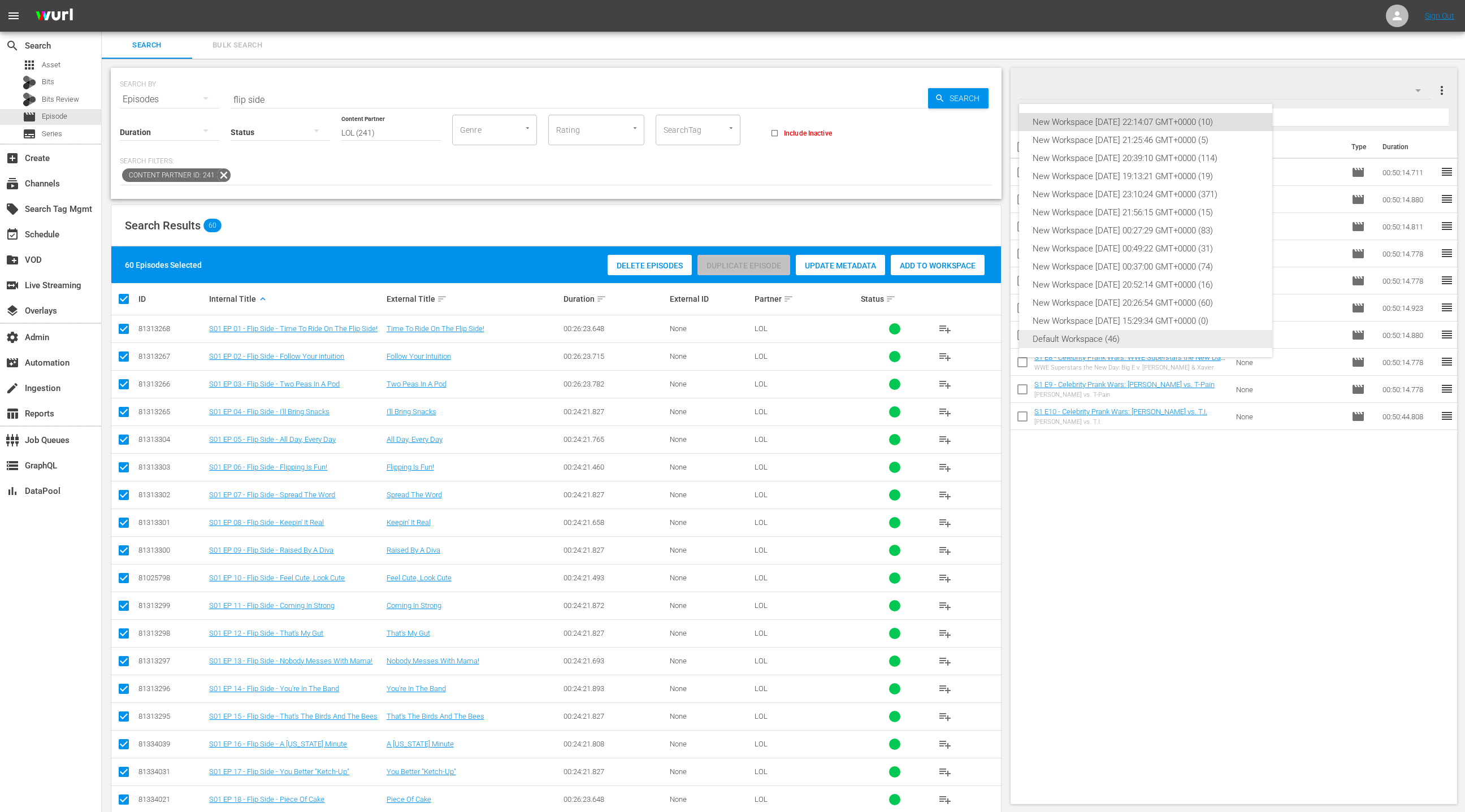
click at [1141, 338] on div "Default Workspace (46)" at bounding box center [1145, 339] width 226 height 18
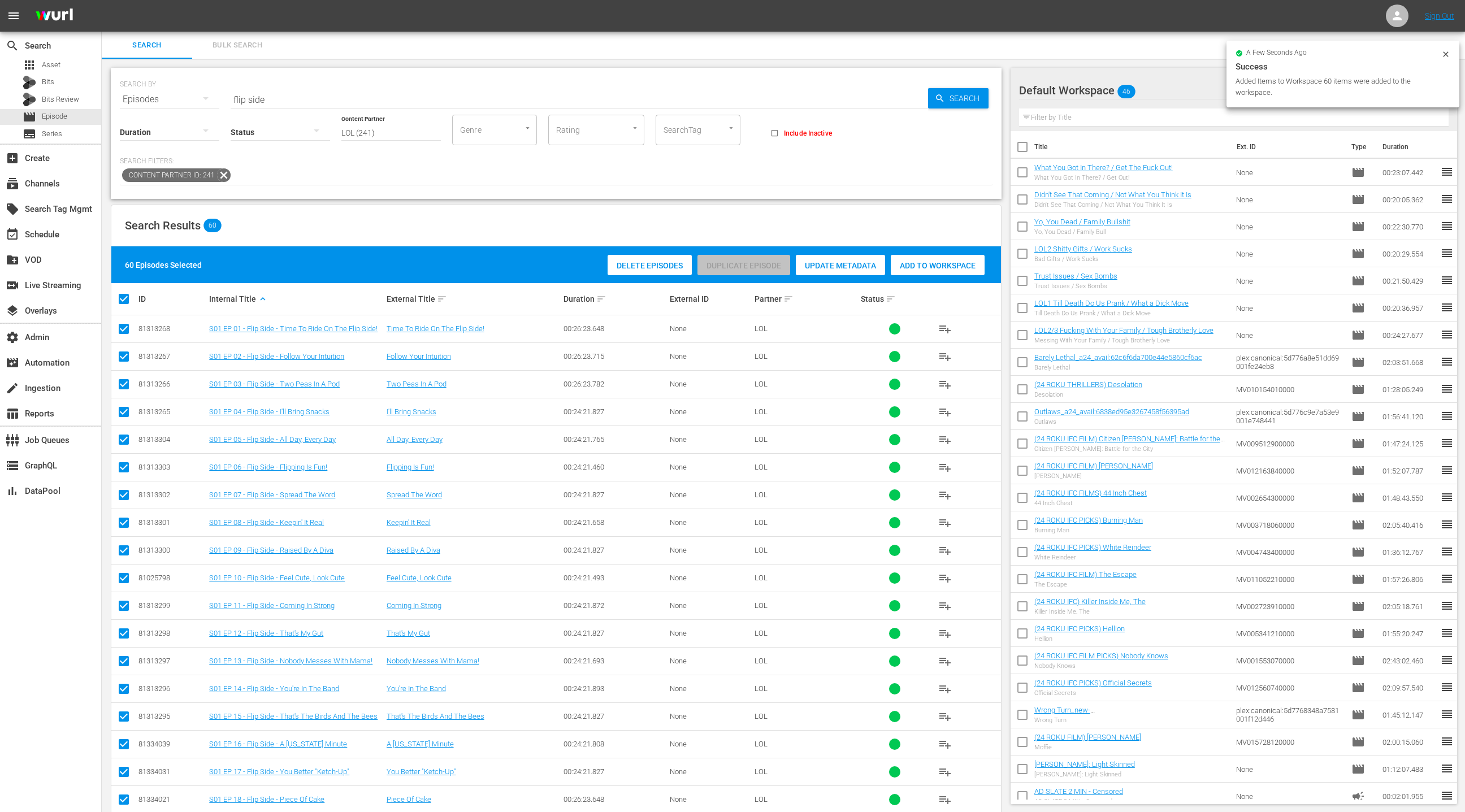
click at [1025, 175] on input "checkbox" at bounding box center [1022, 174] width 24 height 24
checkbox input "true"
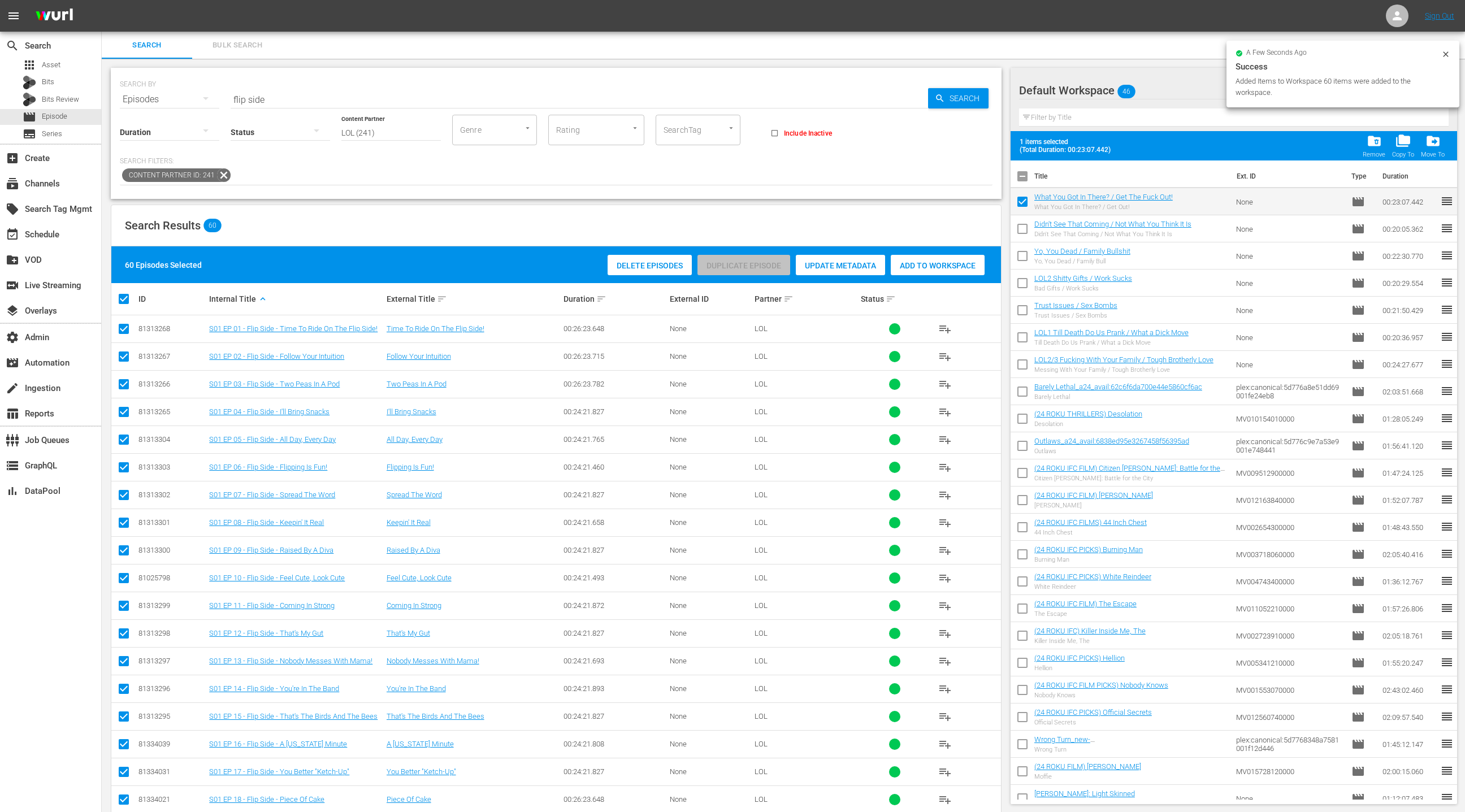
drag, startPoint x: 1027, startPoint y: 227, endPoint x: 1026, endPoint y: 248, distance: 21.0
click at [1027, 227] on input "checkbox" at bounding box center [1022, 231] width 24 height 24
checkbox input "true"
drag, startPoint x: 1025, startPoint y: 259, endPoint x: 1021, endPoint y: 291, distance: 32.2
click at [1024, 259] on input "checkbox" at bounding box center [1022, 258] width 24 height 24
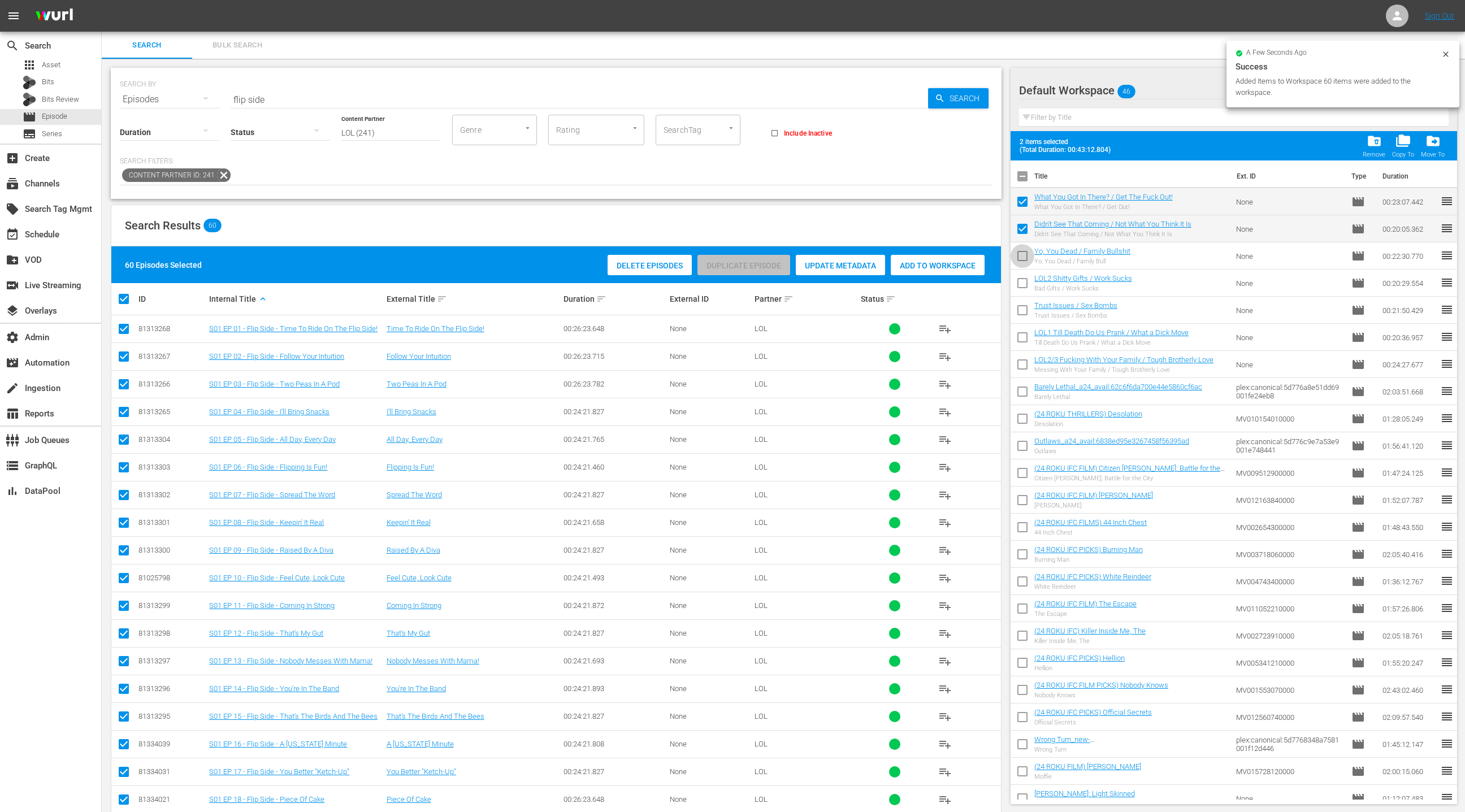
checkbox input "true"
click at [1022, 291] on input "checkbox" at bounding box center [1022, 285] width 24 height 24
checkbox input "true"
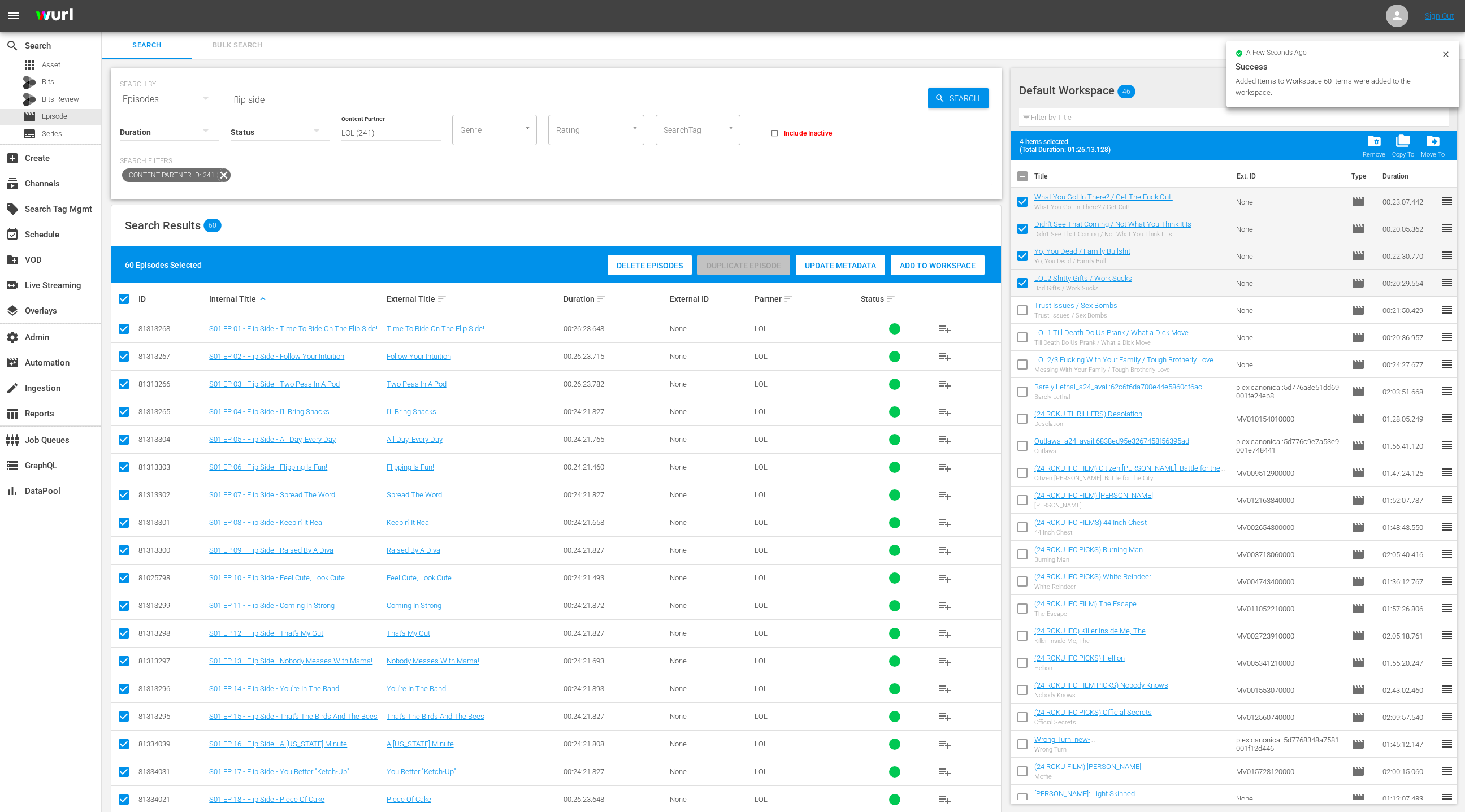
drag, startPoint x: 1019, startPoint y: 311, endPoint x: 1019, endPoint y: 322, distance: 11.0
click at [1019, 311] on input "checkbox" at bounding box center [1022, 312] width 24 height 24
checkbox input "true"
click at [1018, 331] on input "checkbox" at bounding box center [1022, 339] width 24 height 24
checkbox input "true"
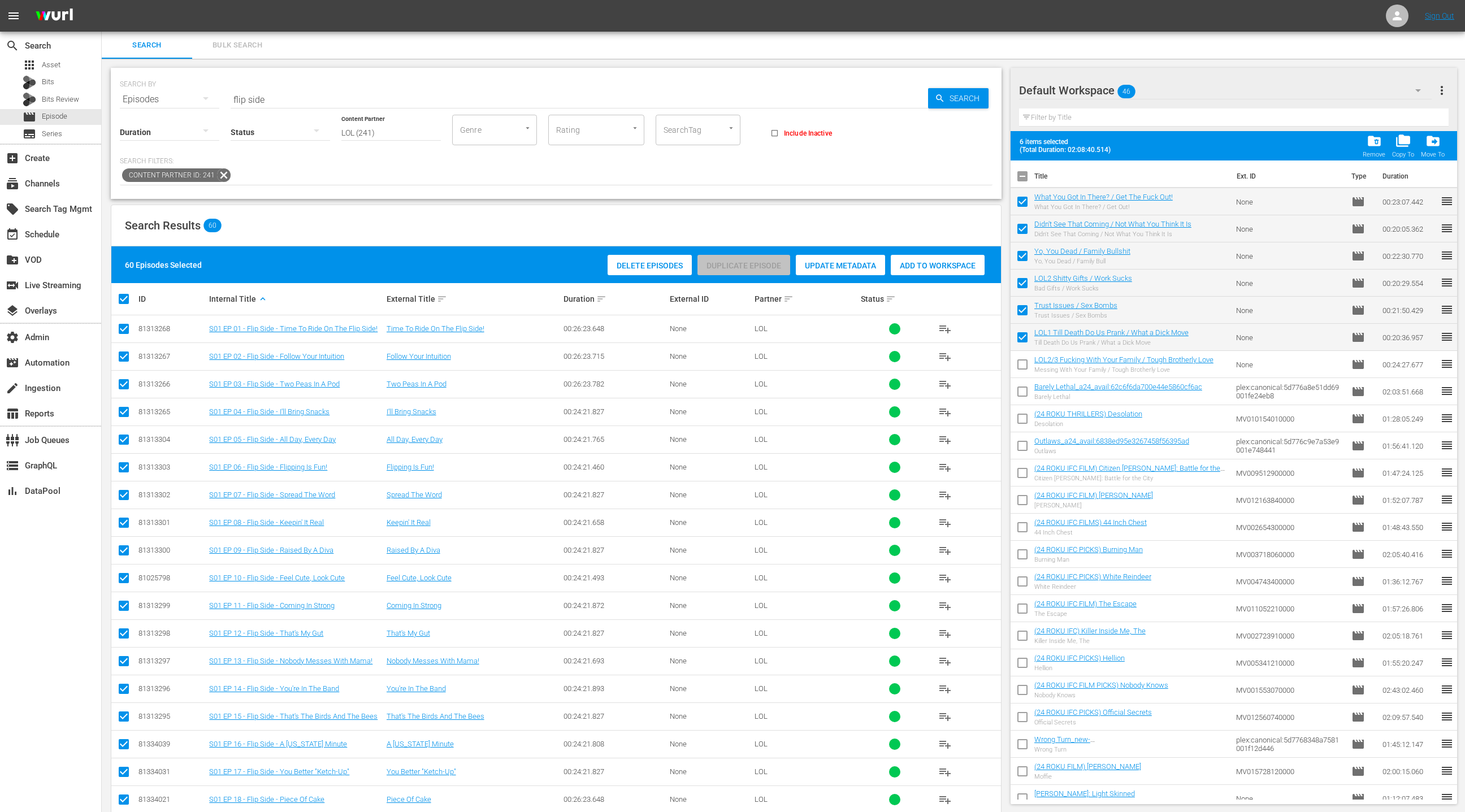
click at [1020, 362] on input "checkbox" at bounding box center [1022, 367] width 24 height 24
checkbox input "true"
click at [1429, 143] on span "drive_file_move" at bounding box center [1433, 141] width 15 height 15
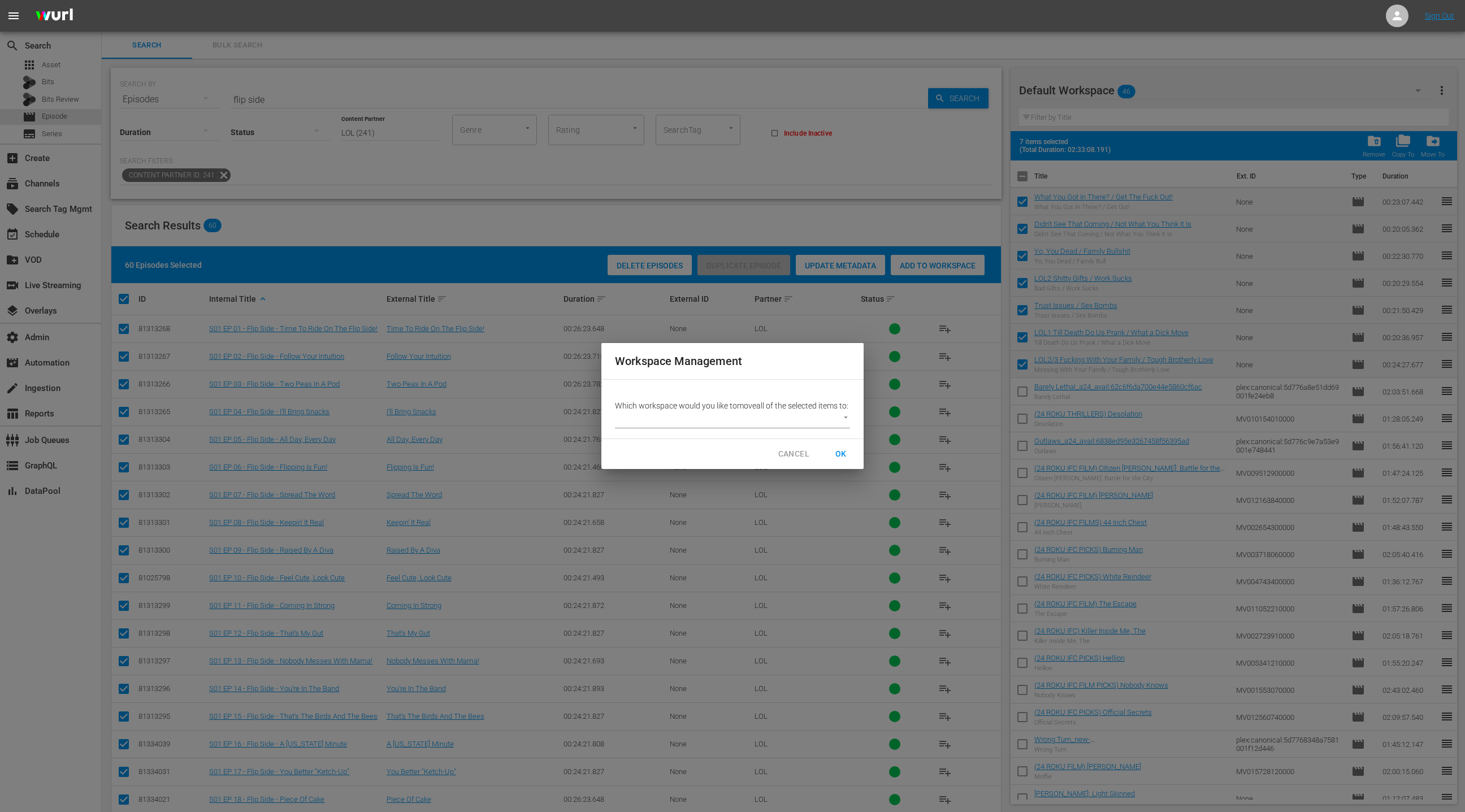
click at [806, 427] on body "menu Sign Out search Search apps Asset Bits Bits Review movie Episode subtitles…" at bounding box center [732, 406] width 1465 height 812
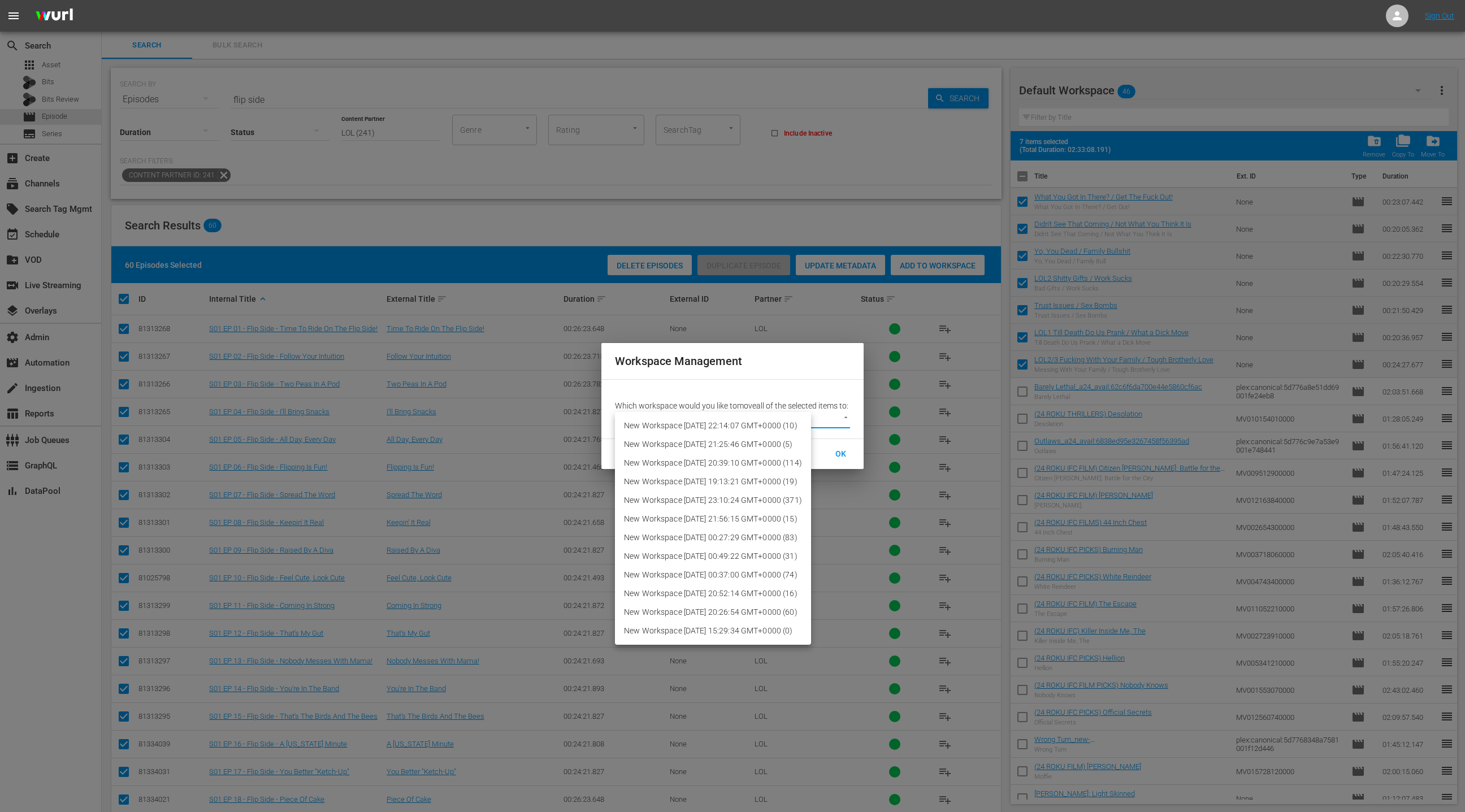
click at [790, 427] on li "New Workspace [DATE] 22:14:07 GMT+0000 (10)" at bounding box center [713, 426] width 196 height 19
type input "3678"
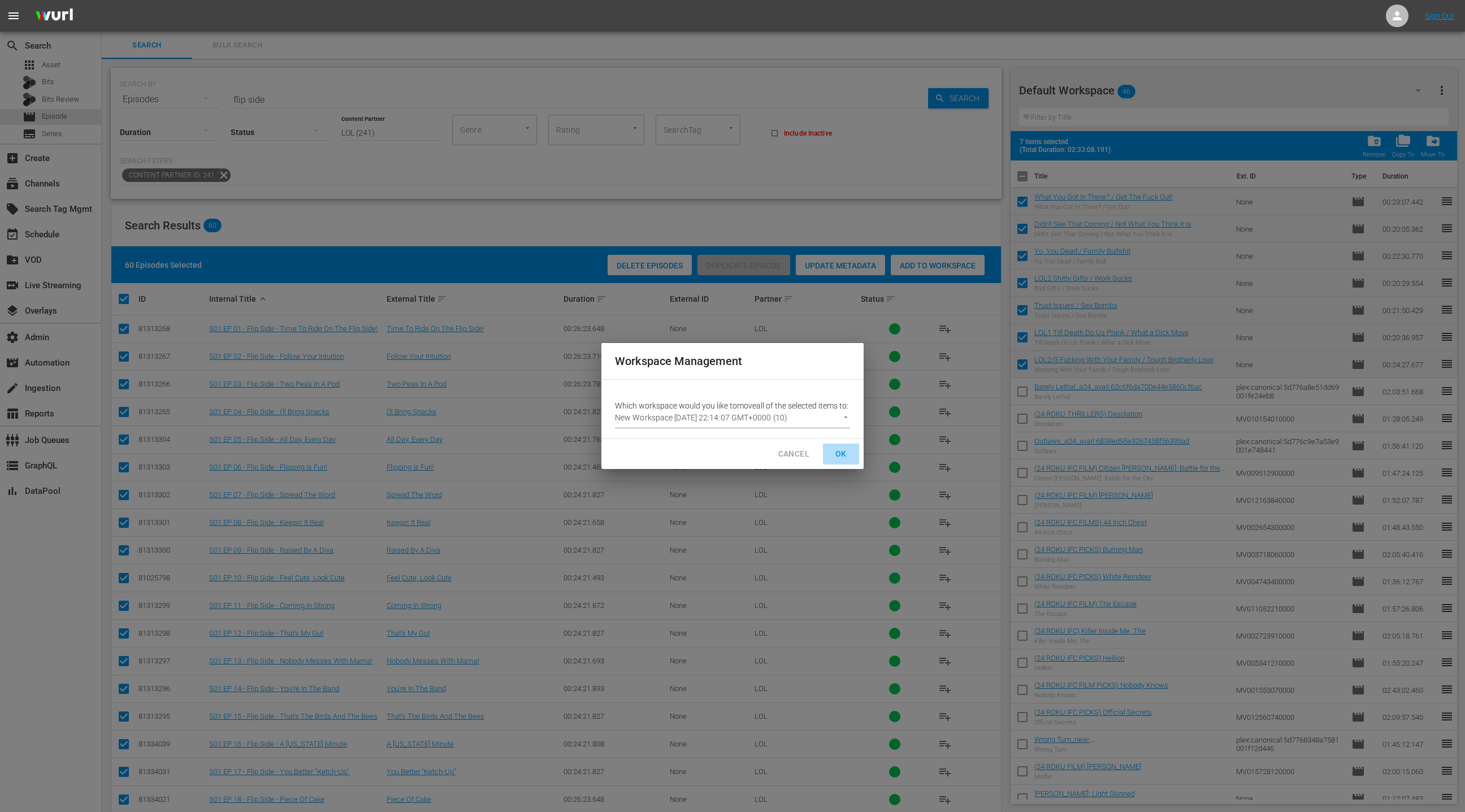
click at [842, 461] on span "OK" at bounding box center [841, 454] width 18 height 14
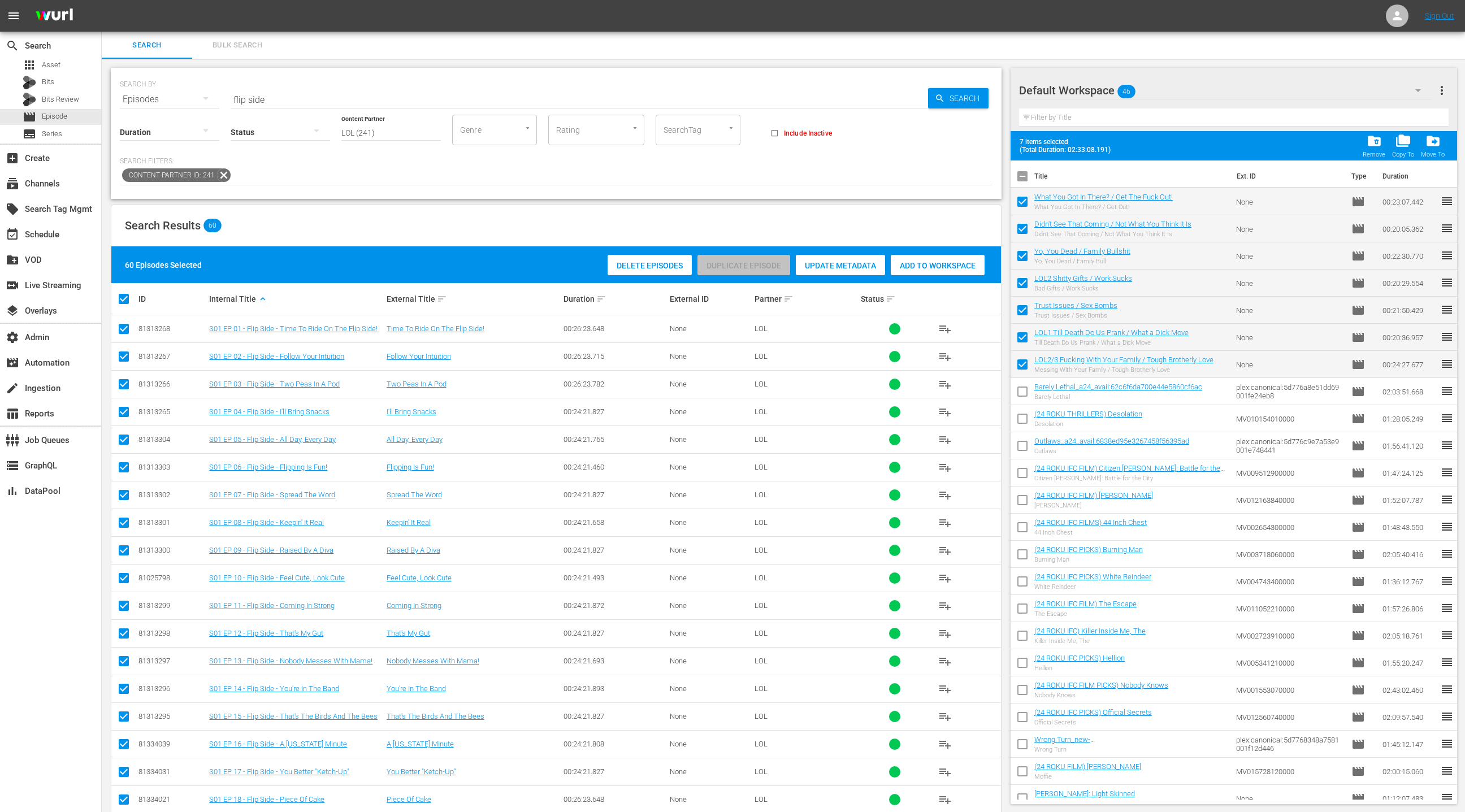
checkbox input "false"
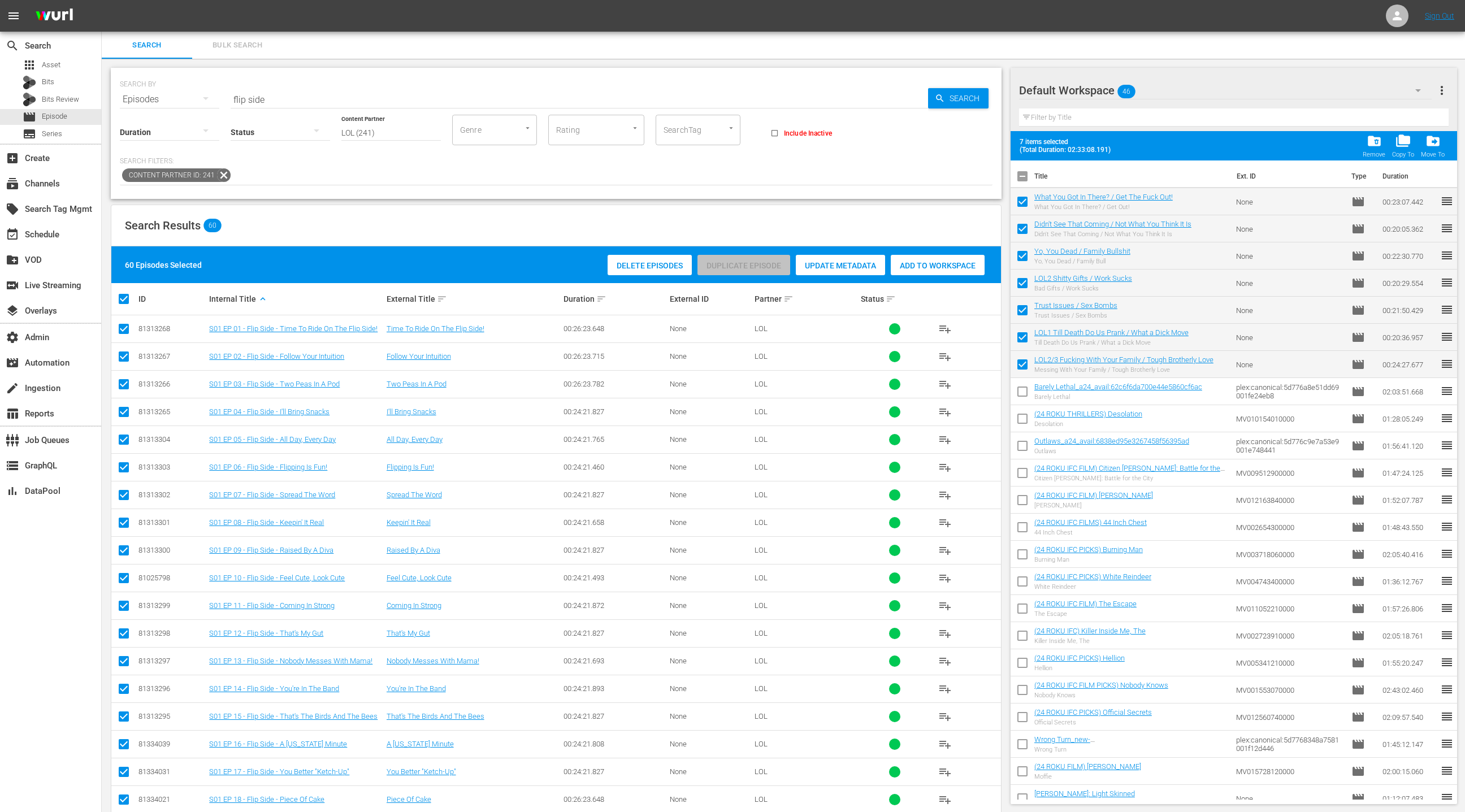
checkbox input "false"
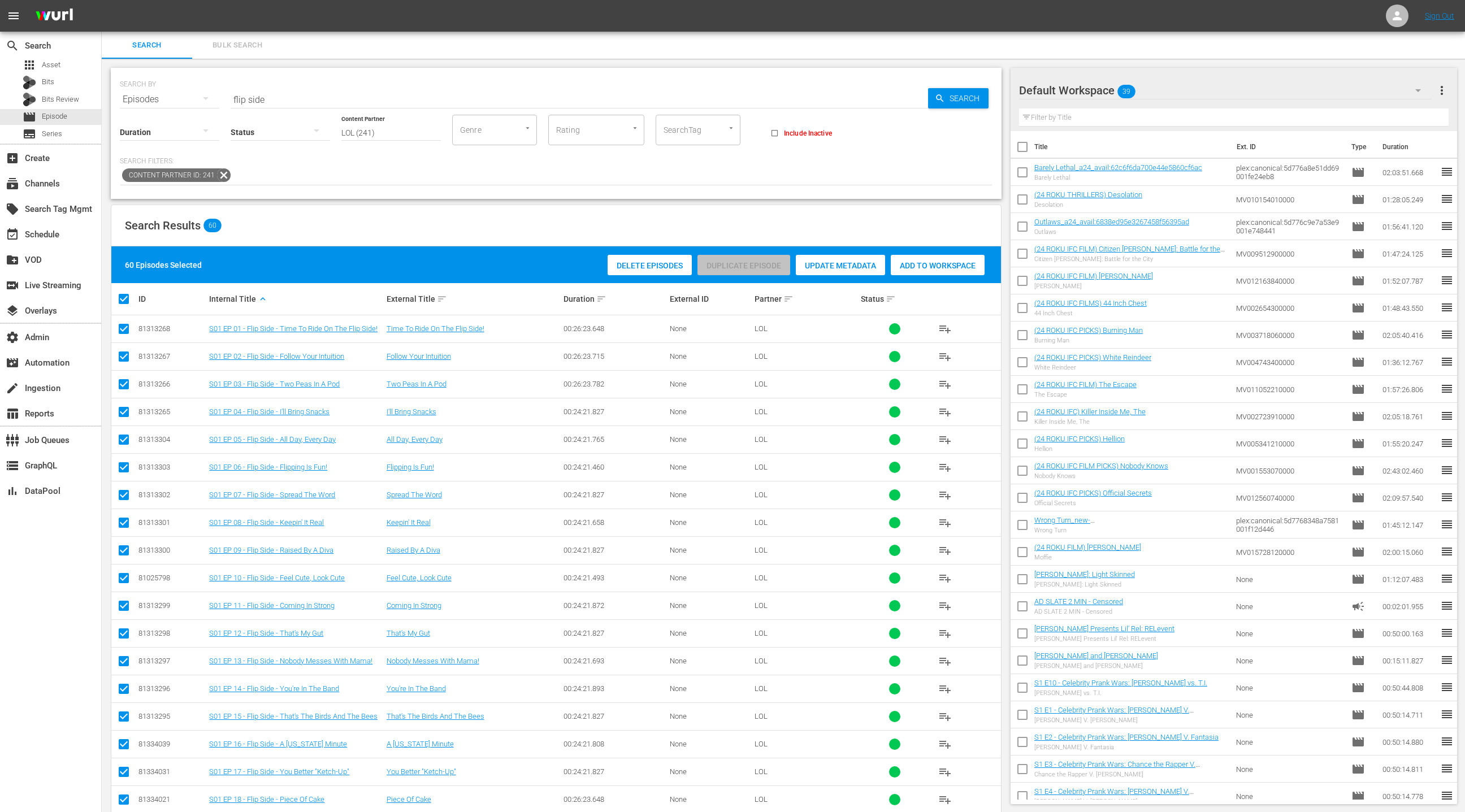
click at [1314, 95] on div "Default Workspace 39" at bounding box center [1225, 90] width 413 height 31
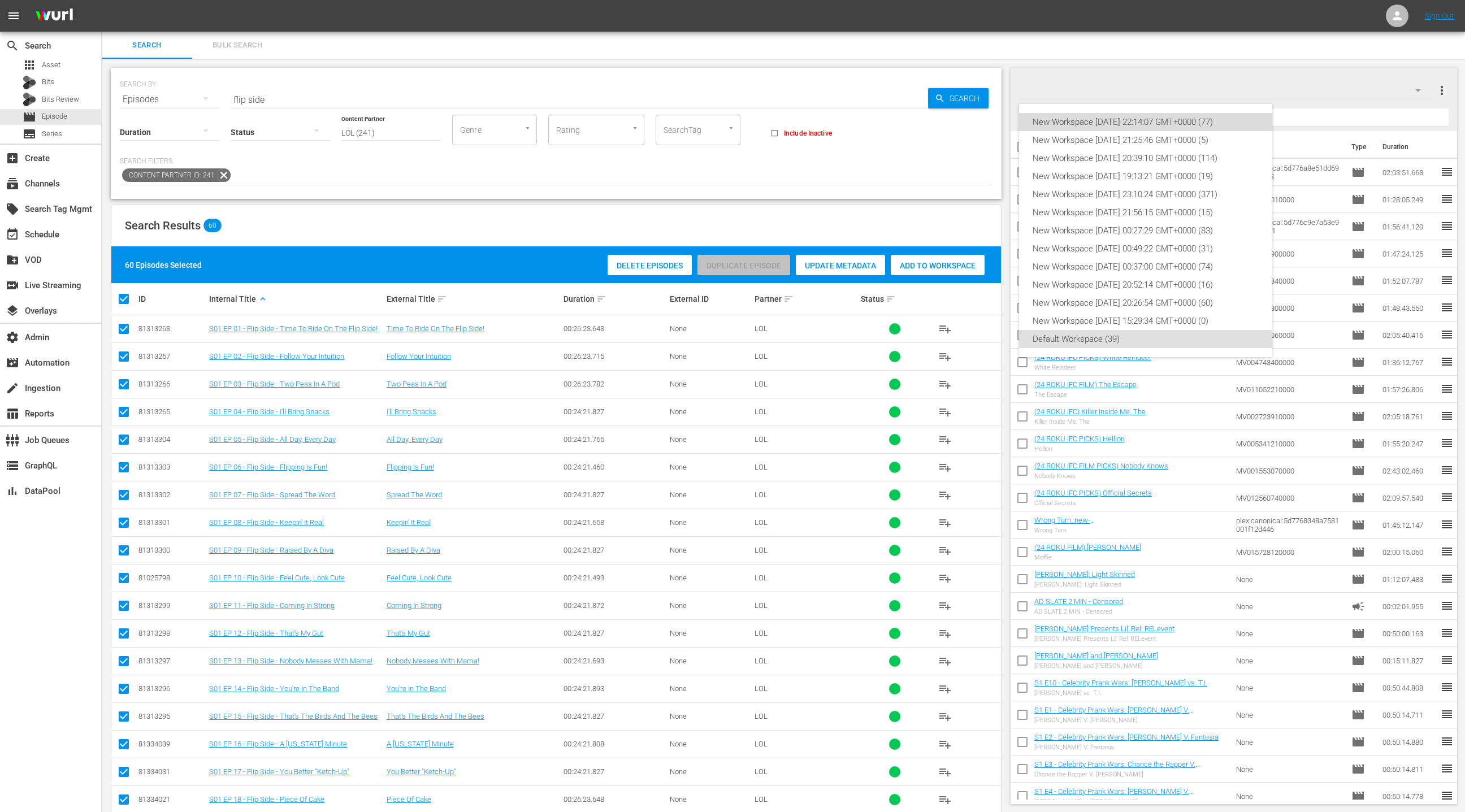
click at [1196, 123] on div "New Workspace [DATE] 22:14:07 GMT+0000 (77)" at bounding box center [1145, 122] width 226 height 18
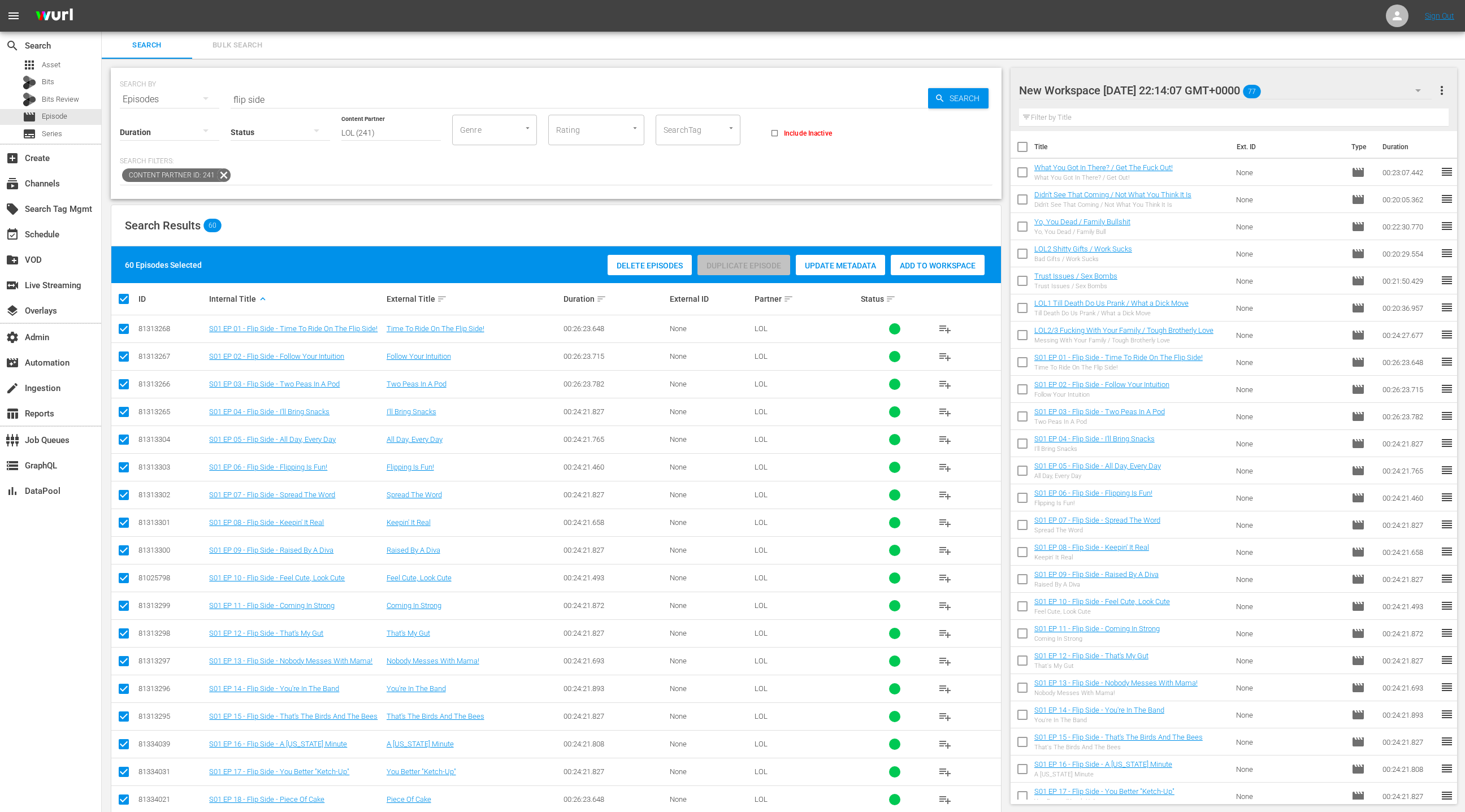
click at [239, 98] on input "flip side" at bounding box center [579, 99] width 698 height 27
drag, startPoint x: 239, startPoint y: 98, endPoint x: 272, endPoint y: 99, distance: 33.0
click at [272, 99] on input "flip side" at bounding box center [579, 99] width 698 height 27
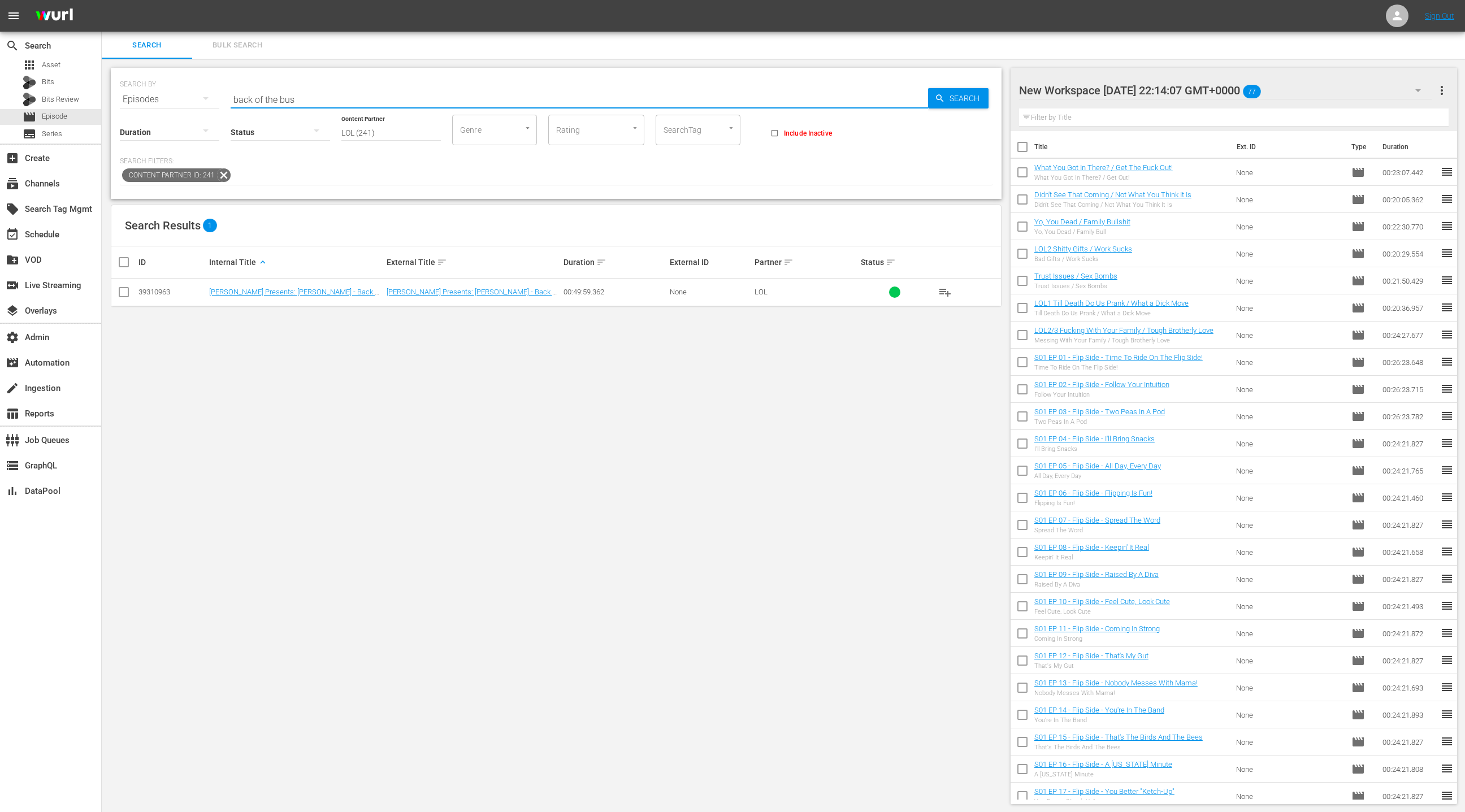
type input "back of the bus"
click at [1081, 120] on input "text" at bounding box center [1234, 118] width 430 height 18
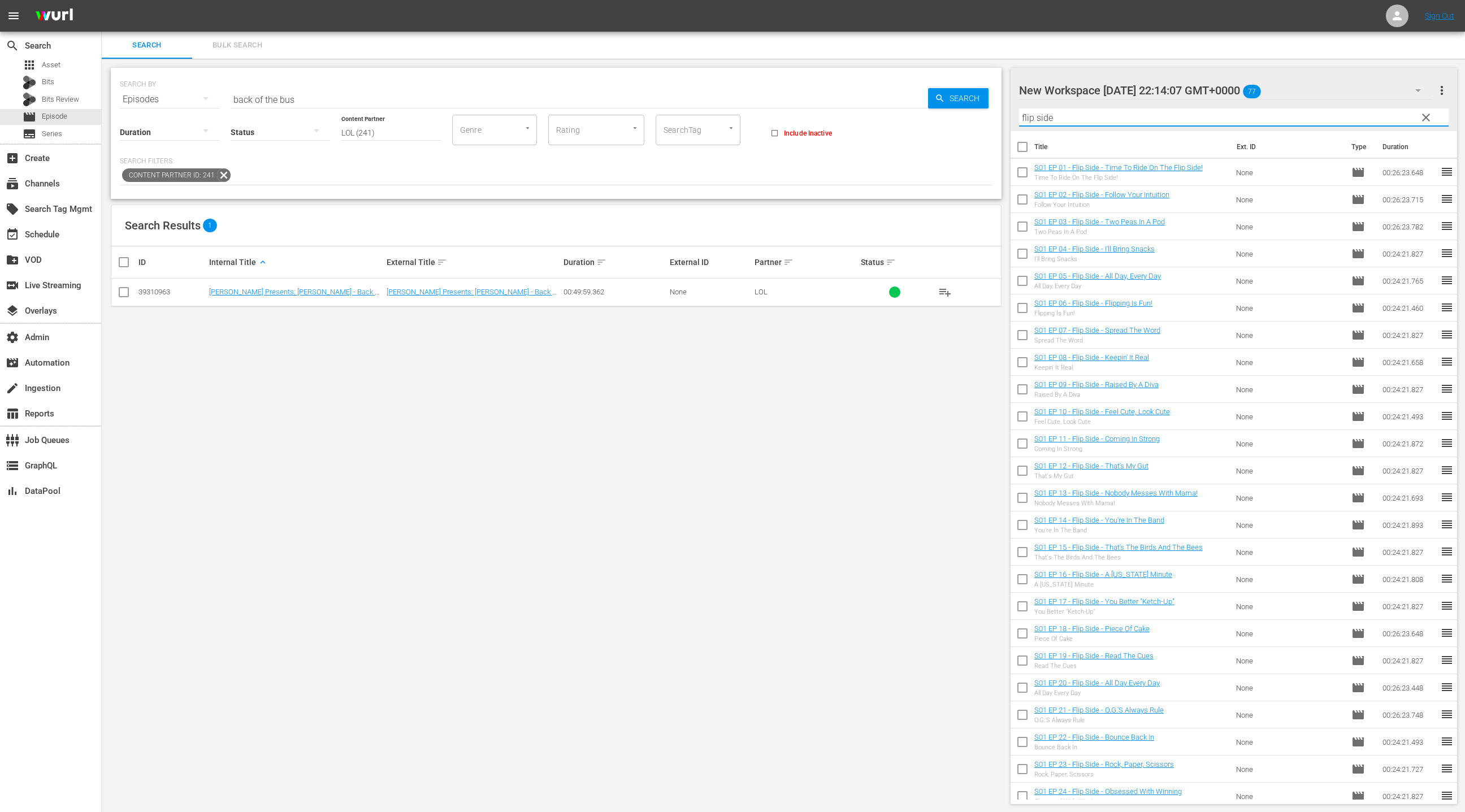
type input "flip side"
click at [1020, 150] on input "checkbox" at bounding box center [1022, 149] width 24 height 24
checkbox input "true"
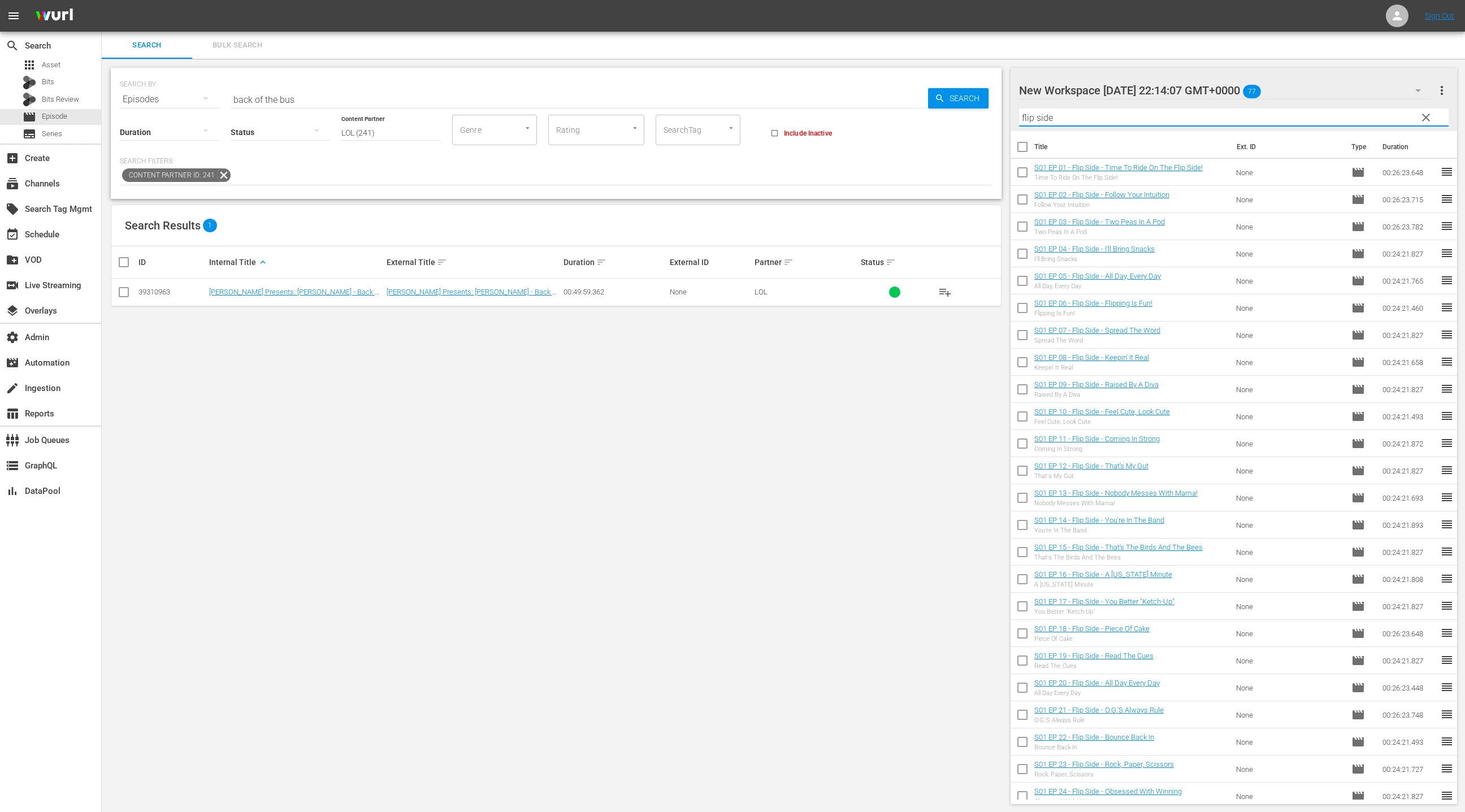
checkbox input "true"
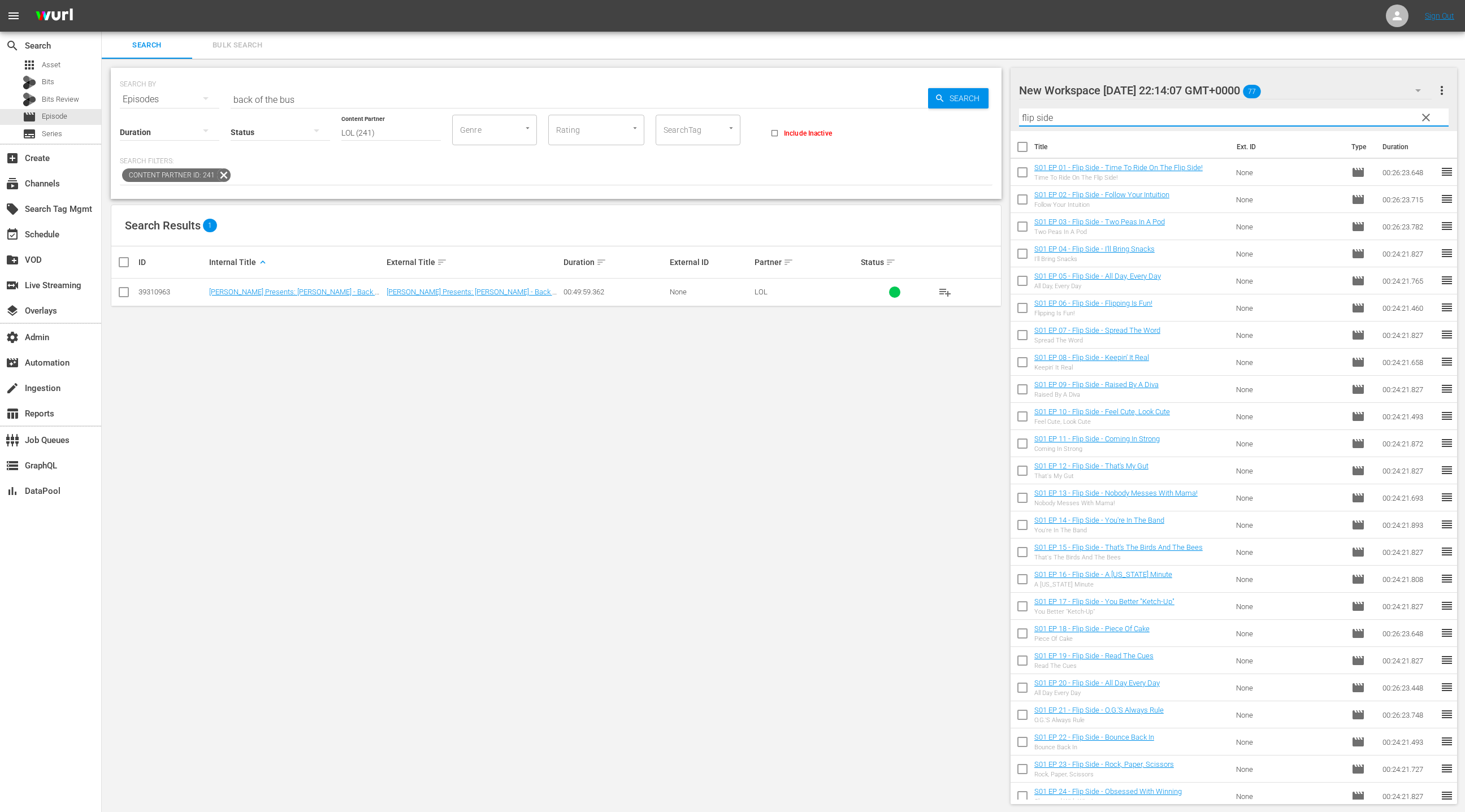
checkbox input "true"
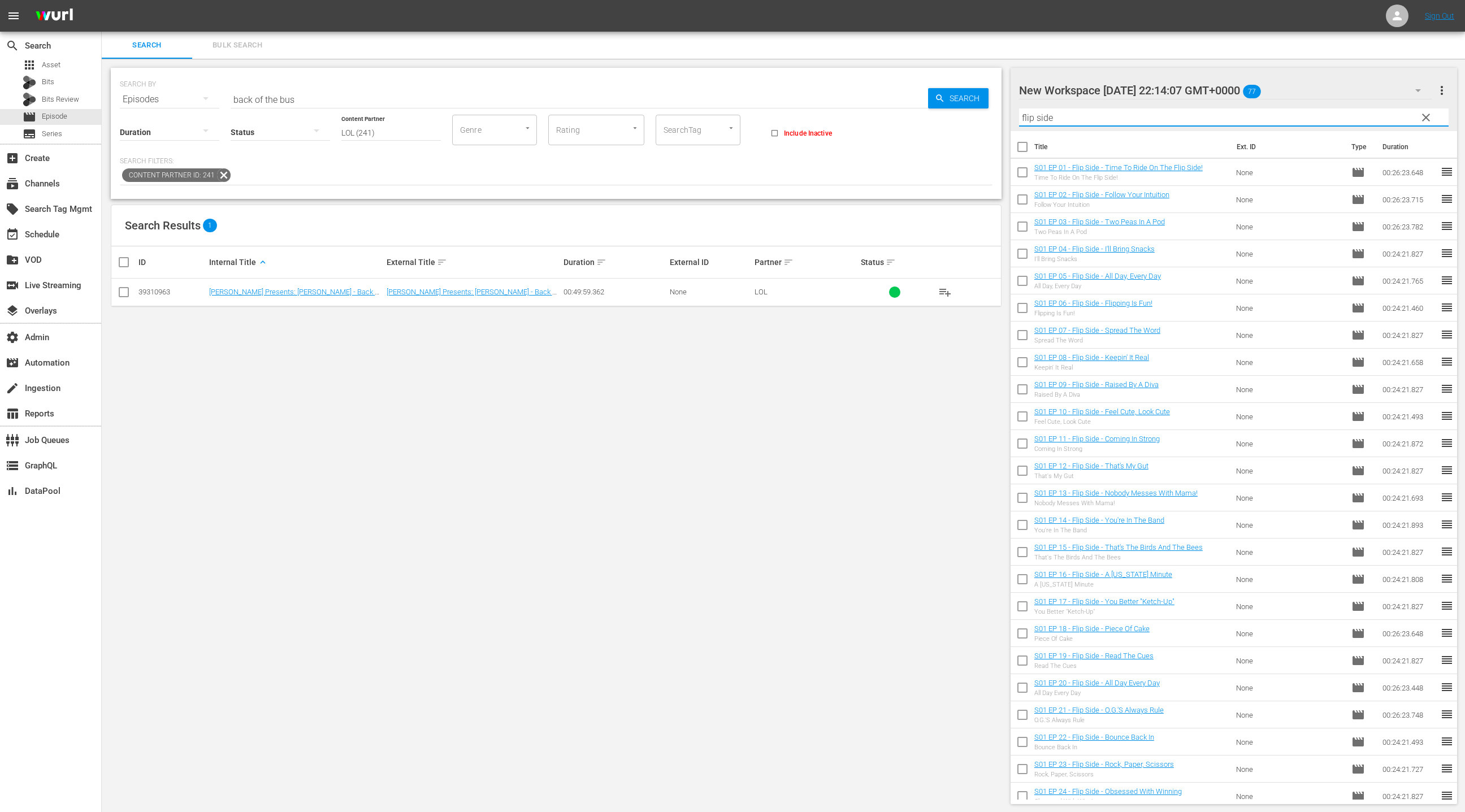
checkbox input "true"
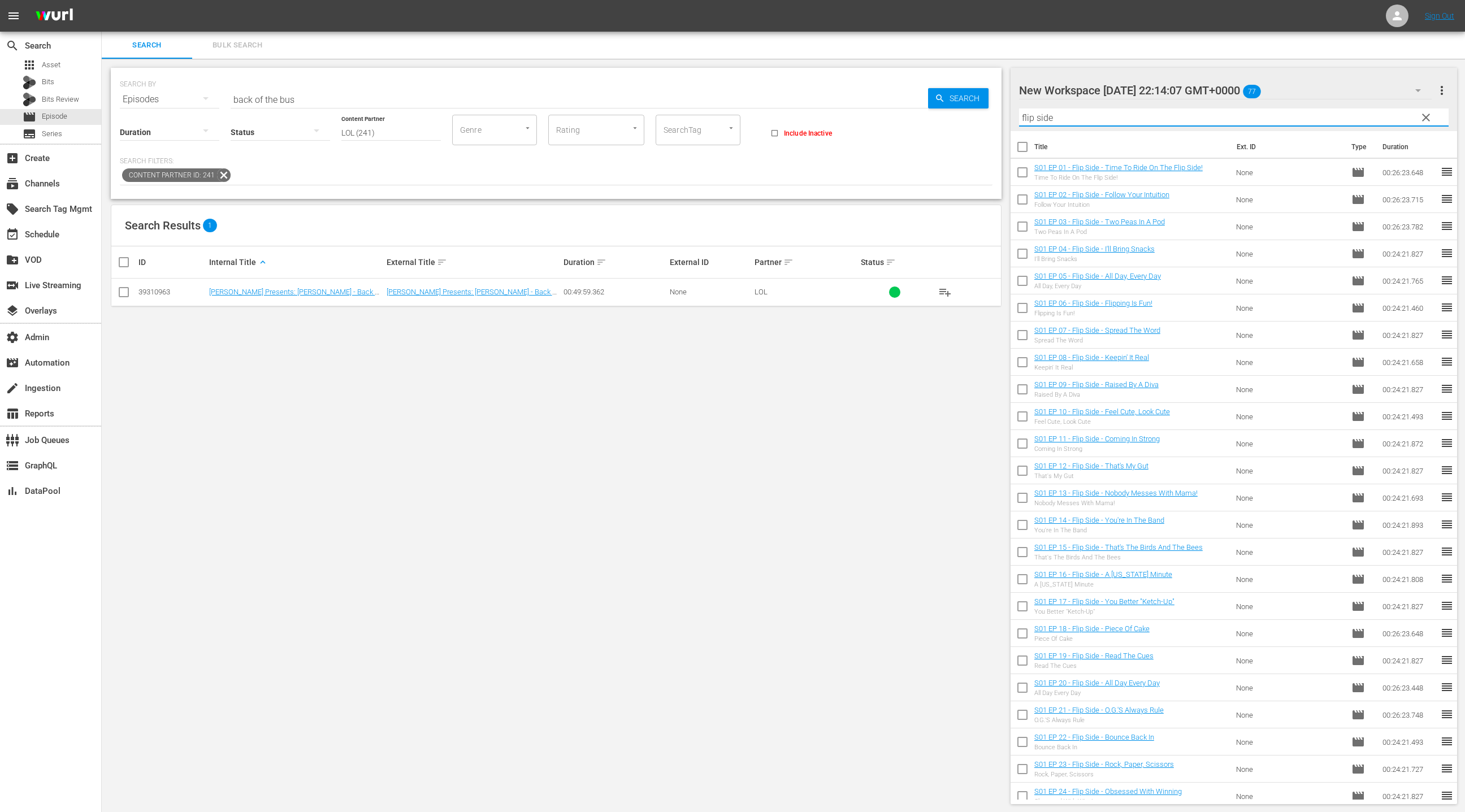
checkbox input "true"
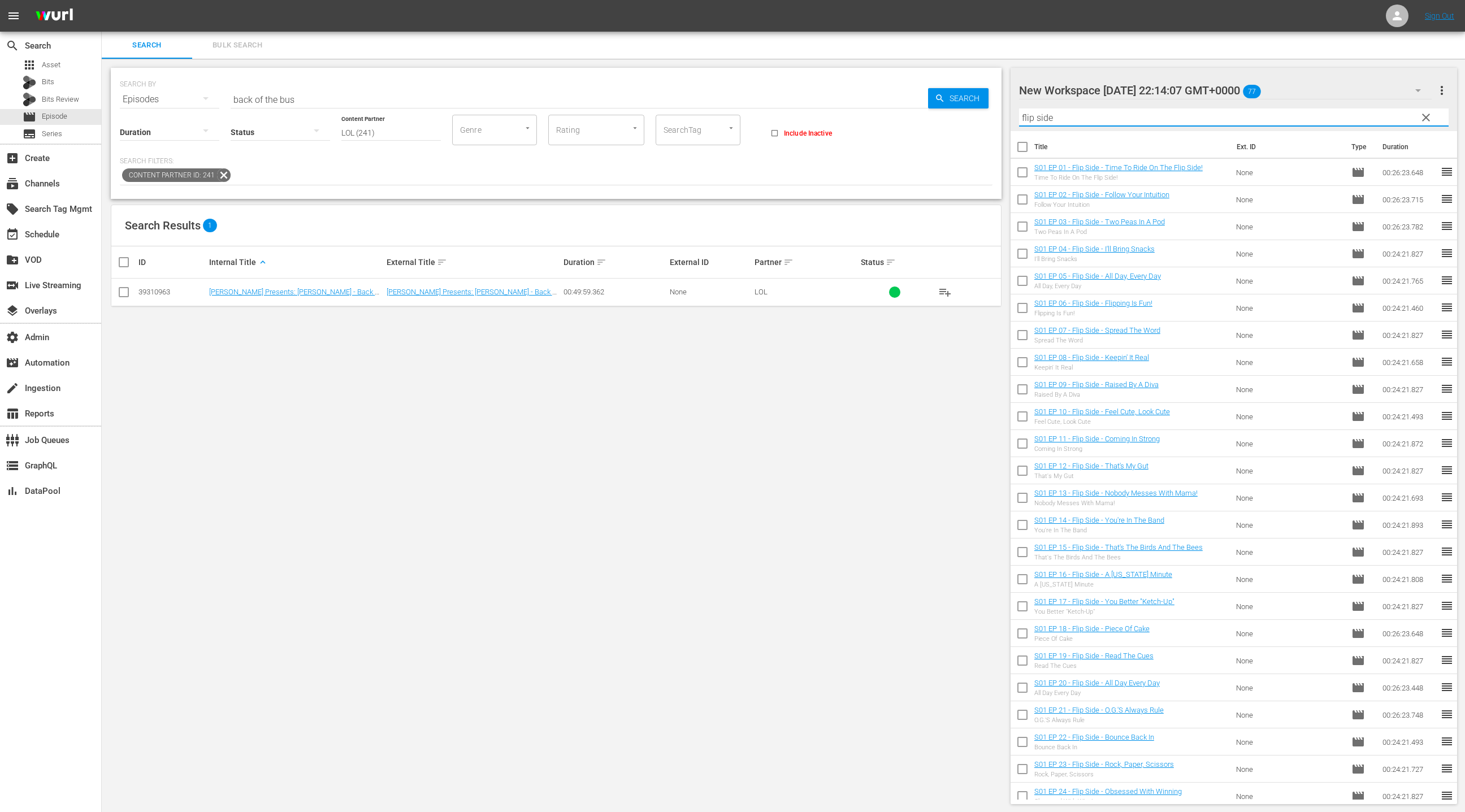
checkbox input "true"
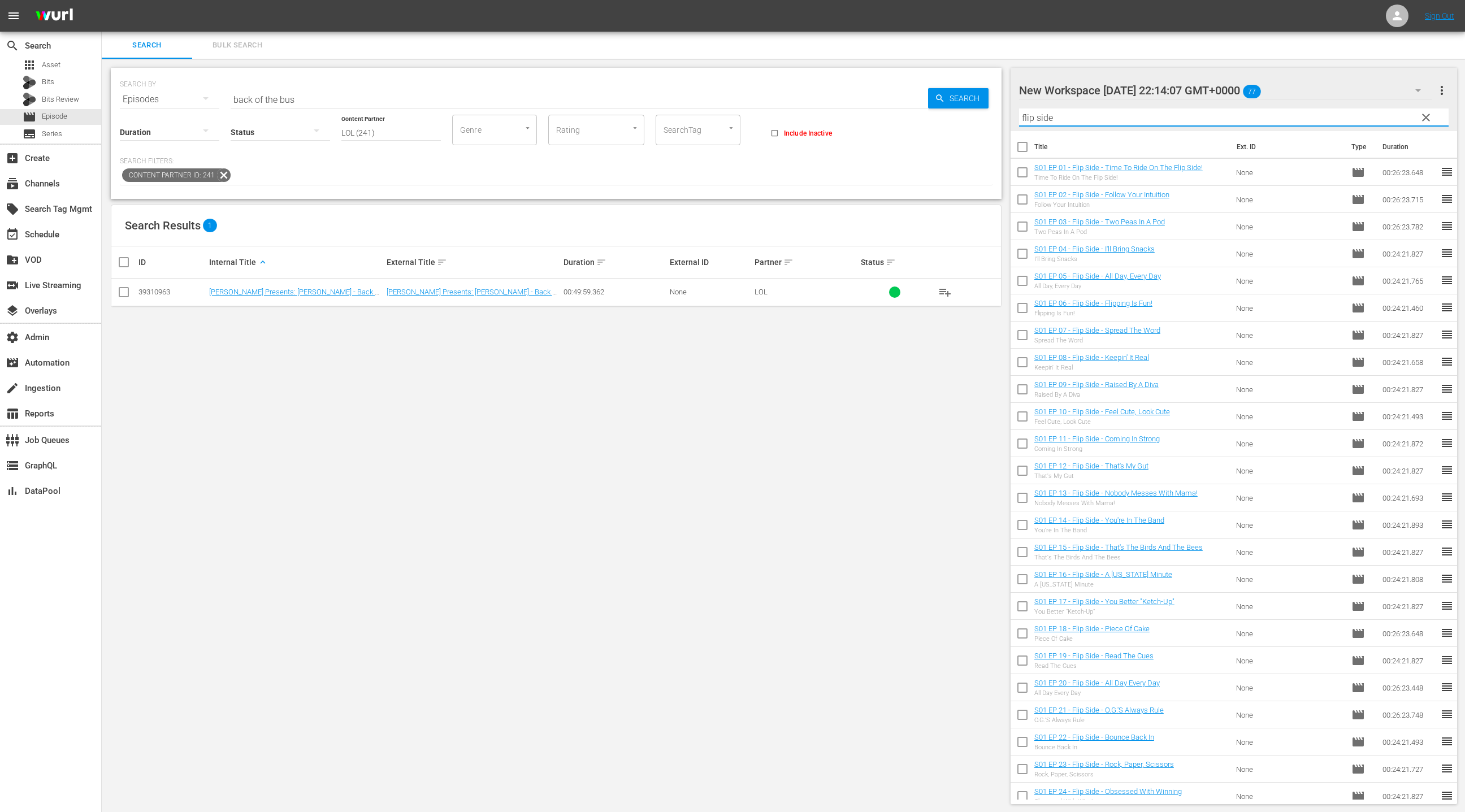
checkbox input "true"
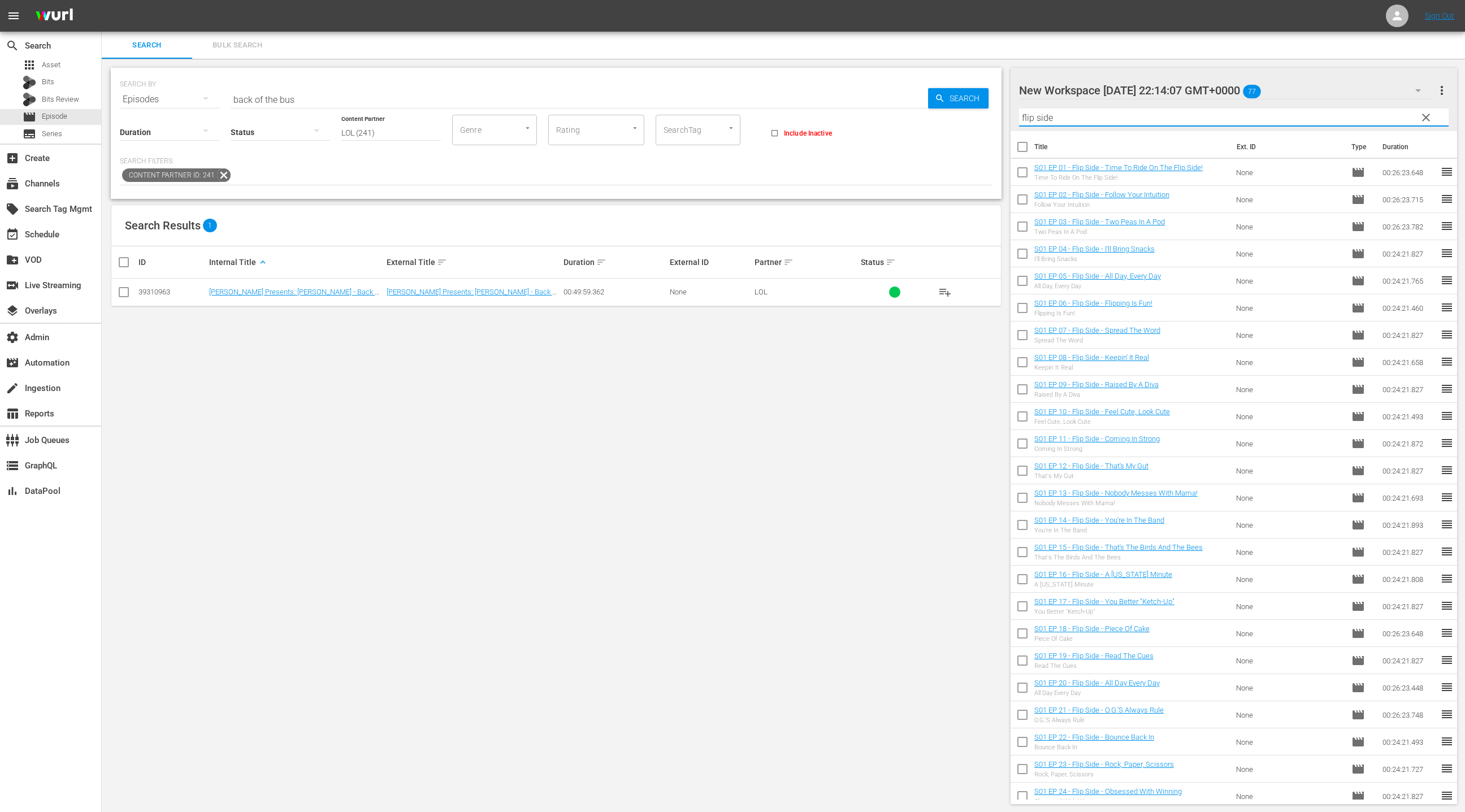
checkbox input "true"
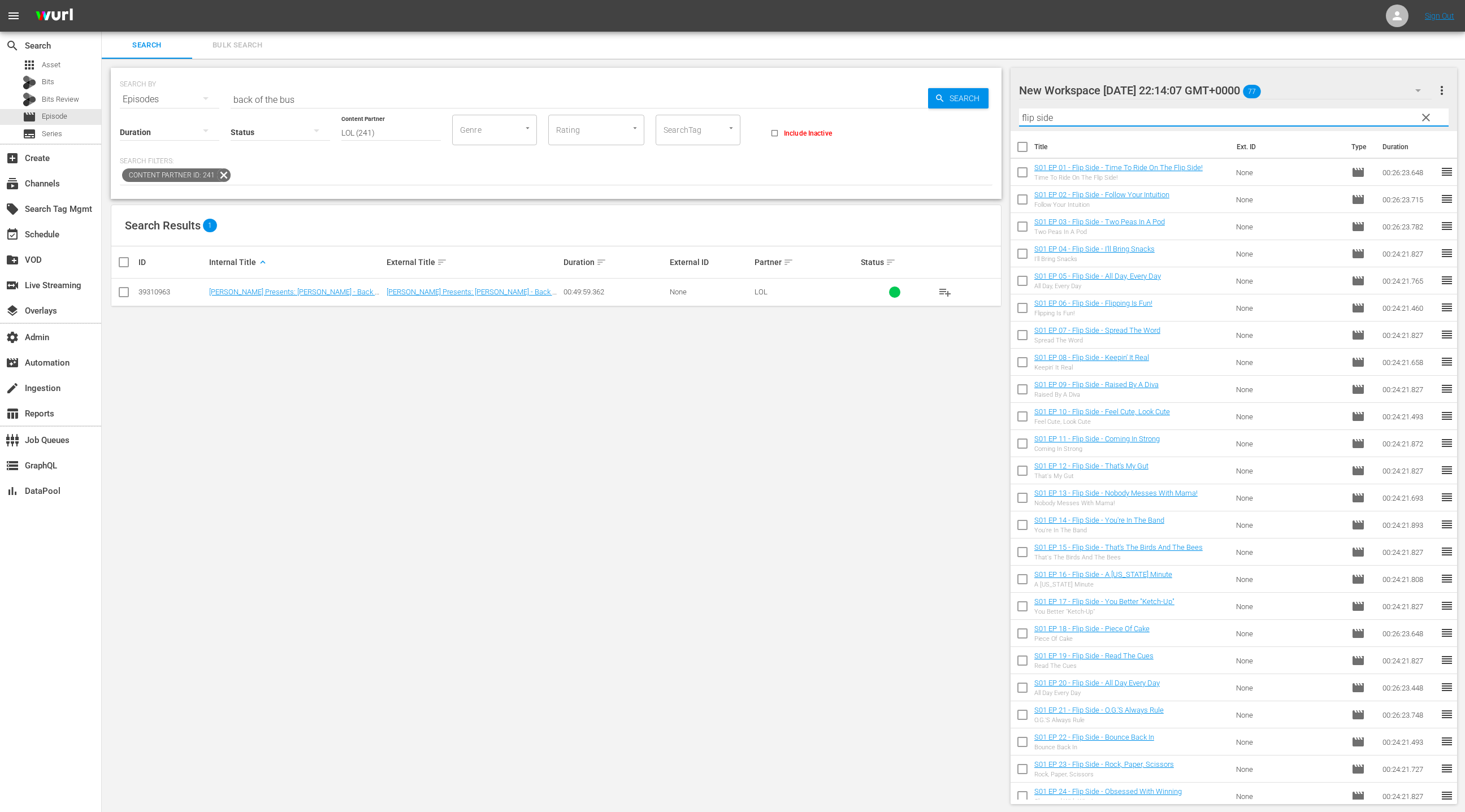
checkbox input "true"
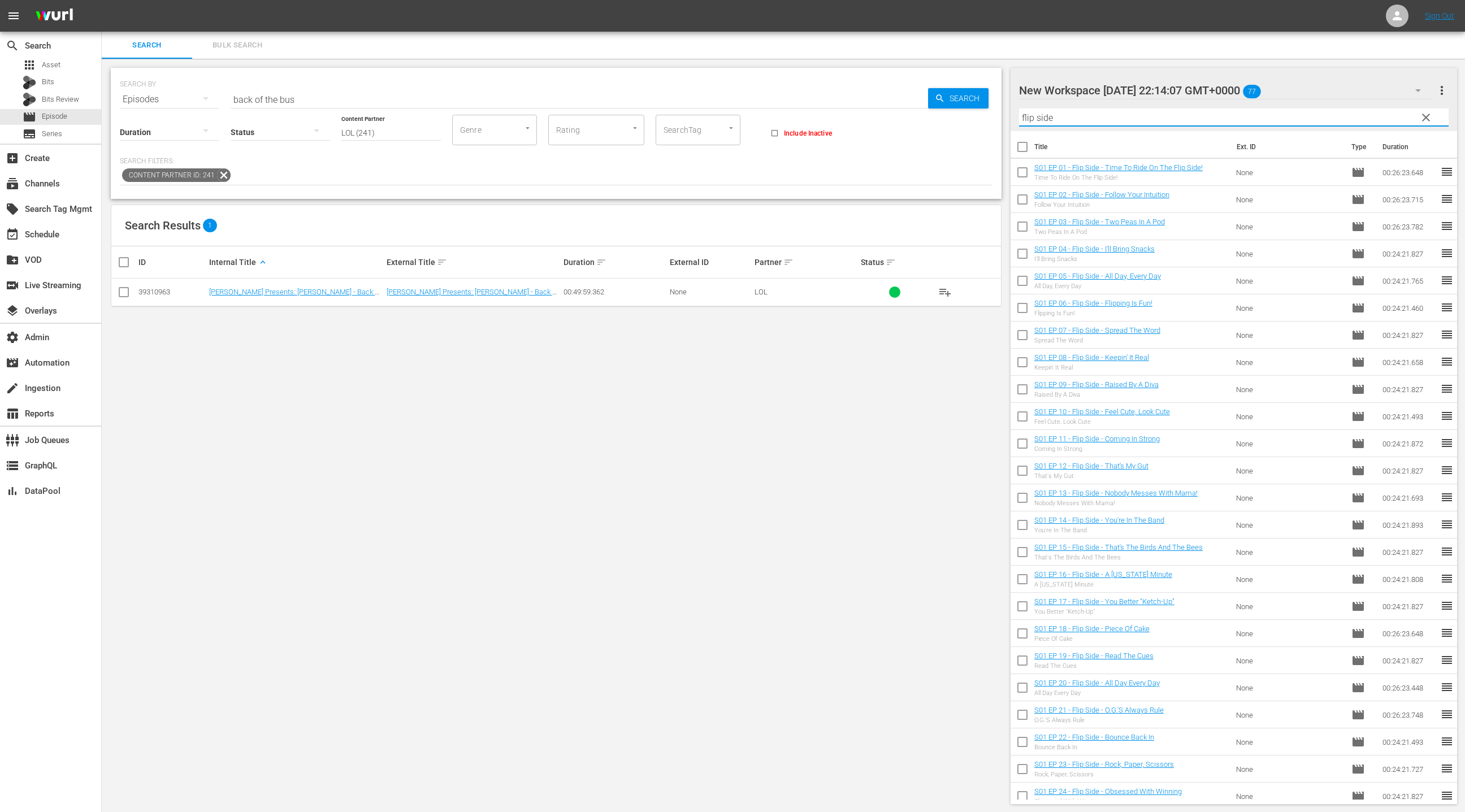
checkbox input "true"
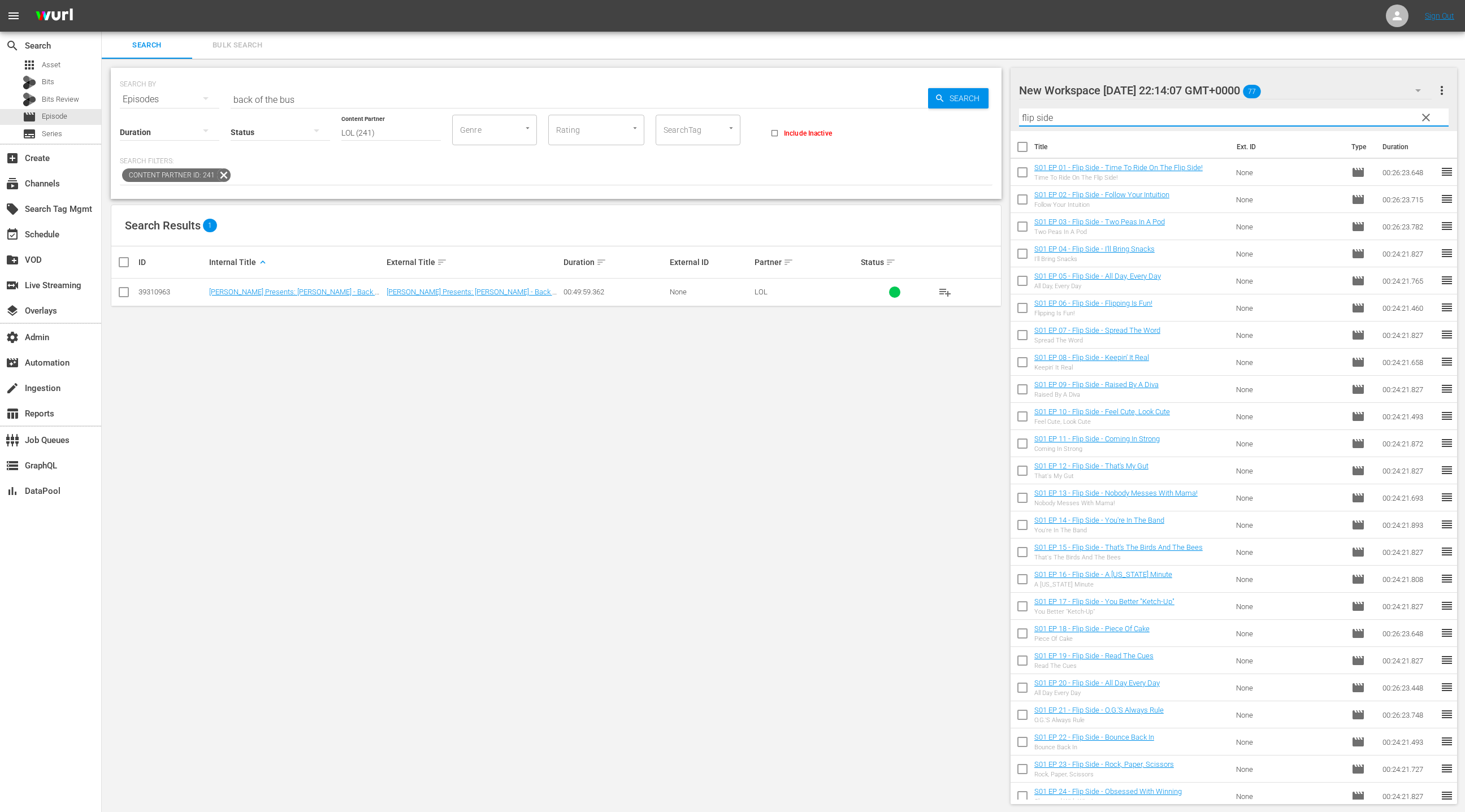
checkbox input "true"
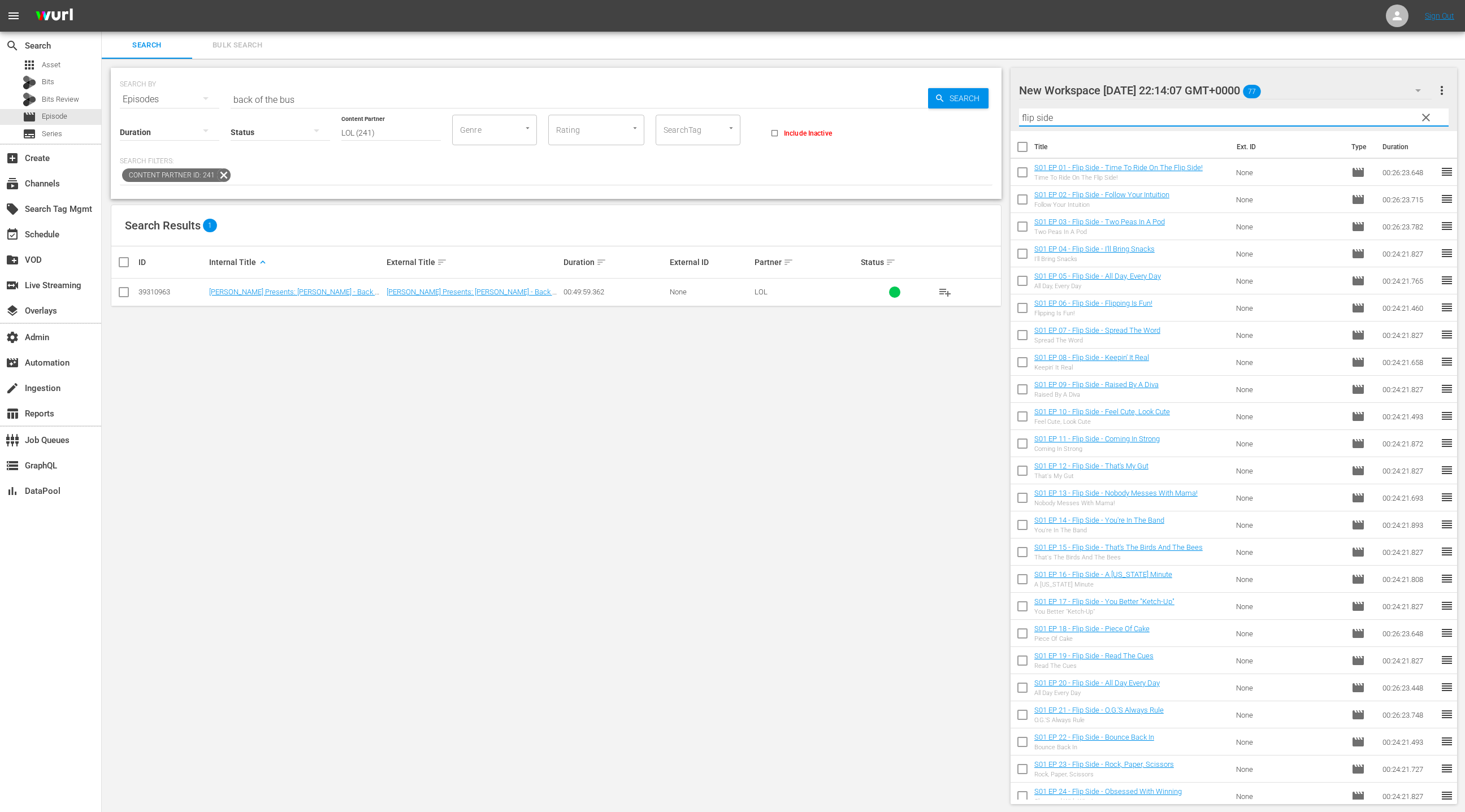
checkbox input "true"
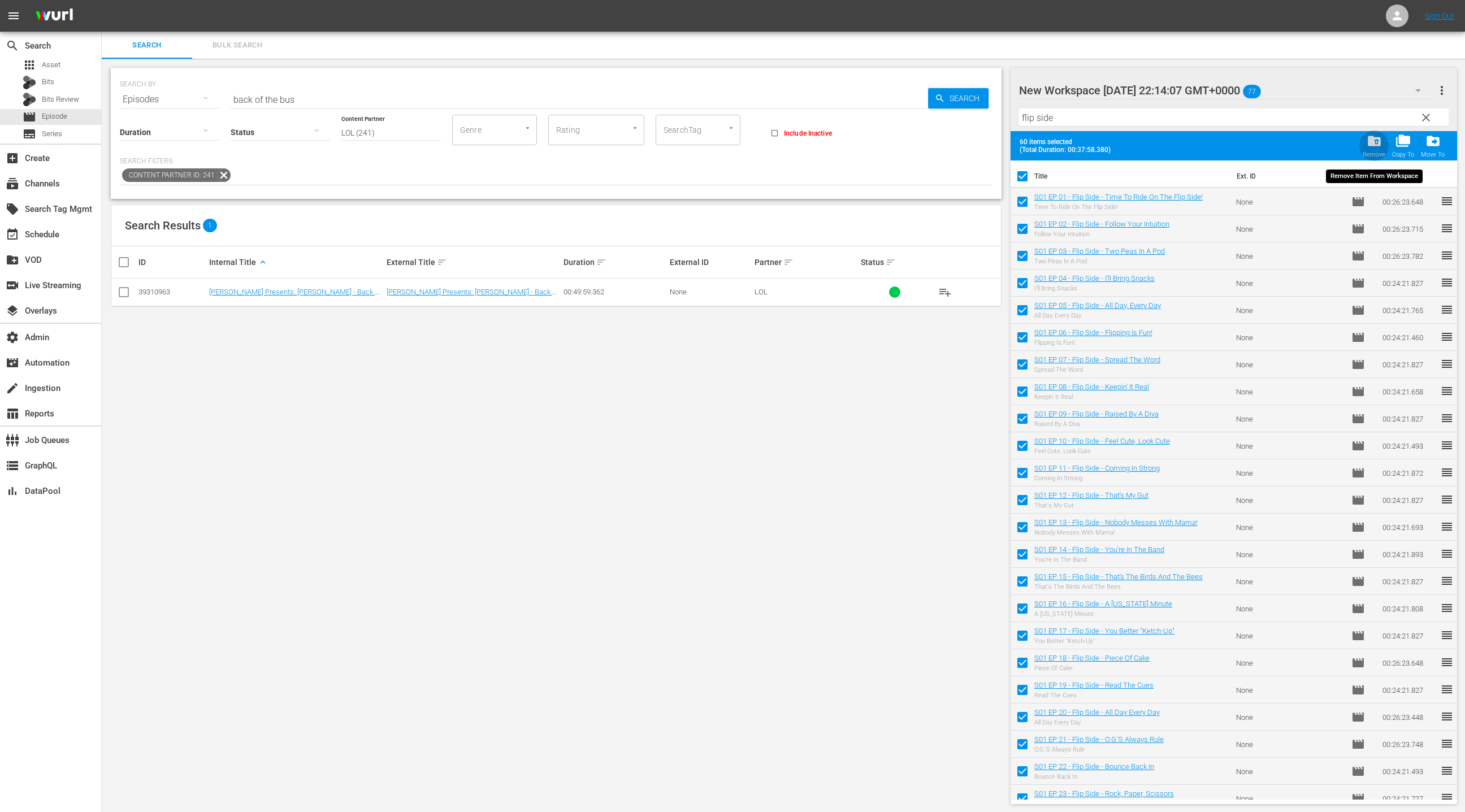
click at [1373, 143] on span "folder_delete" at bounding box center [1374, 141] width 15 height 15
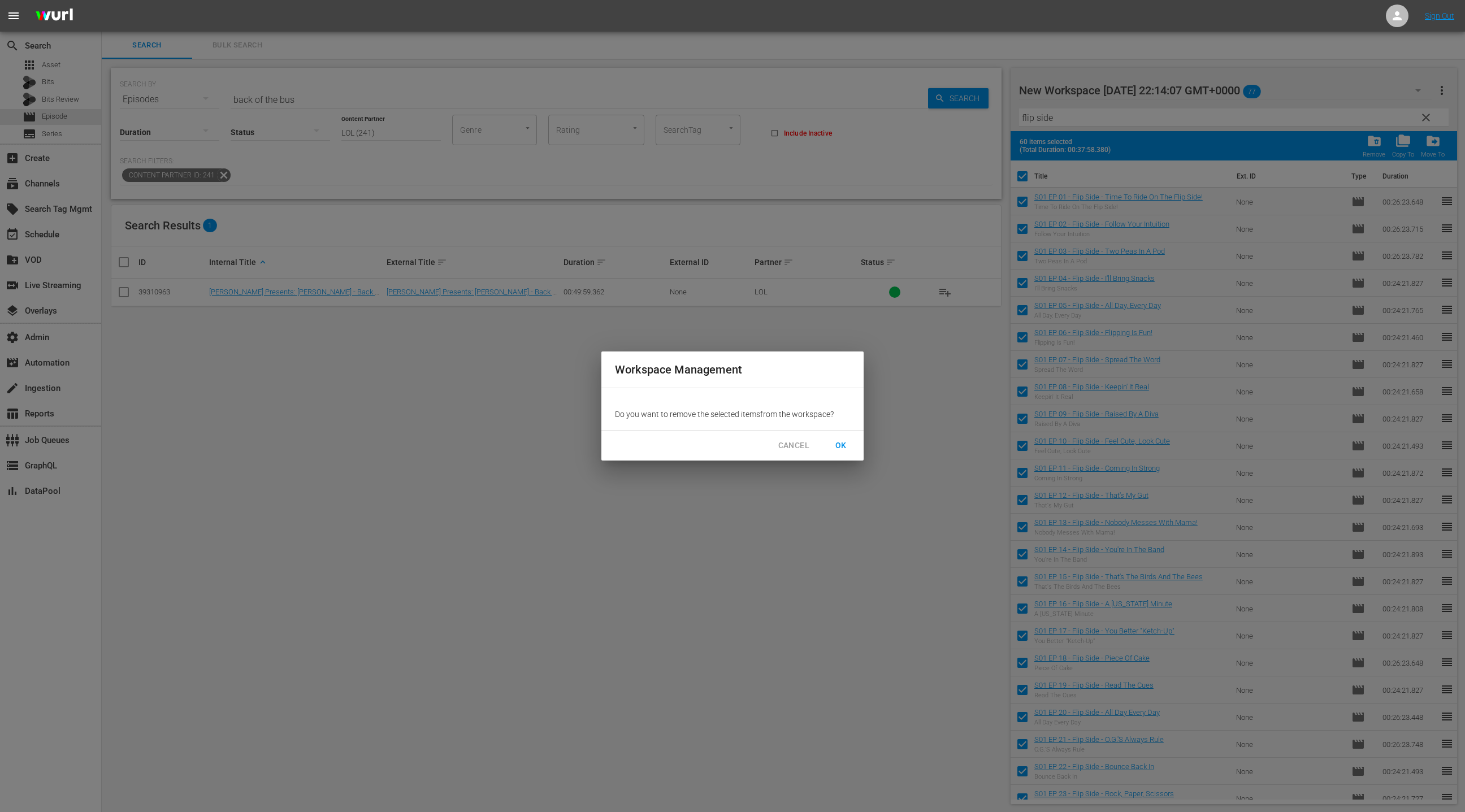
click at [850, 442] on button "OK" at bounding box center [841, 445] width 36 height 21
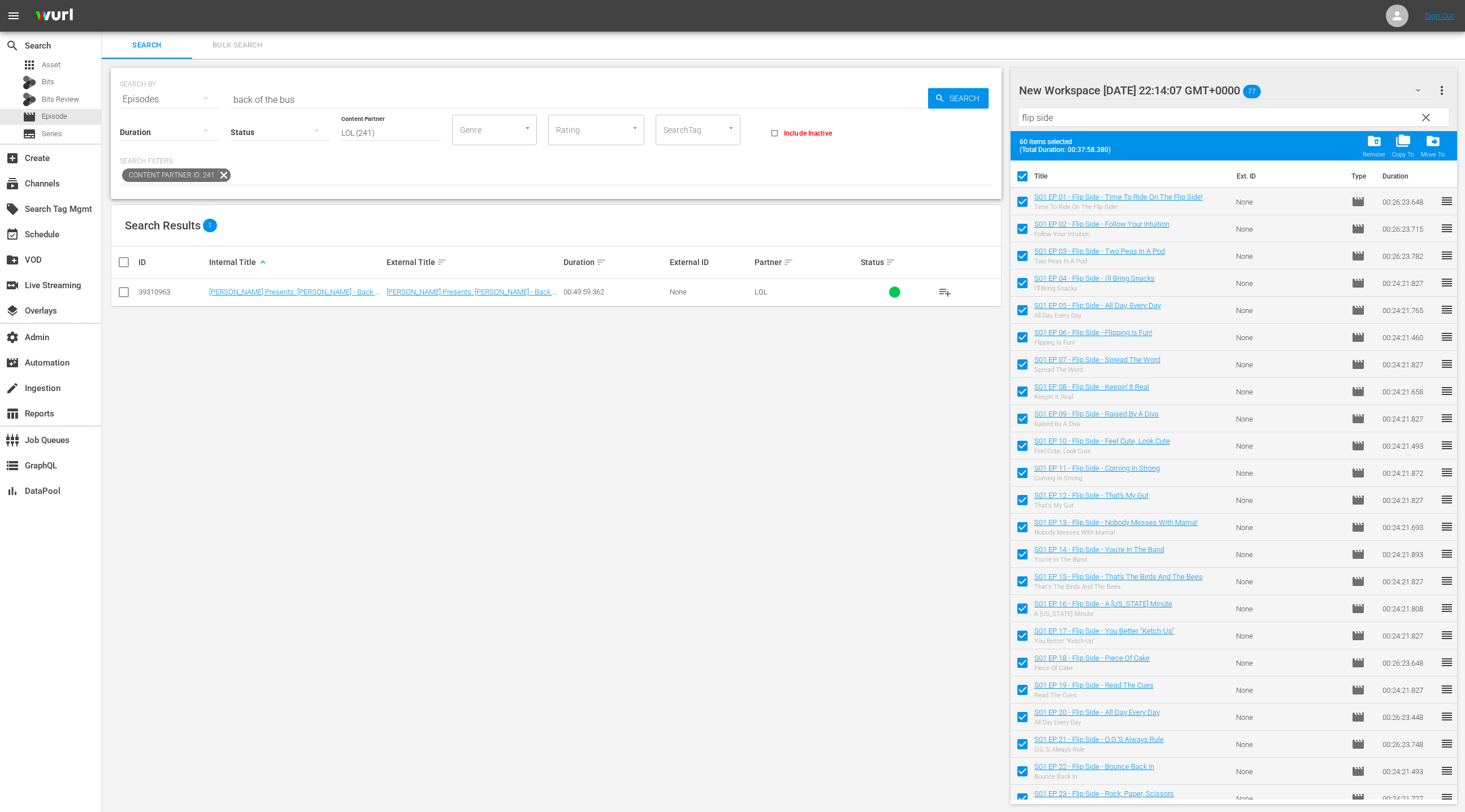
click at [235, 97] on input "back of the bus" at bounding box center [579, 99] width 698 height 27
drag, startPoint x: 235, startPoint y: 97, endPoint x: 307, endPoint y: 97, distance: 72.0
click at [307, 97] on input "back of the bus" at bounding box center [579, 99] width 698 height 27
type input "flip side"
checkbox input "false"
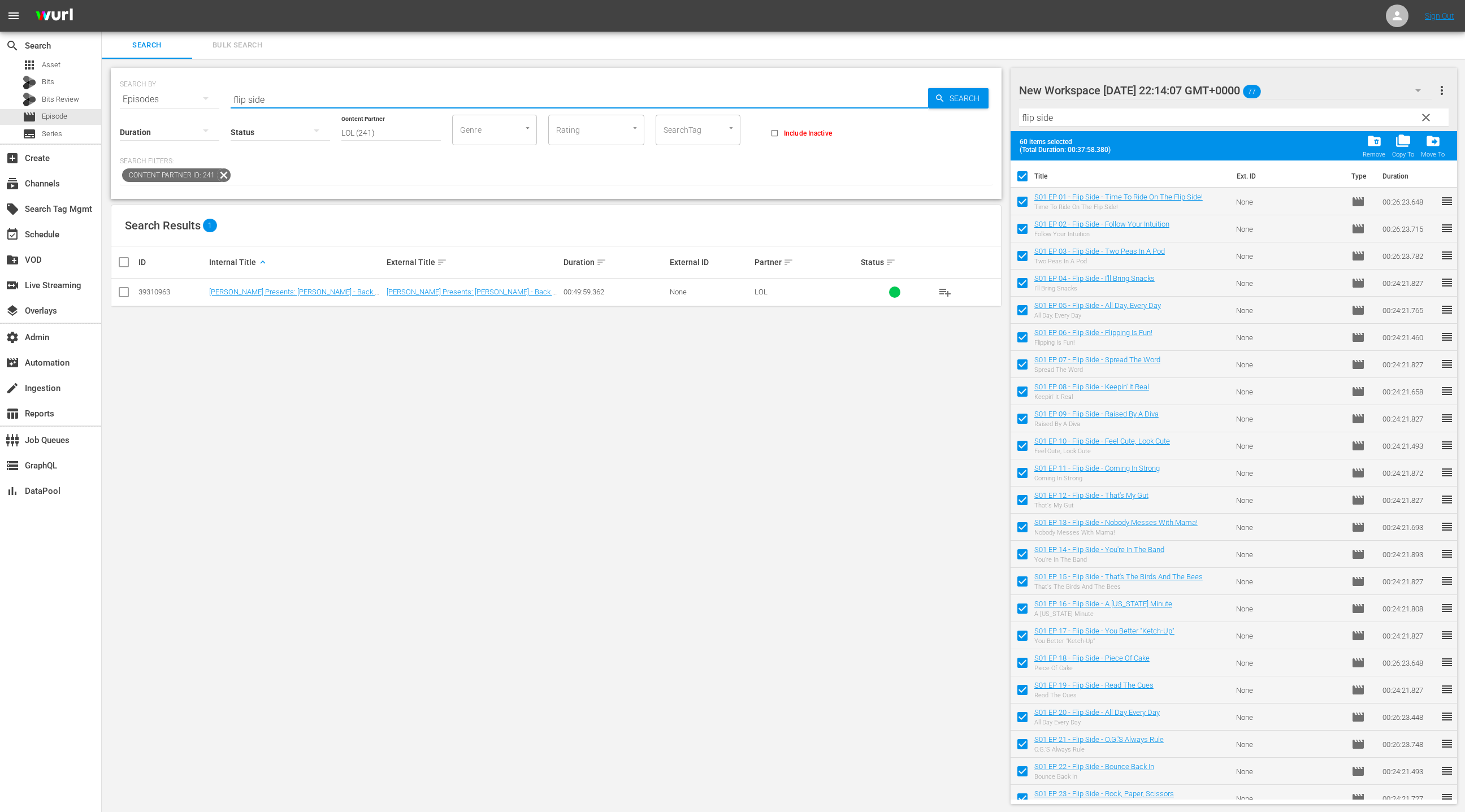
checkbox input "false"
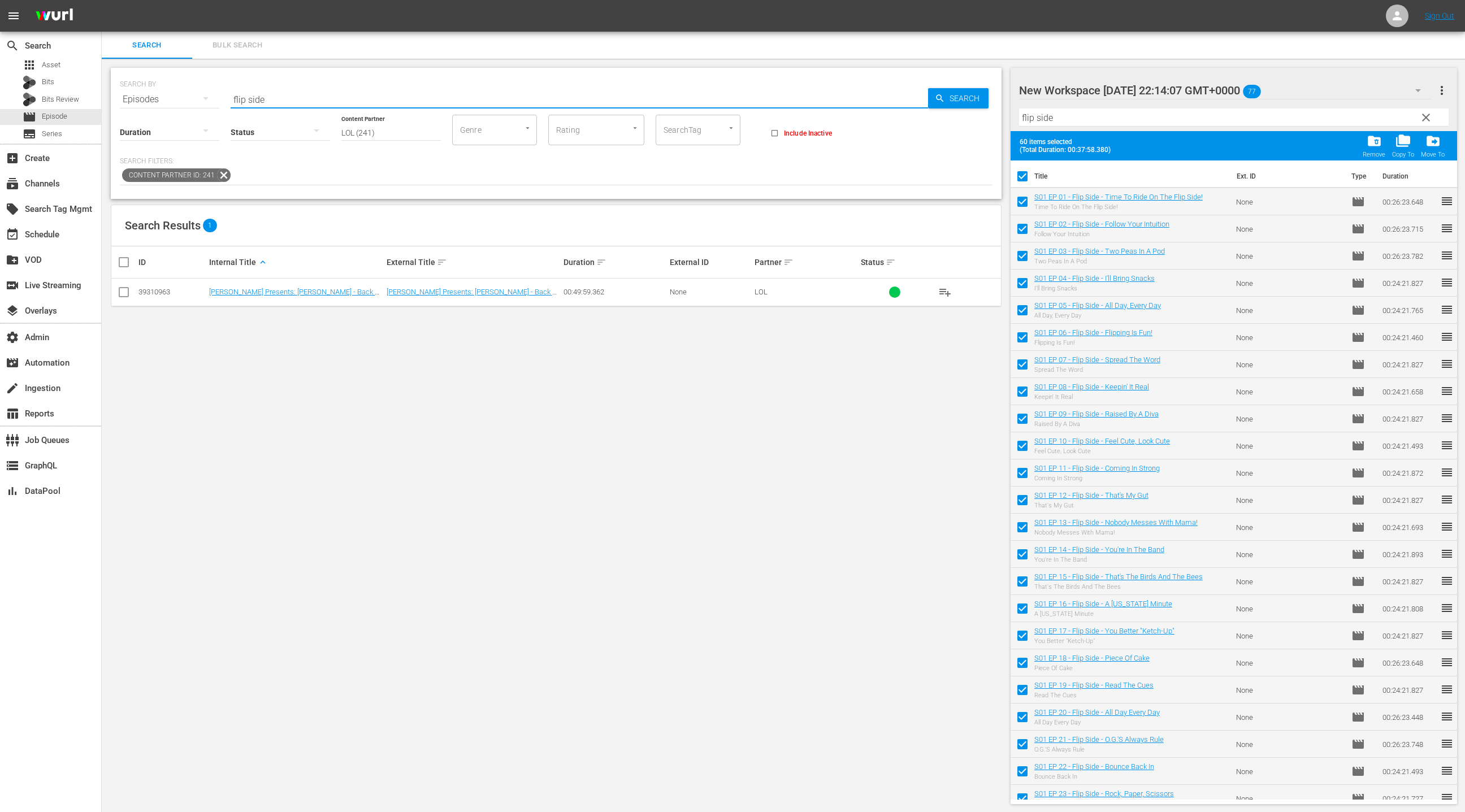
checkbox input "false"
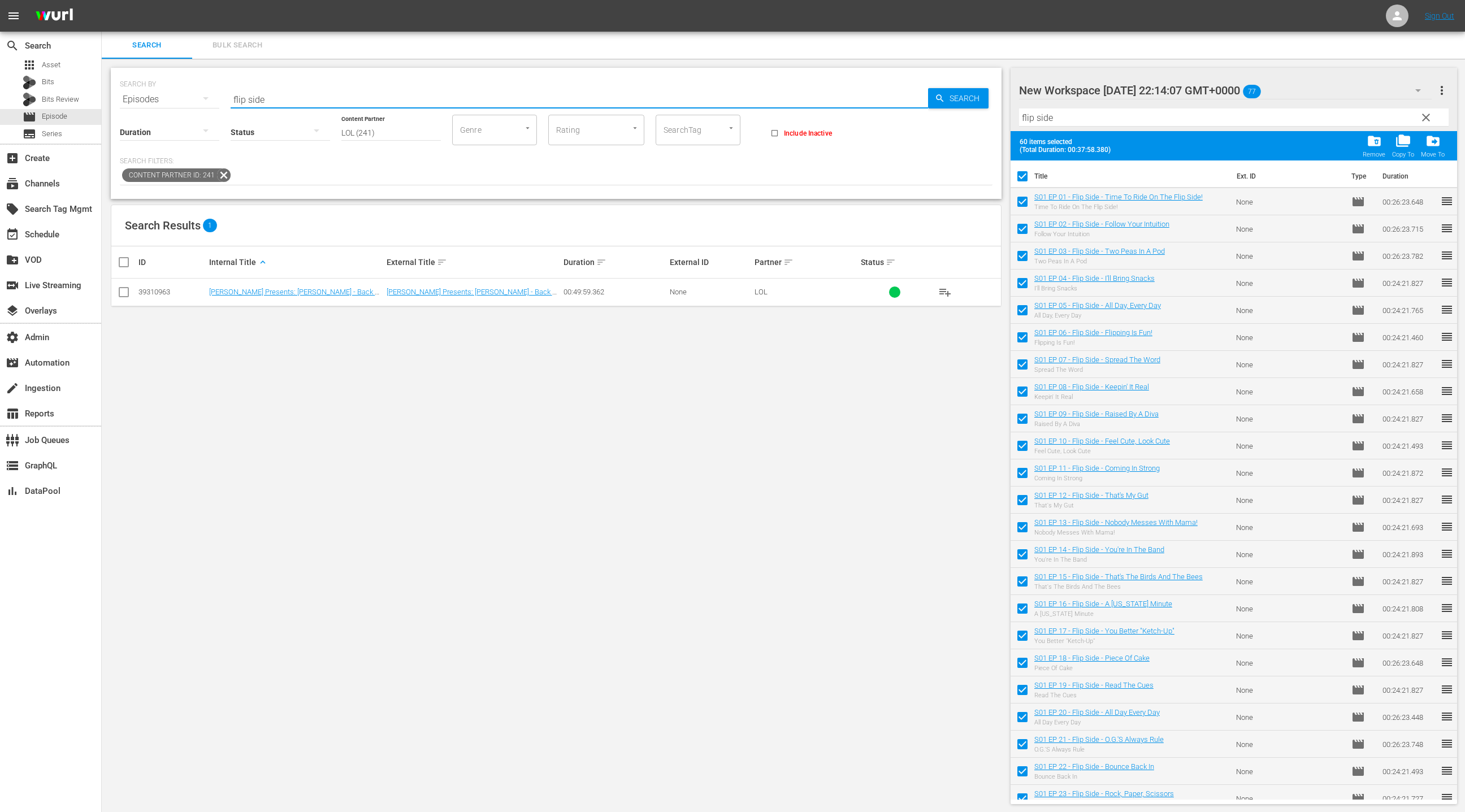
checkbox input "false"
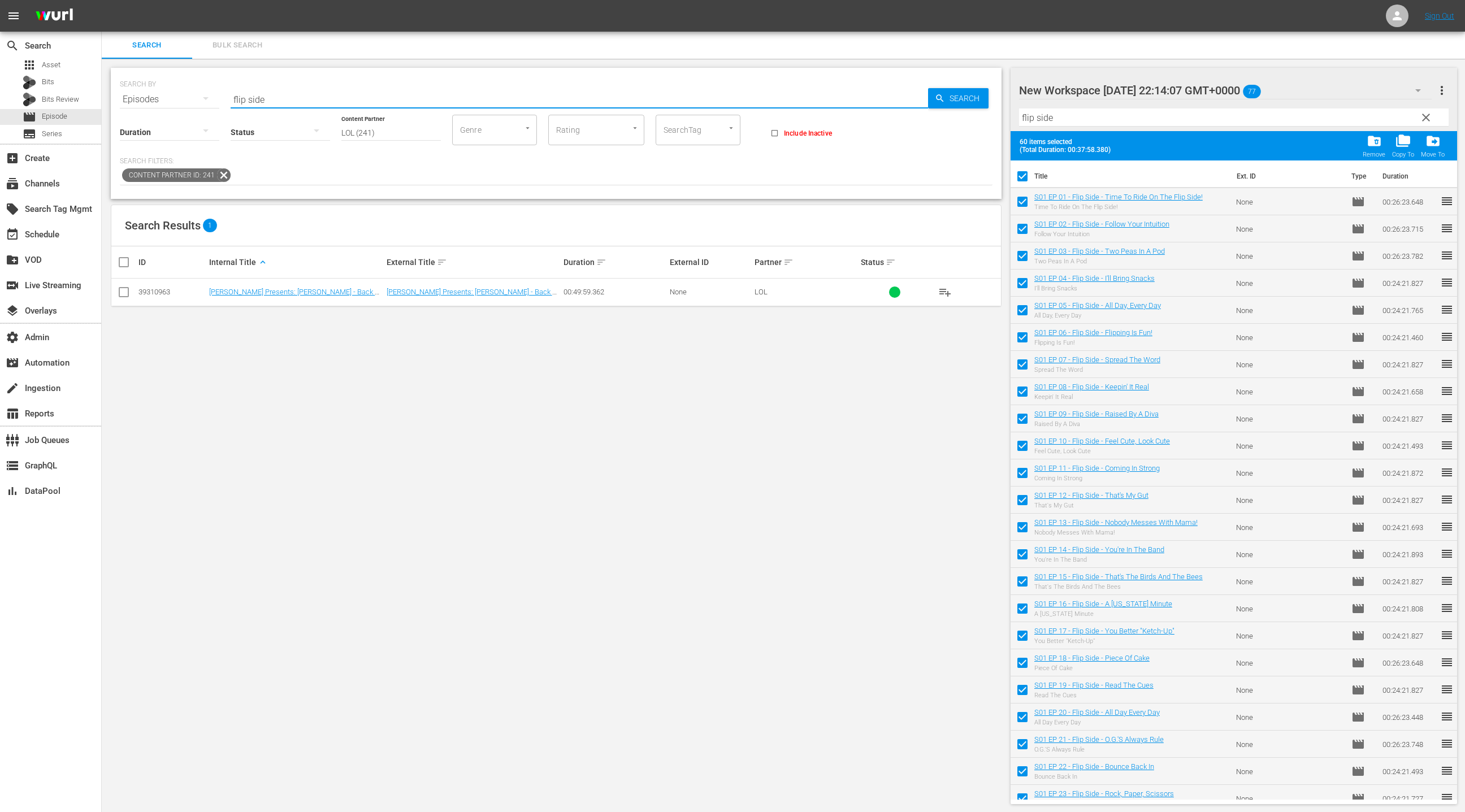
checkbox input "false"
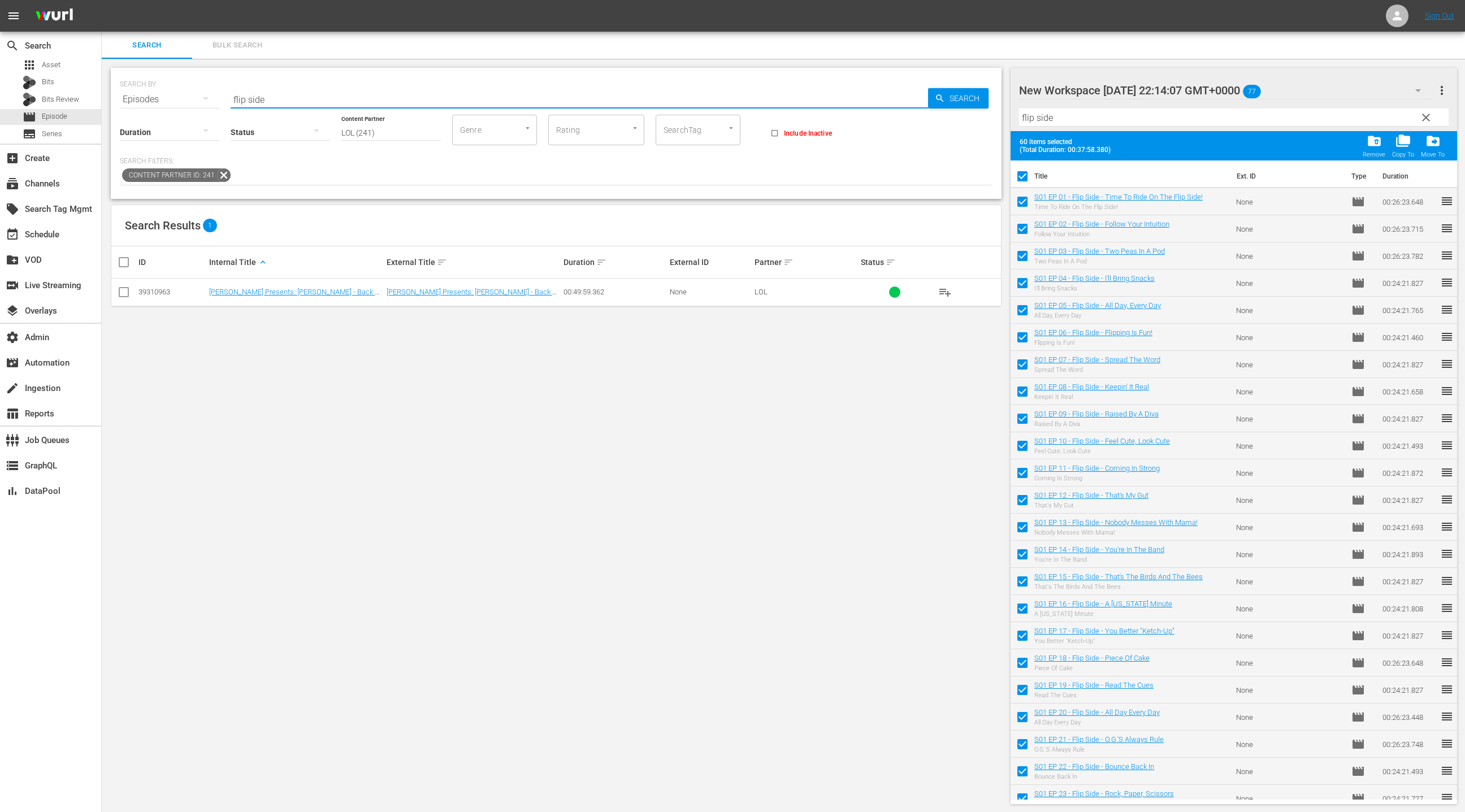
checkbox input "false"
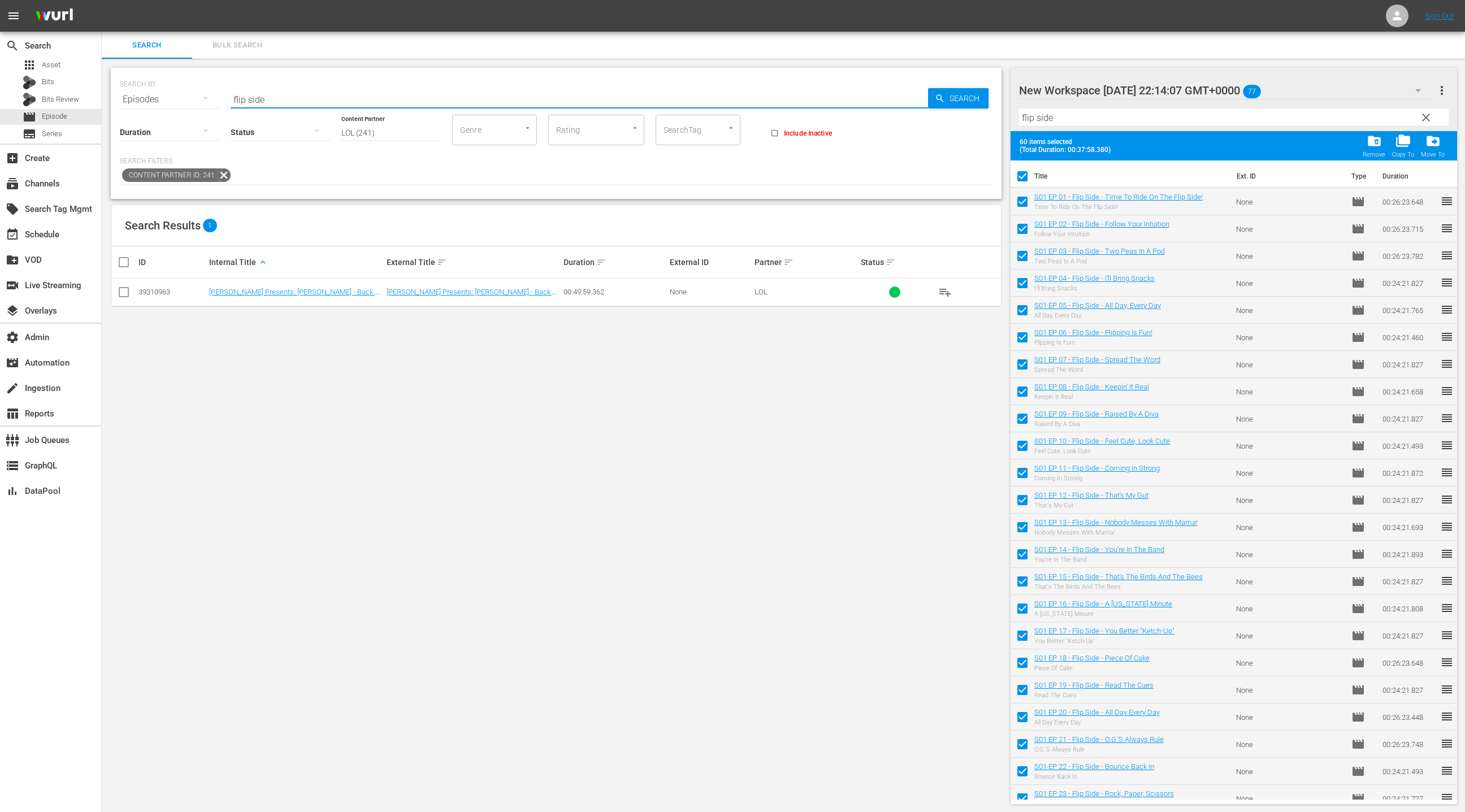
checkbox input "false"
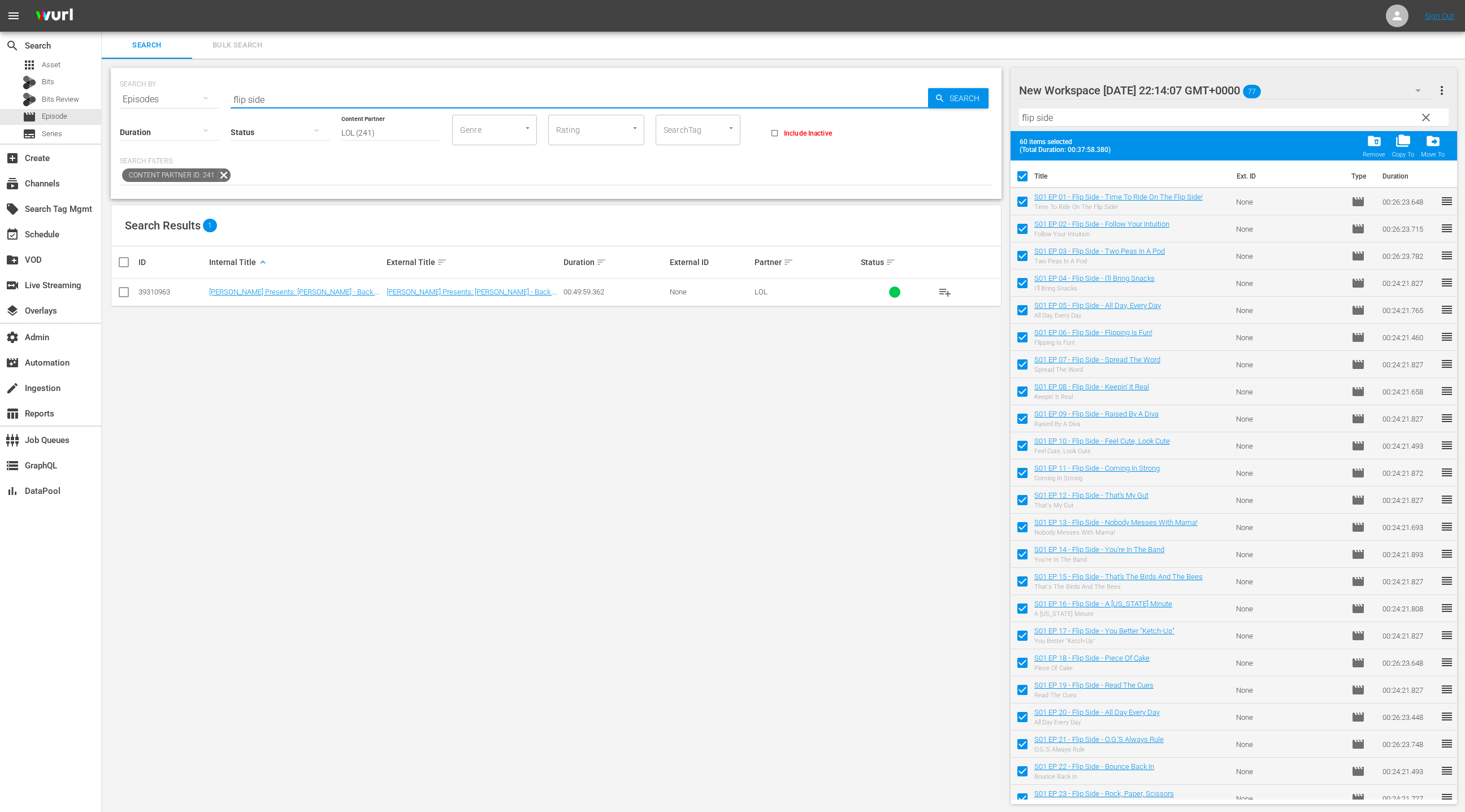
checkbox input "false"
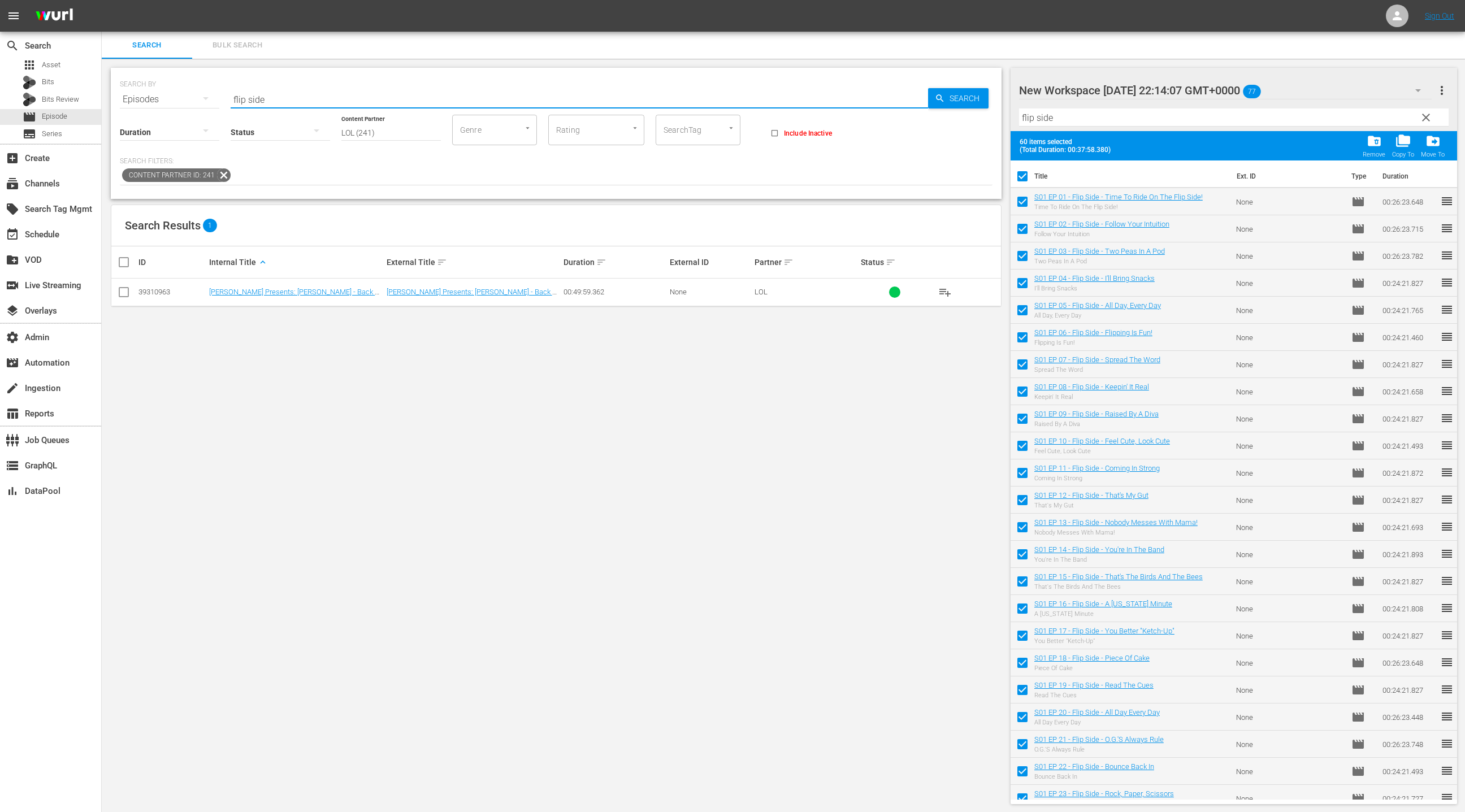
checkbox input "false"
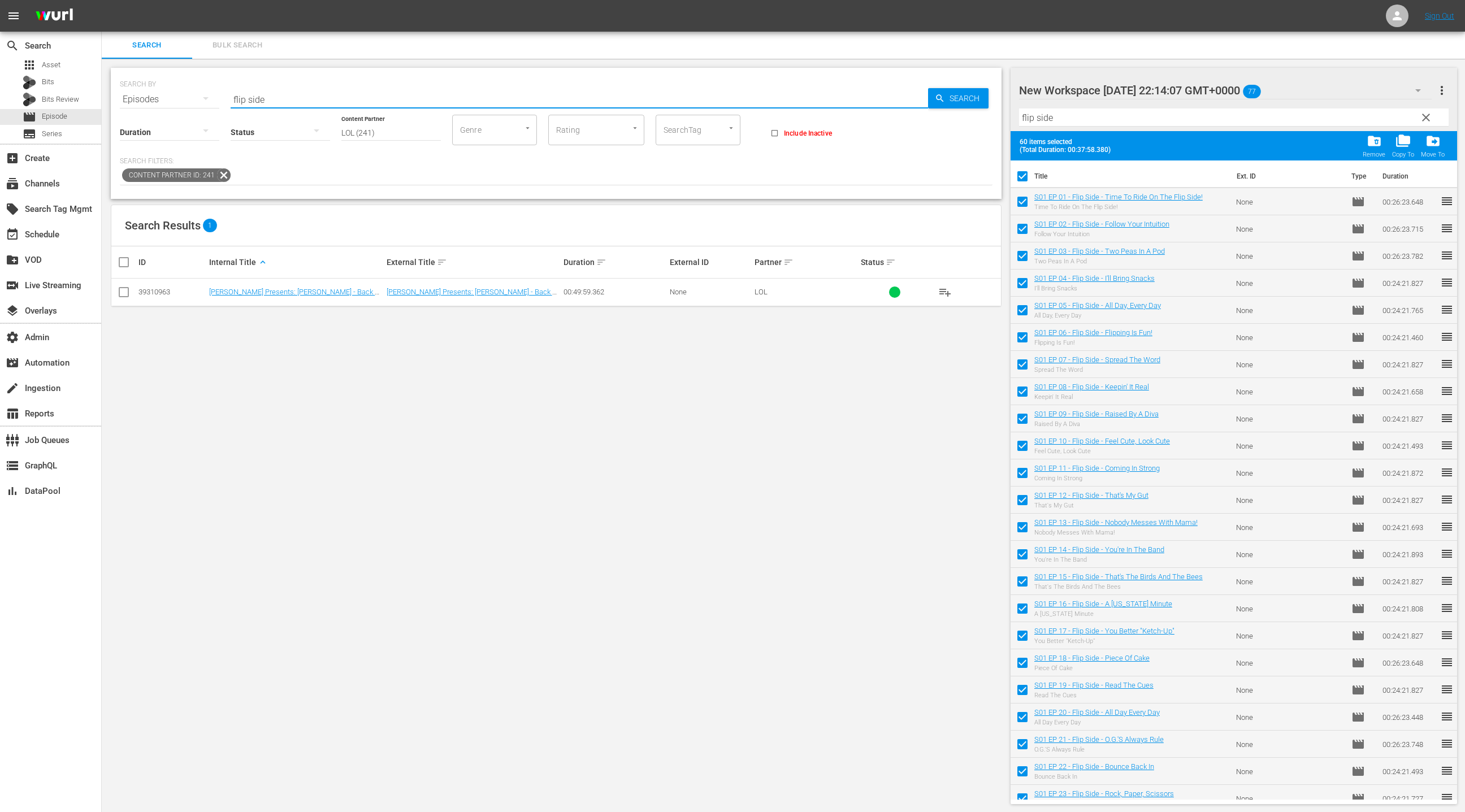
checkbox input "false"
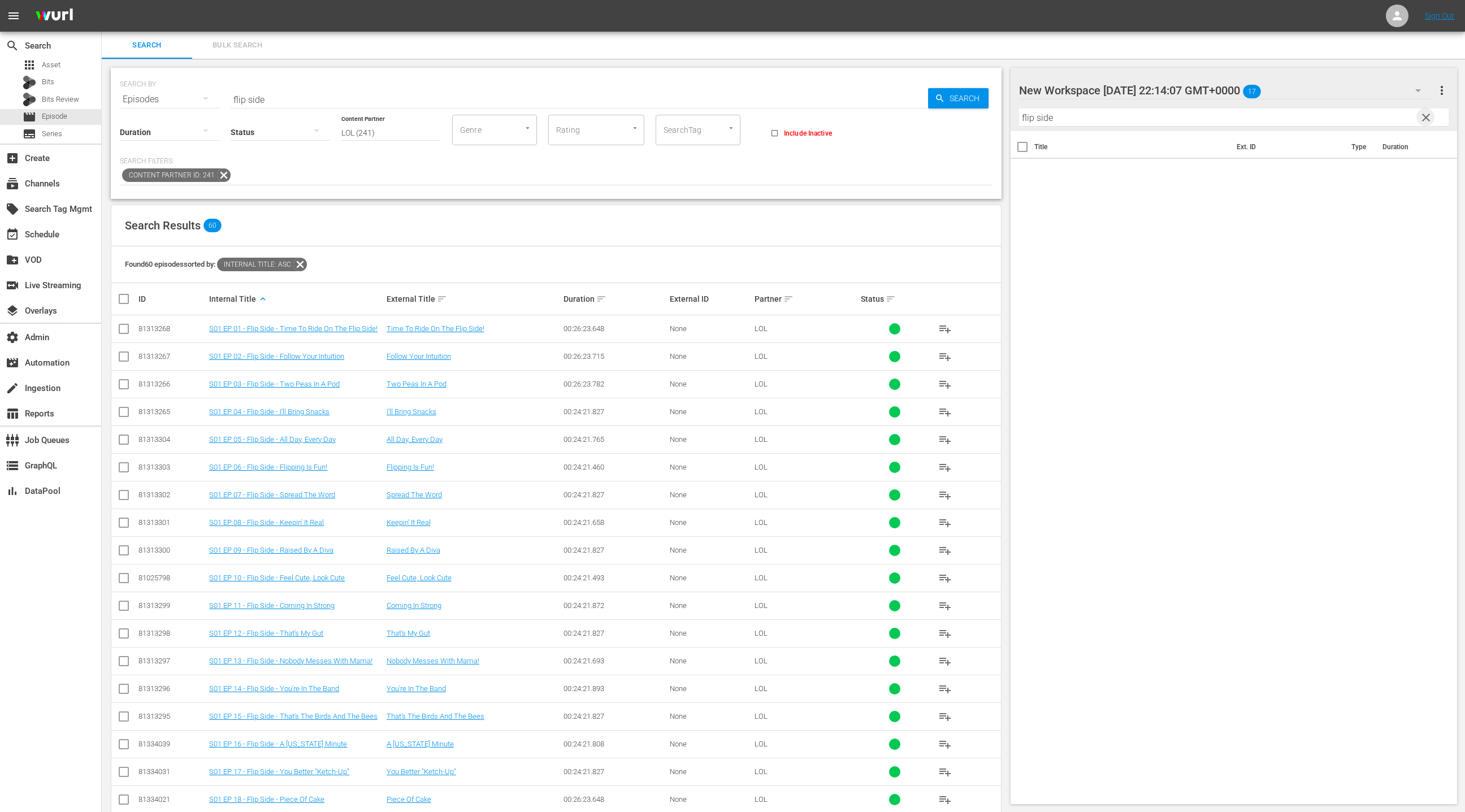
click at [1426, 120] on span "clear" at bounding box center [1425, 117] width 13 height 13
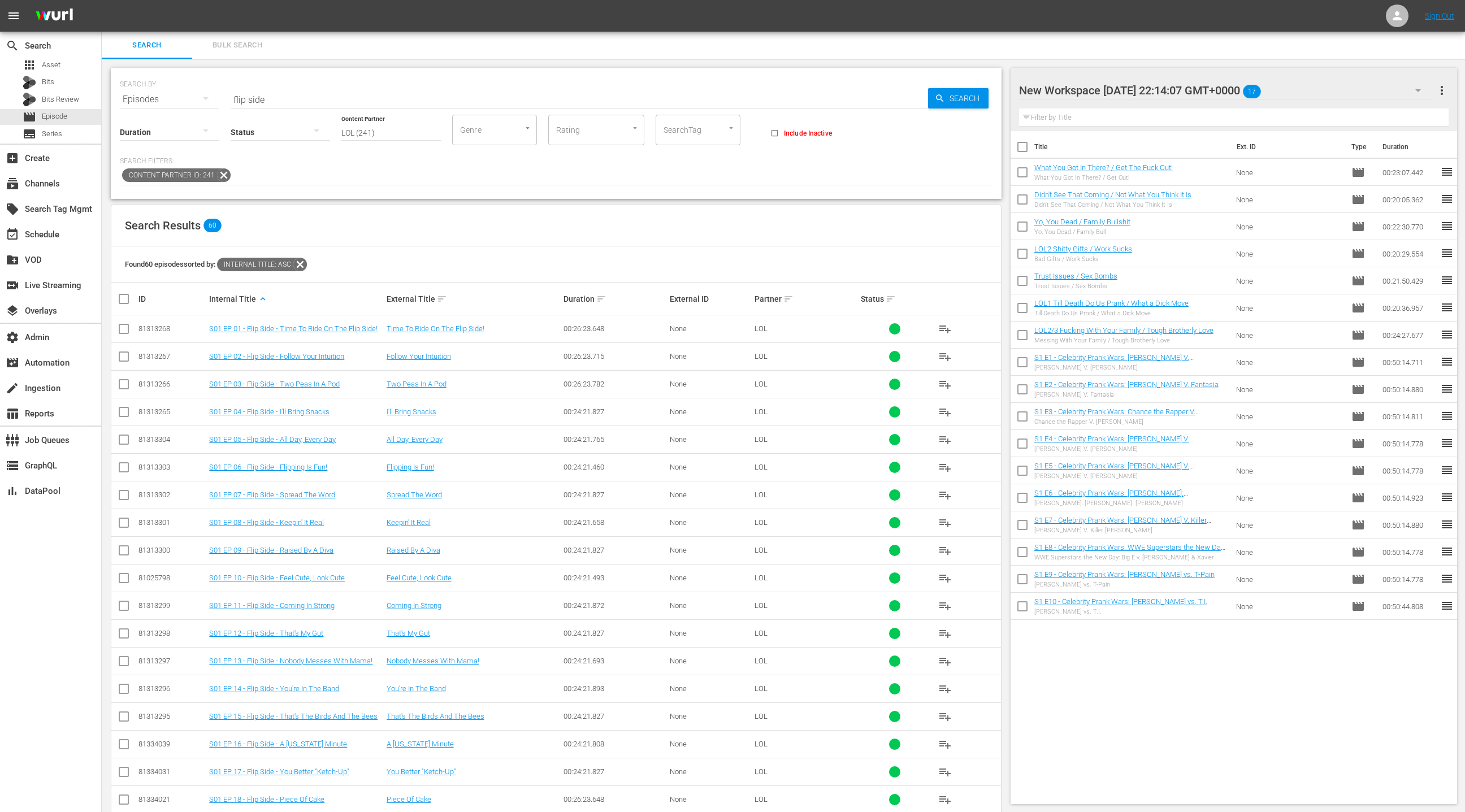
click at [242, 102] on input "flip side" at bounding box center [579, 99] width 698 height 27
drag, startPoint x: 242, startPoint y: 102, endPoint x: 273, endPoint y: 100, distance: 31.1
click at [273, 100] on input "flip side" at bounding box center [579, 99] width 698 height 27
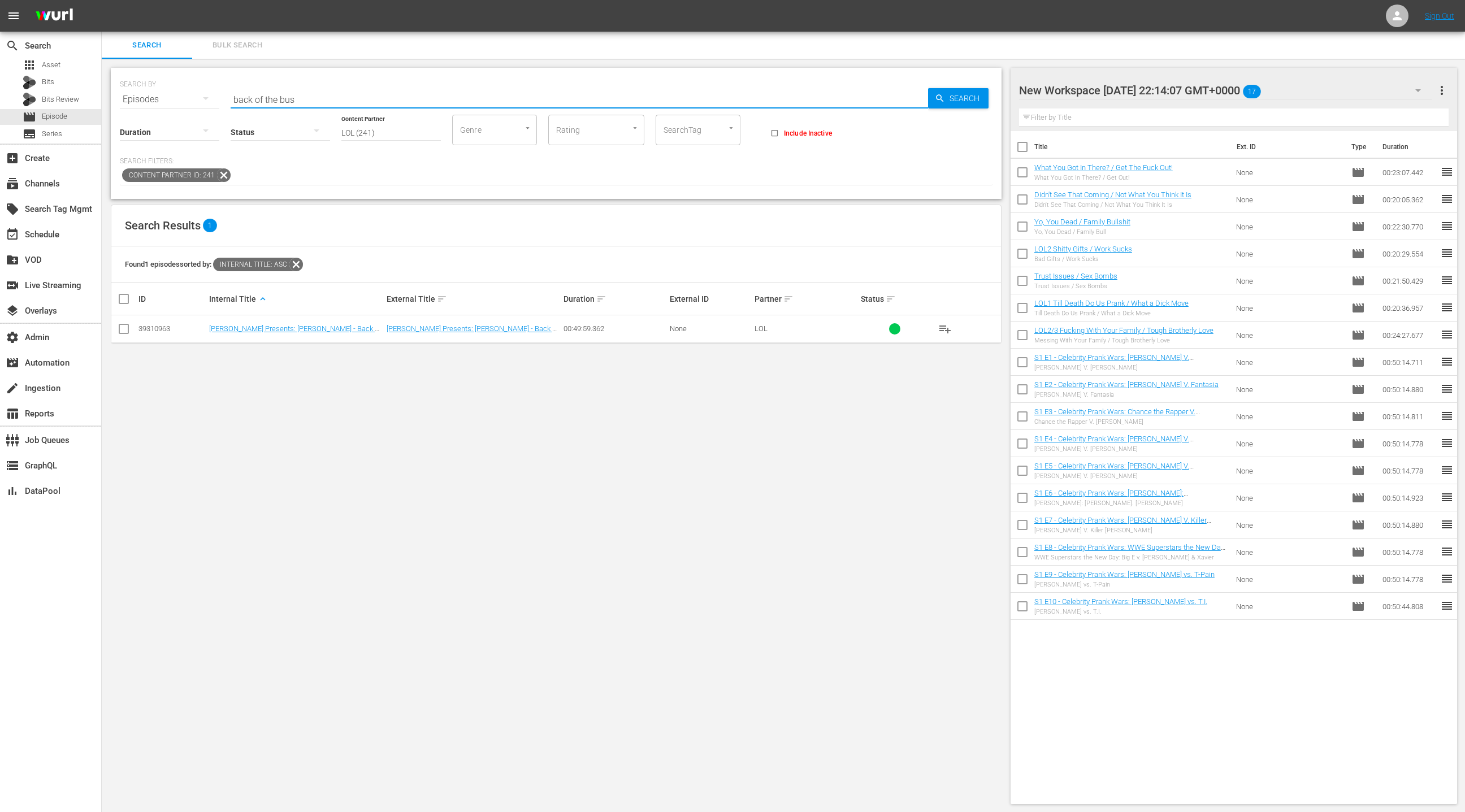
drag, startPoint x: 122, startPoint y: 328, endPoint x: 170, endPoint y: 321, distance: 48.5
click at [122, 328] on input "checkbox" at bounding box center [124, 331] width 13 height 13
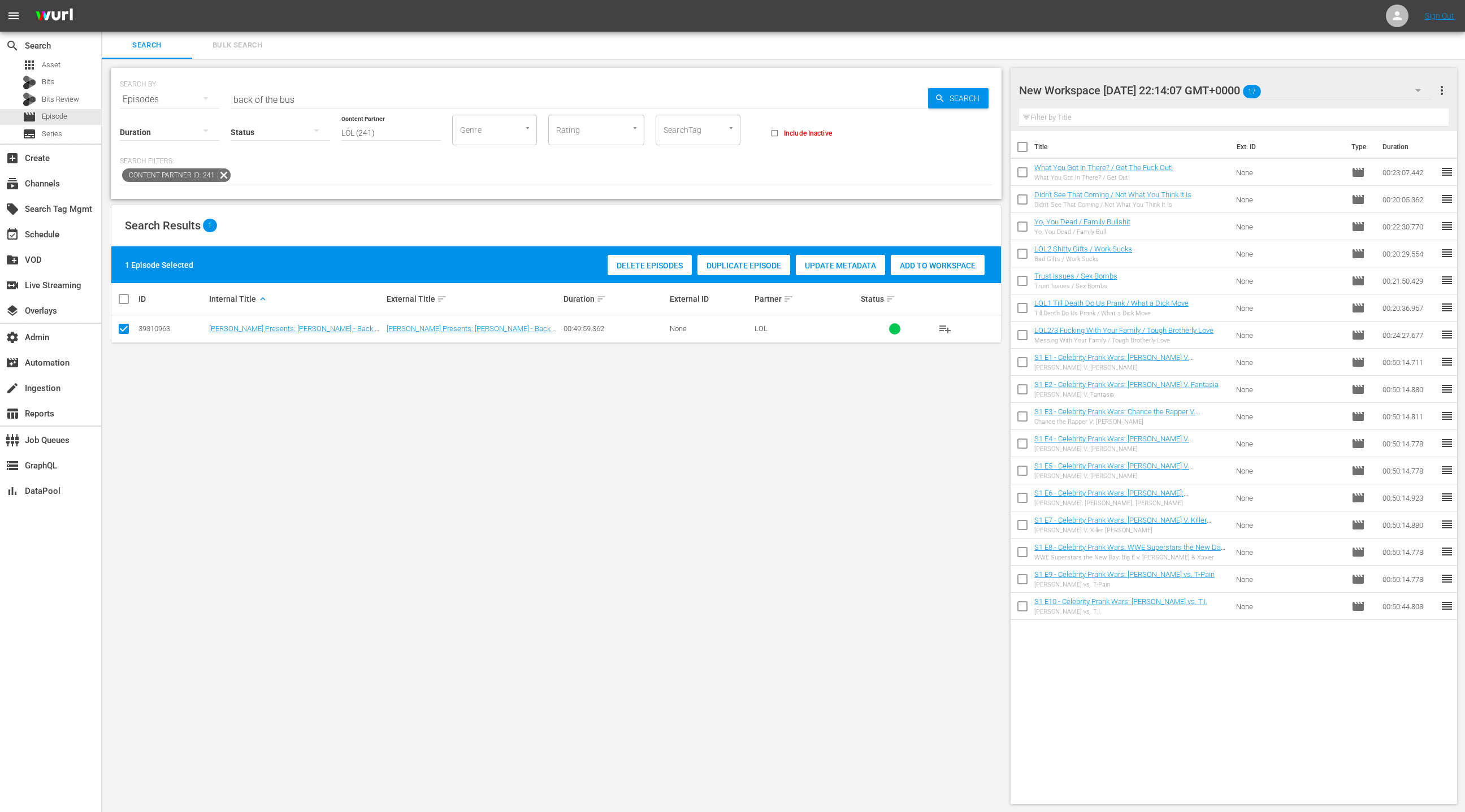
click at [908, 267] on span "Add to Workspace" at bounding box center [938, 266] width 94 height 9
click at [245, 99] on input "back of the bus" at bounding box center [579, 99] width 698 height 27
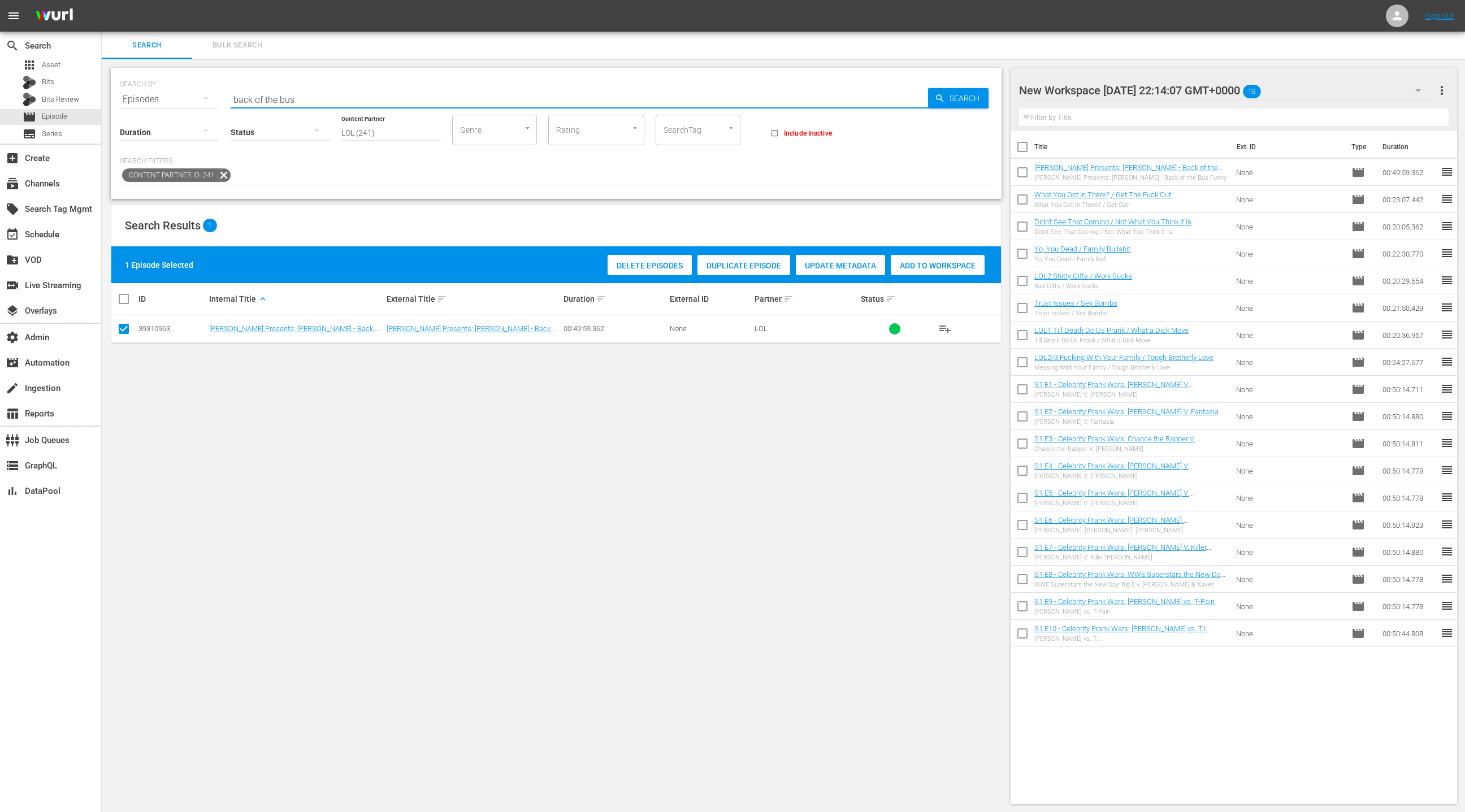
drag, startPoint x: 245, startPoint y: 99, endPoint x: 307, endPoint y: 101, distance: 62.0
click at [307, 101] on input "back of the bus" at bounding box center [579, 99] width 698 height 27
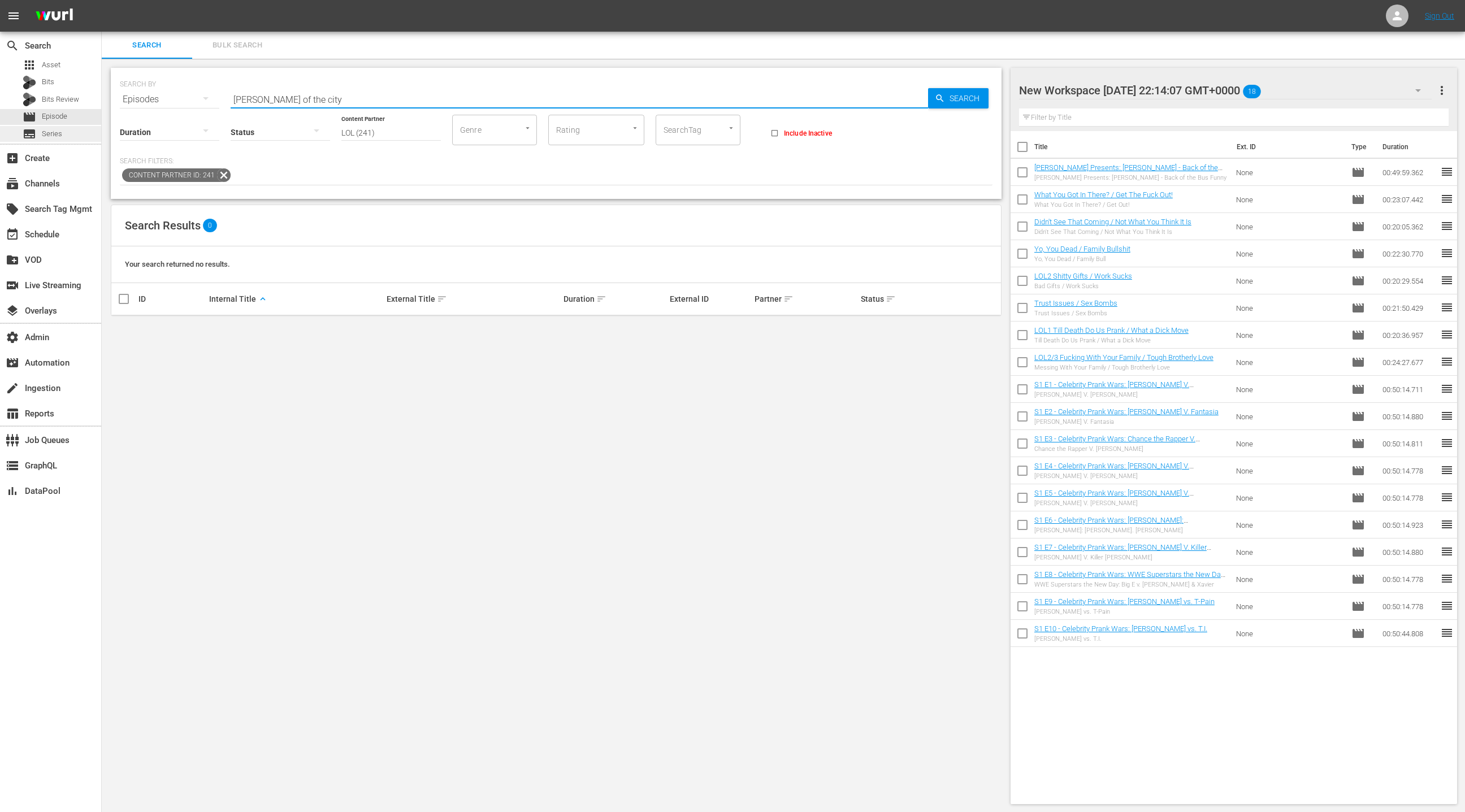
click at [67, 133] on div "subtitles Series" at bounding box center [51, 134] width 101 height 16
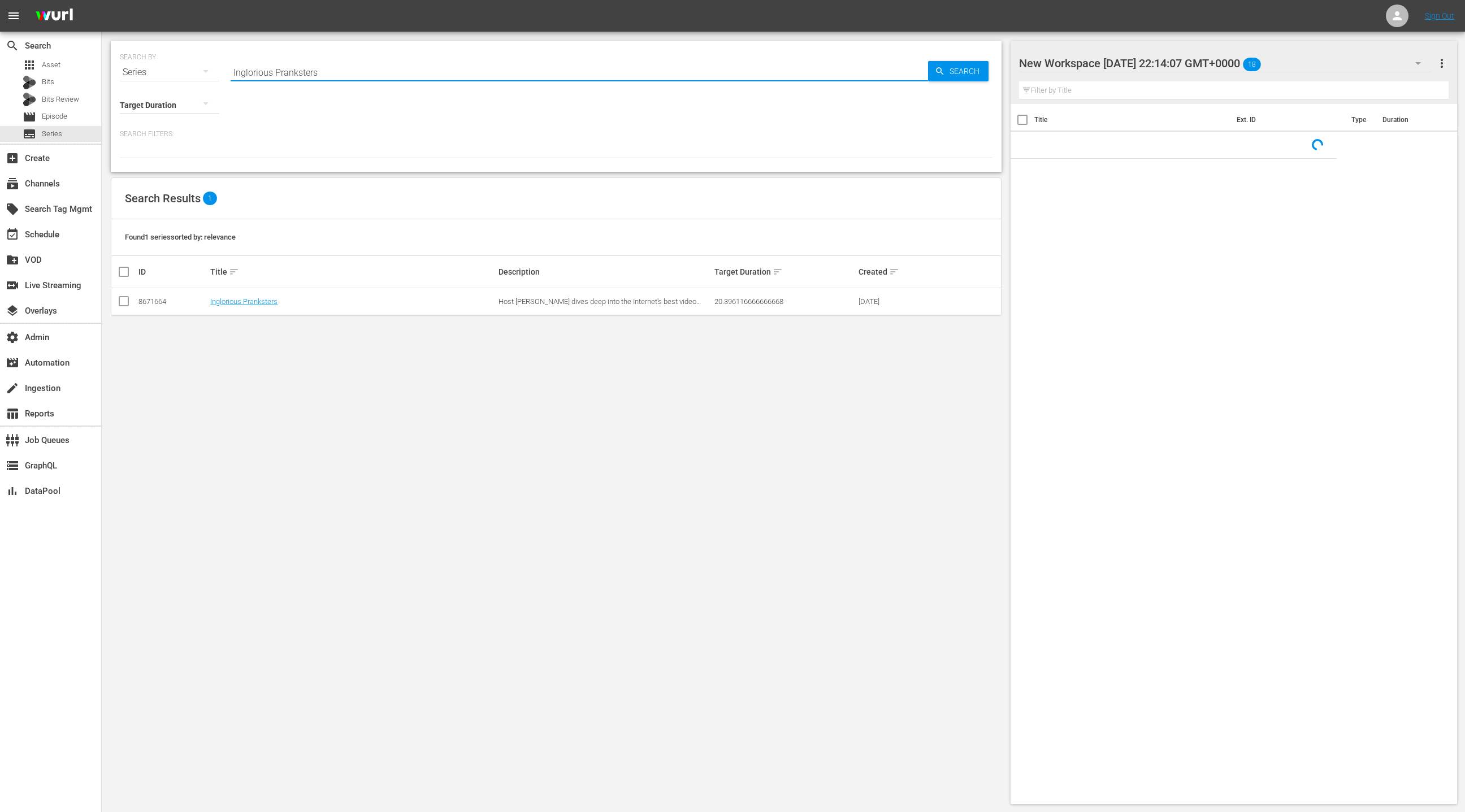
click at [252, 73] on input "Inglorious Pranksters" at bounding box center [579, 72] width 698 height 27
drag, startPoint x: 252, startPoint y: 73, endPoint x: 337, endPoint y: 79, distance: 85.2
click at [337, 79] on input "Inglorious Pranksters" at bounding box center [579, 72] width 698 height 27
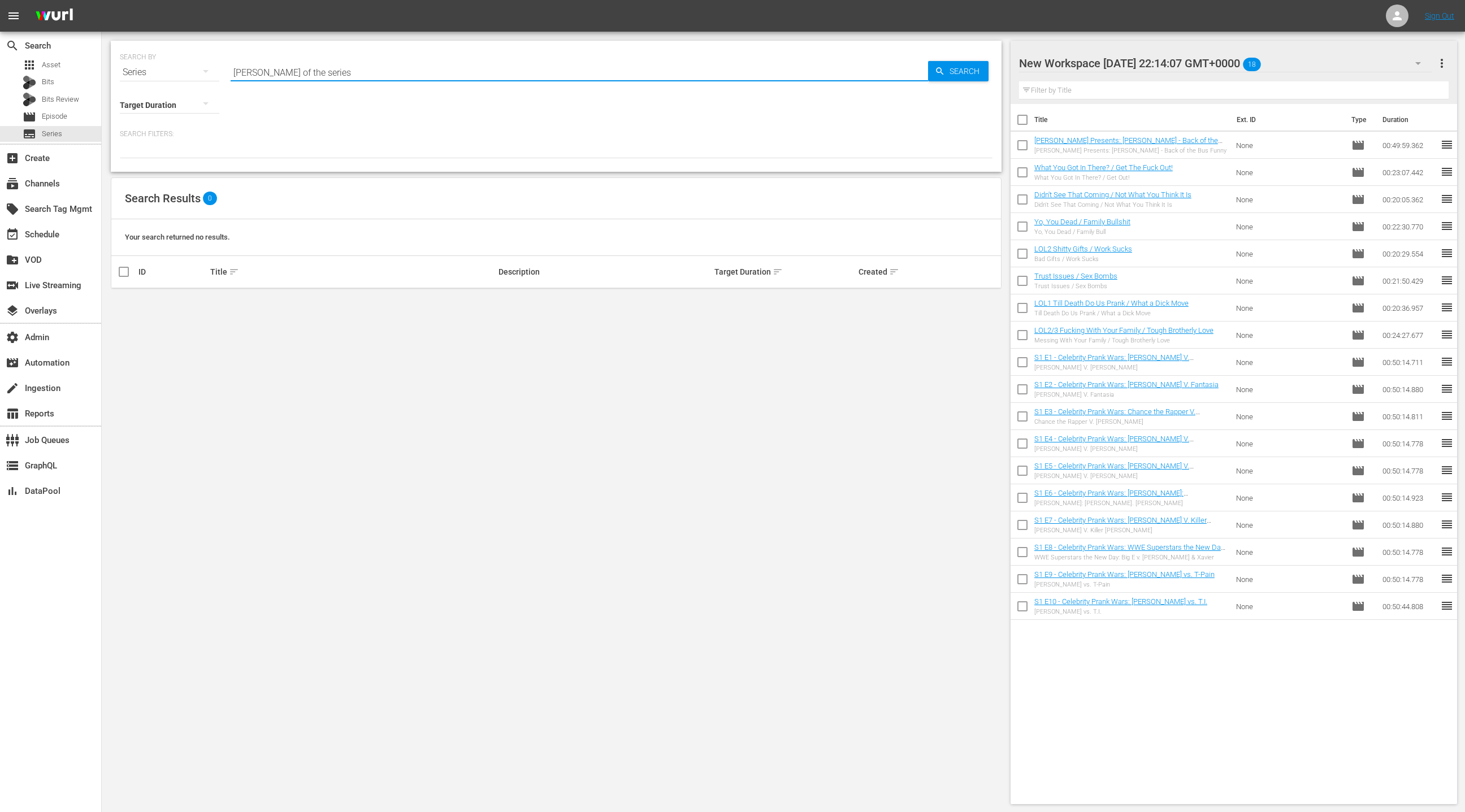
click at [298, 70] on input "[PERSON_NAME] of the series" at bounding box center [579, 72] width 698 height 27
click at [286, 302] on link "[PERSON_NAME] Presents: [PERSON_NAME] of the City" at bounding box center [298, 301] width 176 height 8
